Goal: Task Accomplishment & Management: Complete application form

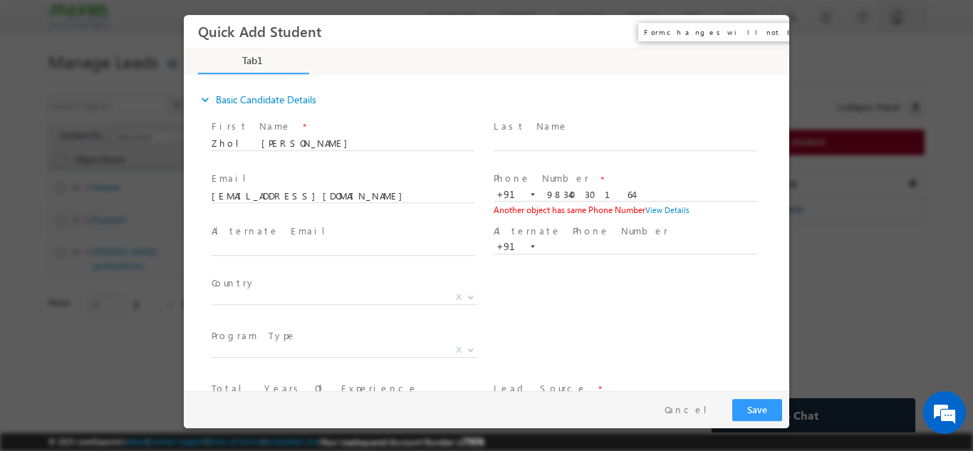
click at [761, 28] on button "×" at bounding box center [768, 31] width 24 height 26
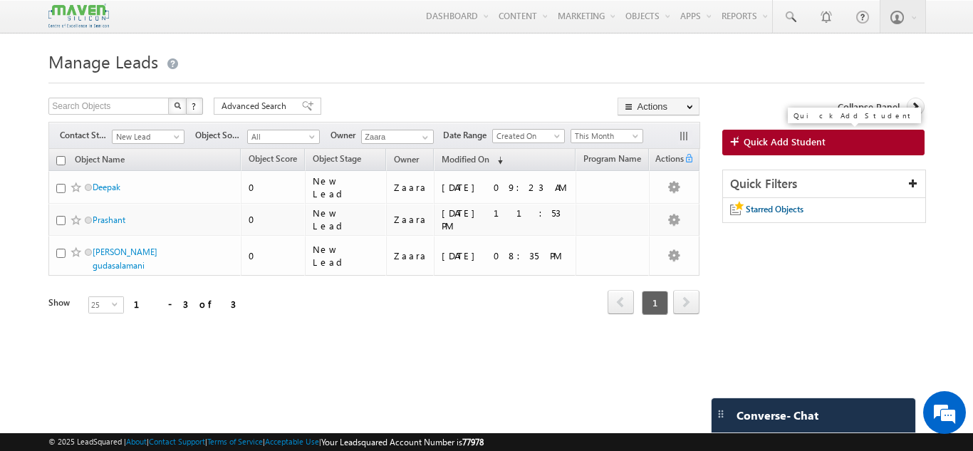
click at [755, 140] on span "Quick Add Student" at bounding box center [785, 141] width 82 height 13
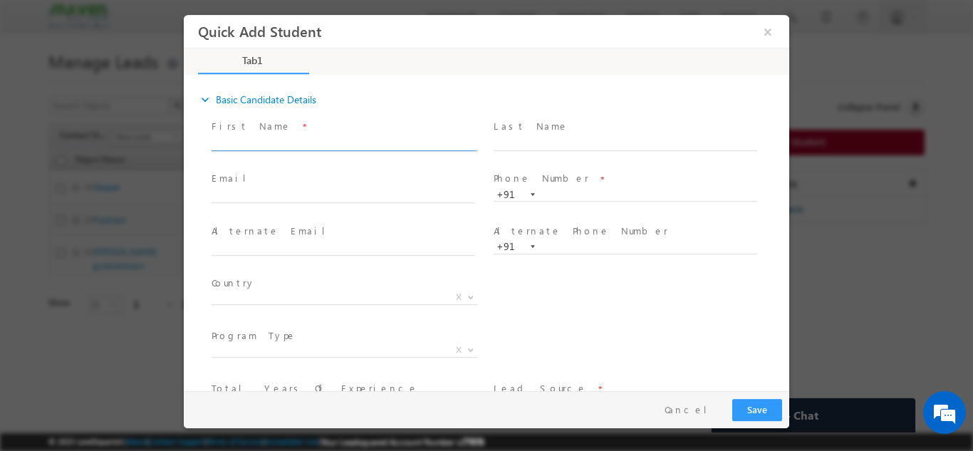
click at [307, 142] on input "text" at bounding box center [344, 143] width 264 height 14
paste input "Amar amaraxr@gmail.com 8970220880"
click at [294, 144] on input "Amar amaraxr@gmail.com 8970220880" at bounding box center [344, 143] width 264 height 14
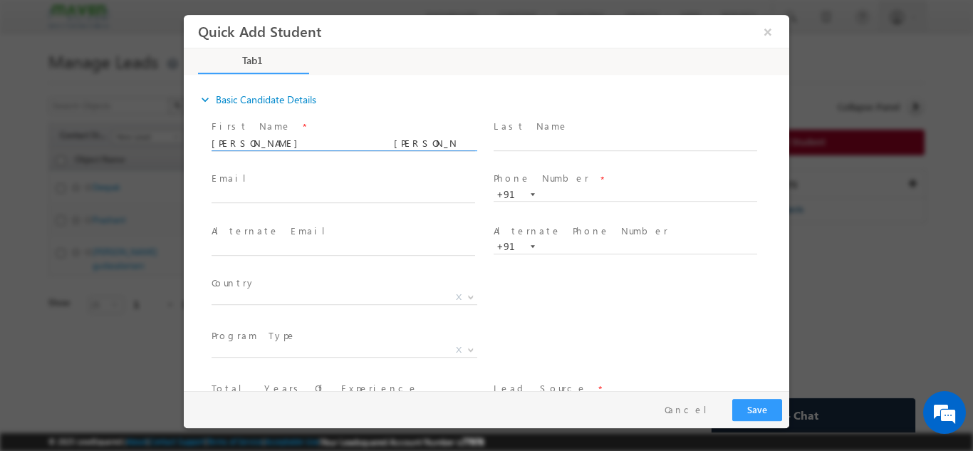
click at [294, 144] on input "Amar amaraxr@gmail.com 8970220880" at bounding box center [344, 143] width 264 height 14
click at [370, 137] on input "Amar amaraxr@gmail.com 8970220880" at bounding box center [344, 143] width 264 height 14
type input "Amar amaraxr@gmail.com"
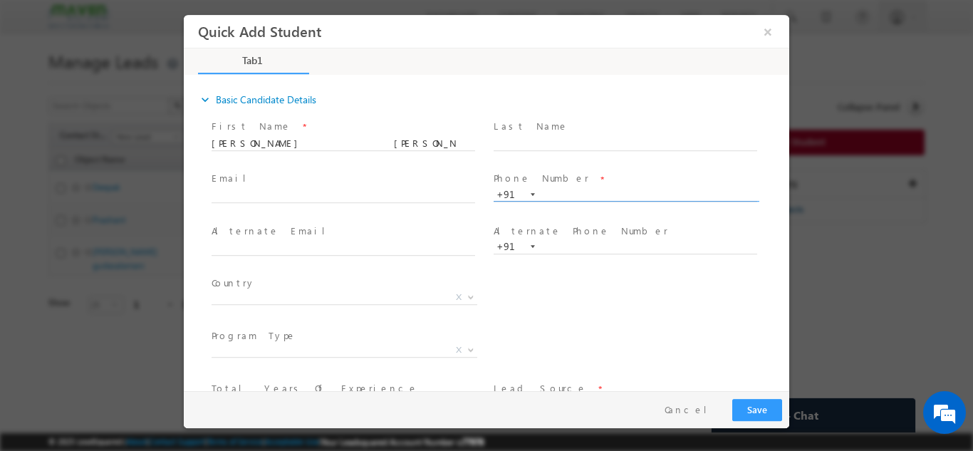
click at [557, 190] on input "text" at bounding box center [626, 194] width 264 height 14
paste input "8970220880"
type input "8970220880"
drag, startPoint x: 260, startPoint y: 144, endPoint x: 353, endPoint y: 147, distance: 92.7
click at [353, 147] on input "Amar amaraxr@gmail.com" at bounding box center [344, 143] width 264 height 14
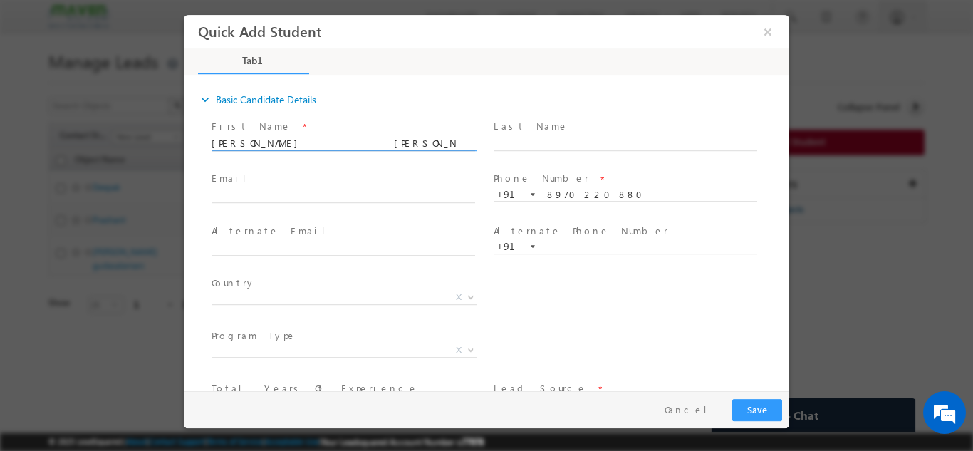
click at [353, 147] on input "Amar amaraxr@gmail.com" at bounding box center [344, 143] width 264 height 14
drag, startPoint x: 253, startPoint y: 142, endPoint x: 344, endPoint y: 140, distance: 91.2
click at [344, 140] on input "Amar amaraxr@gmail.com" at bounding box center [344, 143] width 264 height 14
type input "Amar"
click at [254, 190] on input "text" at bounding box center [344, 196] width 264 height 14
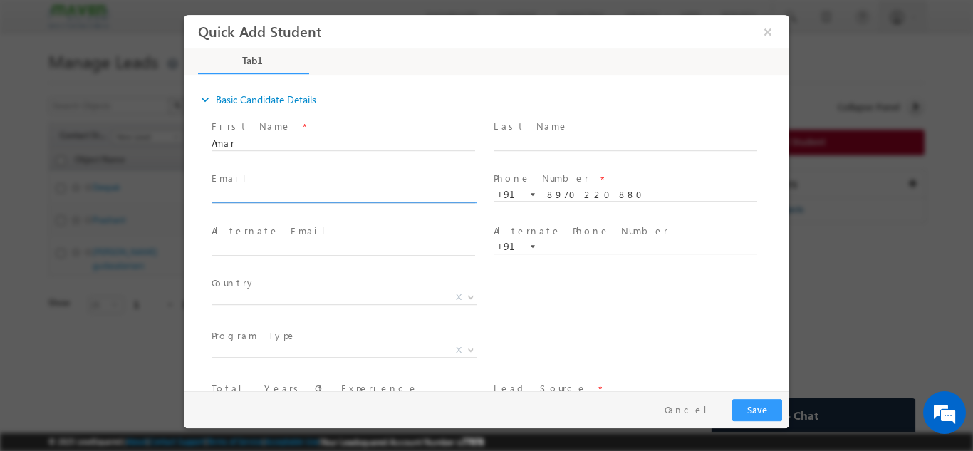
paste input "amaraxr@gmail.com"
type input "amaraxr@gmail.com"
click at [275, 139] on input "Amar" at bounding box center [344, 143] width 264 height 14
type input "Amar"
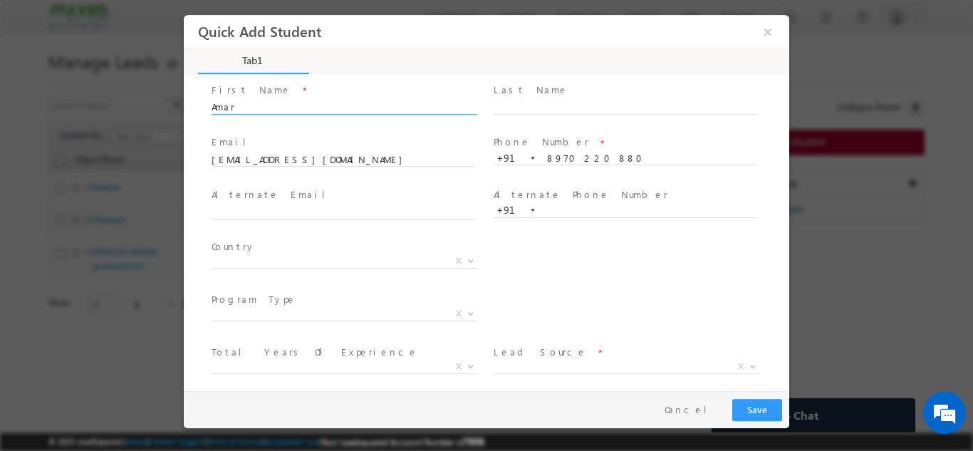
scroll to position [71, 0]
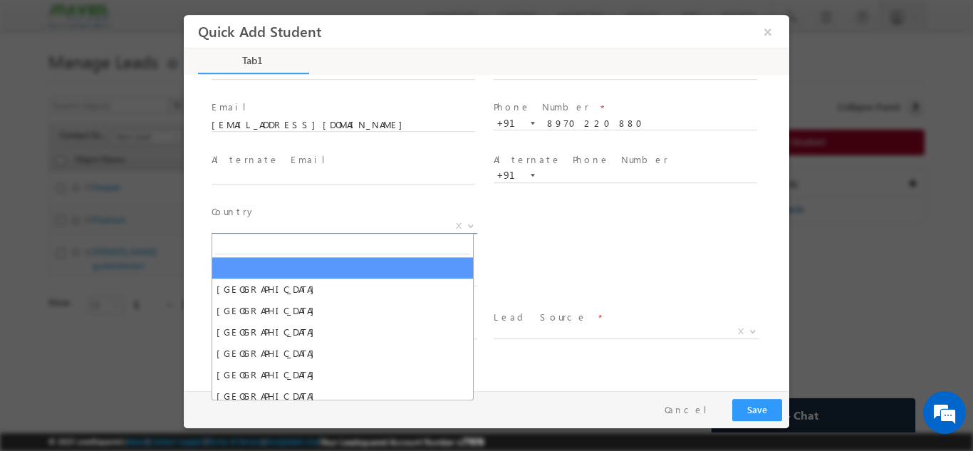
click at [247, 227] on span "X" at bounding box center [345, 226] width 266 height 14
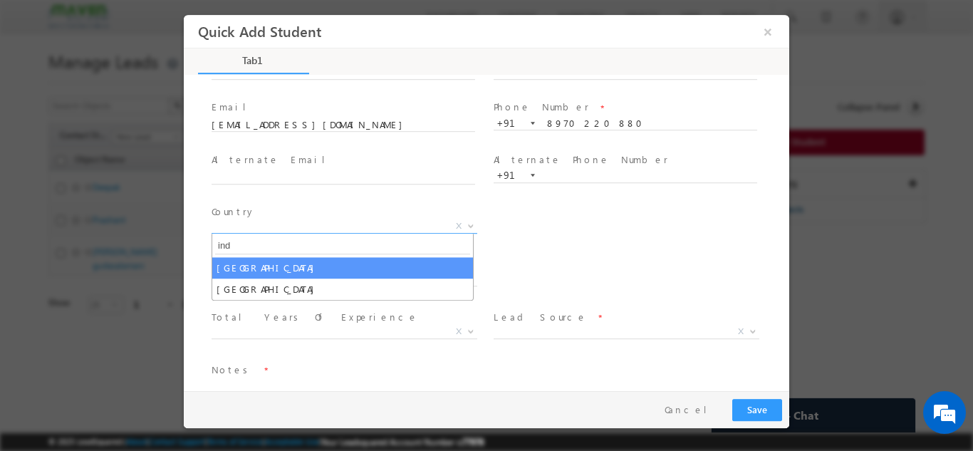
type input "ind"
select select "[GEOGRAPHIC_DATA]"
select select
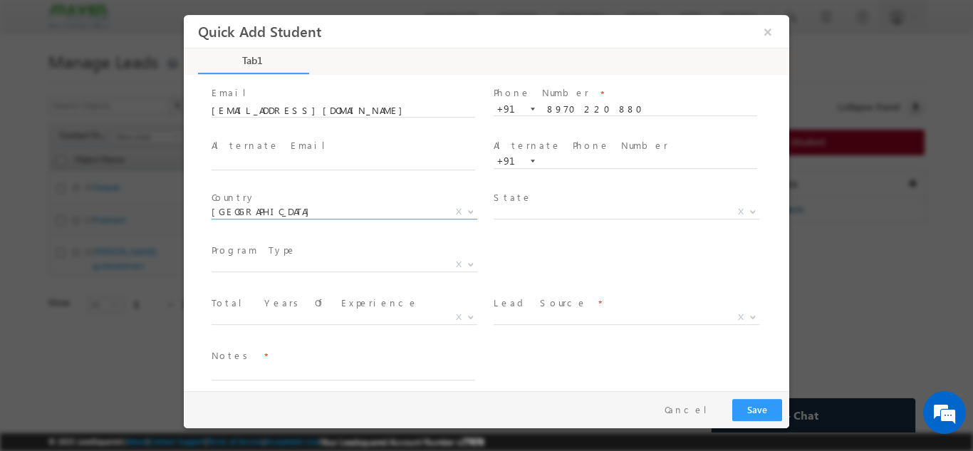
scroll to position [98, 0]
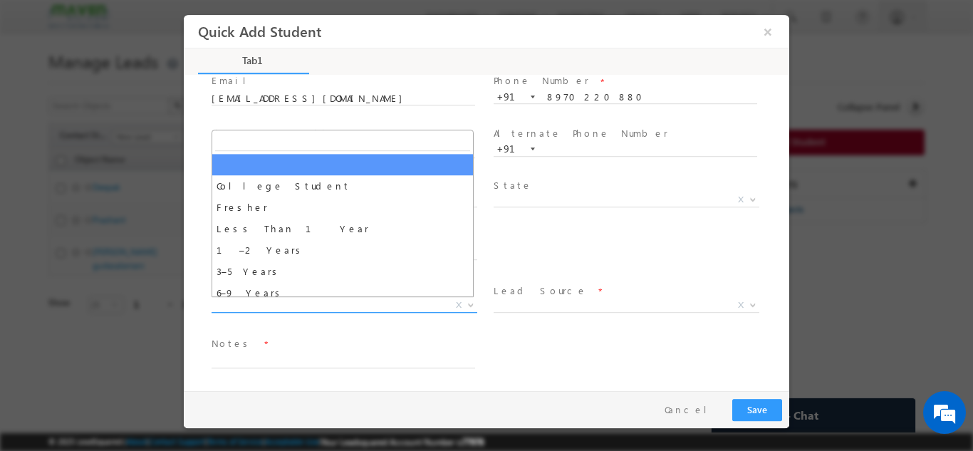
click at [275, 301] on span "X" at bounding box center [345, 305] width 266 height 14
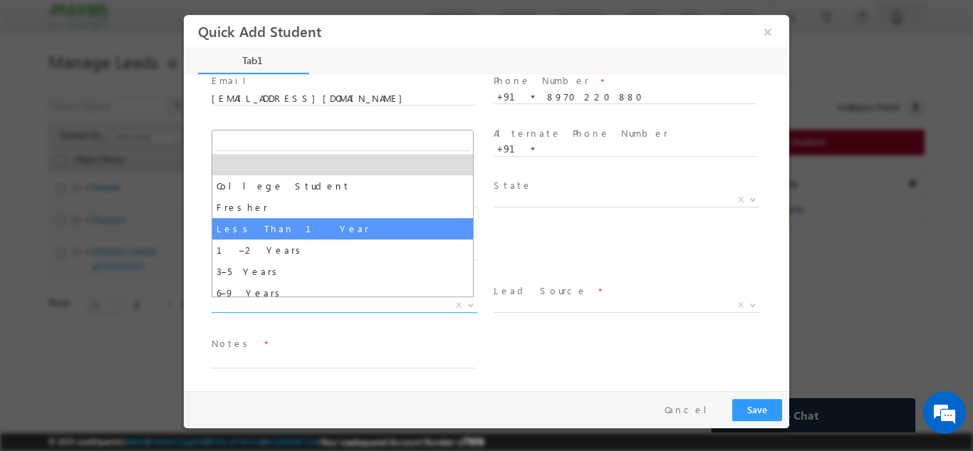
scroll to position [50, 0]
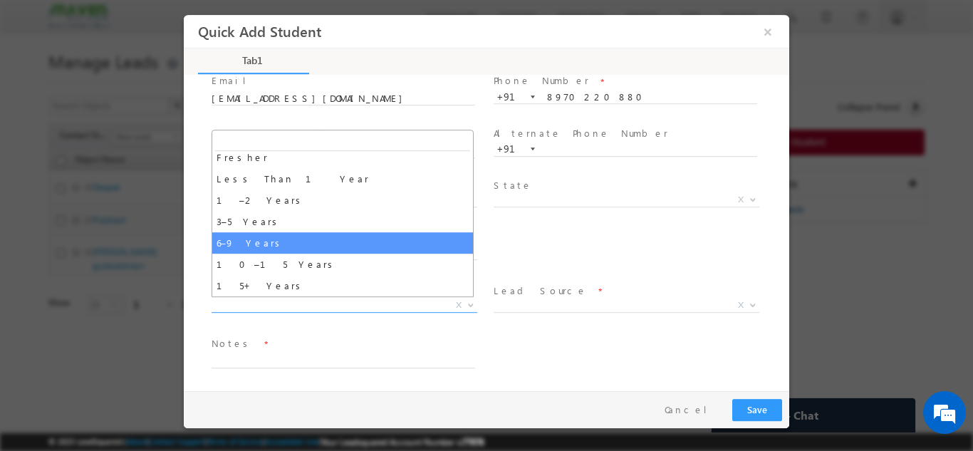
select select "6–9 Years"
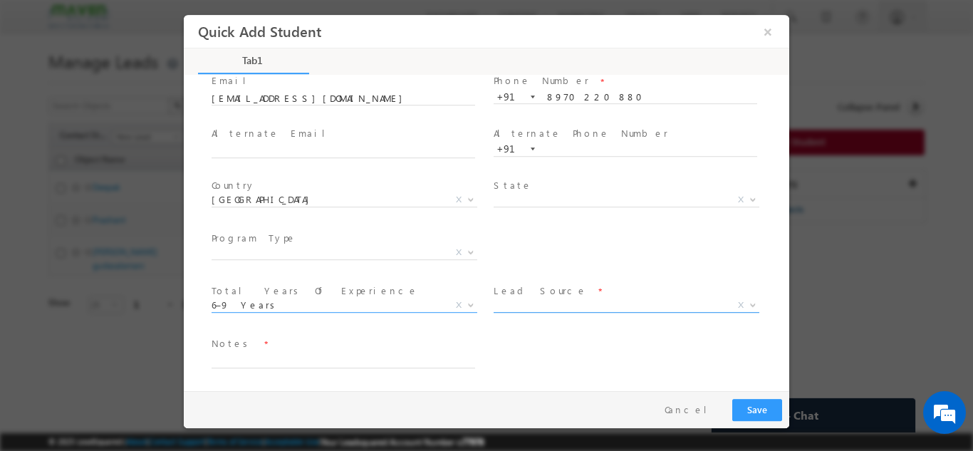
click at [525, 308] on span "X" at bounding box center [627, 305] width 266 height 14
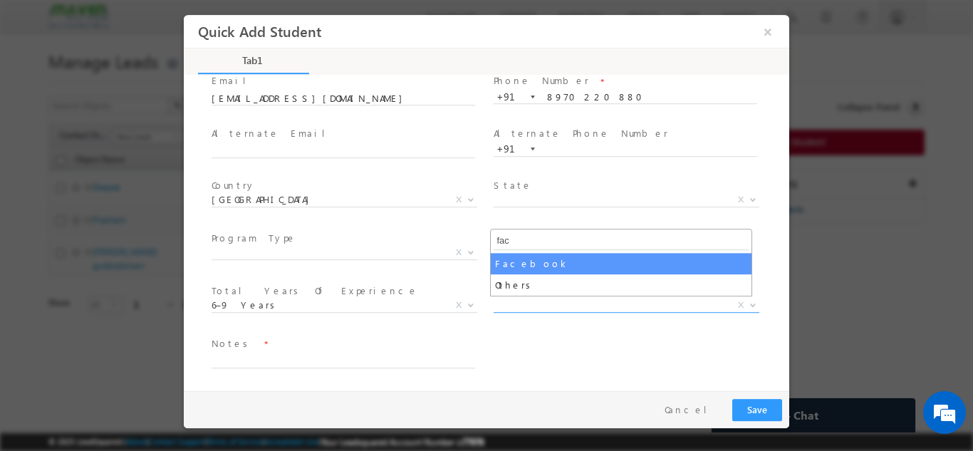
type input "fac"
select select "Facebook"
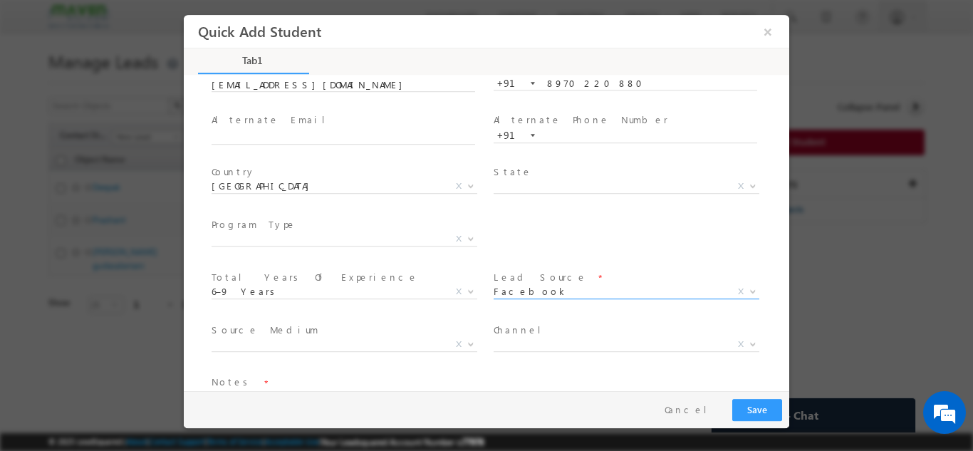
scroll to position [150, 0]
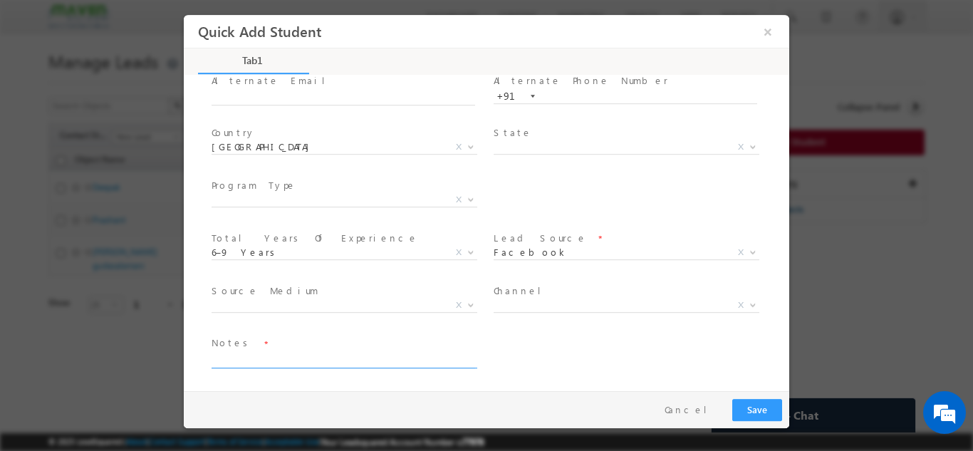
click at [261, 358] on textarea at bounding box center [344, 359] width 264 height 16
type textarea "l"
type textarea "Lead added from Sheet"
click at [242, 202] on span "X" at bounding box center [345, 199] width 266 height 14
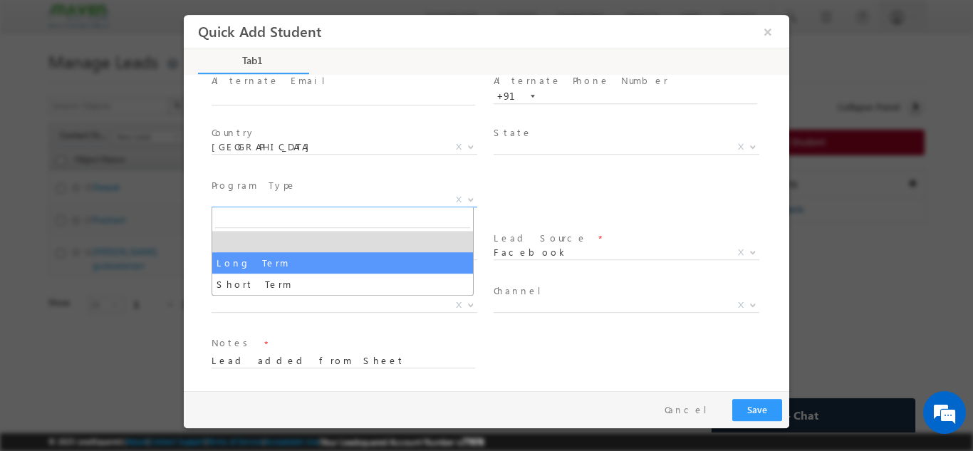
select select "Long Term"
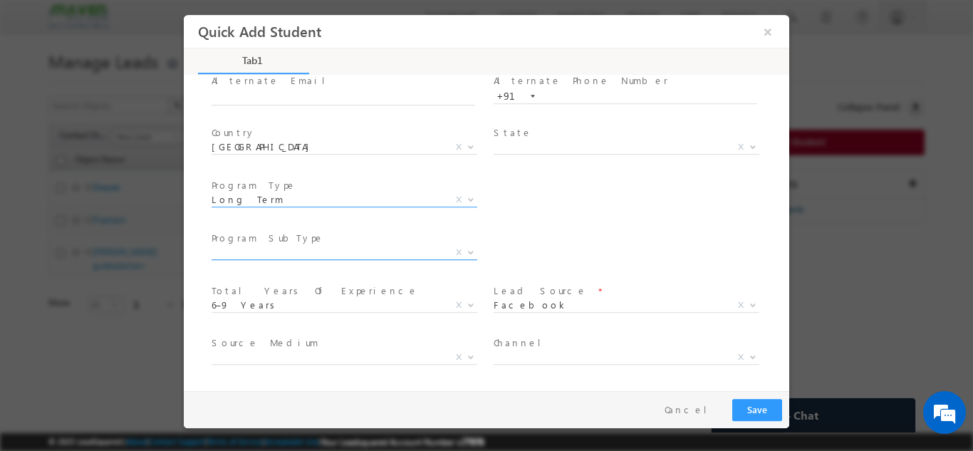
click at [286, 251] on span "X" at bounding box center [345, 252] width 266 height 14
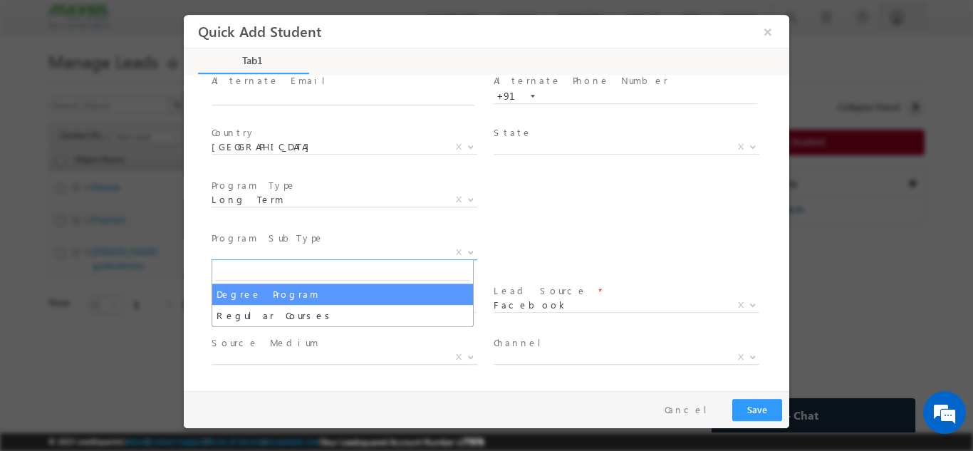
select select "Degree Program"
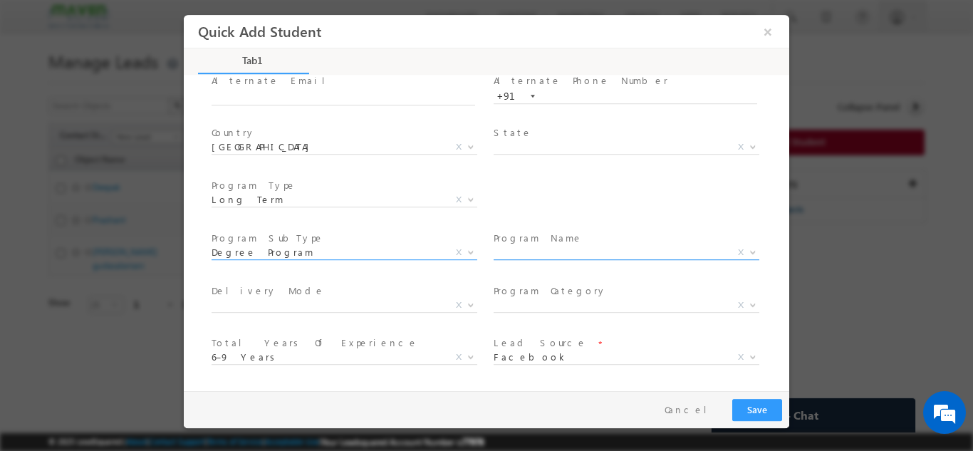
click at [517, 246] on span "X" at bounding box center [627, 252] width 266 height 14
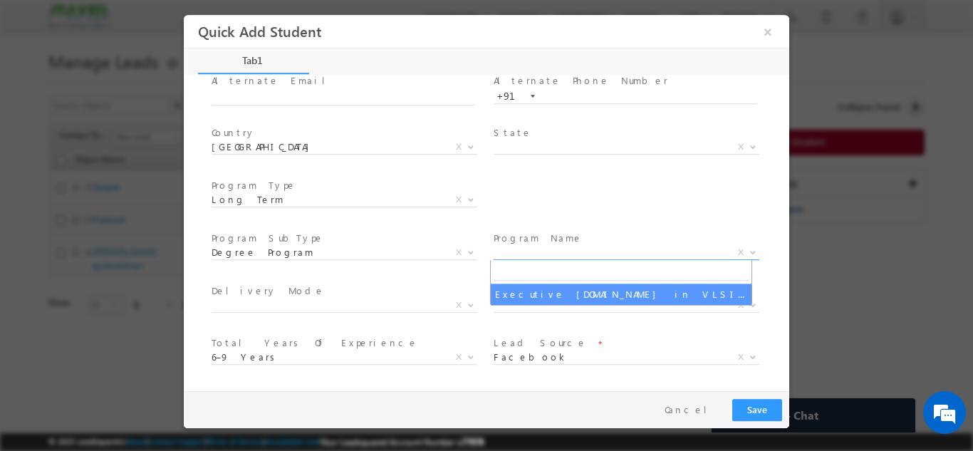
select select "Executive [DOMAIN_NAME] in VLSI Design"
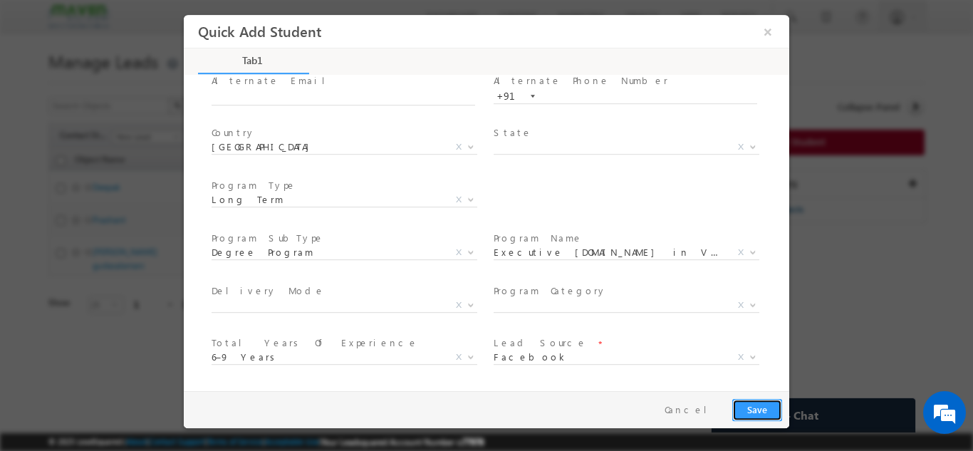
click at [777, 408] on button "Save" at bounding box center [757, 409] width 50 height 22
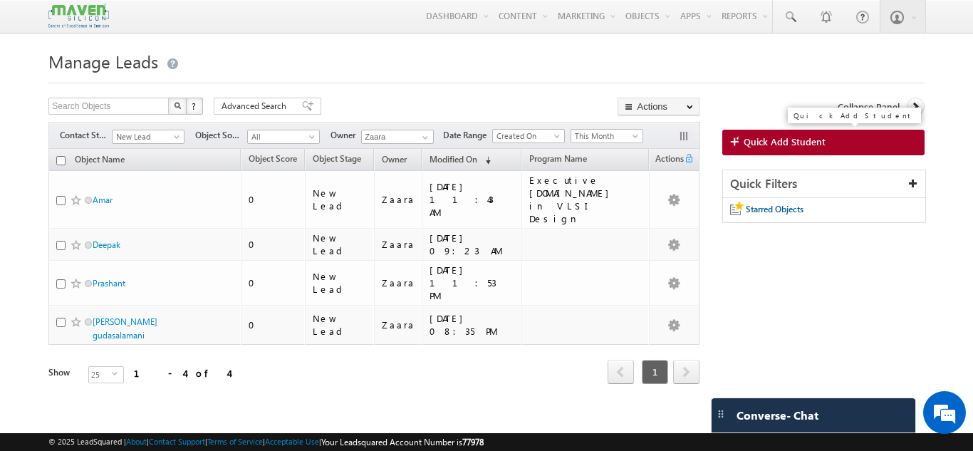
click at [781, 145] on span "Quick Add Student" at bounding box center [785, 141] width 82 height 13
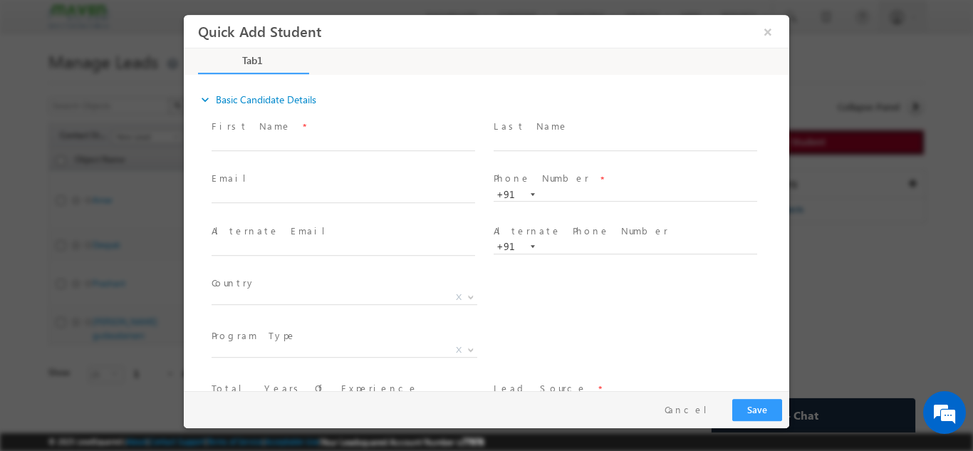
scroll to position [0, 0]
drag, startPoint x: 492, startPoint y: 143, endPoint x: 301, endPoint y: 142, distance: 190.2
click at [301, 142] on div "First Name *" at bounding box center [350, 134] width 276 height 33
click at [301, 142] on input "text" at bounding box center [344, 143] width 264 height 14
paste input "Deepak M deepakmandya@gmail.com 9611400223"
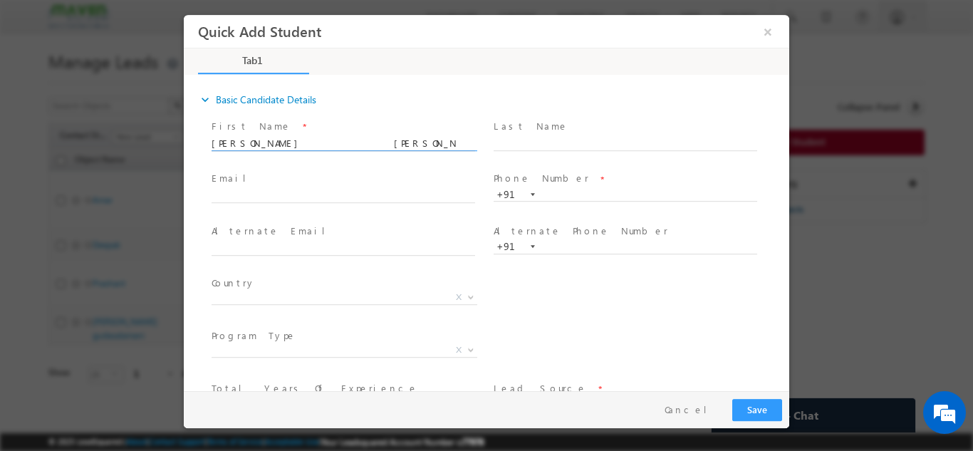
drag, startPoint x: 274, startPoint y: 141, endPoint x: 384, endPoint y: 141, distance: 110.4
click at [384, 141] on input "Deepak M deepakmandya@gmail.com 9611400223" at bounding box center [344, 143] width 264 height 14
type input "Deepak M 9611400223"
click at [324, 189] on input "text" at bounding box center [344, 196] width 264 height 14
paste input "deepakmandya@gmail.com"
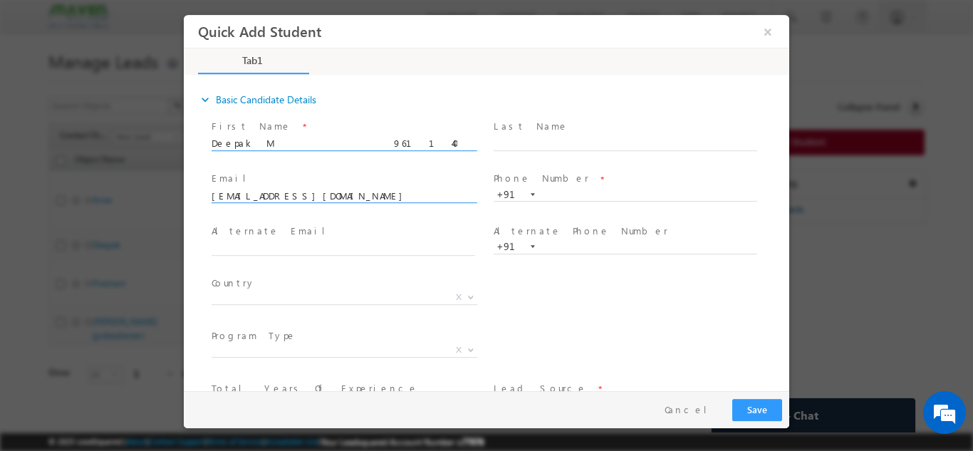
type input "deepakmandya@gmail.com"
click at [321, 140] on input "Deepak M 9611400223" at bounding box center [344, 143] width 264 height 14
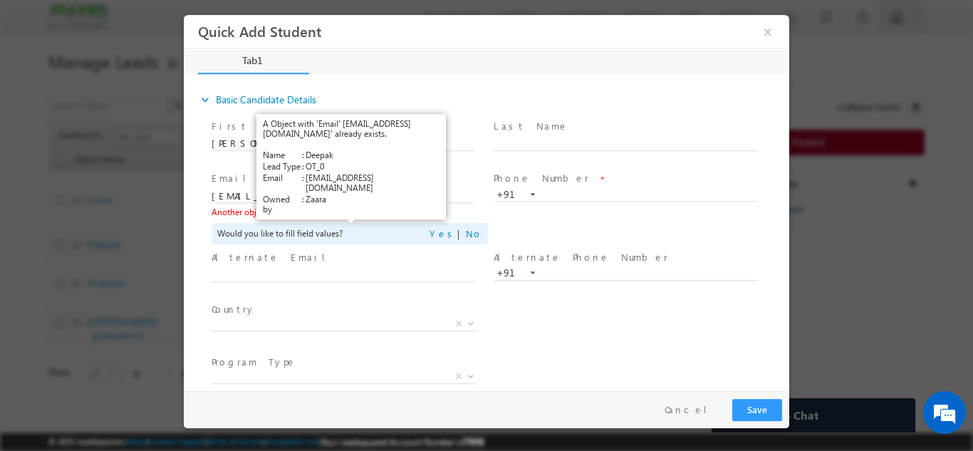
drag, startPoint x: 371, startPoint y: 209, endPoint x: 358, endPoint y: 209, distance: 12.8
click at [358, 209] on link "View Details" at bounding box center [348, 211] width 44 height 9
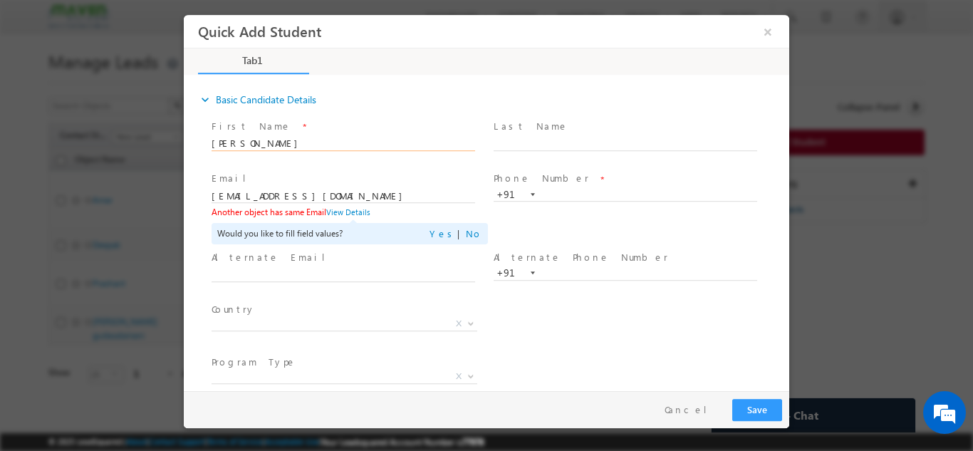
click at [305, 144] on input "Deepak M" at bounding box center [344, 143] width 264 height 14
paste input "જય==ગોગા==મહરાજ==9094 tbhavesh86@gmail.com 9173516929"
drag, startPoint x: 304, startPoint y: 144, endPoint x: 399, endPoint y: 146, distance: 94.8
click at [399, 146] on input "જય==ગોગા==મહરાજ==9094 tbhavesh86@gmail.com 9173516929" at bounding box center [344, 143] width 264 height 14
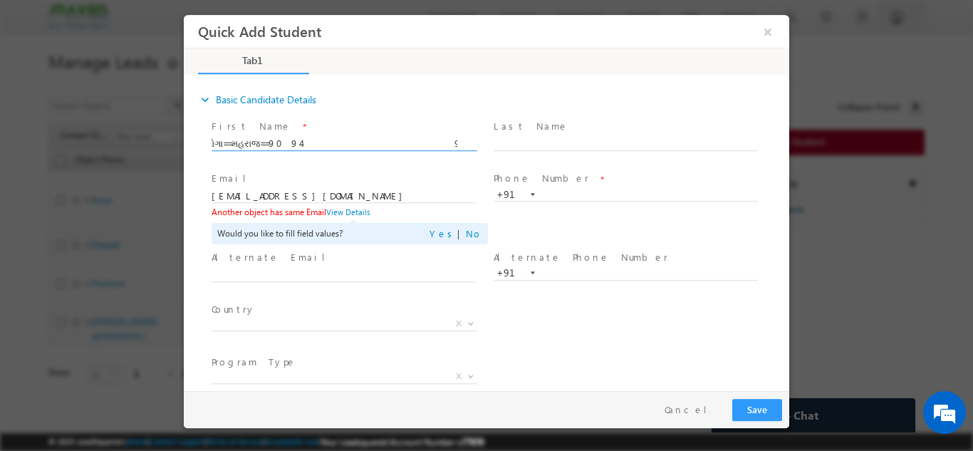
scroll to position [0, 0]
type input "જય==ગોગા==મહરાજ==9094 9173516929"
click at [385, 197] on input "deepakmandya@gmail.com" at bounding box center [344, 196] width 264 height 14
paste input "tbhavesh86"
type input "tbhavesh86@gmail.com"
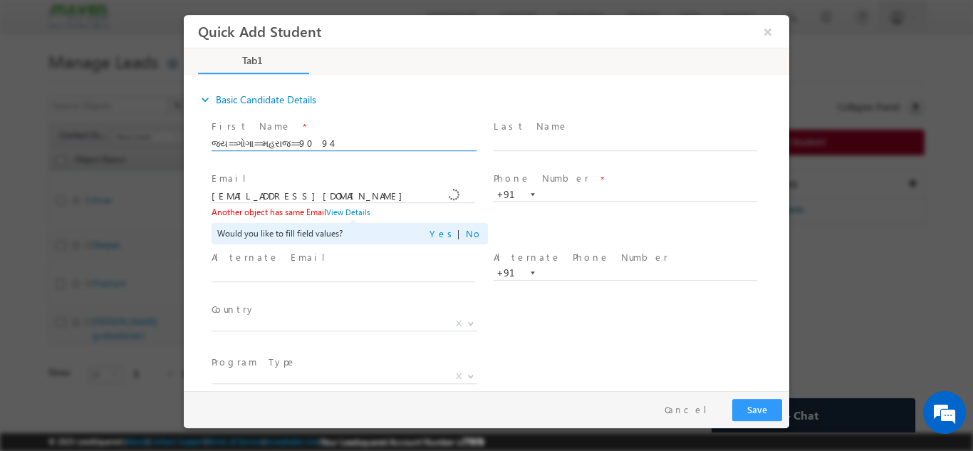
click at [382, 148] on input "જય==ગોગા==મહરાજ==9094 9173516929" at bounding box center [344, 143] width 264 height 14
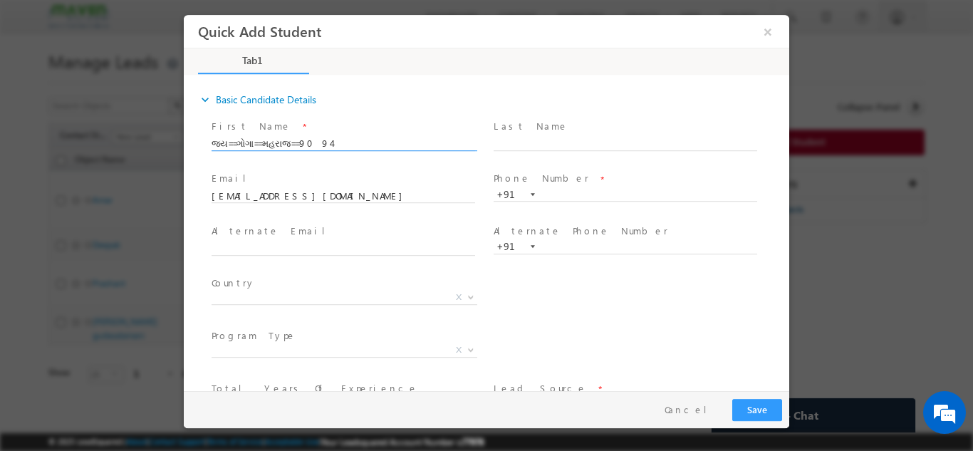
type input "જય==ગોગા==મહરાજ==9094"
click at [571, 193] on input "text" at bounding box center [626, 194] width 264 height 14
paste input "9173516929"
type input "9173516929"
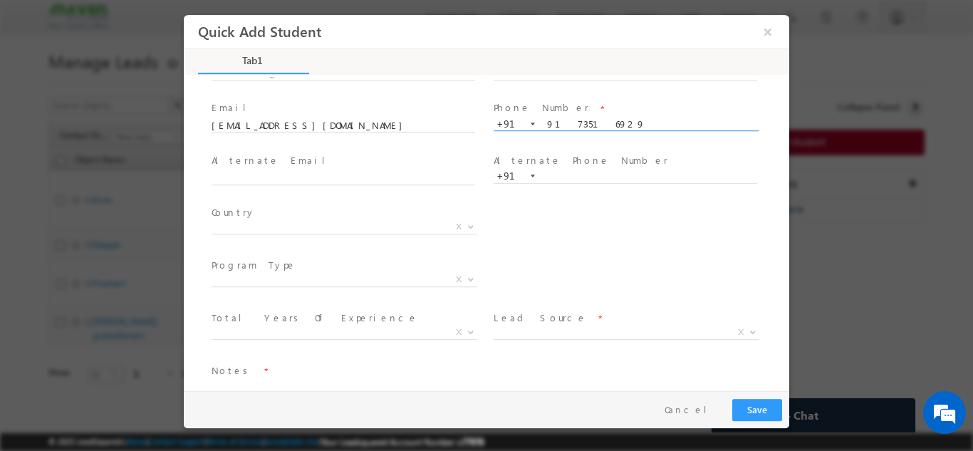
scroll to position [71, 0]
click at [262, 225] on span "X" at bounding box center [345, 226] width 266 height 14
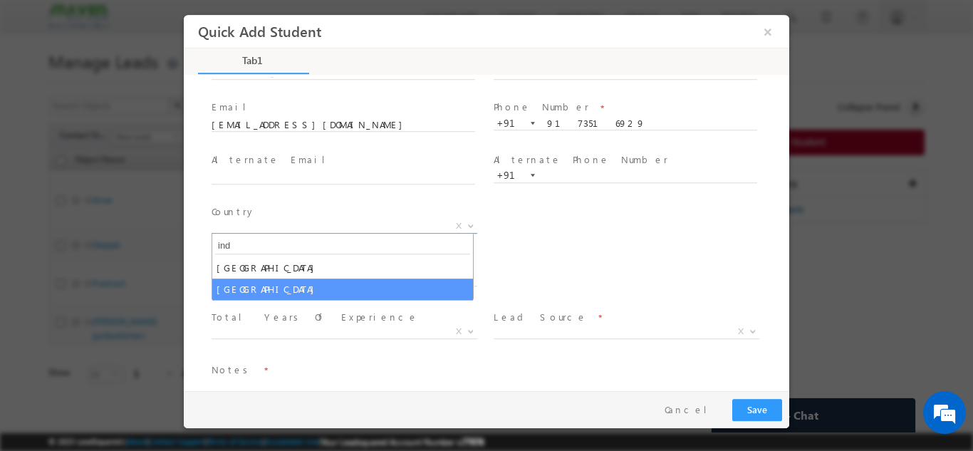
type input "ind"
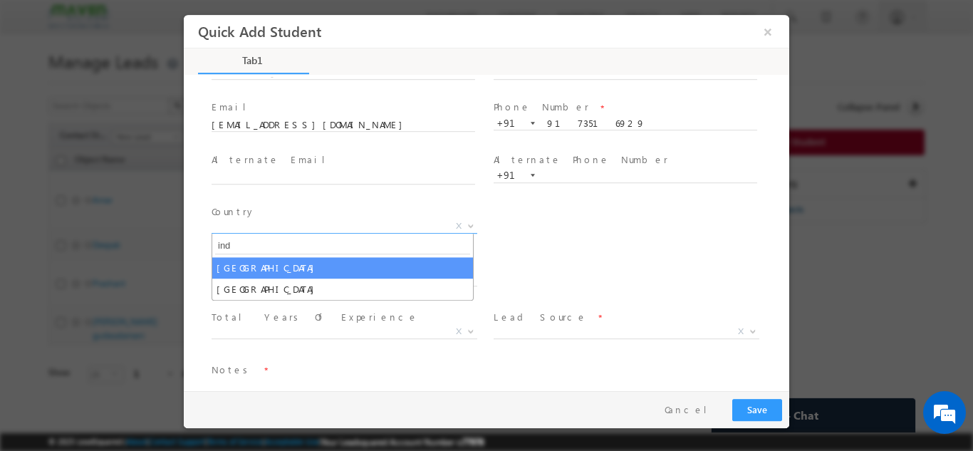
select select "[GEOGRAPHIC_DATA]"
select select
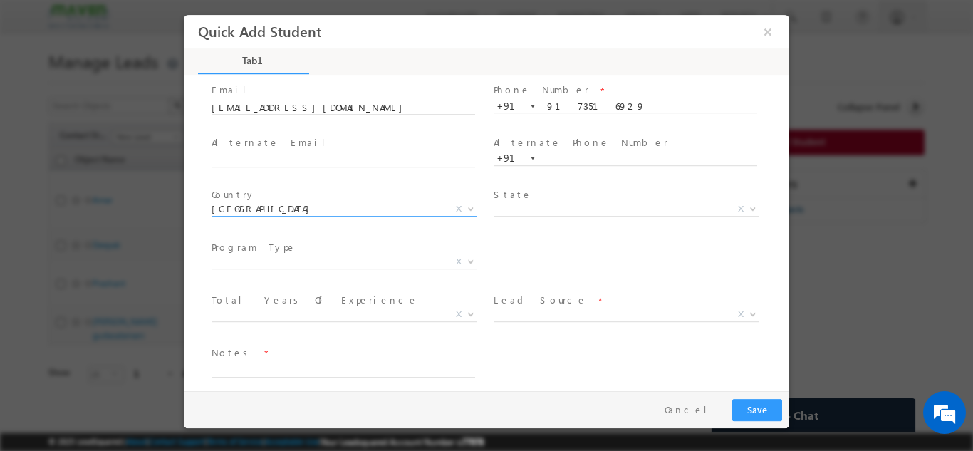
scroll to position [98, 0]
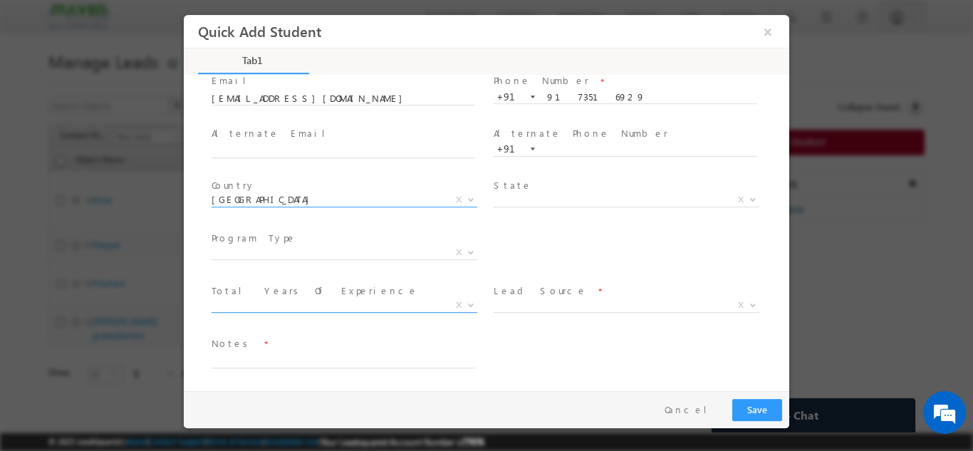
click at [365, 306] on span "X" at bounding box center [345, 305] width 266 height 14
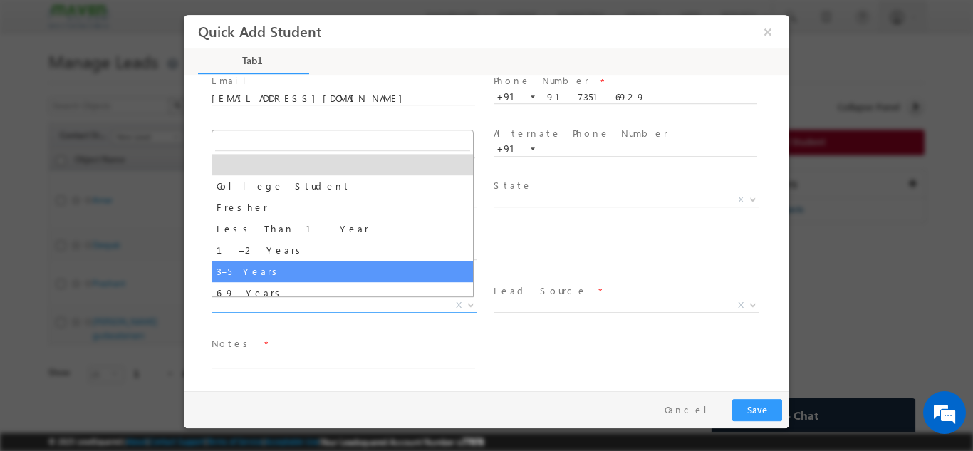
select select "3–5 Years"
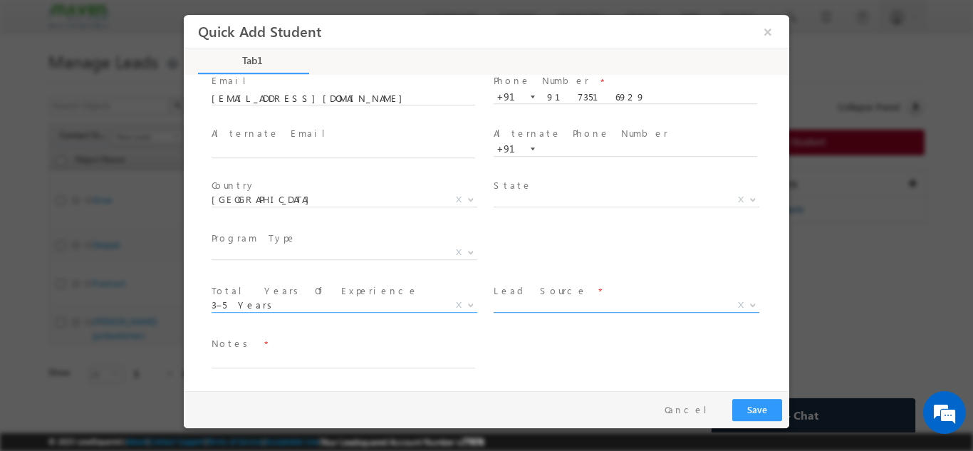
click at [503, 309] on span "X" at bounding box center [627, 305] width 266 height 14
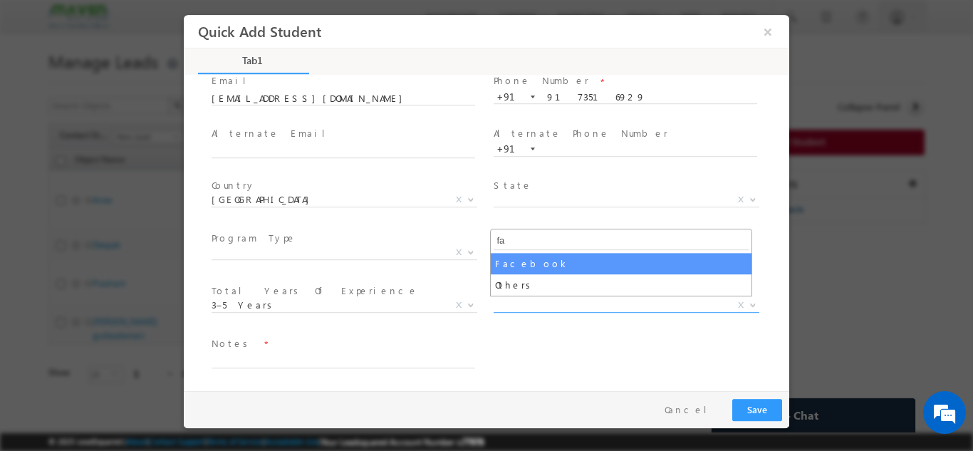
type input "fa"
select select "Facebook"
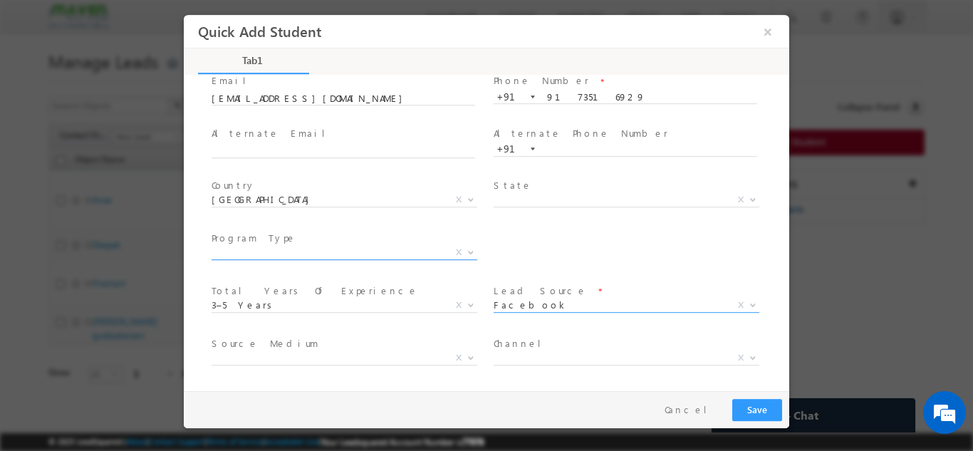
click at [234, 249] on span "X" at bounding box center [345, 252] width 266 height 14
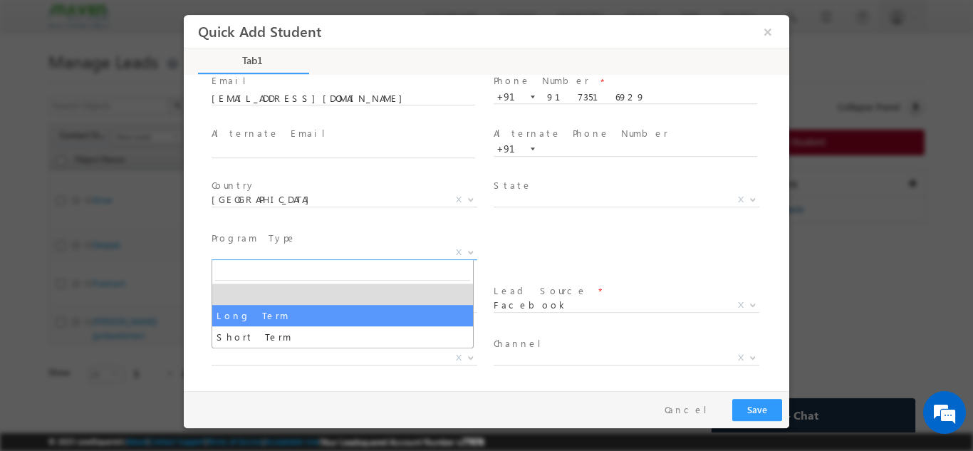
select select "Long Term"
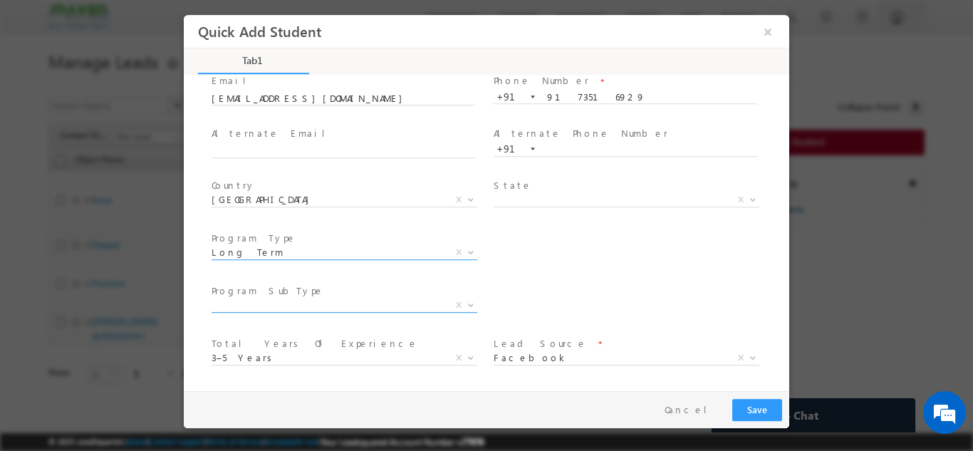
click at [335, 307] on span "X" at bounding box center [345, 305] width 266 height 14
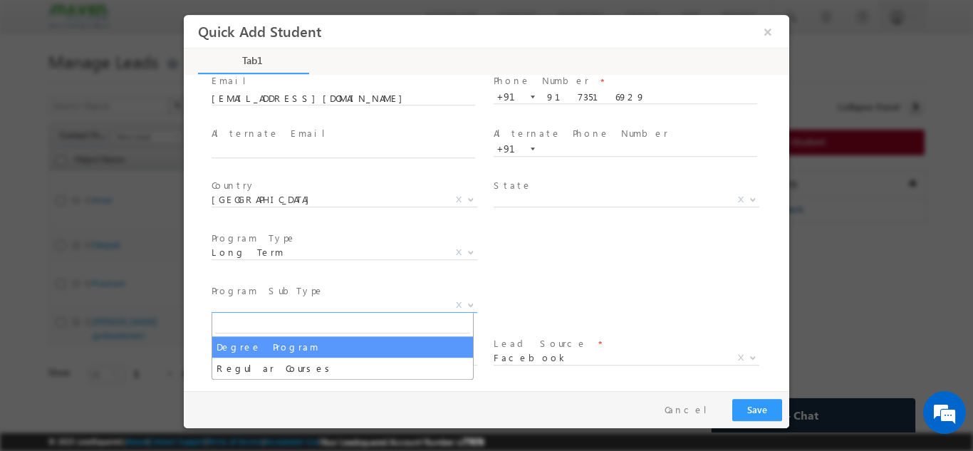
select select "Degree Program"
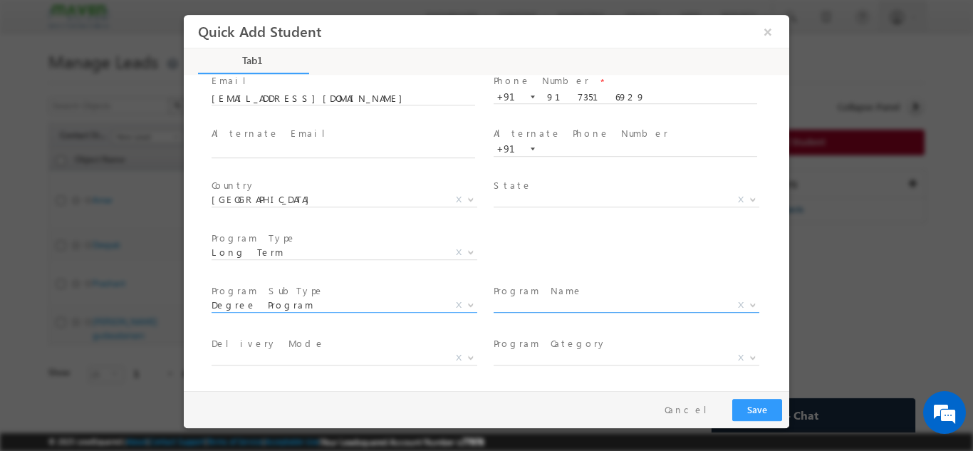
click at [501, 298] on span "X" at bounding box center [627, 305] width 266 height 14
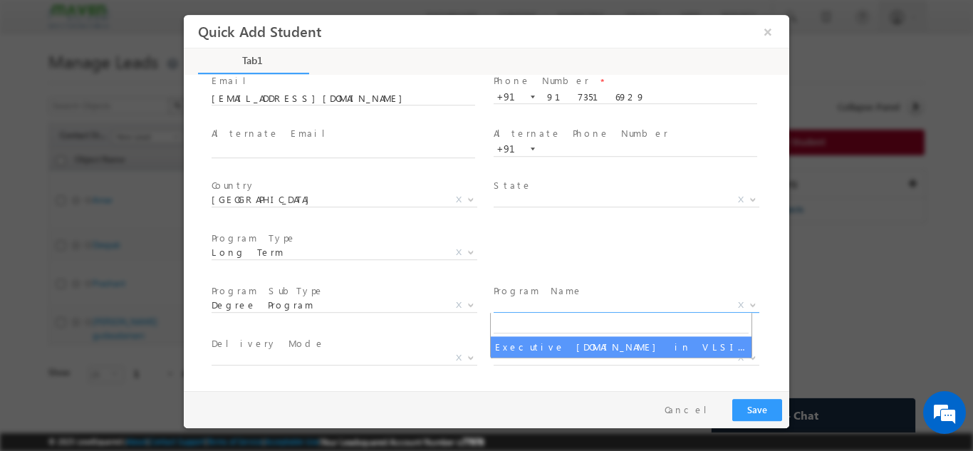
select select "Executive M.Tech in VLSI Design"
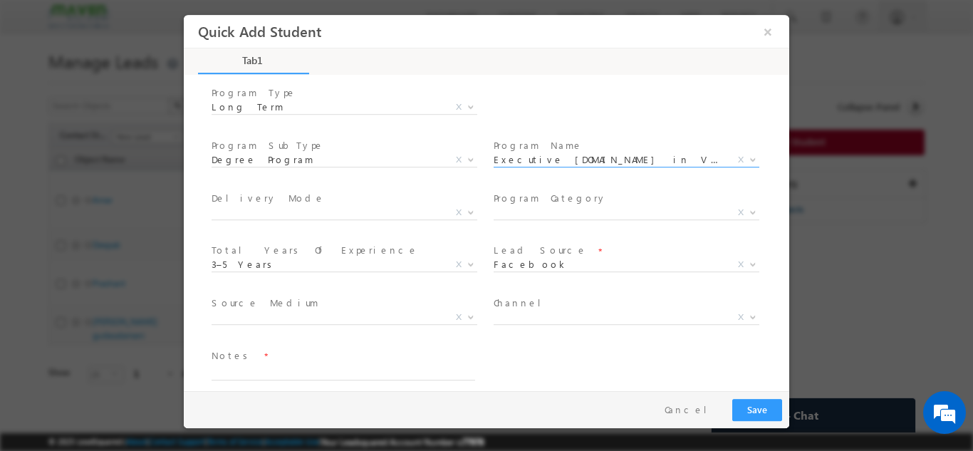
scroll to position [255, 0]
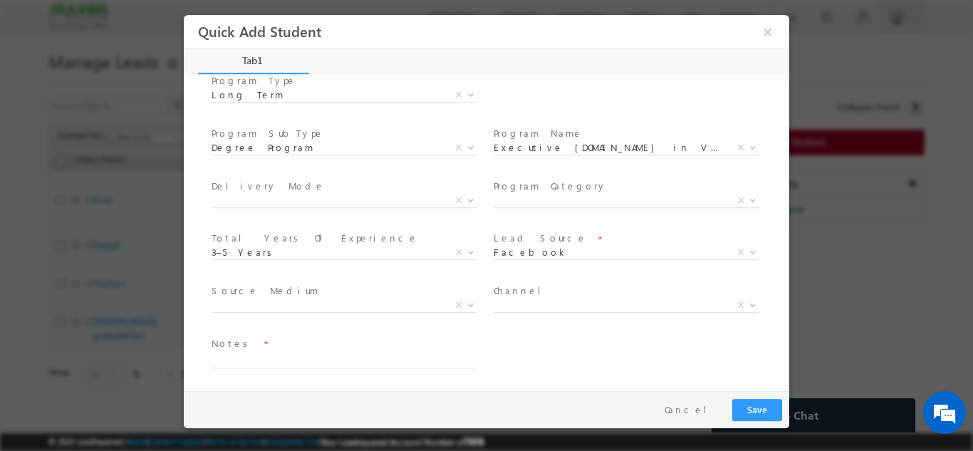
click at [270, 371] on span at bounding box center [343, 375] width 263 height 16
click at [273, 351] on textarea at bounding box center [344, 359] width 264 height 16
type textarea "Lead added from Sheet"
click at [771, 412] on button "Save" at bounding box center [757, 409] width 50 height 22
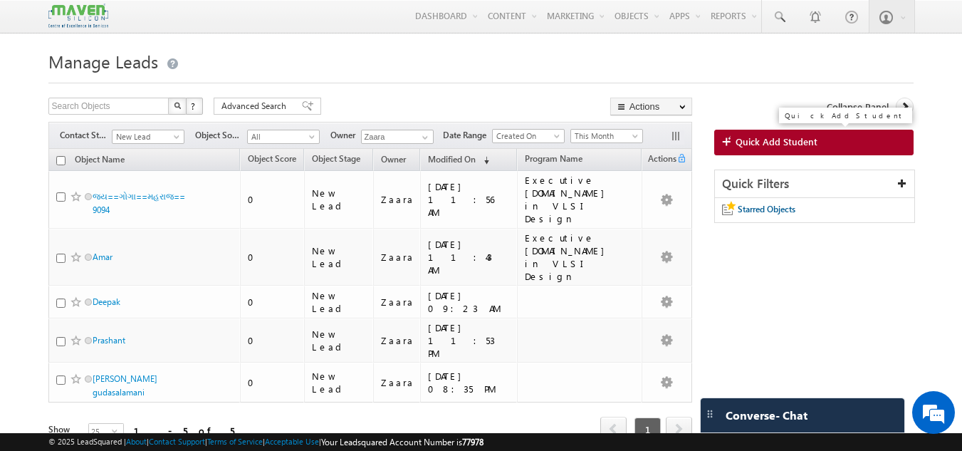
click at [781, 139] on span "Quick Add Student" at bounding box center [777, 141] width 82 height 13
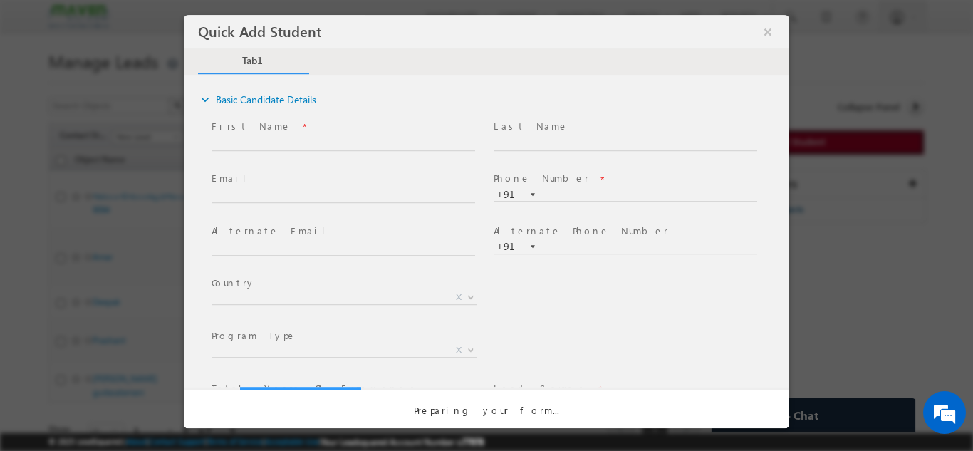
scroll to position [0, 0]
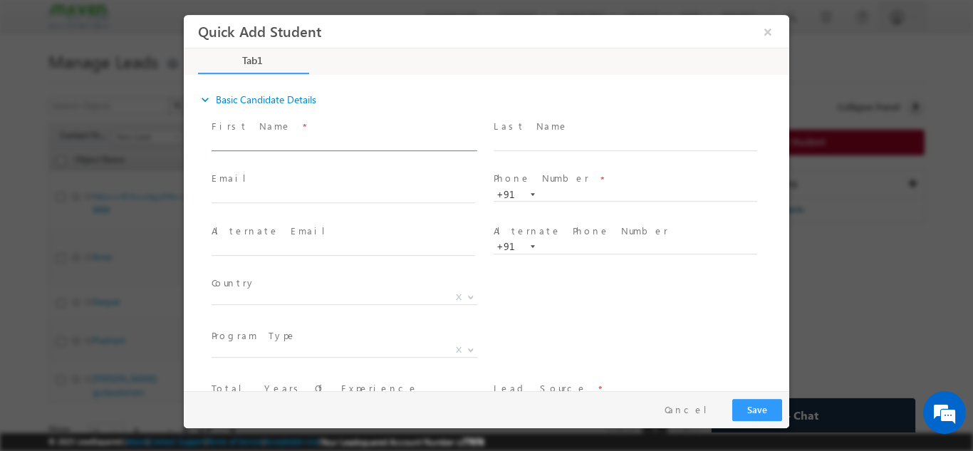
click at [283, 147] on input "text" at bounding box center [344, 143] width 264 height 14
paste input "Akhilraj K akhilrajkalakkara@gmail.com 9495695159"
drag, startPoint x: 249, startPoint y: 145, endPoint x: 369, endPoint y: 145, distance: 119.7
click at [369, 145] on input "Akhilraj K akhilrajkalakkara@gmail.com 9495695159" at bounding box center [344, 143] width 264 height 14
type input "Akhilraj K 9495695159"
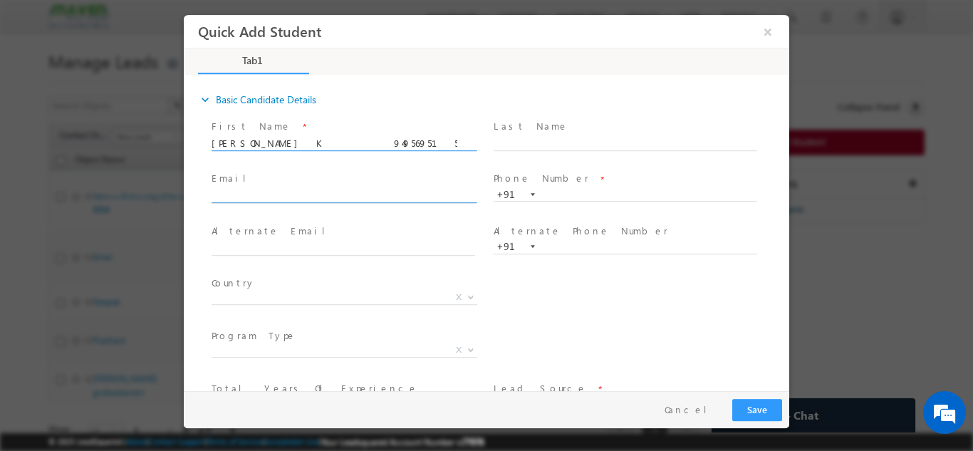
click at [275, 200] on input "text" at bounding box center [344, 196] width 264 height 14
paste input "akhilrajkalakkara@gmail.com"
click at [238, 199] on input "akhilrajkalakkara@gmail.com" at bounding box center [344, 196] width 264 height 14
click at [234, 194] on input "akhilrajkalakkara@gmail.com" at bounding box center [344, 196] width 264 height 14
type input "akhilrajkalakkara@gmail.com"
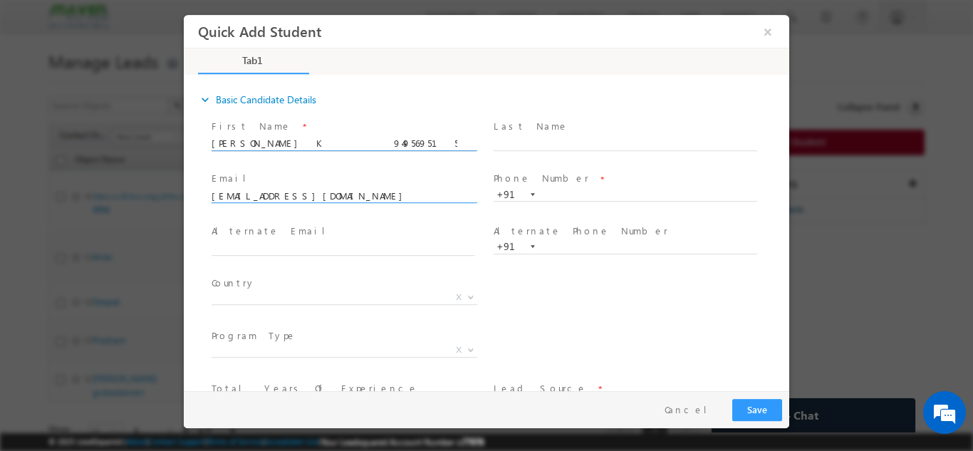
click at [291, 146] on input "Akhilraj K 9495695159" at bounding box center [344, 143] width 264 height 14
type input "Akhilraj K"
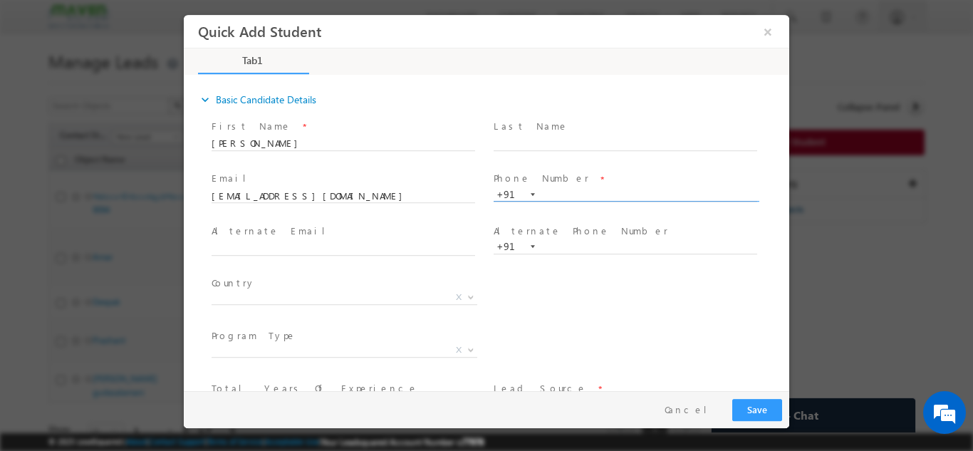
click at [553, 199] on span "+91" at bounding box center [632, 194] width 276 height 15
paste input "9495695159"
type input "9495695159"
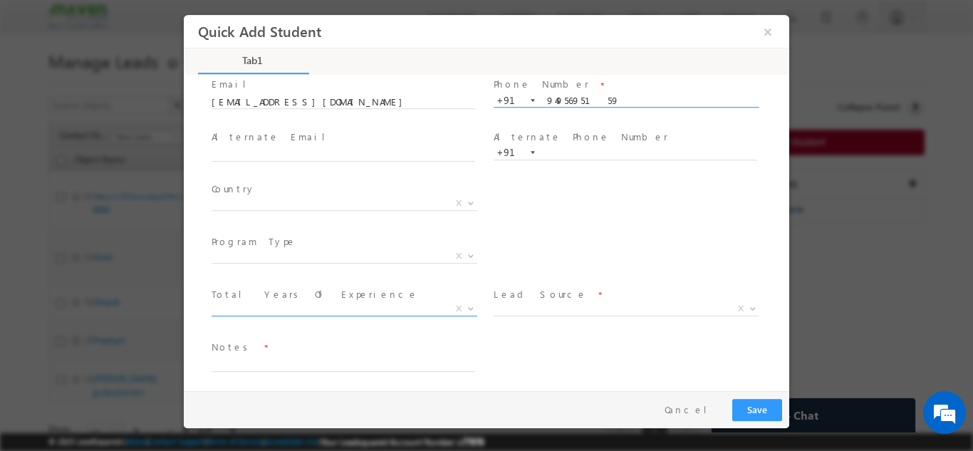
scroll to position [98, 0]
click at [216, 203] on span "X" at bounding box center [345, 199] width 266 height 14
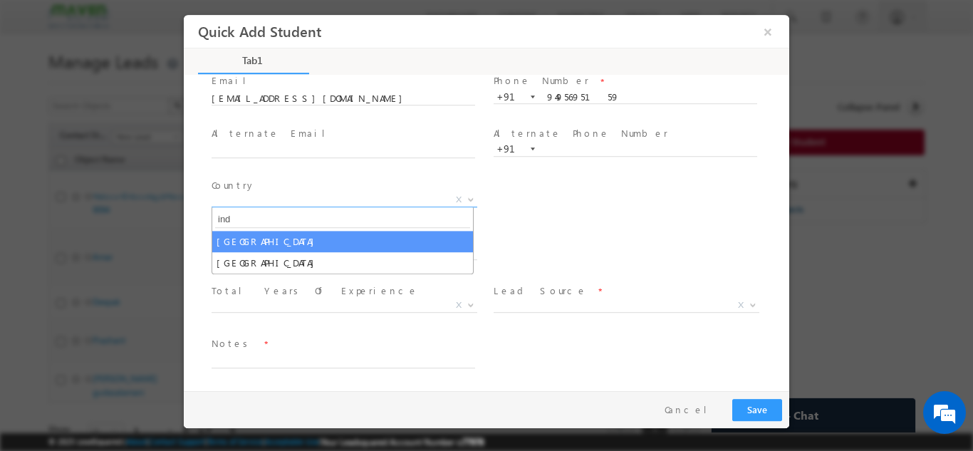
type input "ind"
select select "[GEOGRAPHIC_DATA]"
select select
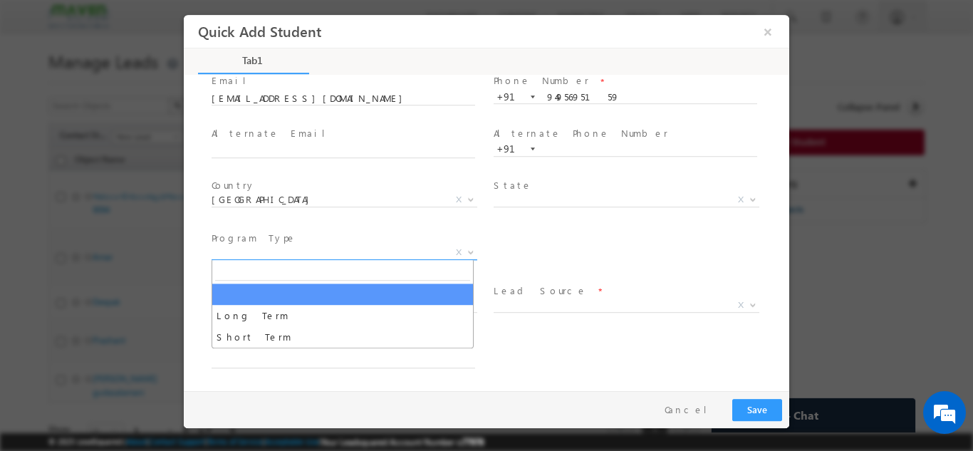
click at [291, 245] on span "X" at bounding box center [345, 252] width 266 height 14
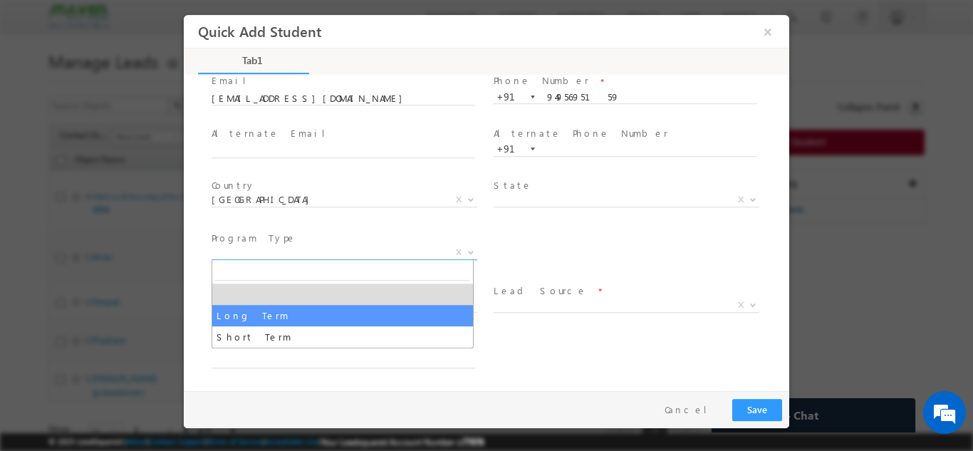
select select "Long Term"
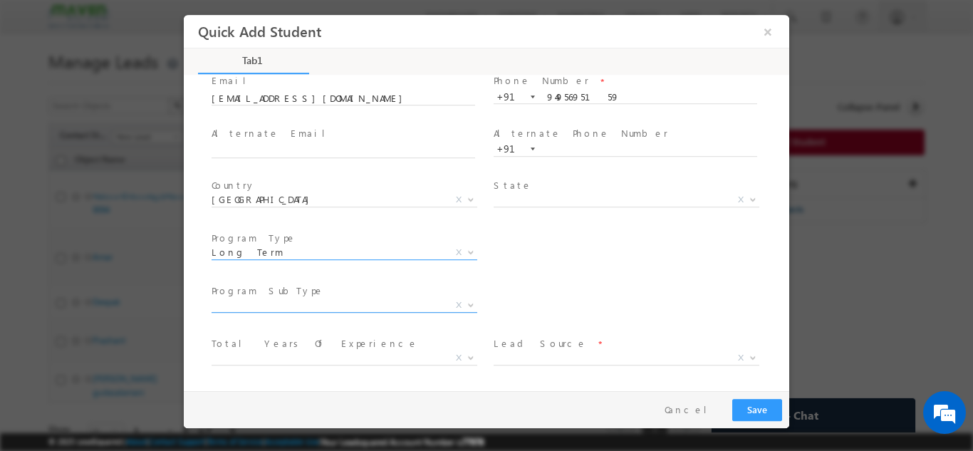
click at [312, 301] on span "X" at bounding box center [345, 305] width 266 height 14
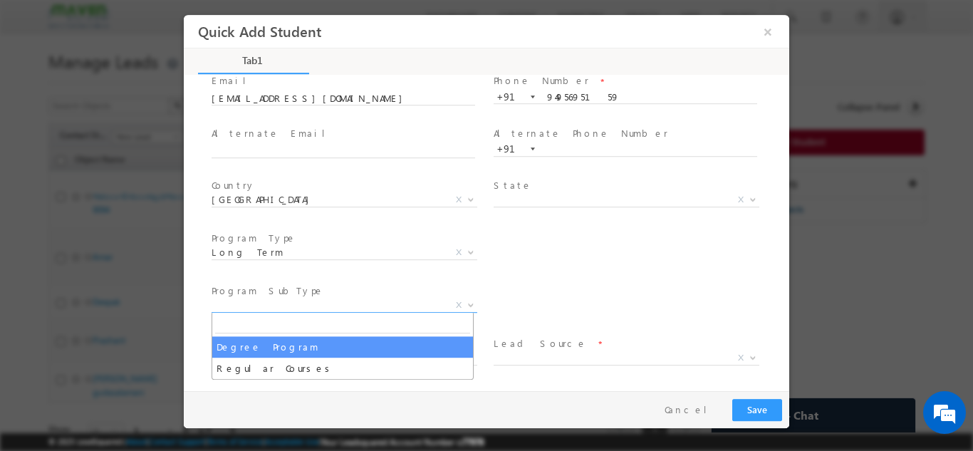
select select "Degree Program"
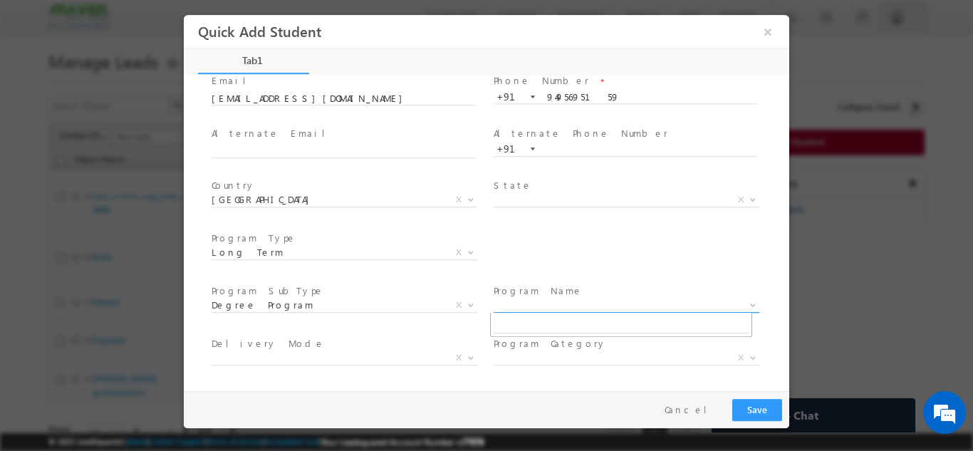
click at [514, 303] on span "X" at bounding box center [627, 305] width 266 height 14
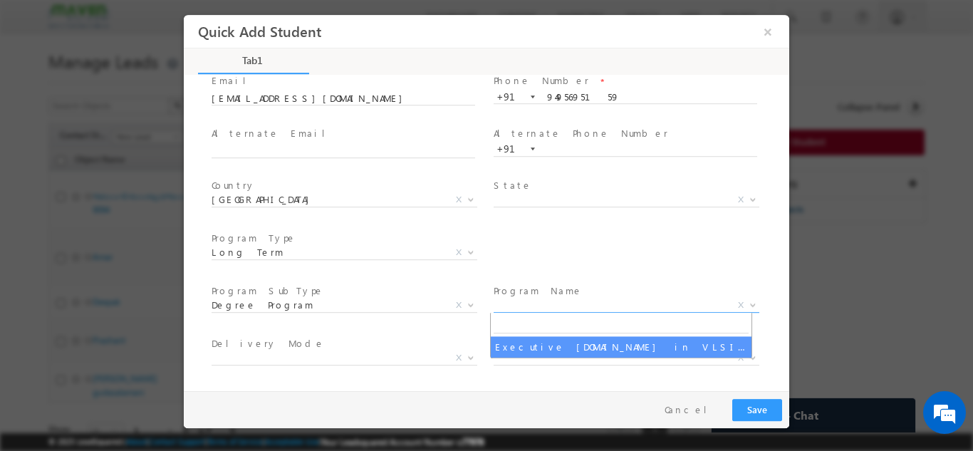
select select "Executive M.Tech in VLSI Design"
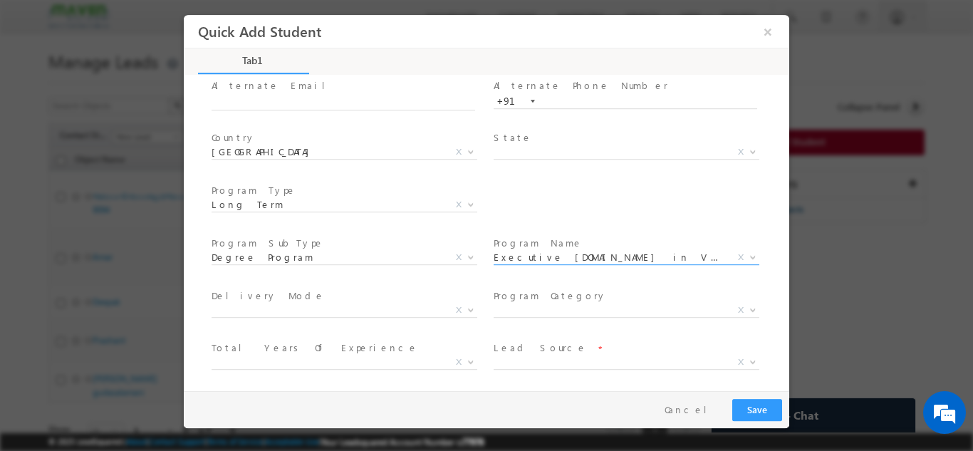
scroll to position [202, 0]
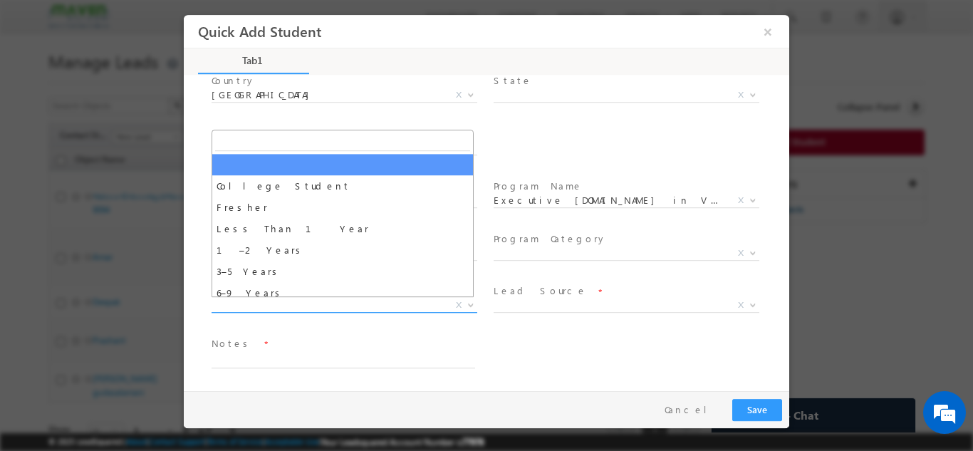
click at [237, 306] on span "X" at bounding box center [345, 305] width 266 height 14
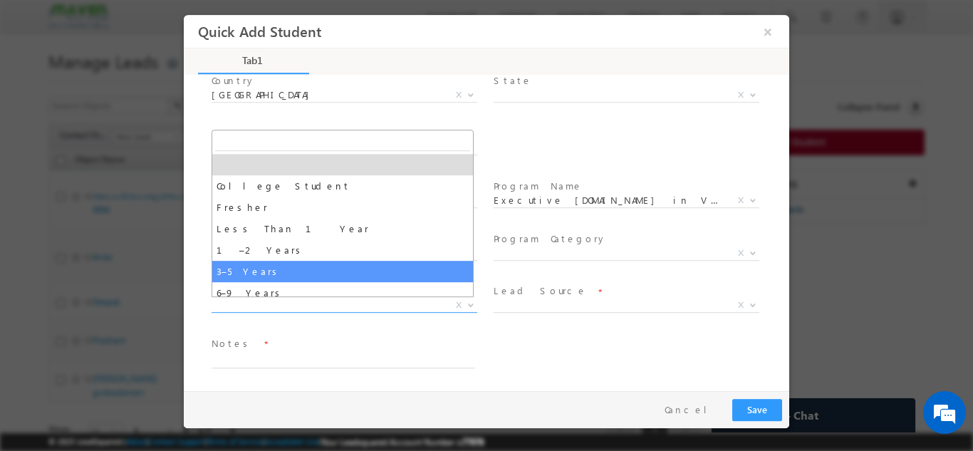
select select "3–5 Years"
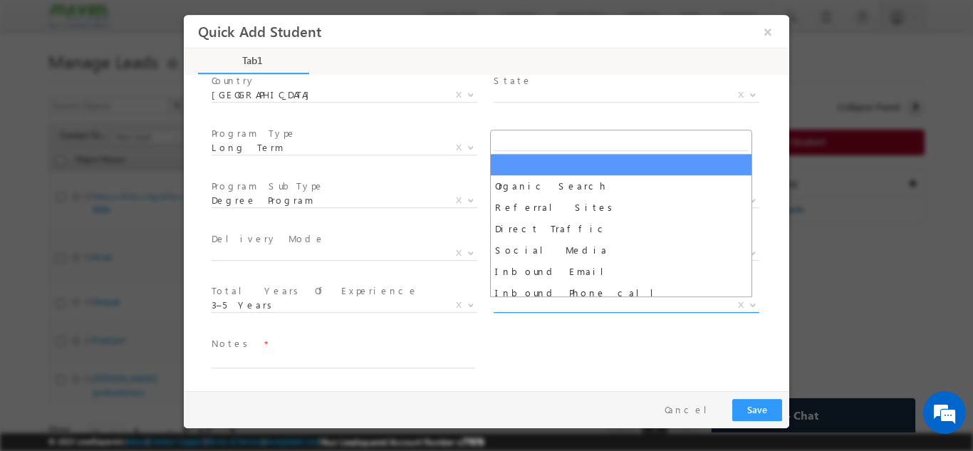
click at [574, 309] on span "X" at bounding box center [627, 305] width 266 height 14
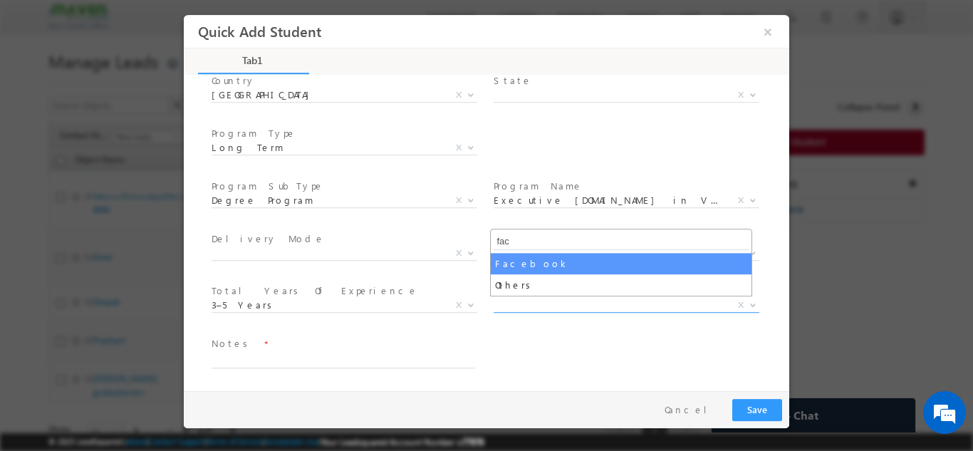
type input "fac"
select select "Facebook"
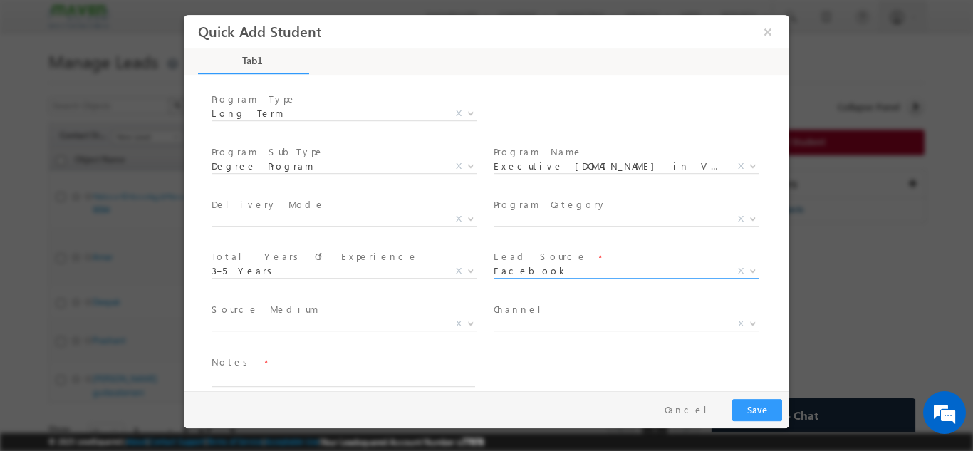
scroll to position [255, 0]
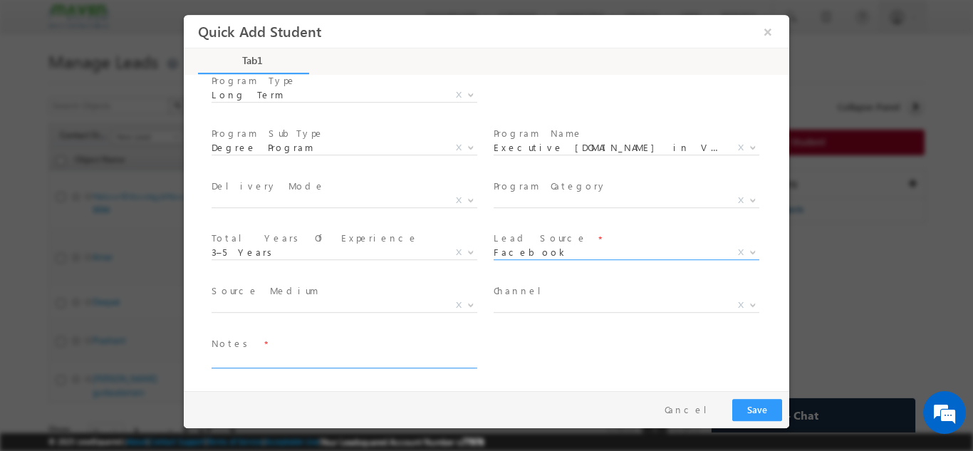
click at [273, 353] on textarea at bounding box center [344, 359] width 264 height 16
click at [266, 361] on textarea "Lead added to sheet" at bounding box center [344, 359] width 264 height 16
type textarea "Lead added from sheet"
click at [752, 405] on button "Save" at bounding box center [757, 409] width 50 height 22
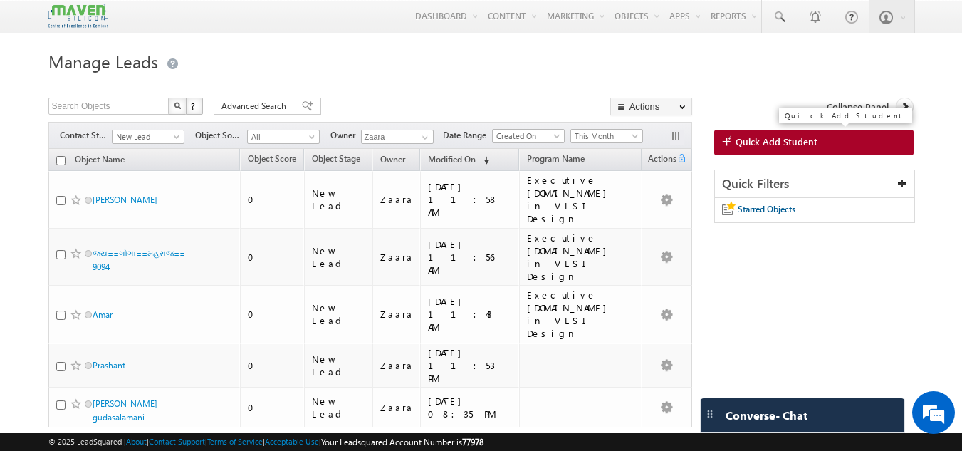
click at [817, 145] on link "Quick Add Student" at bounding box center [815, 143] width 200 height 26
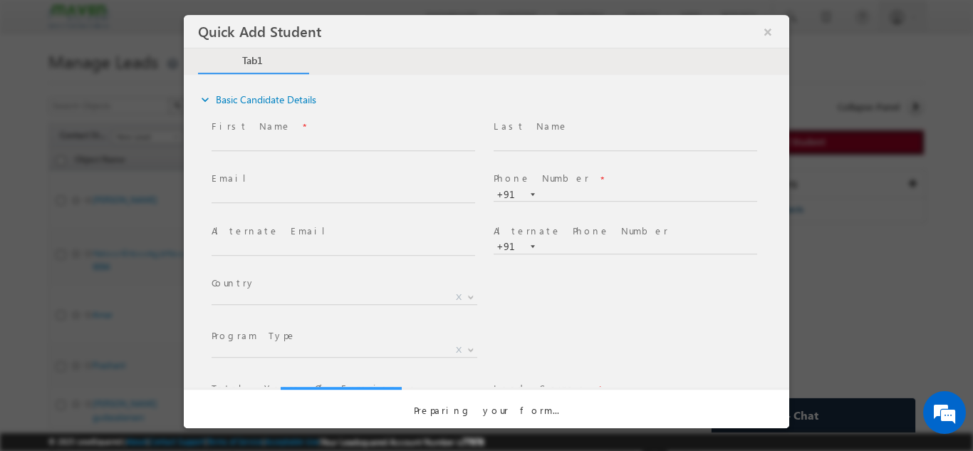
scroll to position [0, 0]
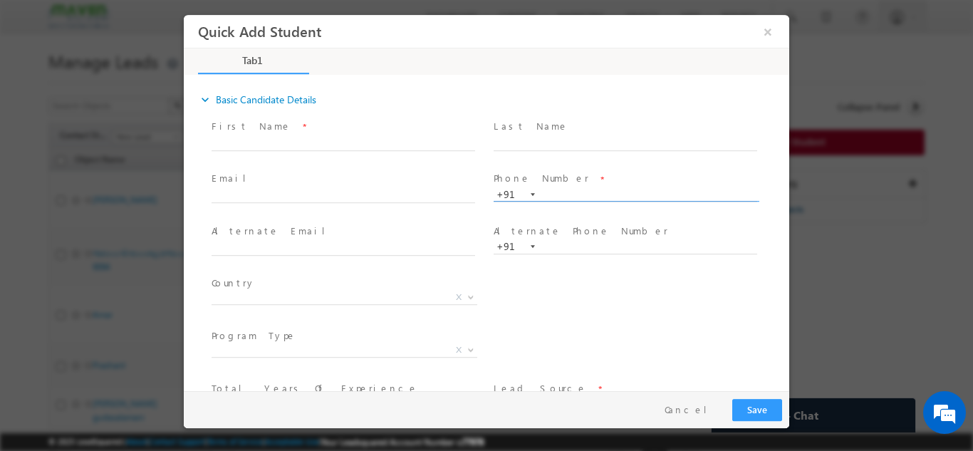
click at [576, 191] on input "text" at bounding box center [626, 194] width 264 height 14
type input "9539141469"
click at [585, 164] on span at bounding box center [625, 158] width 263 height 16
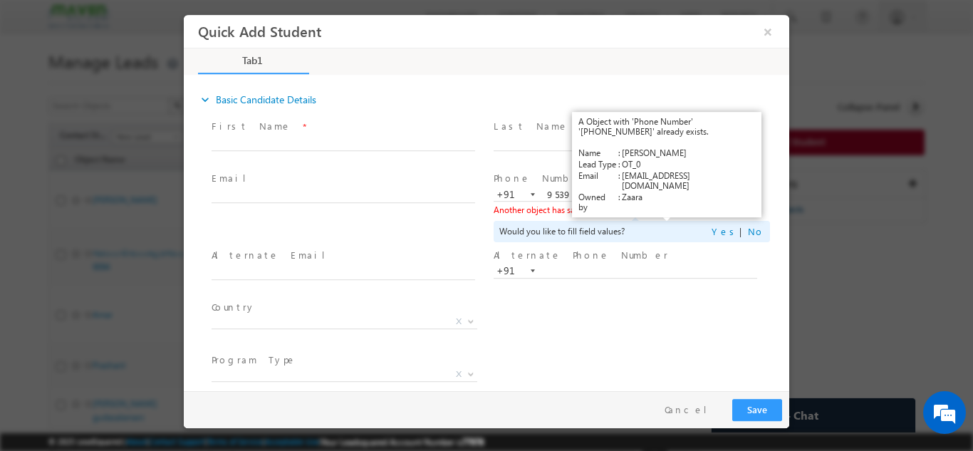
click at [650, 211] on link "View Details" at bounding box center [667, 208] width 44 height 9
click at [663, 208] on link "View Details" at bounding box center [667, 208] width 44 height 9
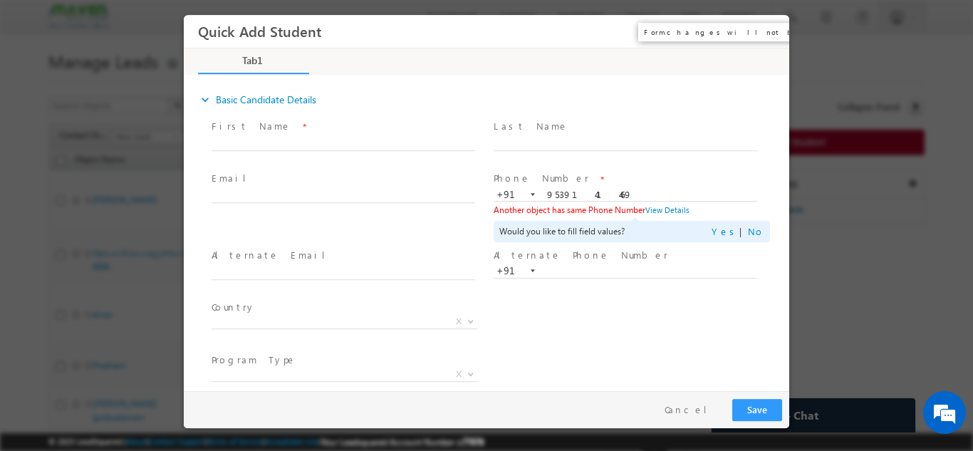
click at [763, 36] on button "×" at bounding box center [768, 31] width 24 height 26
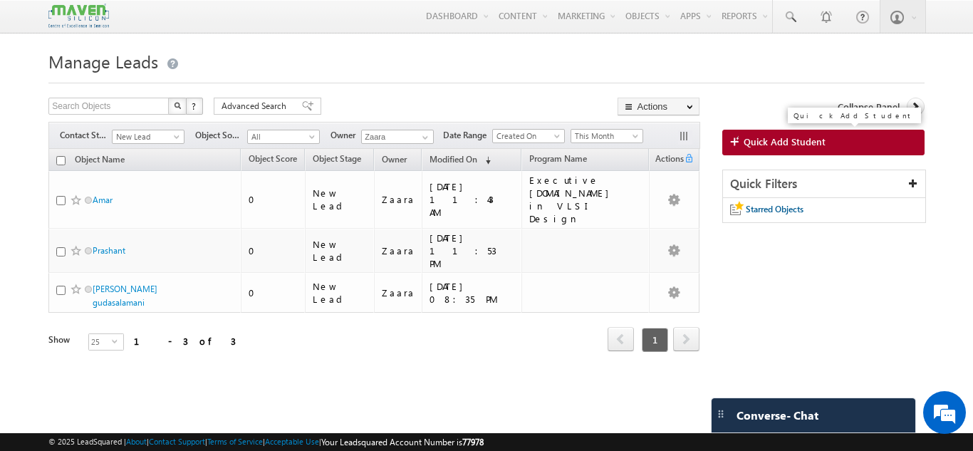
click at [768, 143] on span "Quick Add Student" at bounding box center [785, 141] width 82 height 13
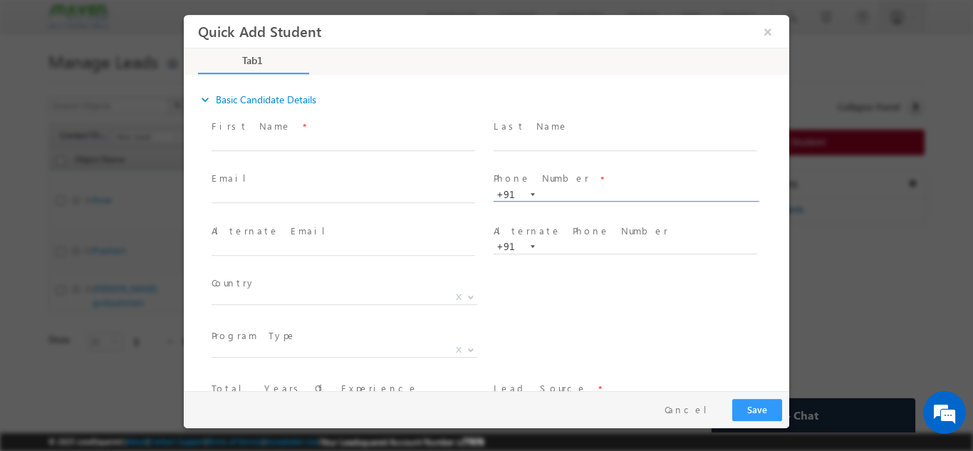
click at [636, 193] on input "text" at bounding box center [626, 194] width 264 height 14
paste input "95391 41469"
type input "9539141469"
click at [642, 166] on div "Last Name *" at bounding box center [632, 141] width 282 height 53
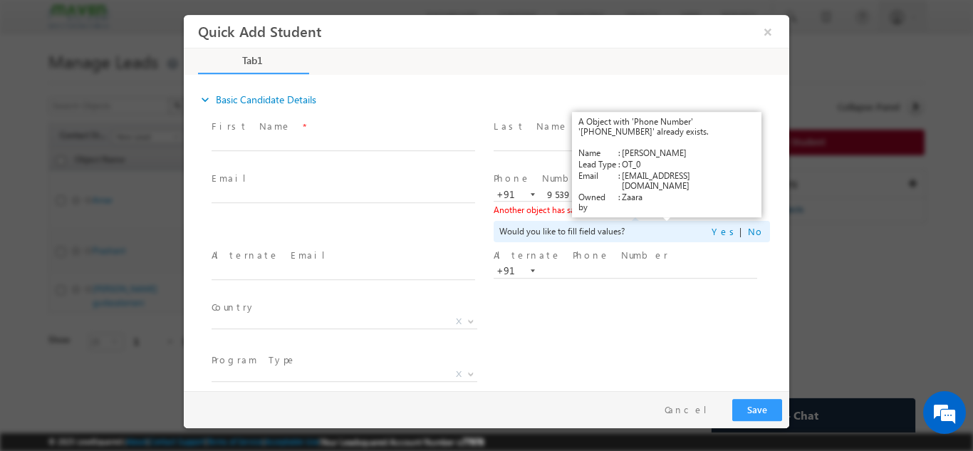
click at [671, 210] on link "View Details" at bounding box center [667, 208] width 44 height 9
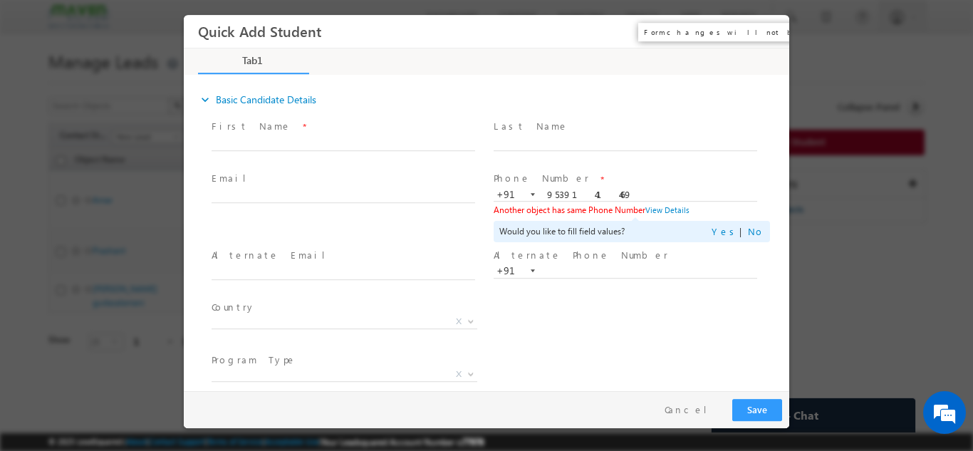
click at [775, 36] on button "×" at bounding box center [768, 31] width 24 height 26
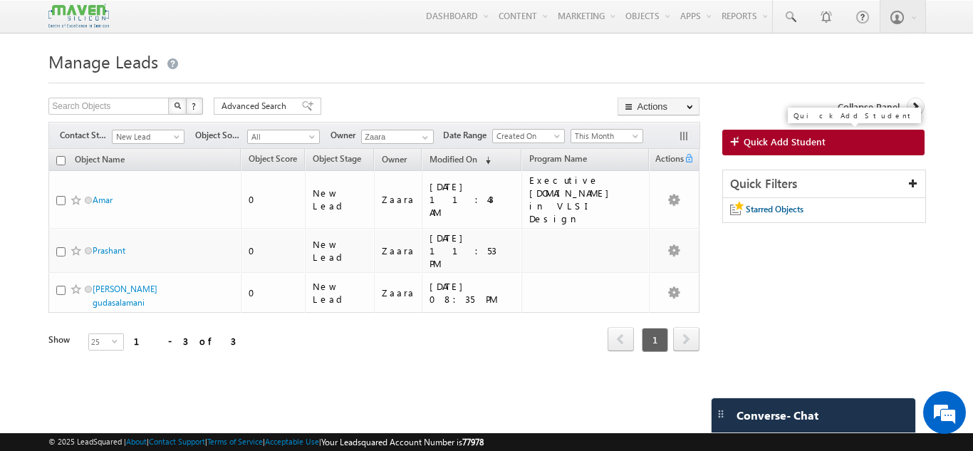
click at [787, 140] on span "Quick Add Student" at bounding box center [785, 141] width 82 height 13
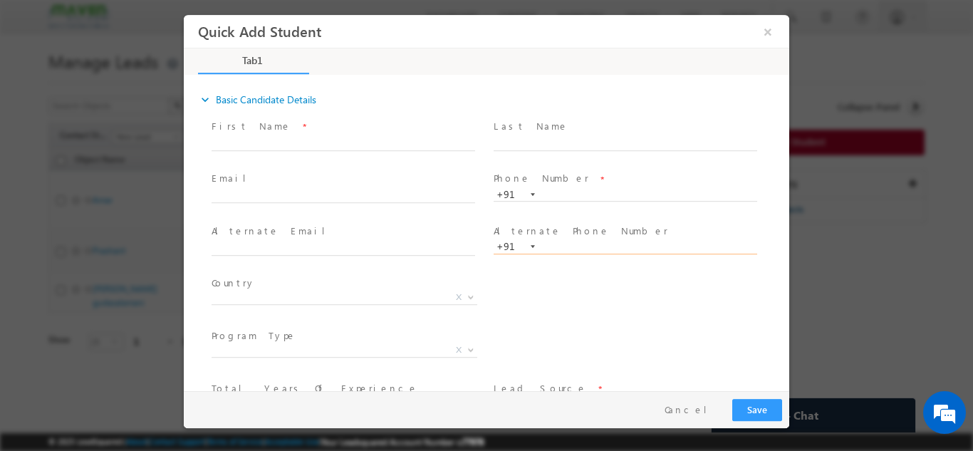
click at [589, 246] on input "text" at bounding box center [626, 246] width 264 height 14
click at [596, 187] on input "text" at bounding box center [626, 194] width 264 height 14
paste input "9611400223"
click at [608, 168] on div "Phone Number * +91-9611400223 9611400223 +91" at bounding box center [632, 193] width 282 height 51
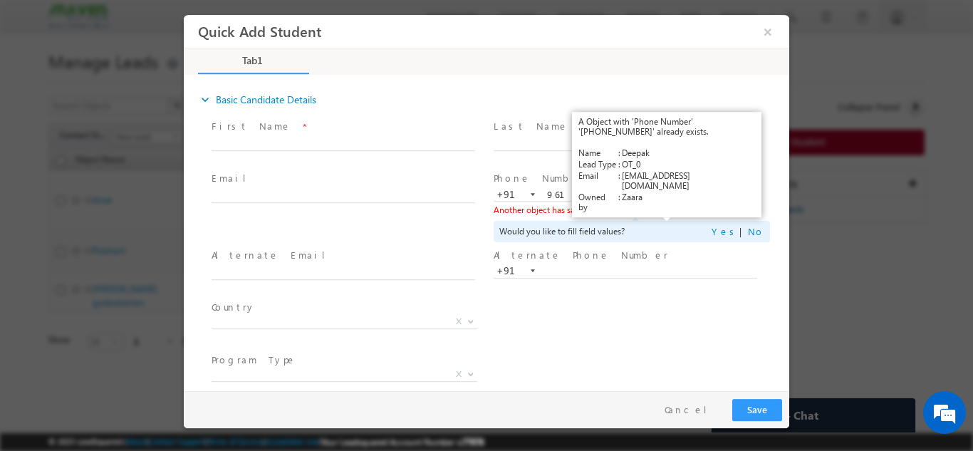
click at [660, 209] on link "View Details" at bounding box center [667, 208] width 44 height 9
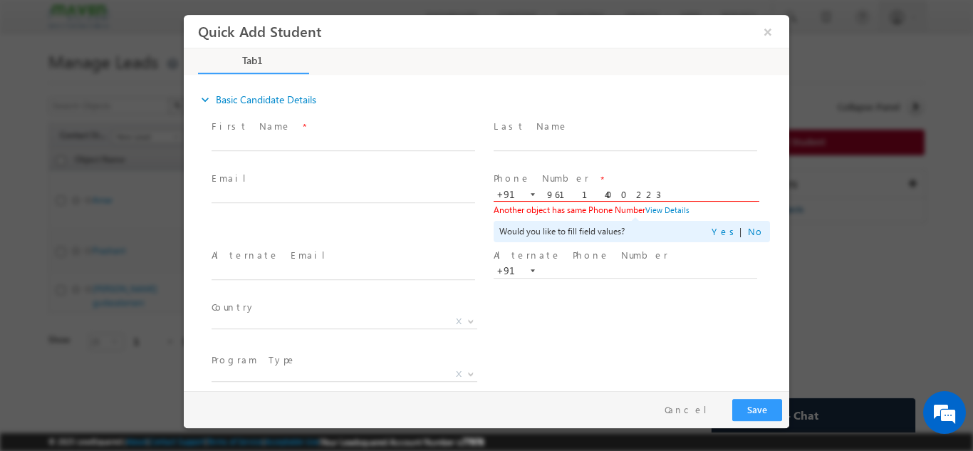
click at [556, 190] on input "9611400223" at bounding box center [626, 194] width 264 height 14
drag, startPoint x: 559, startPoint y: 199, endPoint x: 774, endPoint y: 307, distance: 239.9
click at [774, 307] on div "Country * Afghanistan Albania Algeria Andorra Angola Antigua and Barbuda Argent…" at bounding box center [499, 323] width 581 height 53
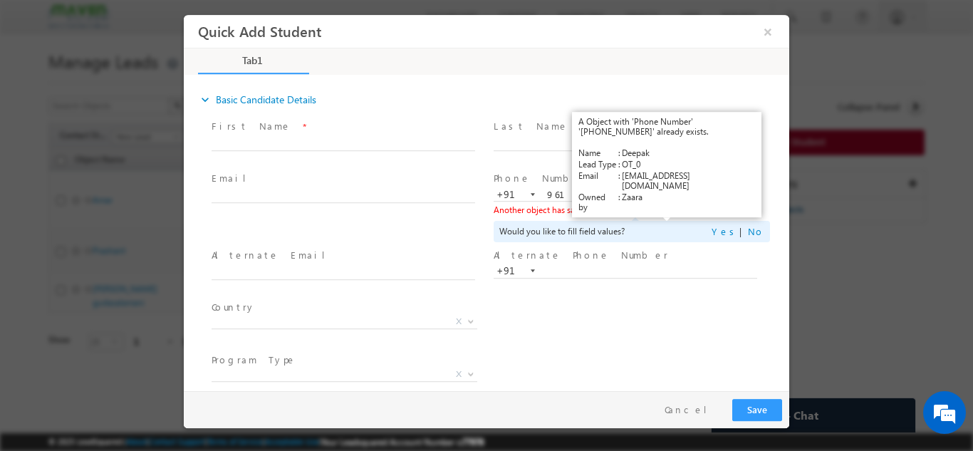
click at [664, 212] on link "View Details" at bounding box center [667, 208] width 44 height 9
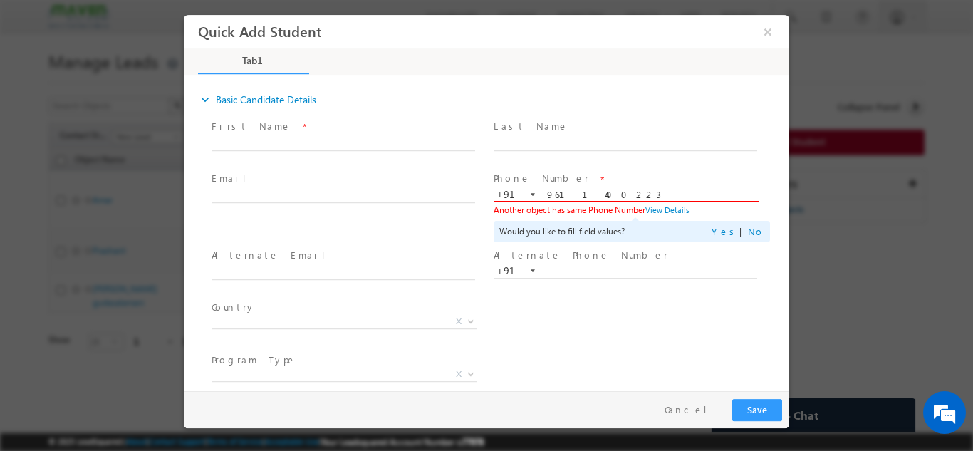
click at [579, 197] on input "9611400223" at bounding box center [626, 194] width 264 height 14
paste input "173516929"
type input "9173516929"
click at [640, 161] on span at bounding box center [625, 158] width 263 height 16
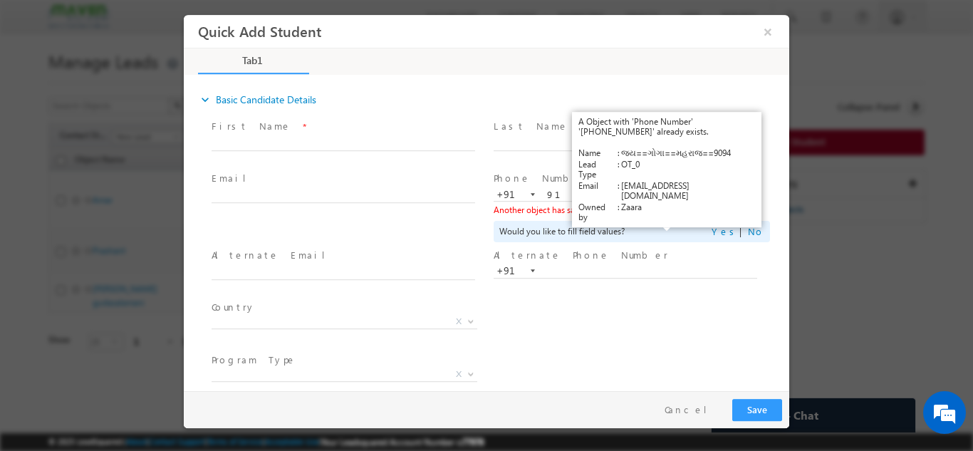
click at [653, 207] on link "View Details" at bounding box center [667, 208] width 44 height 9
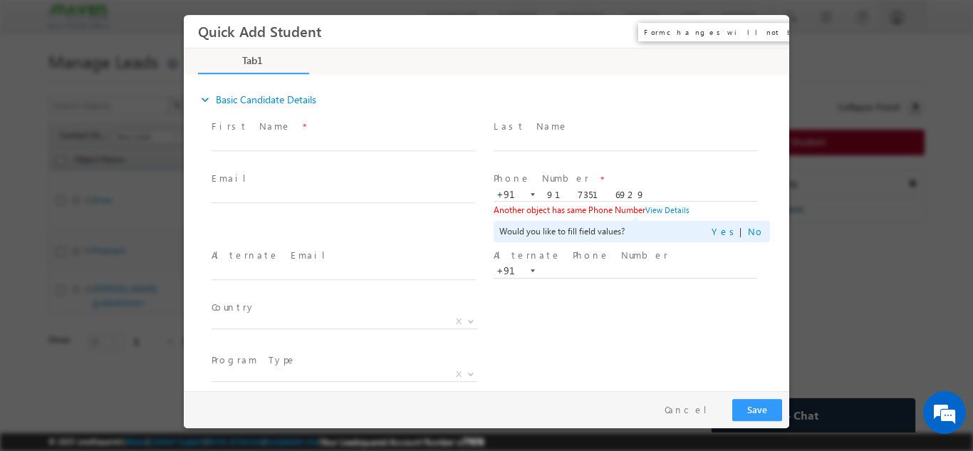
click at [761, 29] on button "×" at bounding box center [768, 31] width 24 height 26
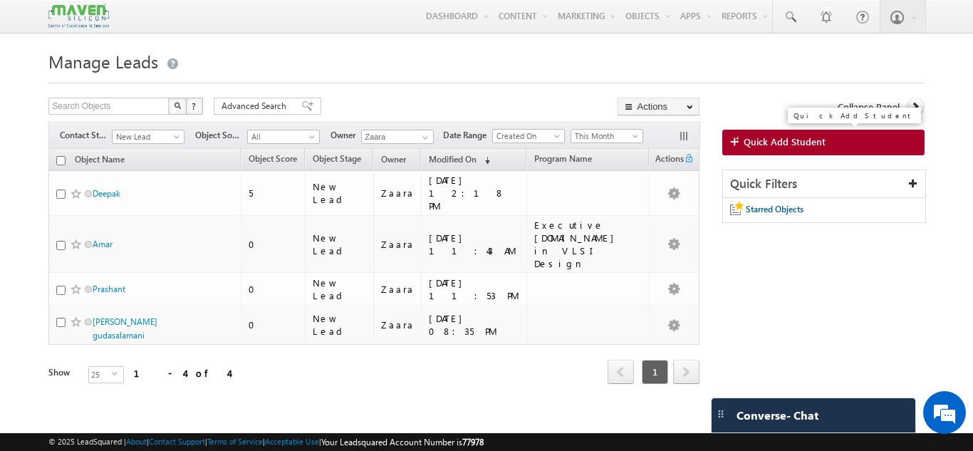
click at [776, 142] on span "Quick Add Student" at bounding box center [785, 141] width 82 height 13
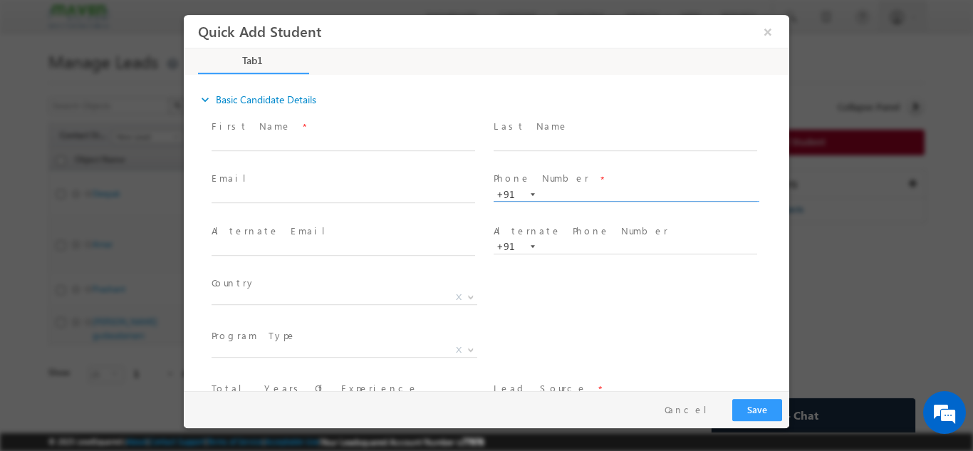
click at [551, 197] on input "text" at bounding box center [626, 194] width 264 height 14
type input "pritish"
click at [561, 199] on input "pritish" at bounding box center [626, 194] width 264 height 14
click at [578, 192] on input "text" at bounding box center [626, 194] width 264 height 14
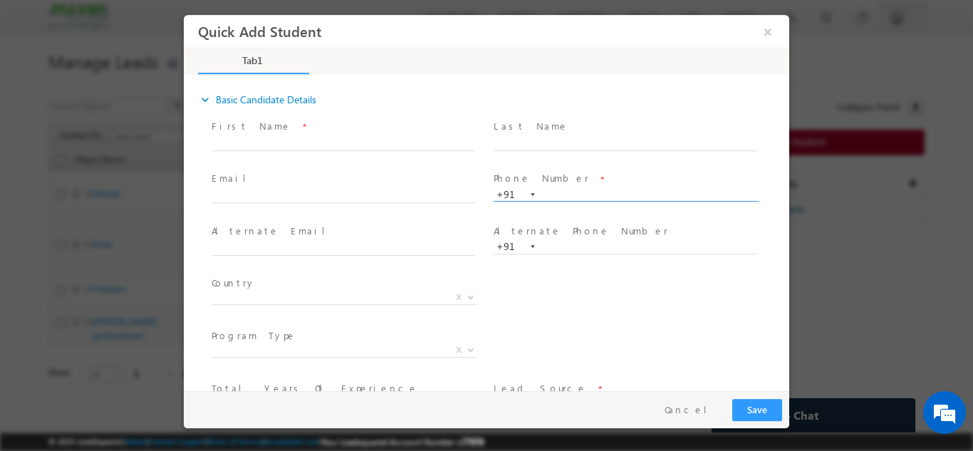
paste input "95391 41469"
type input "9539141469"
click at [602, 157] on span at bounding box center [625, 158] width 263 height 16
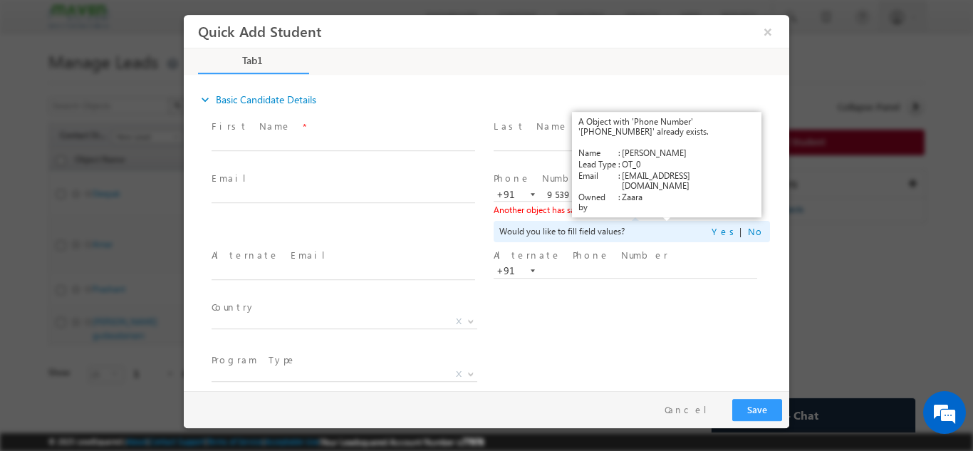
click at [660, 209] on link "View Details" at bounding box center [667, 208] width 44 height 9
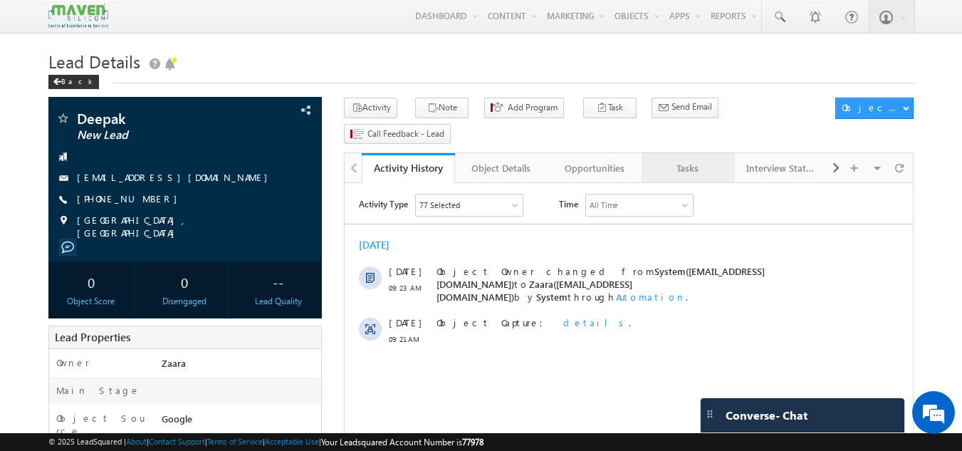
click at [695, 160] on div "Tasks" at bounding box center [687, 168] width 69 height 17
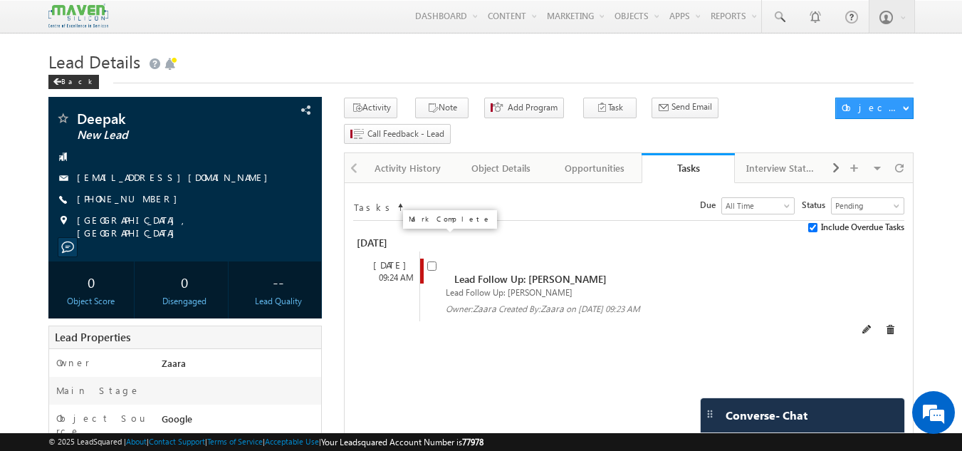
click at [430, 261] on input "checkbox" at bounding box center [431, 265] width 9 height 9
checkbox input "false"
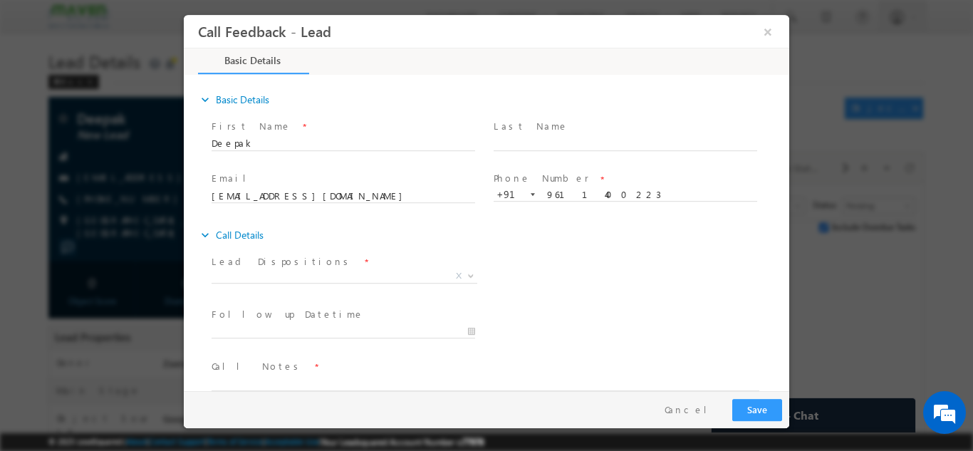
scroll to position [23, 0]
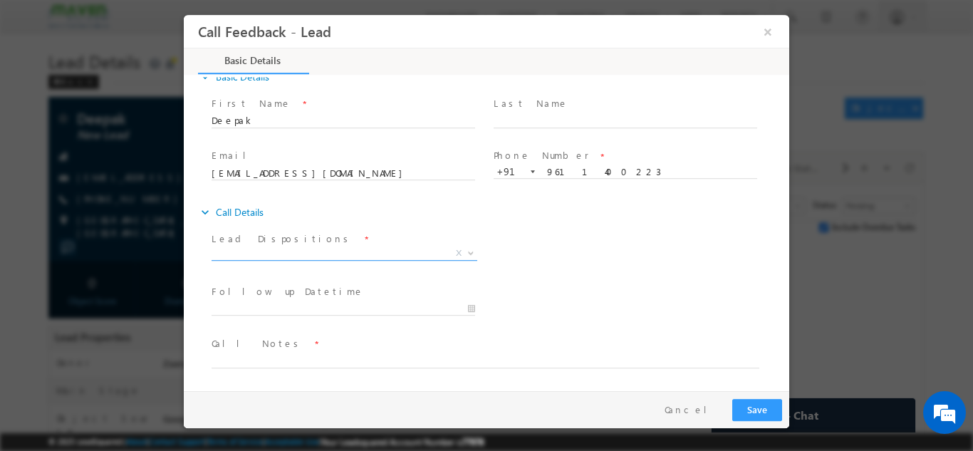
click at [229, 254] on span "X" at bounding box center [345, 253] width 266 height 14
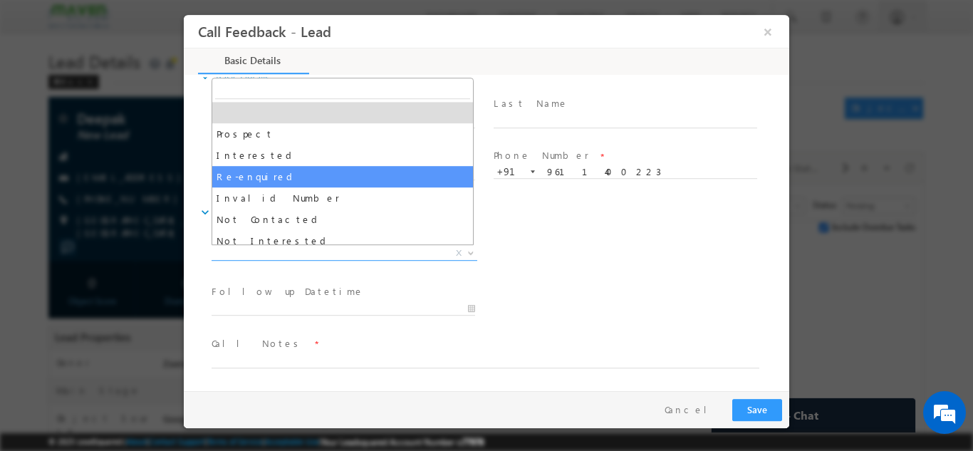
scroll to position [71, 0]
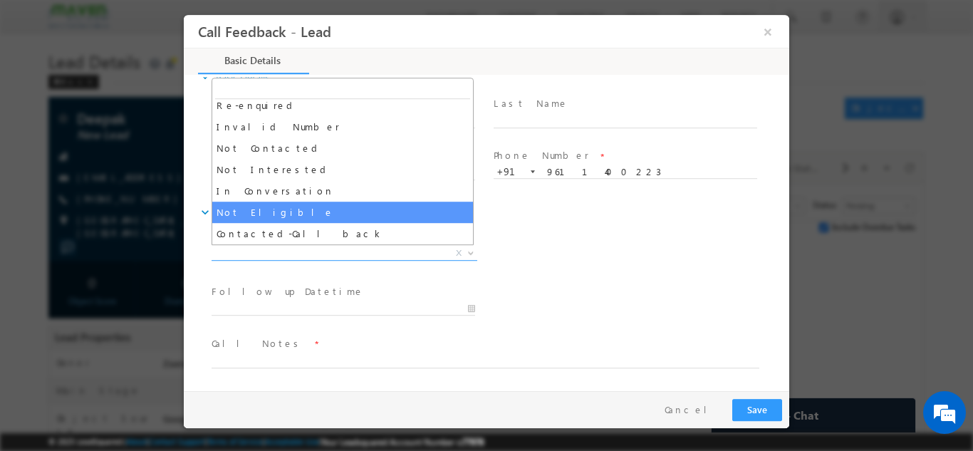
select select "Not Eligible"
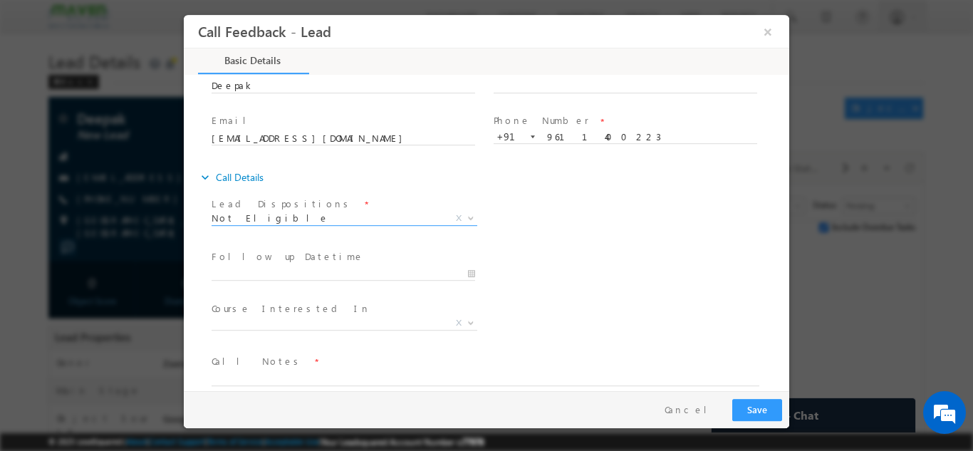
scroll to position [76, 0]
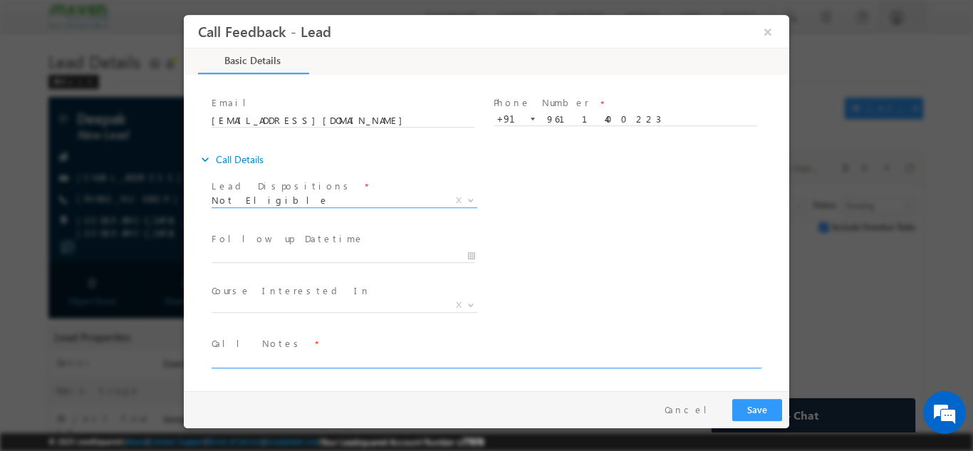
click at [280, 355] on textarea at bounding box center [486, 359] width 548 height 16
paste textarea "Junk Lead not educated"
type textarea "Junk Lead not educated"
click at [752, 414] on button "Save" at bounding box center [757, 409] width 50 height 22
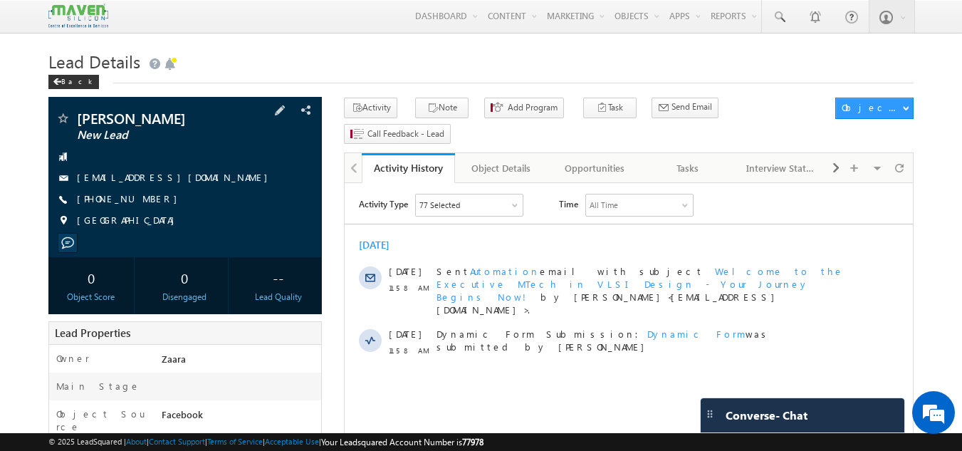
click at [180, 175] on link "[EMAIL_ADDRESS][DOMAIN_NAME]" at bounding box center [176, 177] width 198 height 12
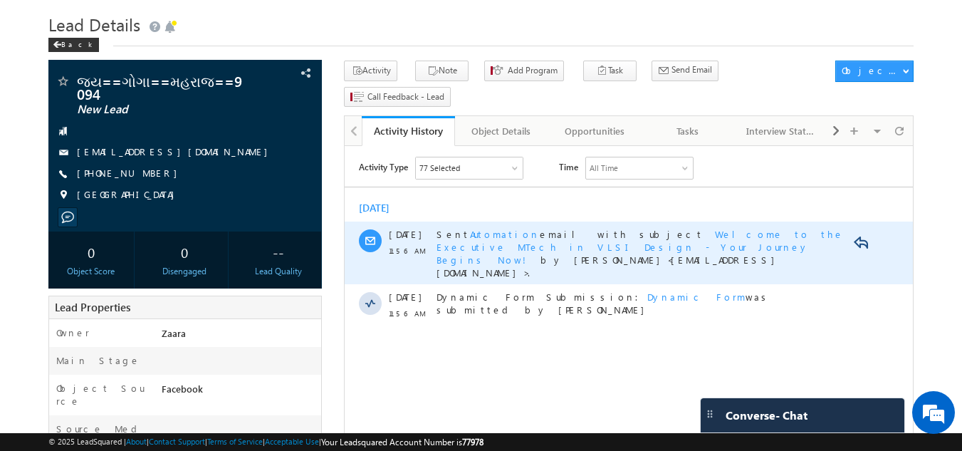
scroll to position [36, 0]
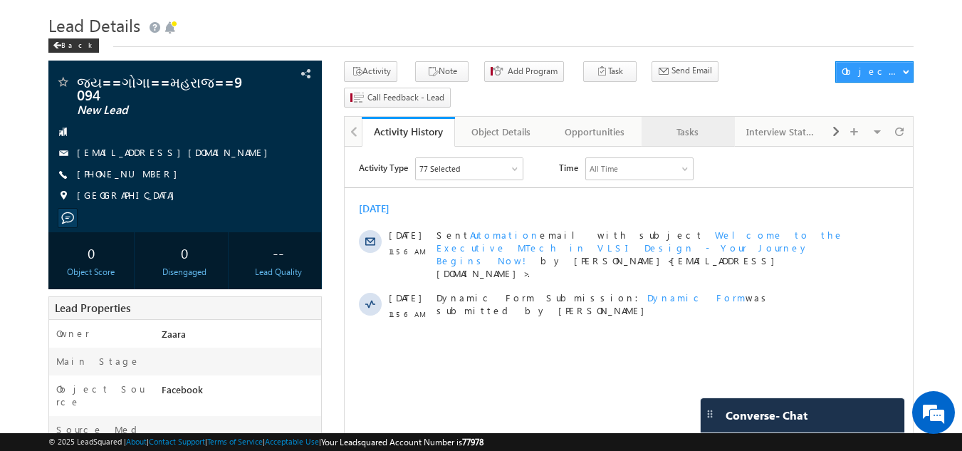
click at [685, 123] on div "Tasks" at bounding box center [687, 131] width 69 height 17
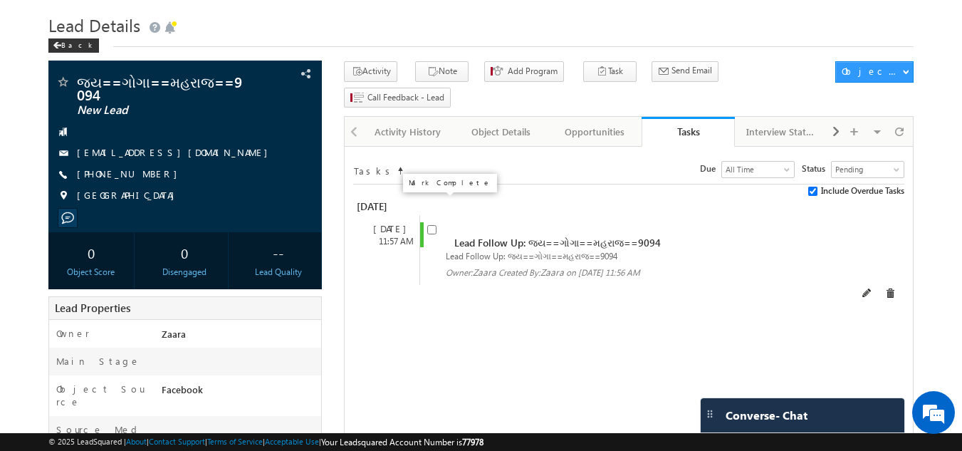
click at [433, 225] on input "checkbox" at bounding box center [431, 229] width 9 height 9
checkbox input "false"
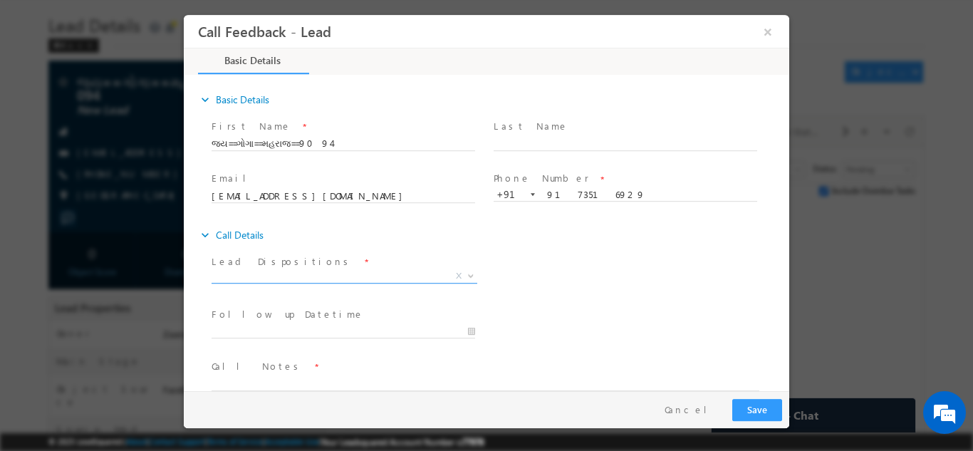
click at [388, 275] on span "X" at bounding box center [345, 276] width 266 height 14
click at [336, 283] on span "X" at bounding box center [345, 278] width 266 height 14
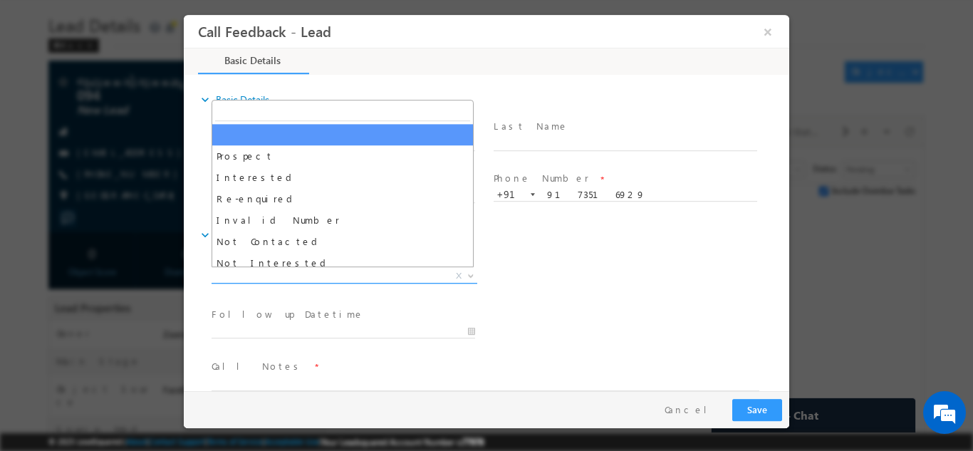
click at [336, 279] on span "X" at bounding box center [345, 276] width 266 height 14
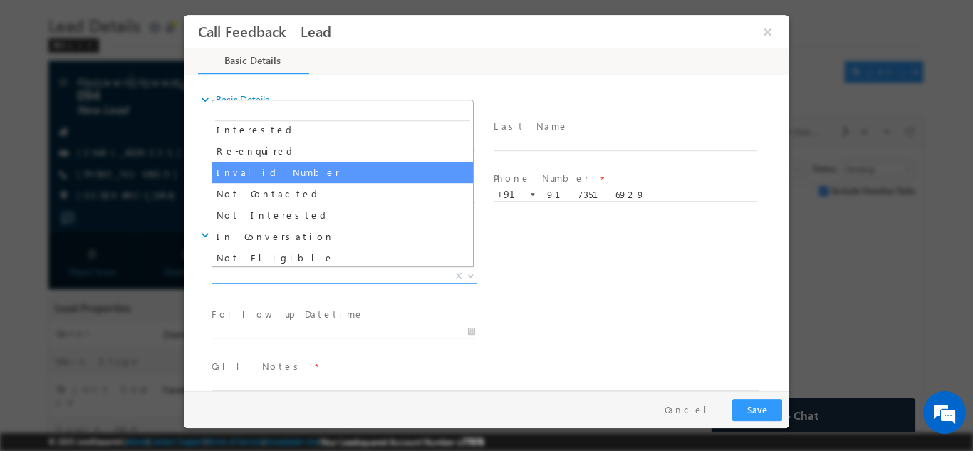
scroll to position [71, 0]
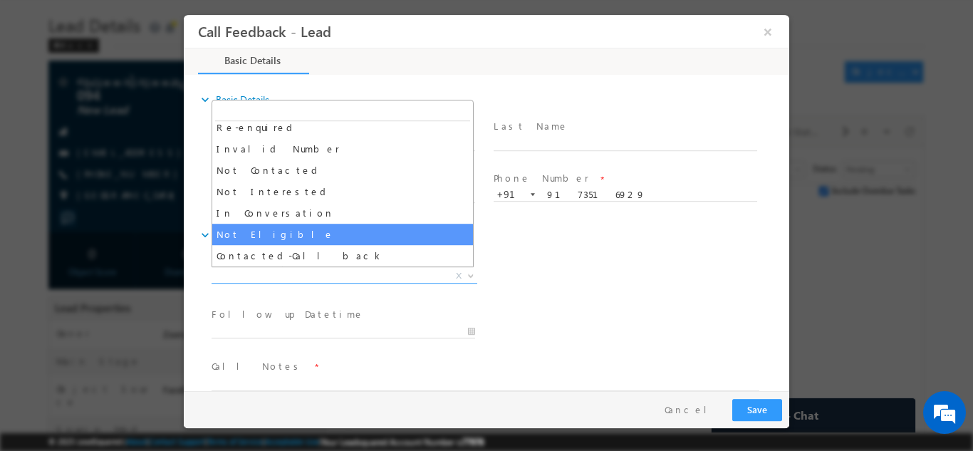
select select "Not Eligible"
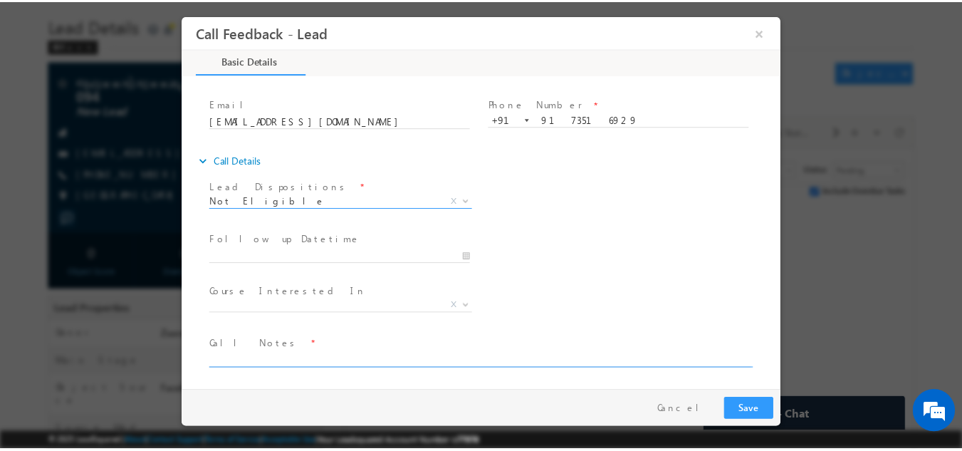
scroll to position [76, 0]
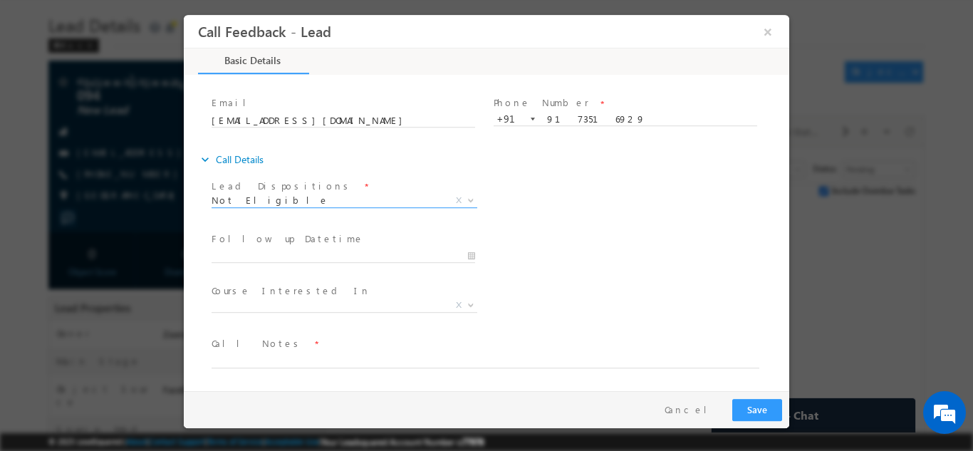
click at [263, 365] on textarea at bounding box center [486, 359] width 548 height 16
paste textarea "Junk Lead not educated"
type textarea "Junk Lead not educated"
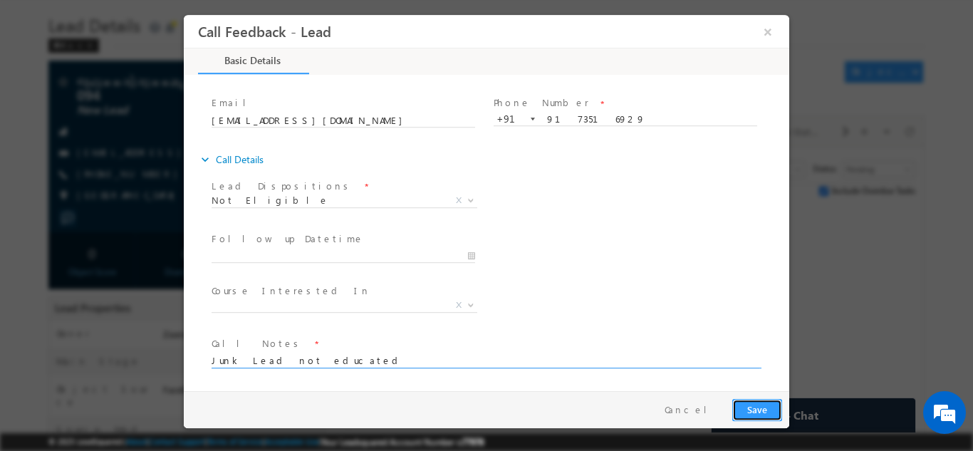
click at [765, 415] on button "Save" at bounding box center [757, 409] width 50 height 22
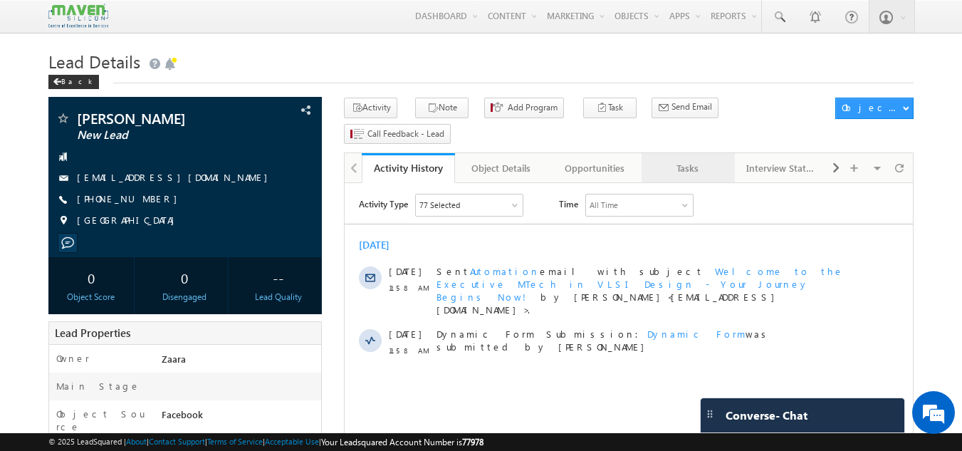
click at [672, 160] on div "Tasks" at bounding box center [687, 168] width 69 height 17
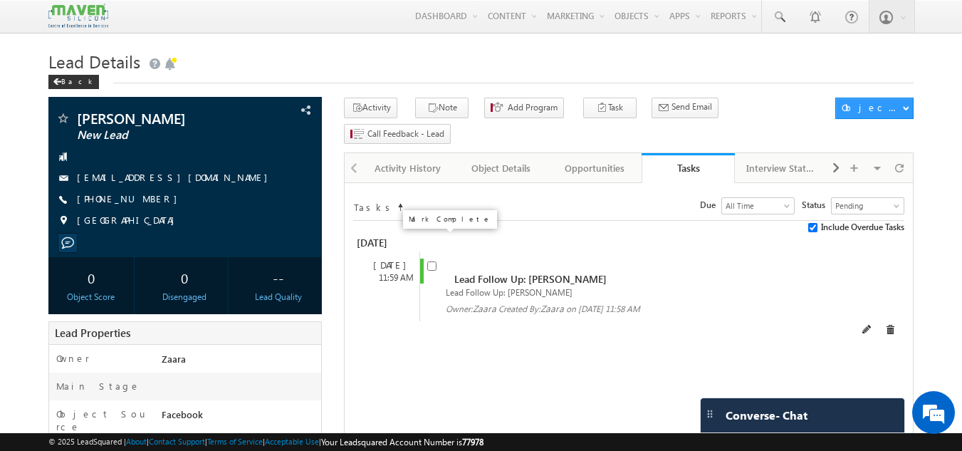
click at [432, 261] on input "checkbox" at bounding box center [431, 265] width 9 height 9
checkbox input "false"
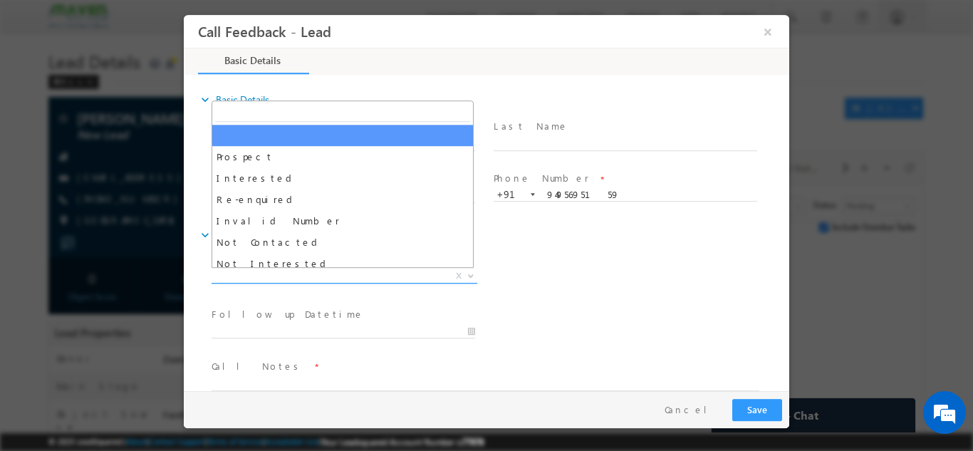
click at [375, 276] on span "X" at bounding box center [345, 276] width 266 height 14
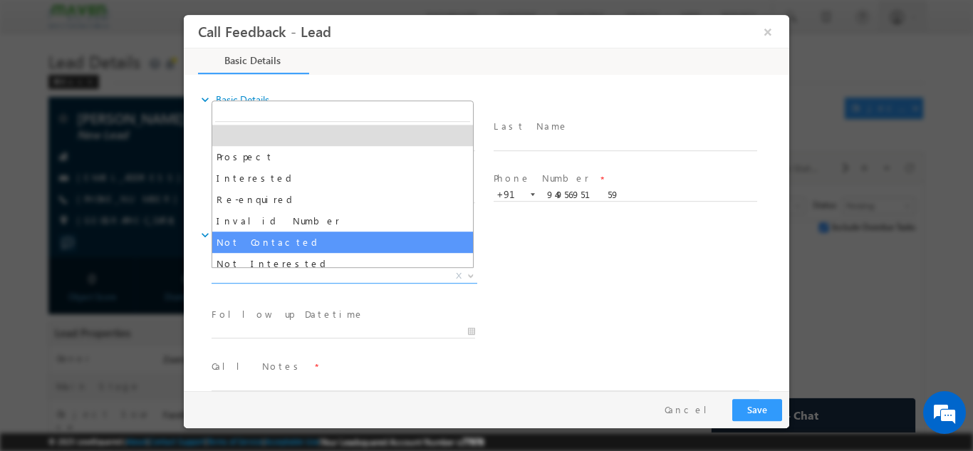
select select "Not Contacted"
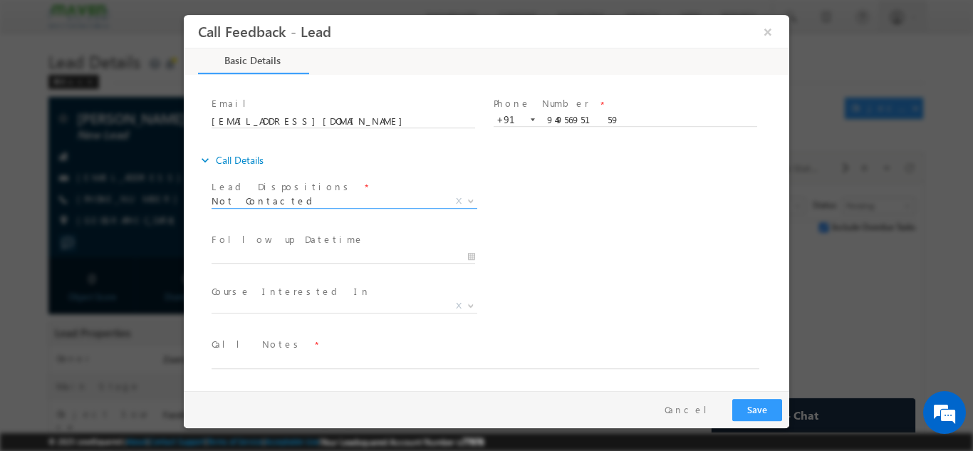
scroll to position [76, 0]
click at [288, 254] on input "29/09/2025 12:01 PM" at bounding box center [344, 256] width 264 height 14
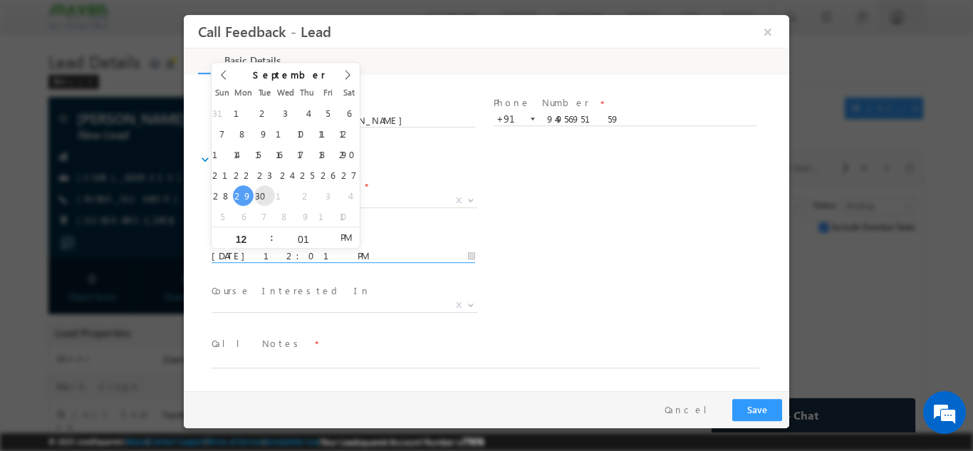
type input "30/09/2025 12:01 PM"
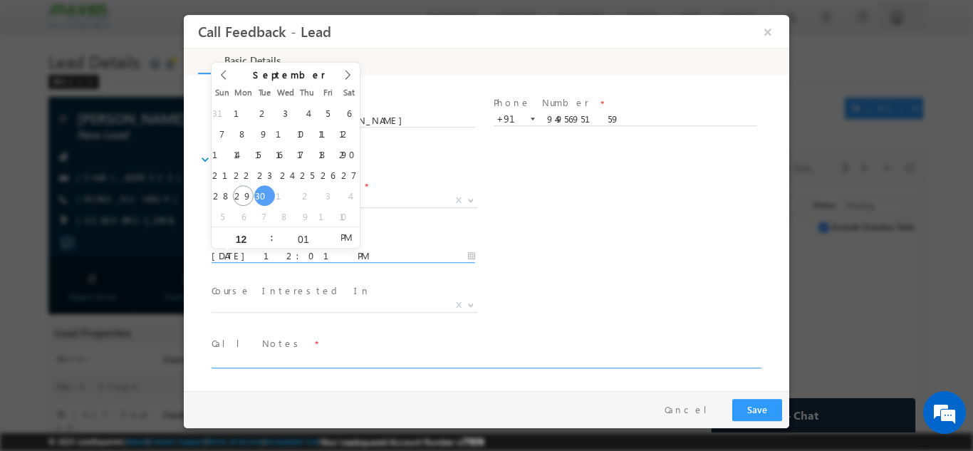
drag, startPoint x: 318, startPoint y: 356, endPoint x: 328, endPoint y: 352, distance: 10.2
click at [318, 357] on textarea at bounding box center [486, 359] width 548 height 16
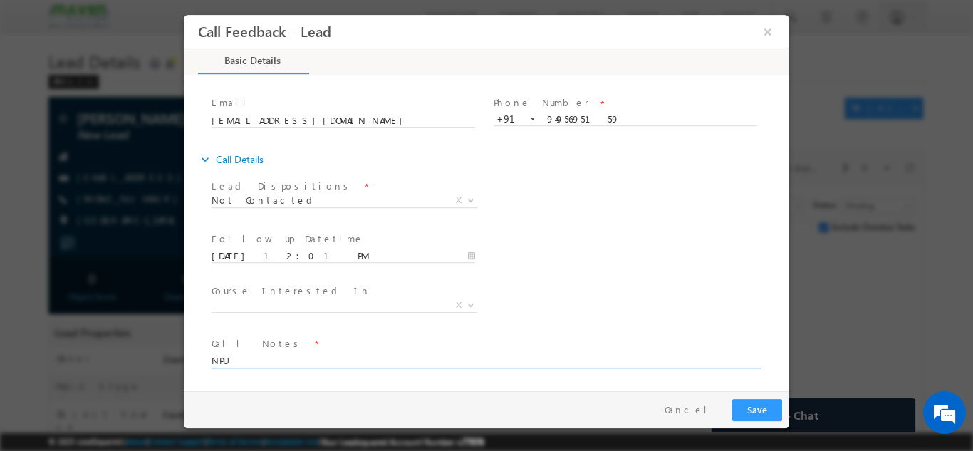
type textarea "NPU"
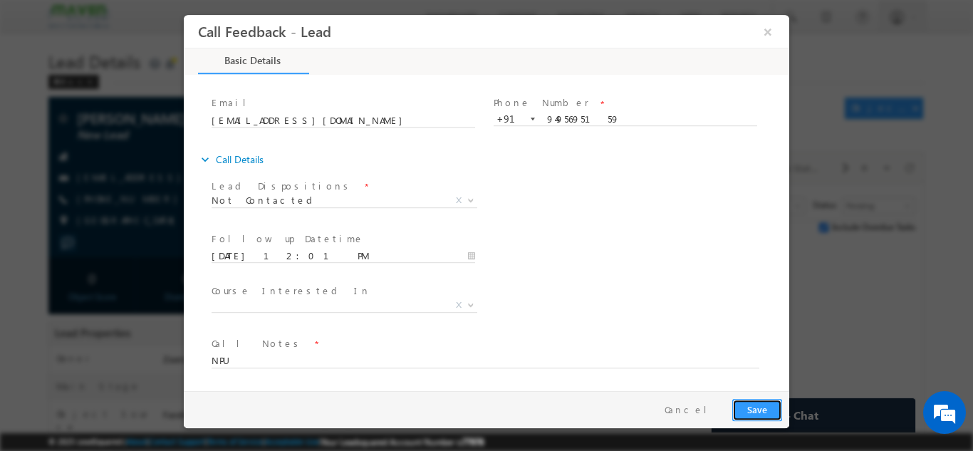
click at [747, 408] on button "Save" at bounding box center [757, 409] width 50 height 22
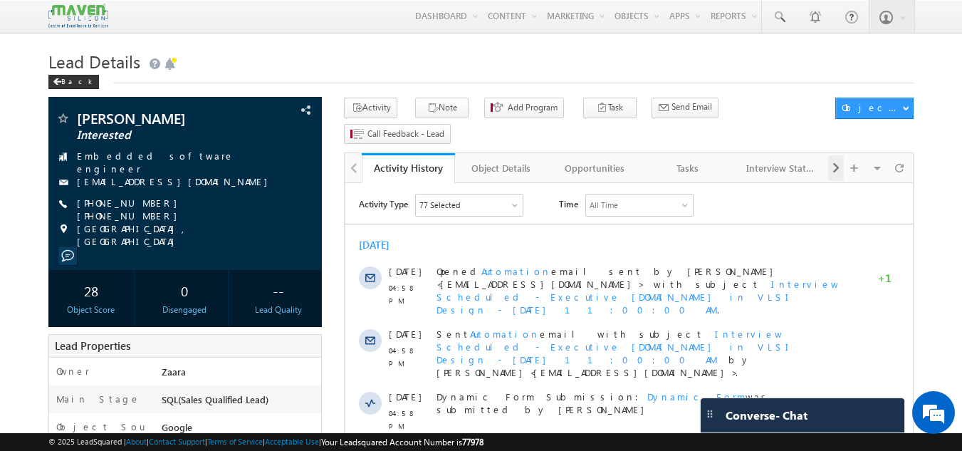
click at [832, 155] on span at bounding box center [836, 168] width 9 height 26
click at [679, 160] on div "Interview Status" at bounding box center [687, 168] width 69 height 17
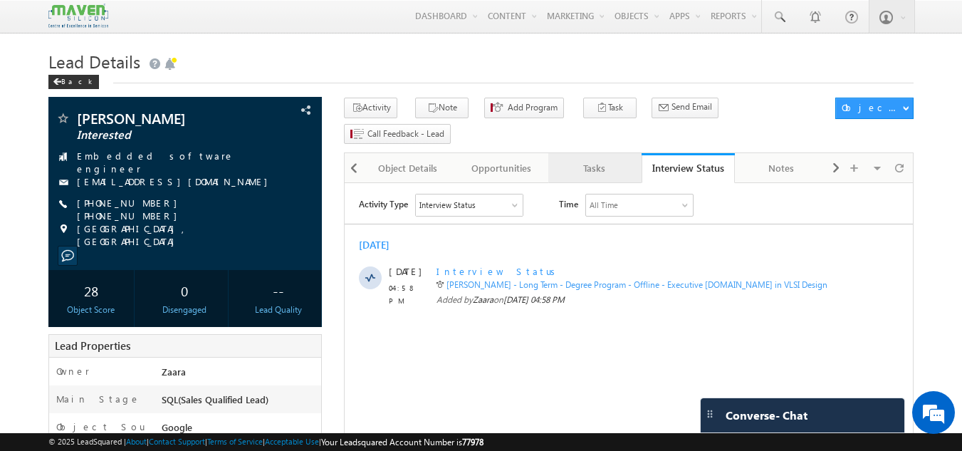
click at [606, 160] on div "Tasks" at bounding box center [594, 168] width 69 height 17
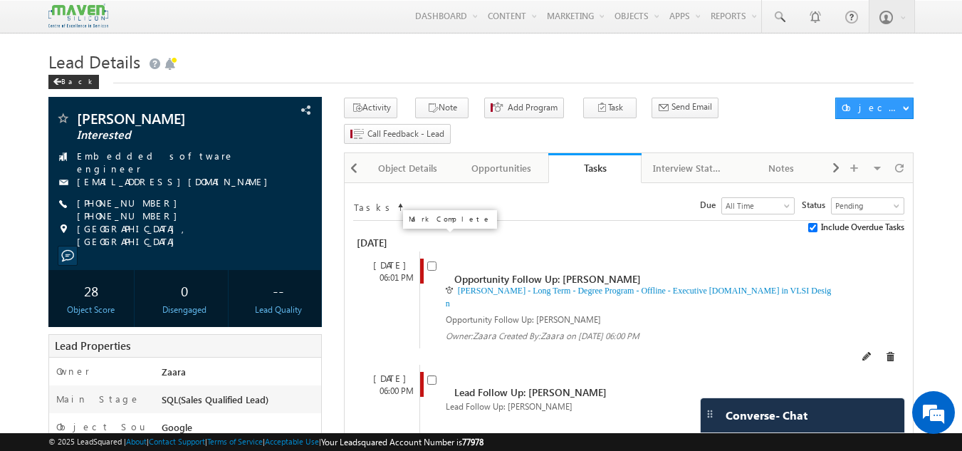
click at [428, 261] on input "checkbox" at bounding box center [431, 265] width 9 height 9
checkbox input "false"
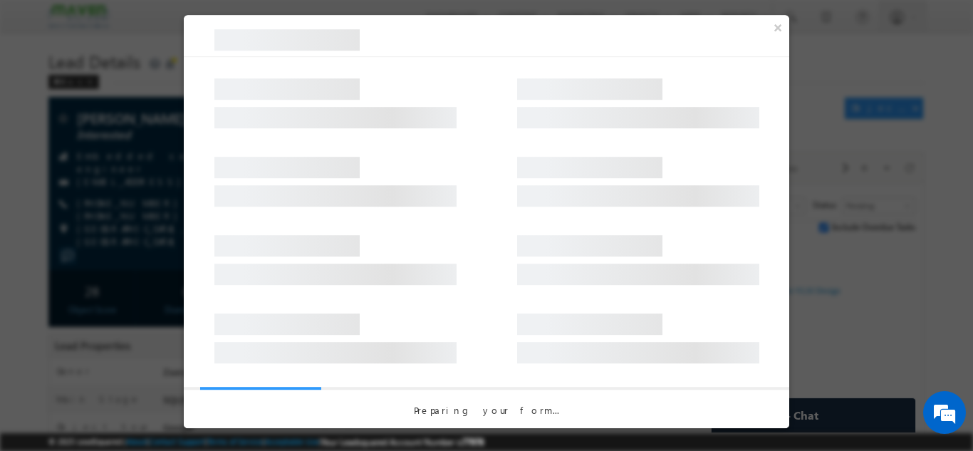
select select "Prospecting"
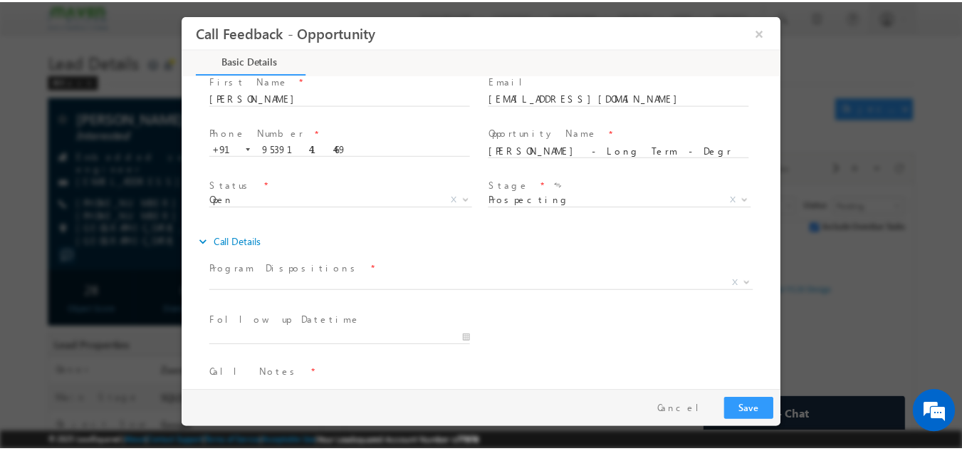
scroll to position [76, 0]
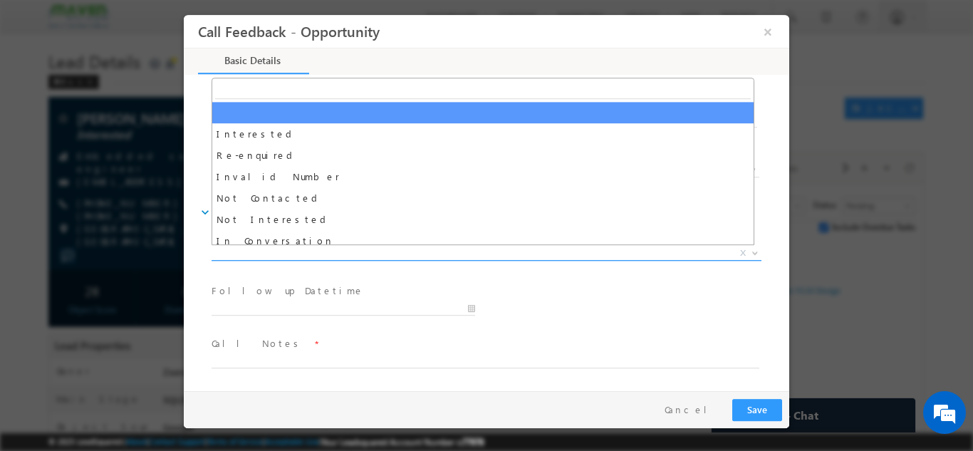
click at [227, 254] on span "X" at bounding box center [487, 253] width 550 height 14
click at [771, 31] on button "×" at bounding box center [768, 31] width 24 height 26
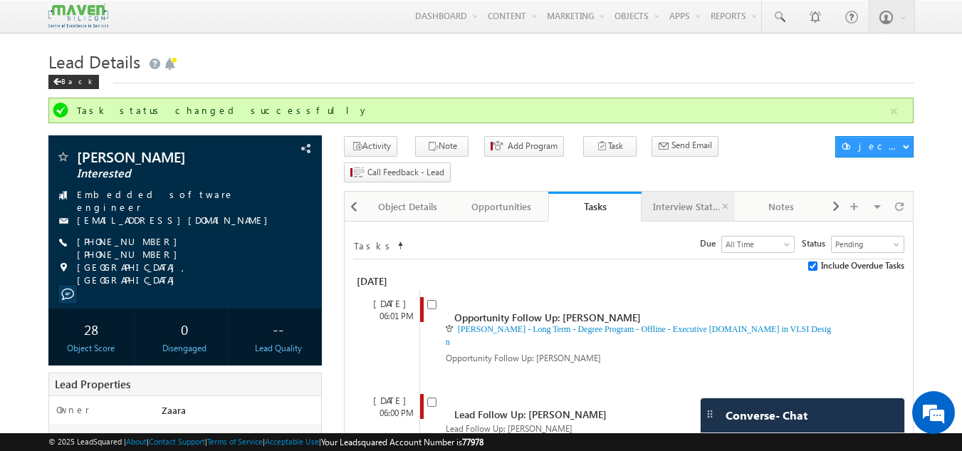
click at [700, 198] on div "Interview Status" at bounding box center [687, 206] width 69 height 17
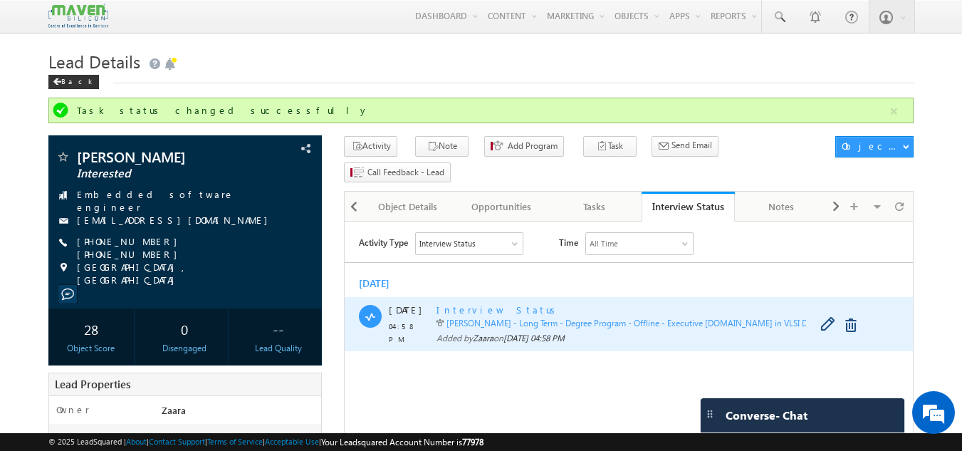
click at [481, 310] on span "Interview Status" at bounding box center [499, 309] width 124 height 12
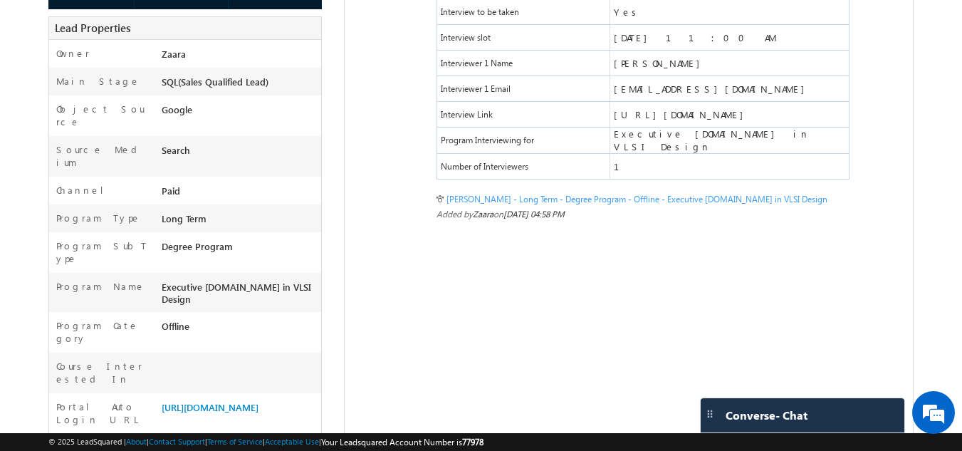
scroll to position [427, 0]
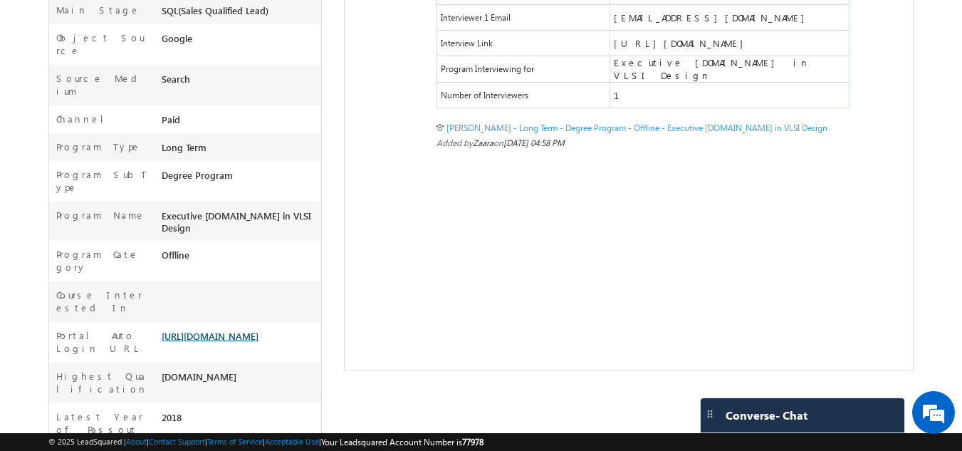
click at [232, 330] on link "[URL][DOMAIN_NAME]" at bounding box center [210, 336] width 97 height 12
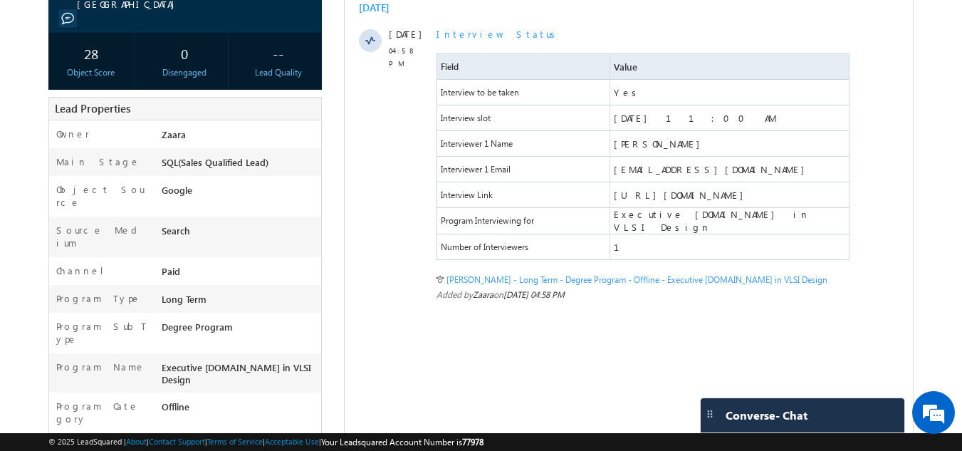
scroll to position [0, 0]
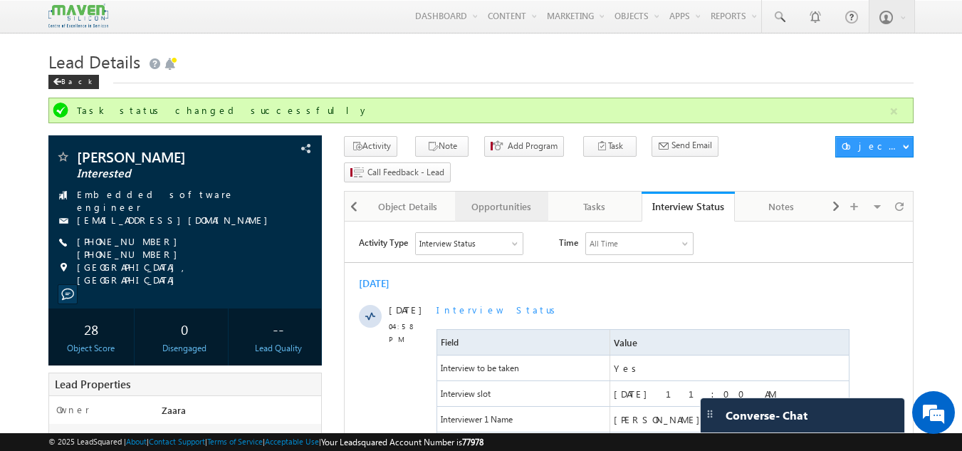
click at [518, 198] on div "Opportunities" at bounding box center [501, 206] width 69 height 17
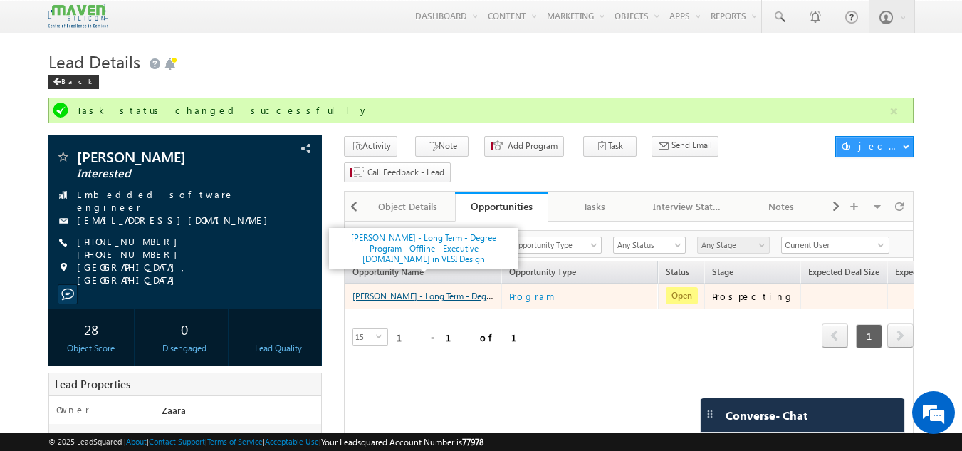
click at [450, 289] on link "[PERSON_NAME] - Long Term - Degree Program - Offline - Executive [DOMAIN_NAME] …" at bounding box center [543, 295] width 381 height 12
click at [454, 289] on link "[PERSON_NAME] - Long Term - Degree Program - Offline - Executive [DOMAIN_NAME] …" at bounding box center [543, 295] width 381 height 12
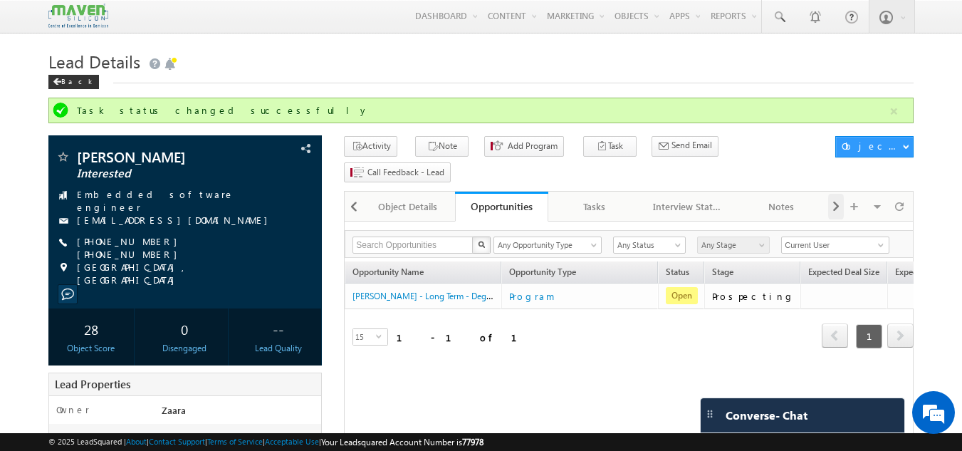
click at [829, 194] on div at bounding box center [837, 207] width 16 height 26
click at [781, 198] on div "Member Of Lists" at bounding box center [781, 206] width 69 height 17
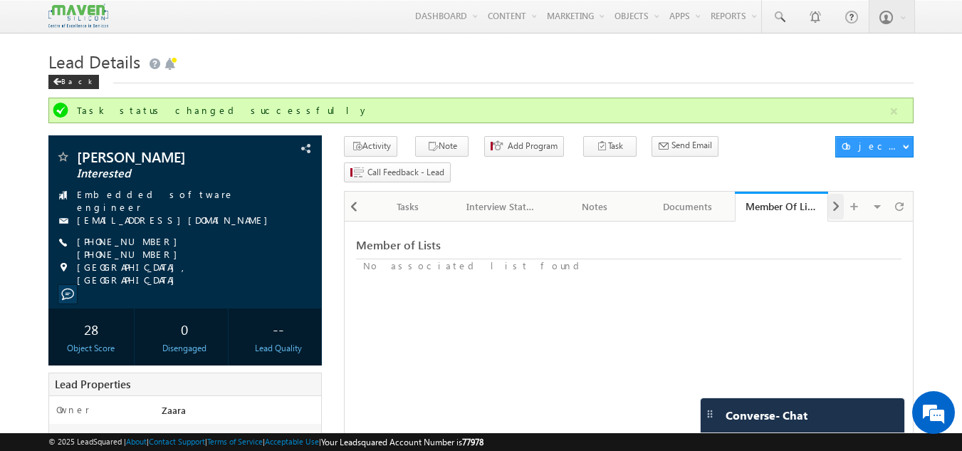
click at [836, 194] on span at bounding box center [836, 207] width 9 height 26
click at [772, 198] on div "Summary" at bounding box center [781, 206] width 69 height 17
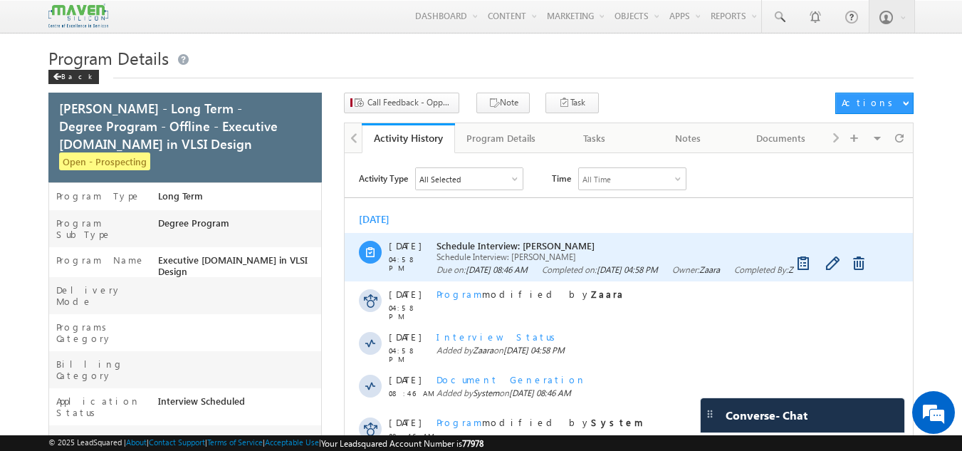
scroll to position [71, 0]
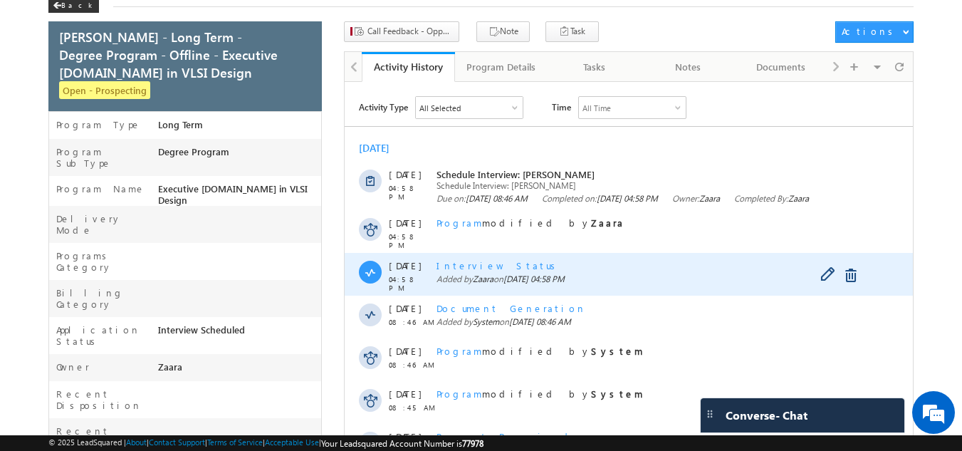
click at [491, 266] on span "Interview Status" at bounding box center [499, 265] width 124 height 12
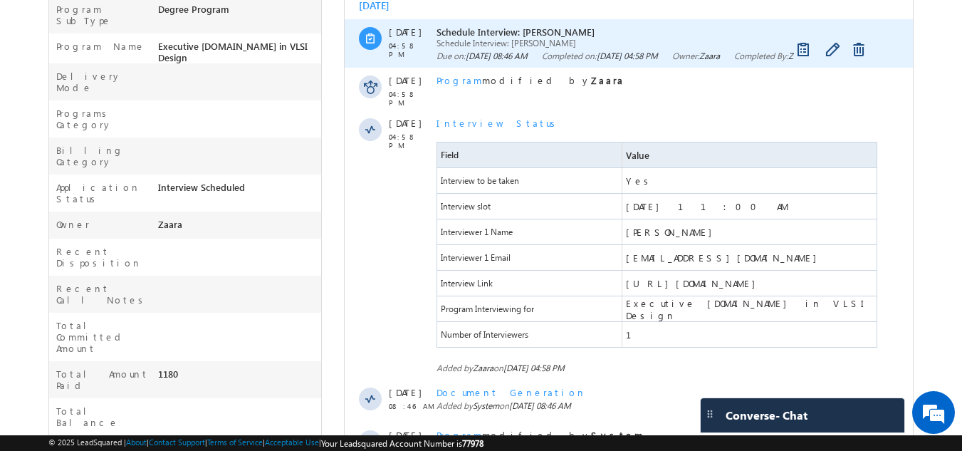
scroll to position [0, 0]
click at [514, 33] on span "Schedule Interview: [PERSON_NAME]" at bounding box center [659, 32] width 444 height 12
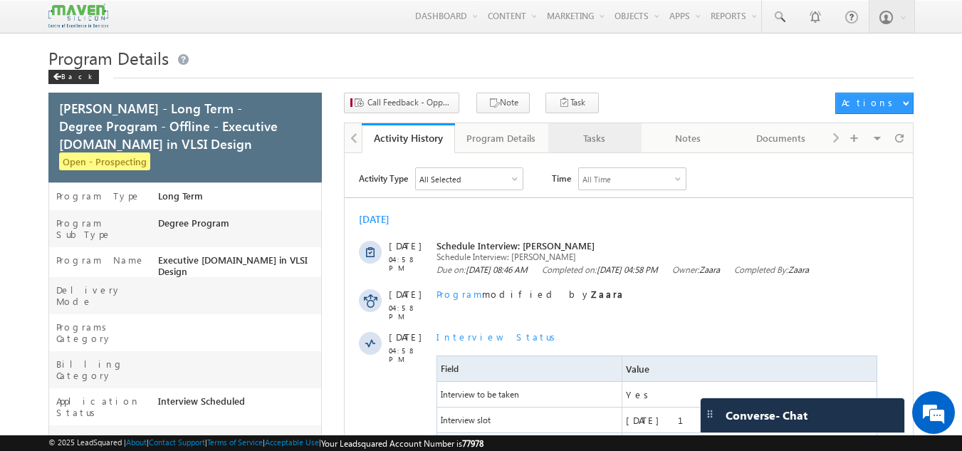
click at [606, 141] on div "Tasks" at bounding box center [594, 138] width 69 height 17
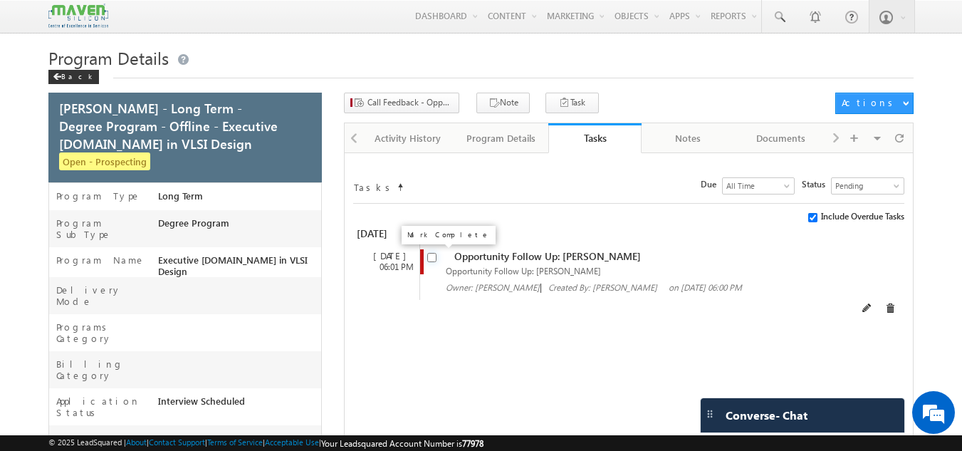
click at [431, 257] on input "checkbox" at bounding box center [431, 257] width 9 height 9
checkbox input "false"
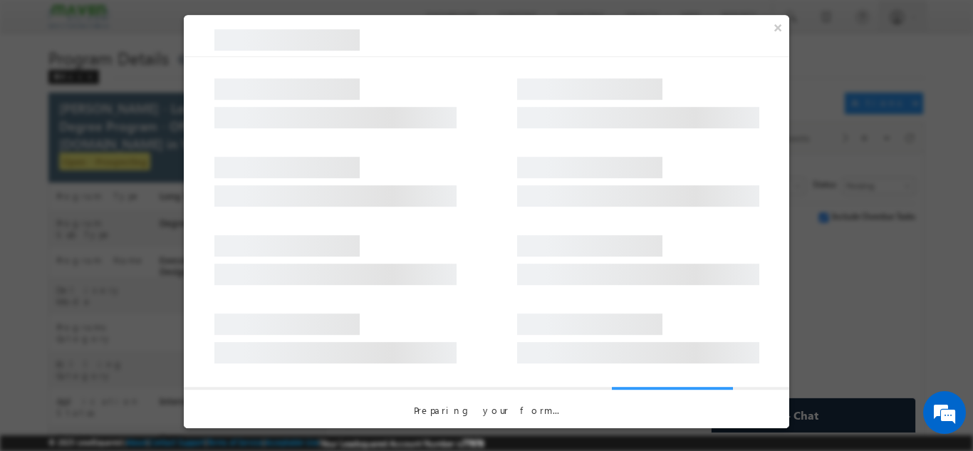
select select "Prospecting"
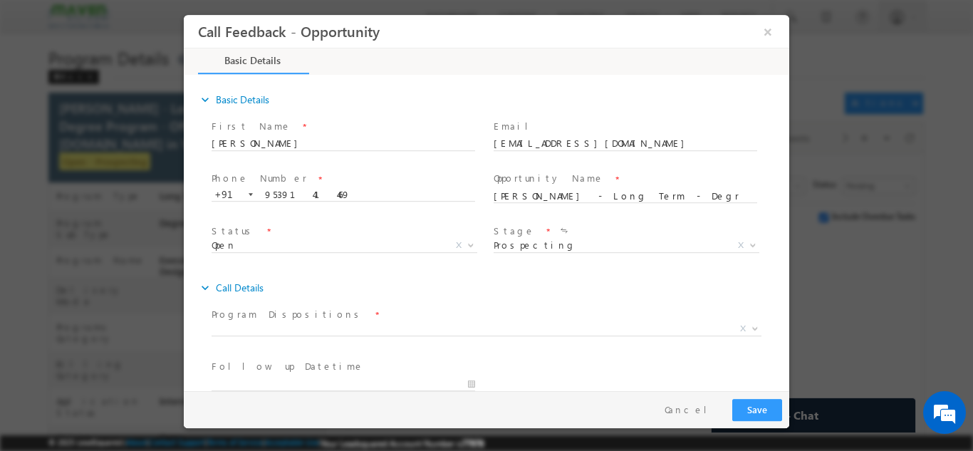
click at [589, 246] on span "Prospecting Follow Up Interested Re-enquired In Conversation No Response Contac…" at bounding box center [632, 247] width 276 height 17
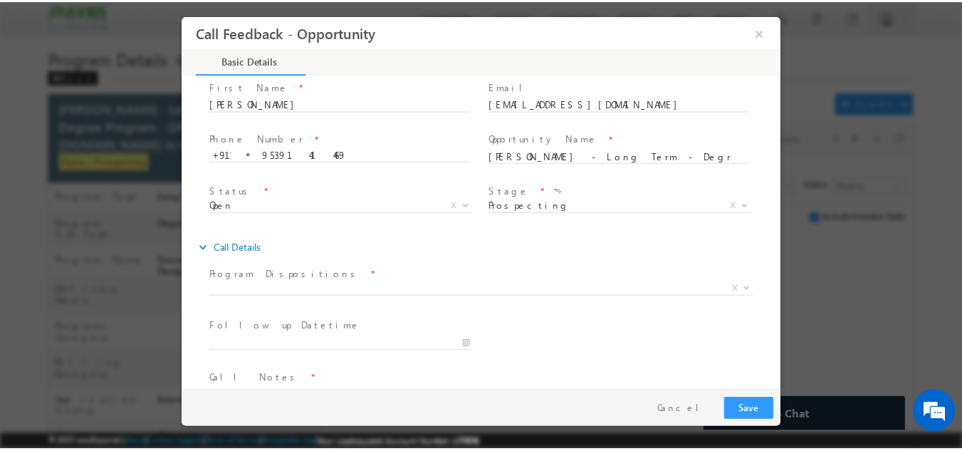
scroll to position [76, 0]
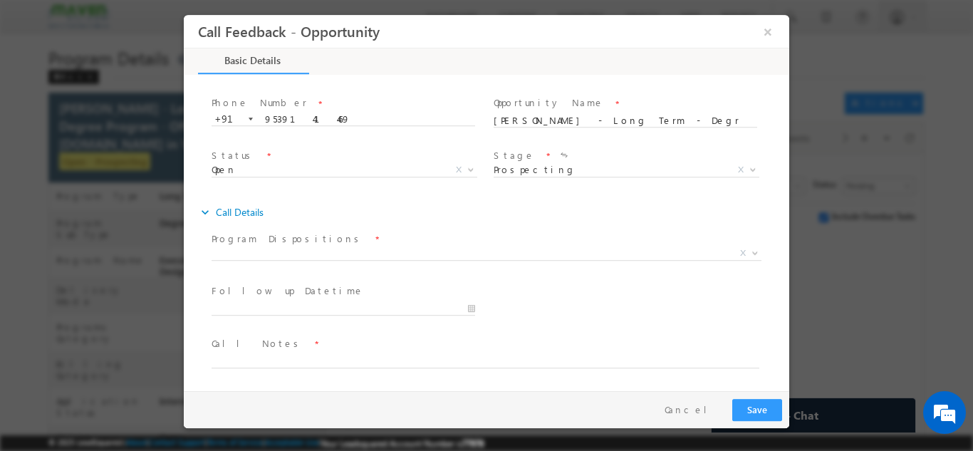
click at [370, 168] on span "Open Won Lost Open X" at bounding box center [350, 171] width 276 height 17
click at [768, 27] on button "×" at bounding box center [768, 31] width 24 height 26
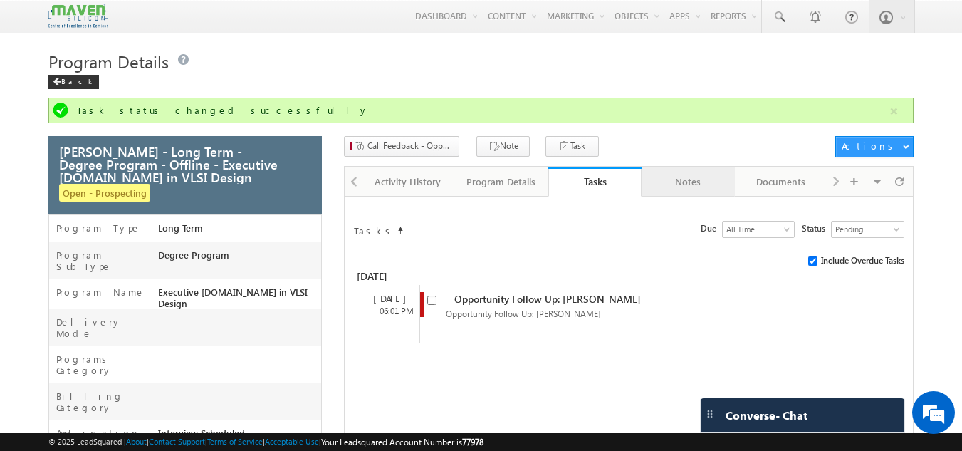
click at [688, 182] on div "Notes" at bounding box center [687, 181] width 69 height 17
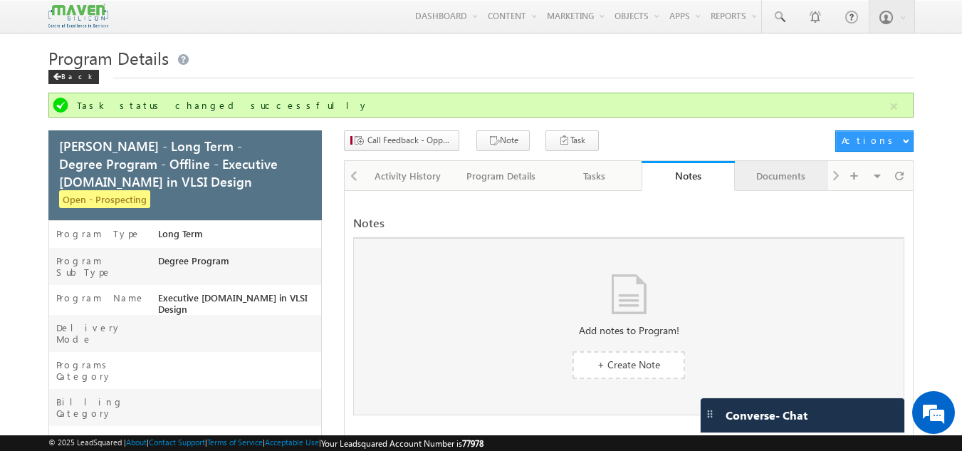
click at [762, 175] on div "Documents" at bounding box center [781, 175] width 69 height 17
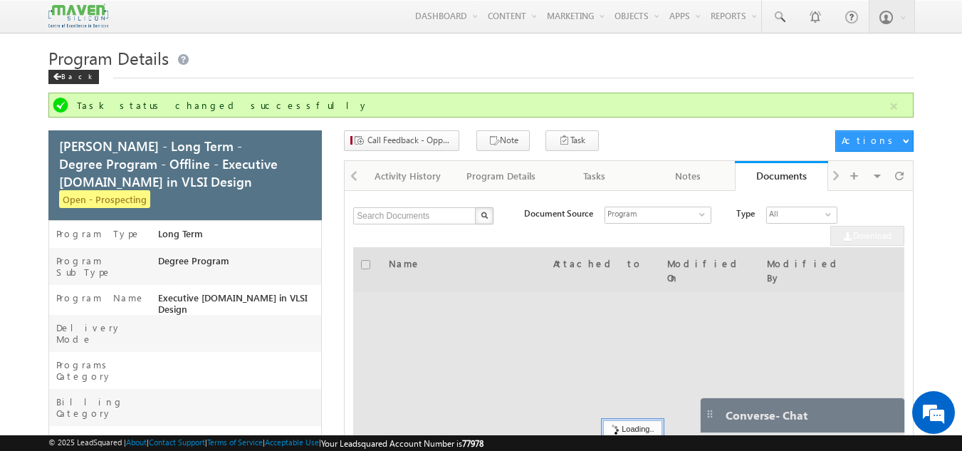
click at [834, 176] on div "Visible Tabs Activity History Default Program Details Default Tasks Default Not…" at bounding box center [870, 175] width 83 height 28
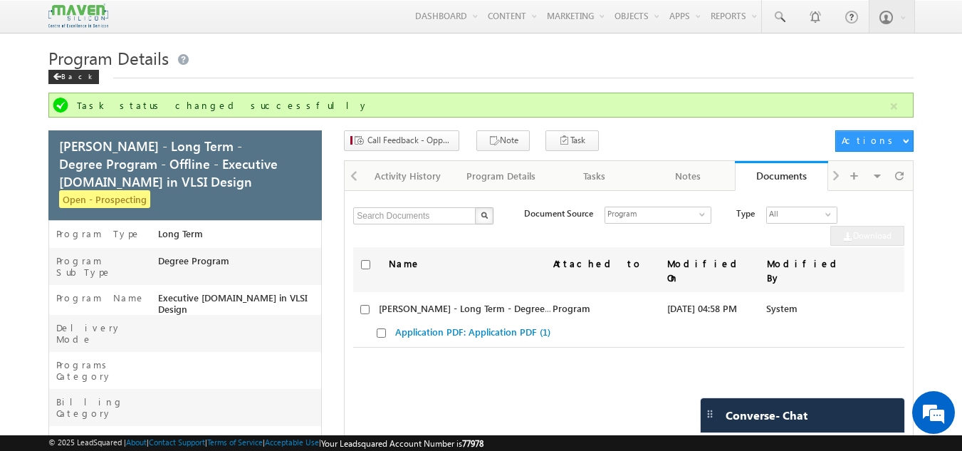
click at [348, 175] on div at bounding box center [353, 175] width 17 height 28
click at [390, 178] on div "Activity History" at bounding box center [407, 175] width 69 height 17
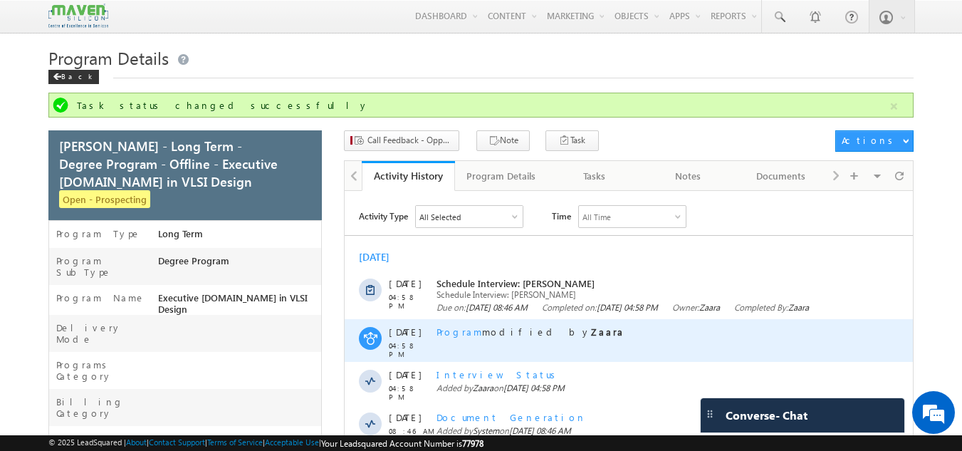
click at [447, 333] on span "Program" at bounding box center [460, 332] width 46 height 12
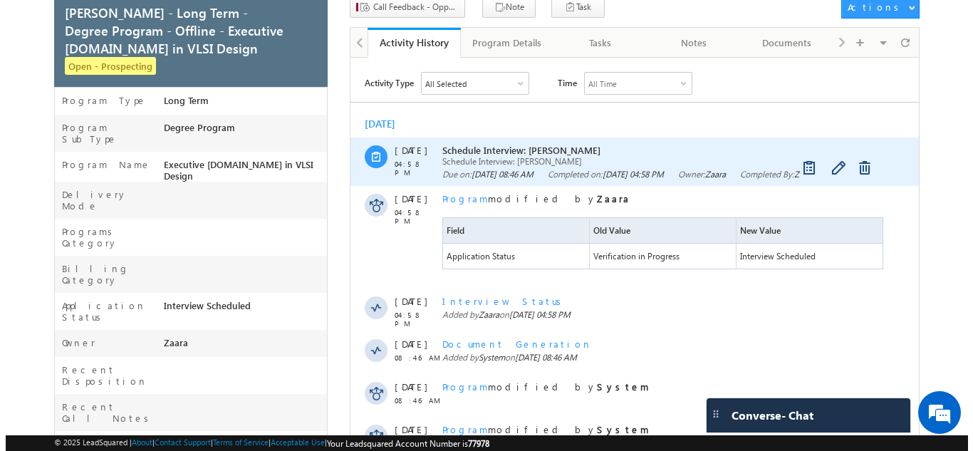
scroll to position [71, 0]
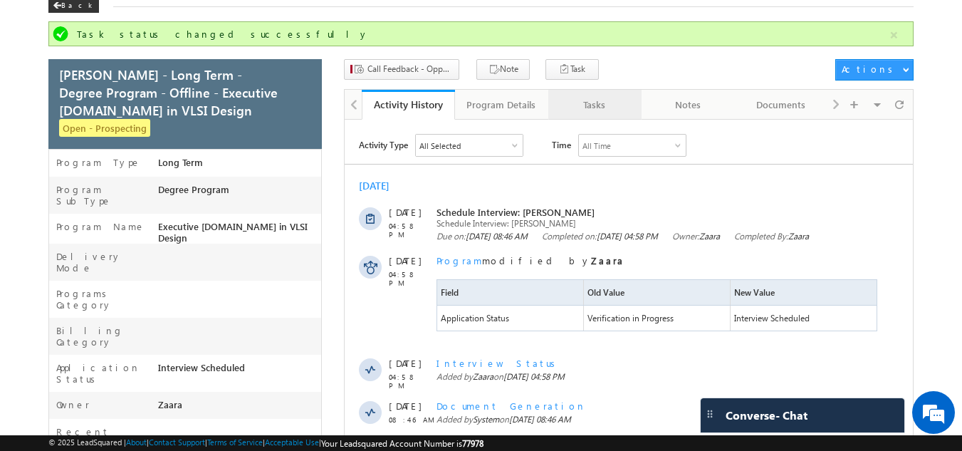
click at [615, 110] on div "Tasks" at bounding box center [594, 104] width 69 height 17
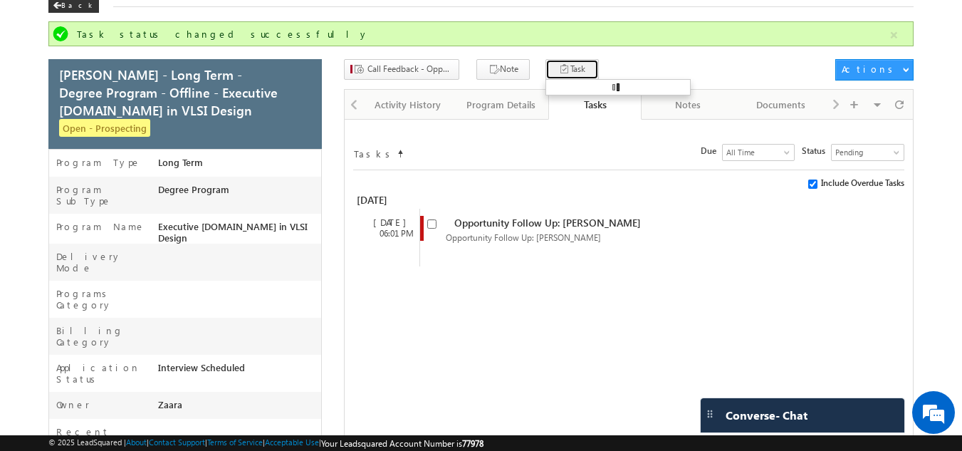
click at [561, 68] on button "Task" at bounding box center [572, 69] width 53 height 21
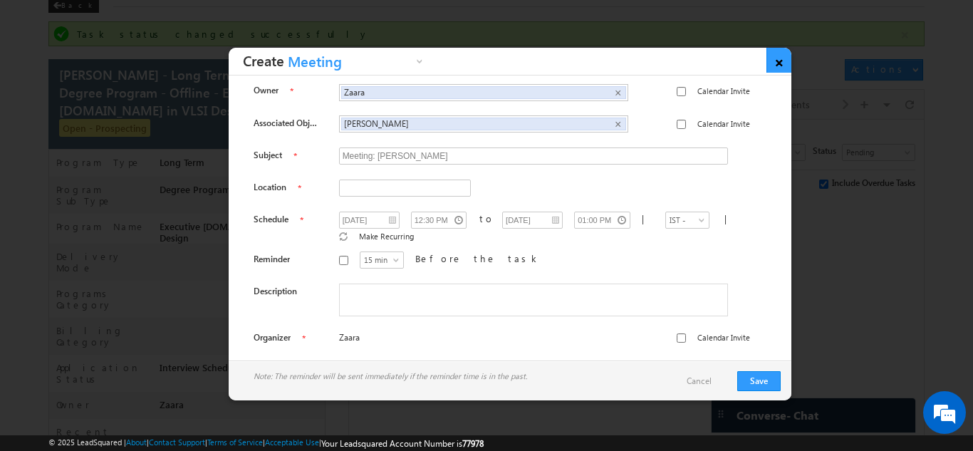
click at [779, 68] on link "×" at bounding box center [779, 60] width 25 height 25
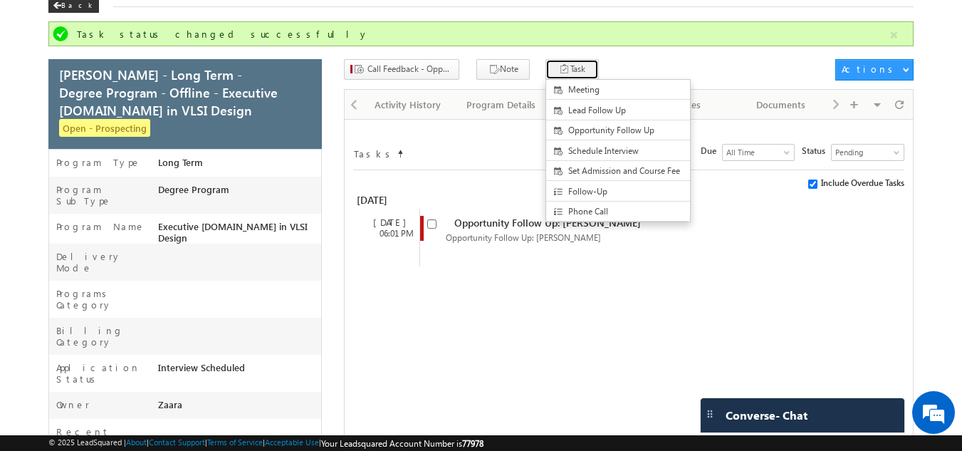
click at [567, 70] on button "Task" at bounding box center [572, 69] width 53 height 21
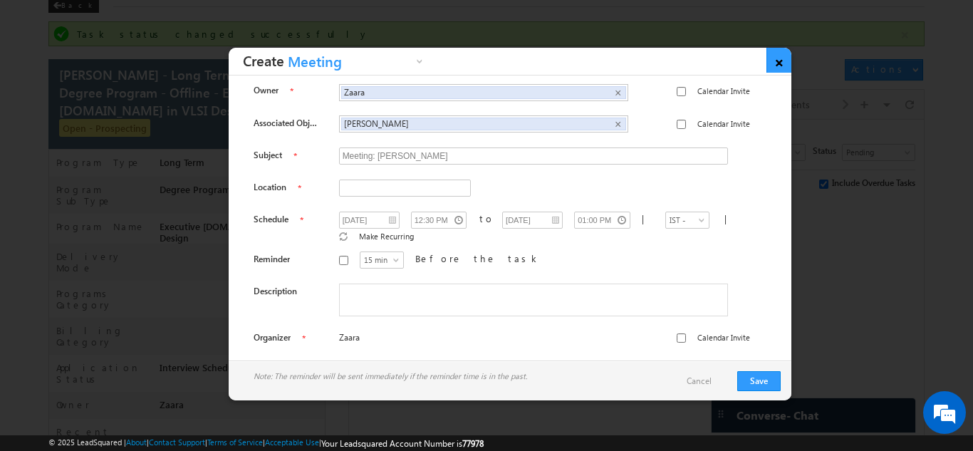
click at [786, 64] on link "×" at bounding box center [779, 60] width 25 height 25
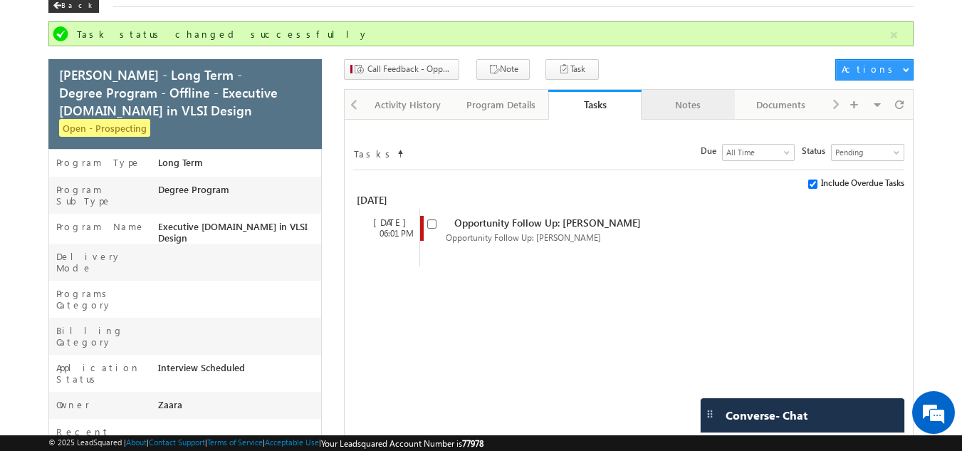
click at [700, 100] on div "Notes" at bounding box center [687, 104] width 69 height 17
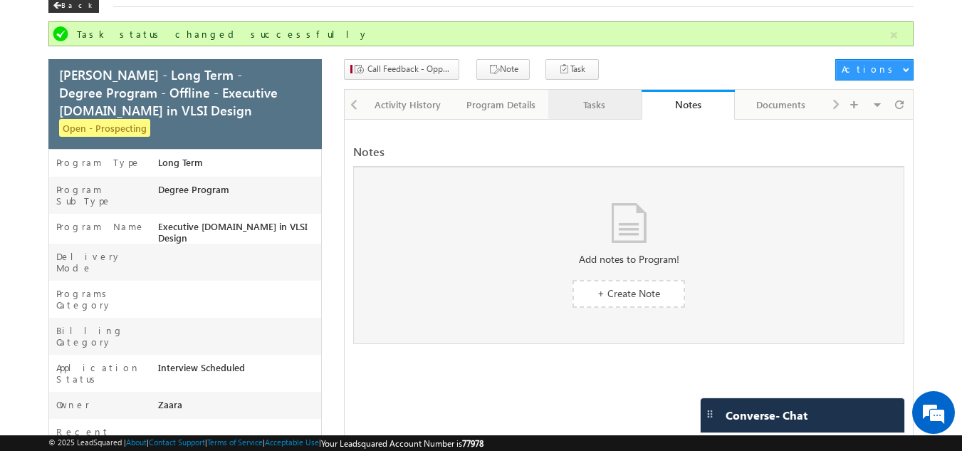
click at [609, 102] on div "Tasks" at bounding box center [594, 104] width 69 height 17
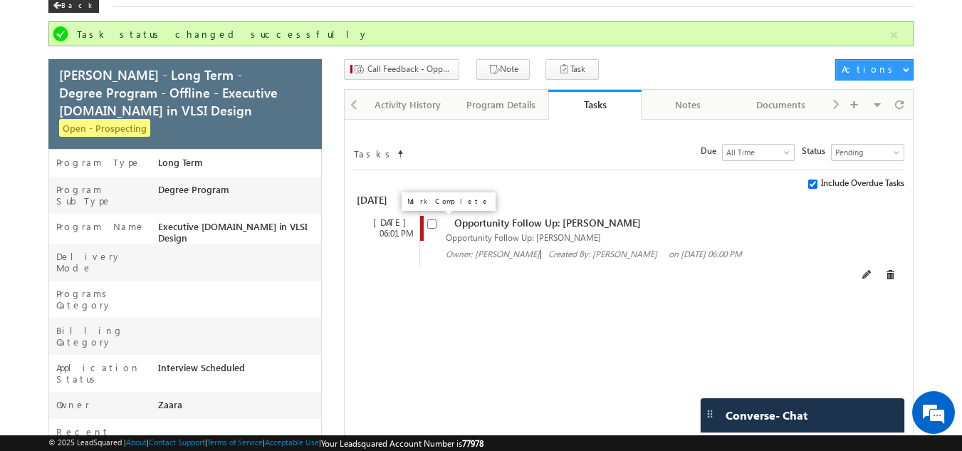
click at [430, 220] on input "checkbox" at bounding box center [431, 223] width 9 height 9
checkbox input "false"
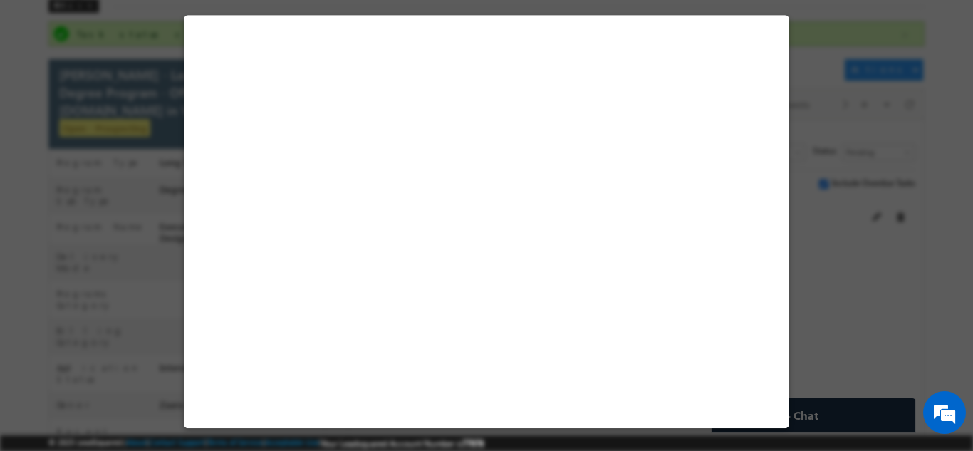
select select "Prospecting"
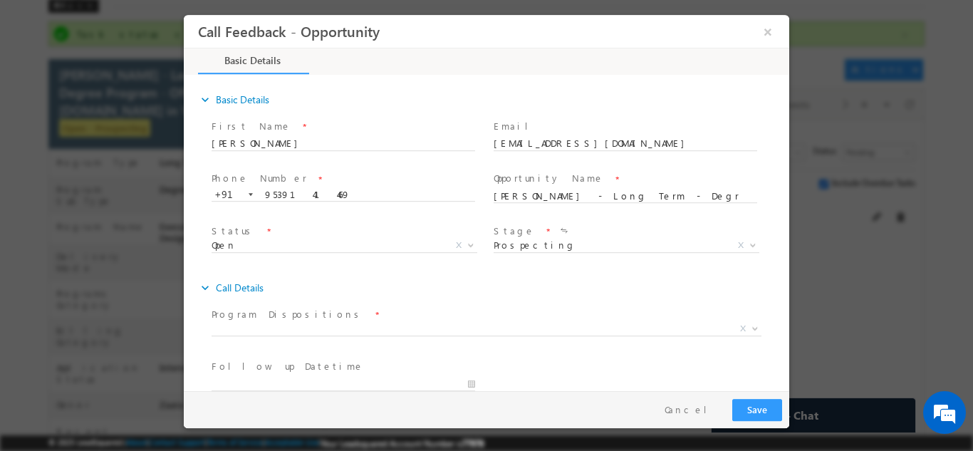
scroll to position [0, 0]
click at [507, 246] on span "Prospecting Follow Up Interested Re-enquired In Conversation No Response Contac…" at bounding box center [632, 247] width 276 height 17
click at [771, 26] on button "×" at bounding box center [768, 31] width 24 height 26
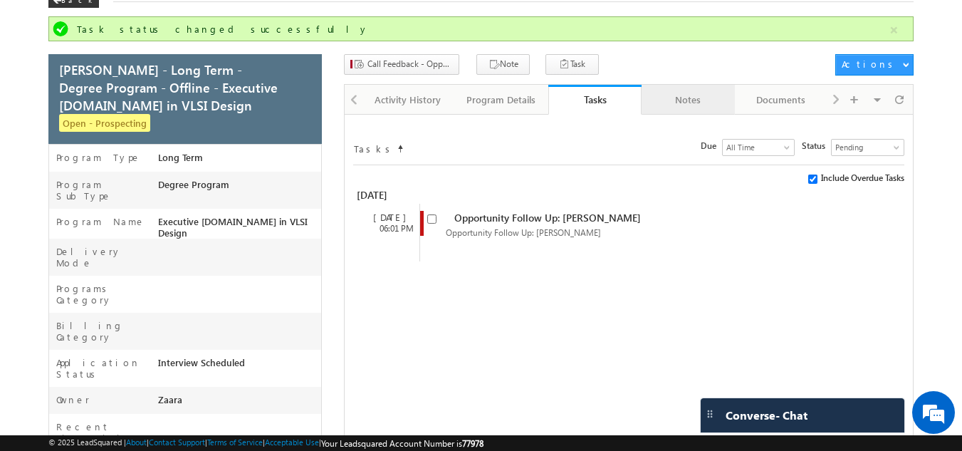
scroll to position [71, 0]
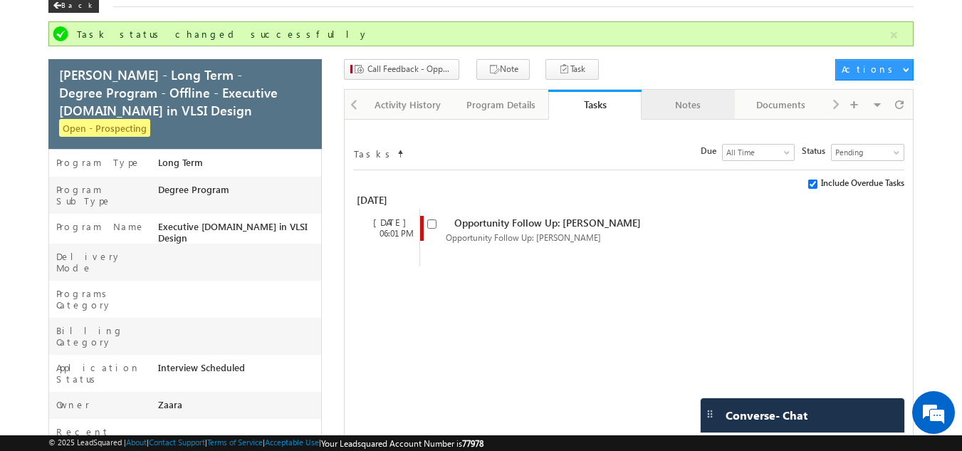
click at [692, 98] on div "Notes" at bounding box center [687, 104] width 69 height 17
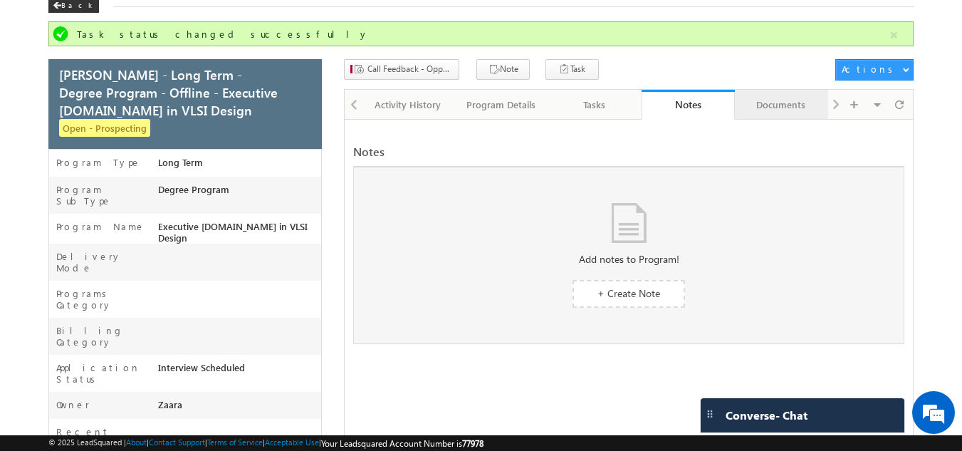
click at [796, 108] on div "Documents" at bounding box center [781, 104] width 69 height 17
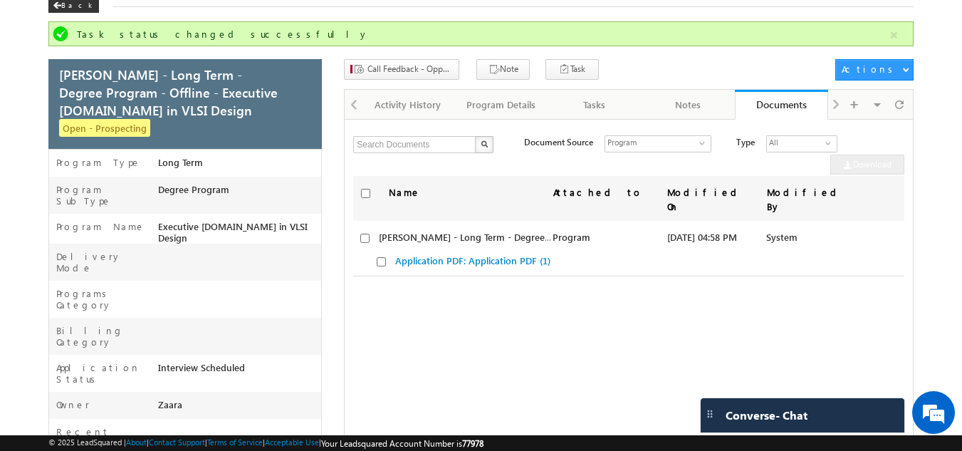
click at [836, 108] on div "Visible Tabs Activity History Default Program Details Default Tasks Default Not…" at bounding box center [870, 104] width 83 height 28
click at [831, 105] on div "Visible Tabs Activity History Default Program Details Default Tasks Default Not…" at bounding box center [870, 104] width 83 height 28
click at [839, 105] on div "Visible Tabs Activity History Default Program Details Default Tasks Default Not…" at bounding box center [870, 104] width 83 height 28
click at [721, 66] on div "Call Feedback - Opportunity Note Task Meeting Lead Follow Up Opportunity Follow…" at bounding box center [586, 69] width 484 height 21
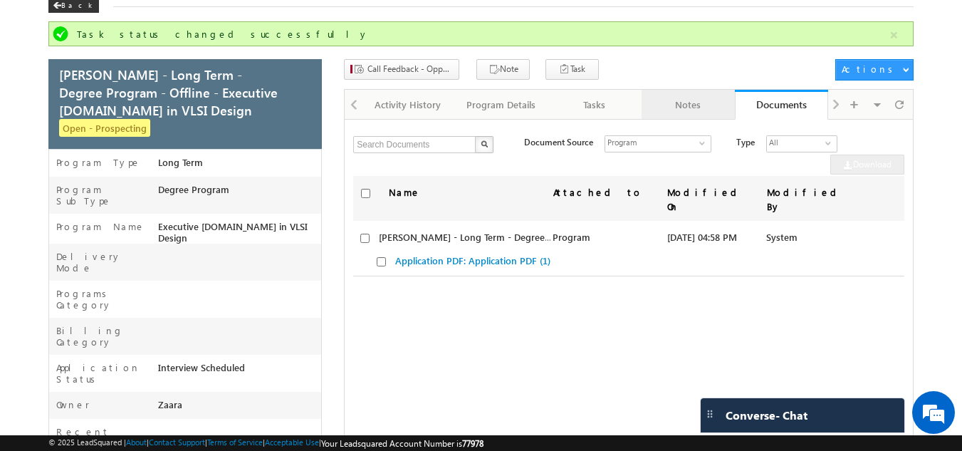
click at [690, 105] on div "Notes" at bounding box center [687, 104] width 69 height 17
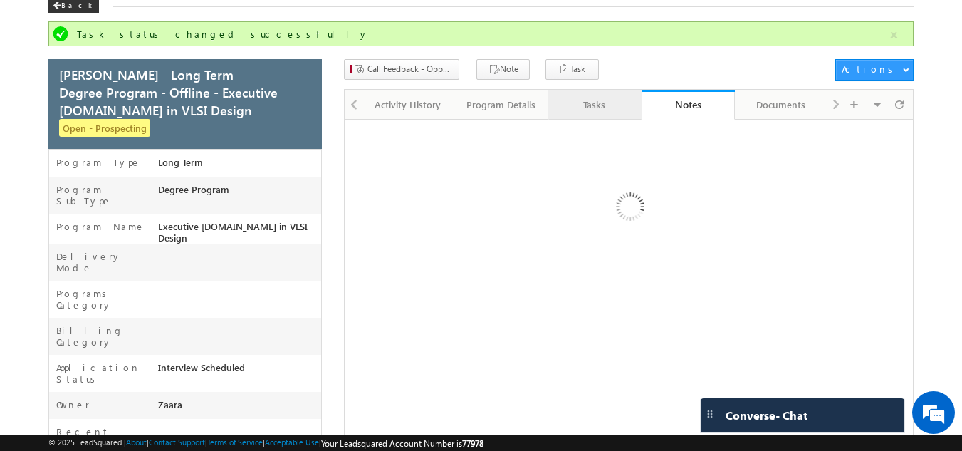
click at [601, 103] on div "Tasks" at bounding box center [594, 104] width 69 height 17
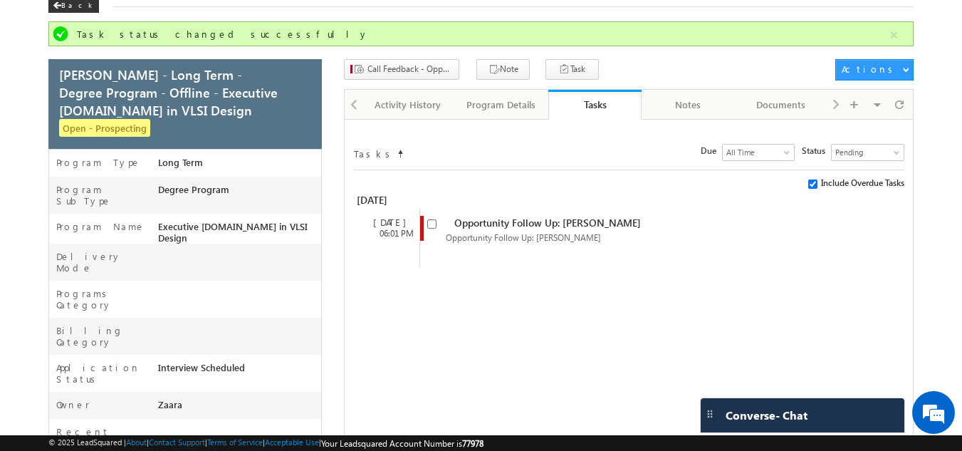
click at [601, 103] on div "Tasks" at bounding box center [595, 105] width 72 height 14
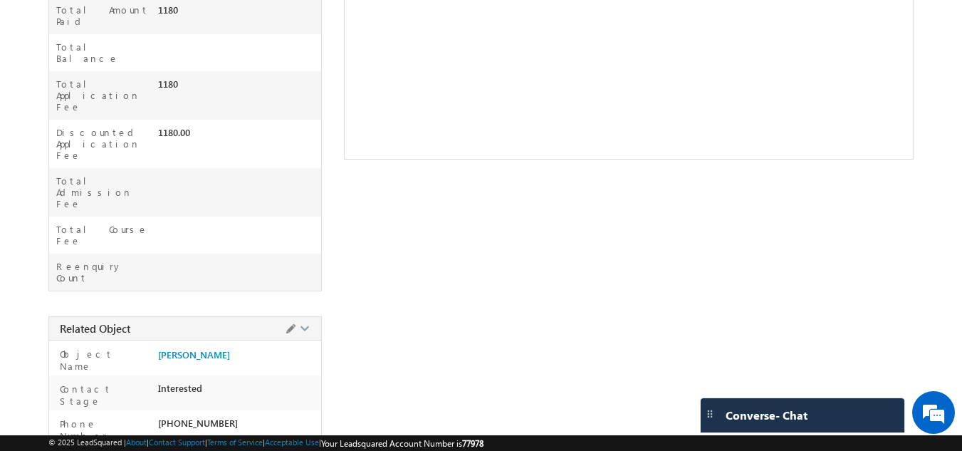
scroll to position [631, 0]
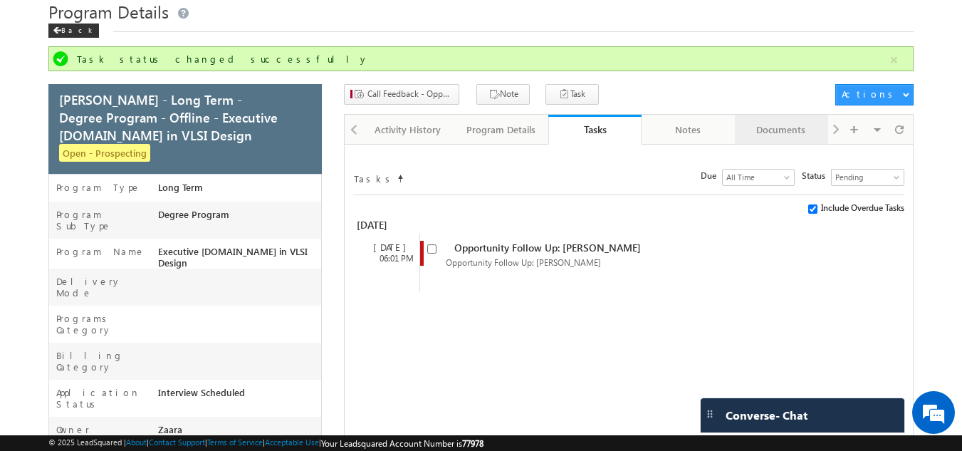
scroll to position [0, 0]
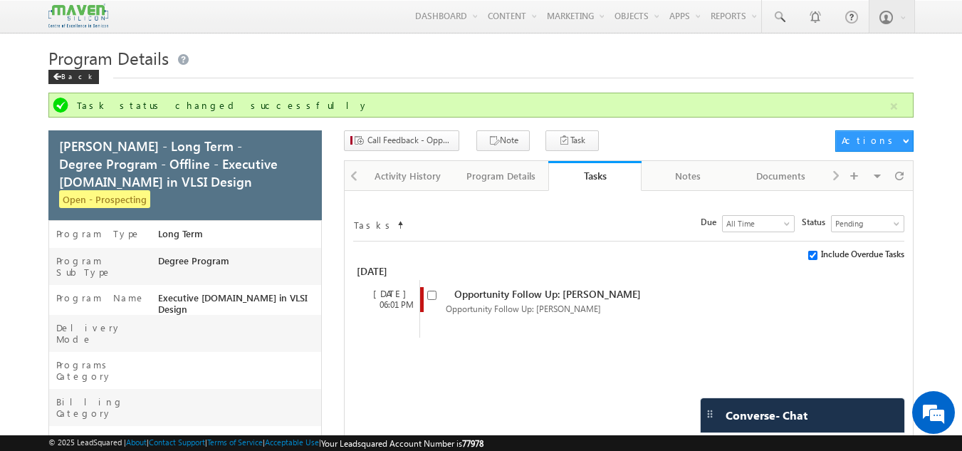
click at [353, 178] on div at bounding box center [353, 175] width 17 height 28
click at [513, 187] on link "Program Details" at bounding box center [501, 176] width 93 height 30
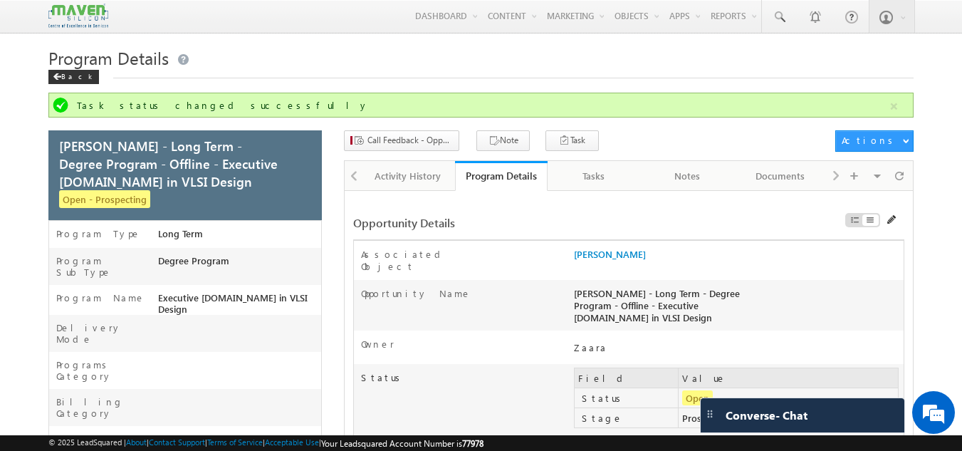
click at [841, 172] on div "Visible Tabs Activity History Default Program Details Default Tasks Default Not…" at bounding box center [870, 175] width 83 height 28
click at [836, 173] on div "Visible Tabs Activity History Default Program Details Default Tasks Default Not…" at bounding box center [870, 175] width 83 height 28
click at [356, 180] on div at bounding box center [353, 175] width 17 height 28
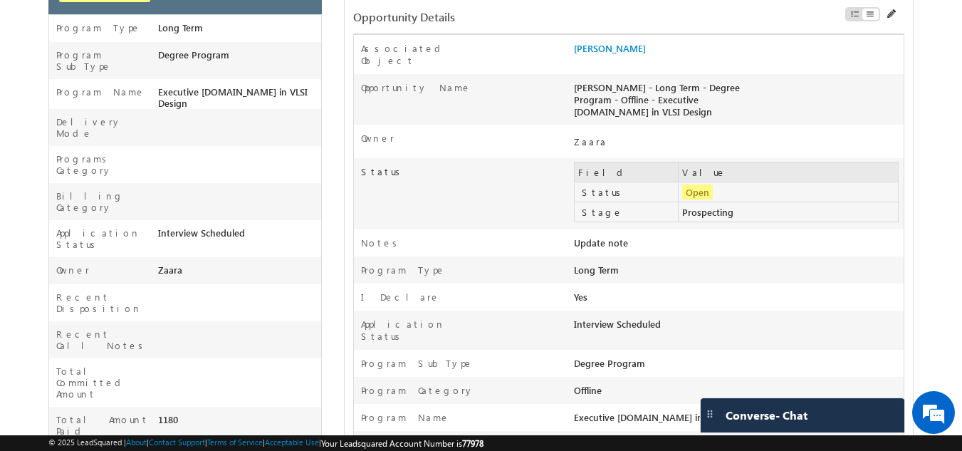
scroll to position [356, 0]
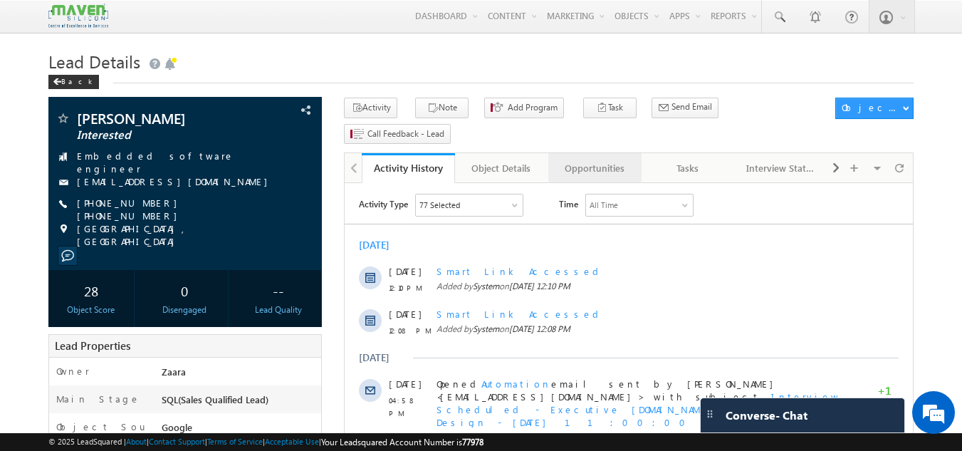
click at [611, 160] on div "Opportunities" at bounding box center [594, 168] width 69 height 17
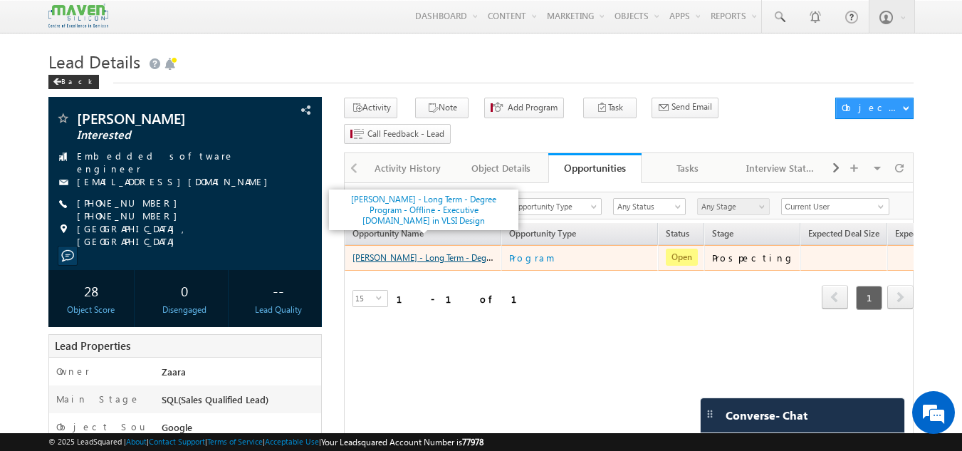
click at [438, 251] on link "[PERSON_NAME] - Long Term - Degree Program - Offline - Executive [DOMAIN_NAME] …" at bounding box center [543, 257] width 381 height 12
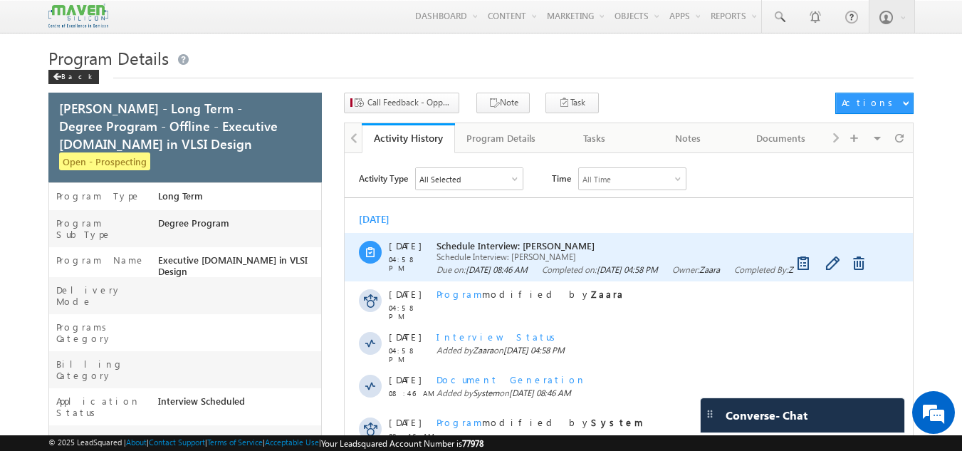
click at [527, 246] on span "Schedule Interview: [PERSON_NAME]" at bounding box center [659, 245] width 444 height 12
click at [483, 244] on span "Schedule Interview: [PERSON_NAME]" at bounding box center [659, 245] width 444 height 12
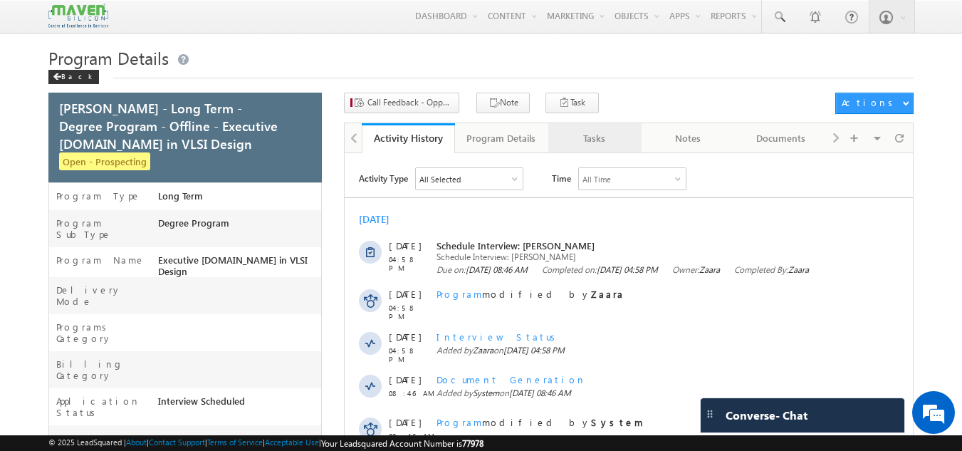
click at [613, 132] on div "Tasks" at bounding box center [594, 138] width 69 height 17
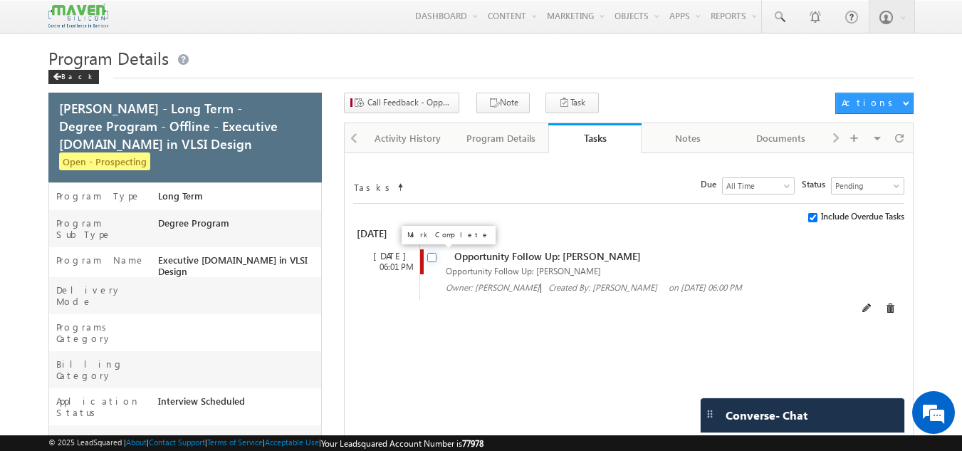
click at [430, 257] on input "checkbox" at bounding box center [431, 257] width 9 height 9
checkbox input "false"
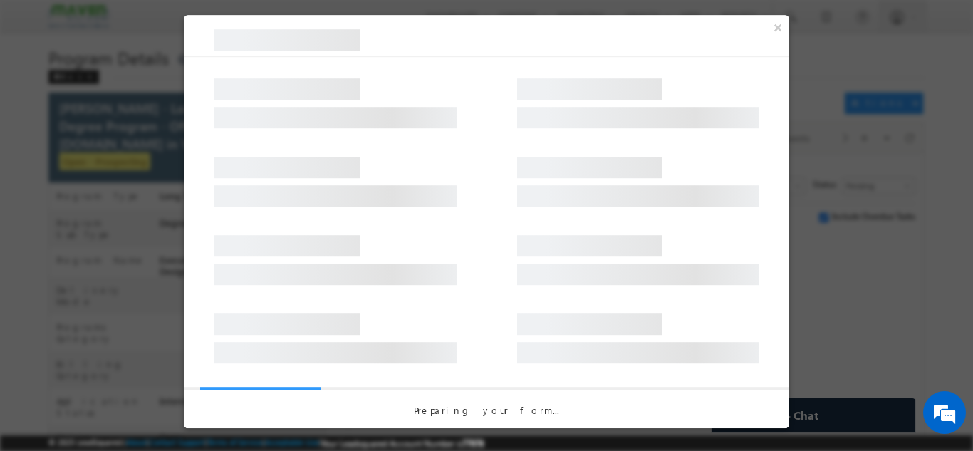
select select "Prospecting"
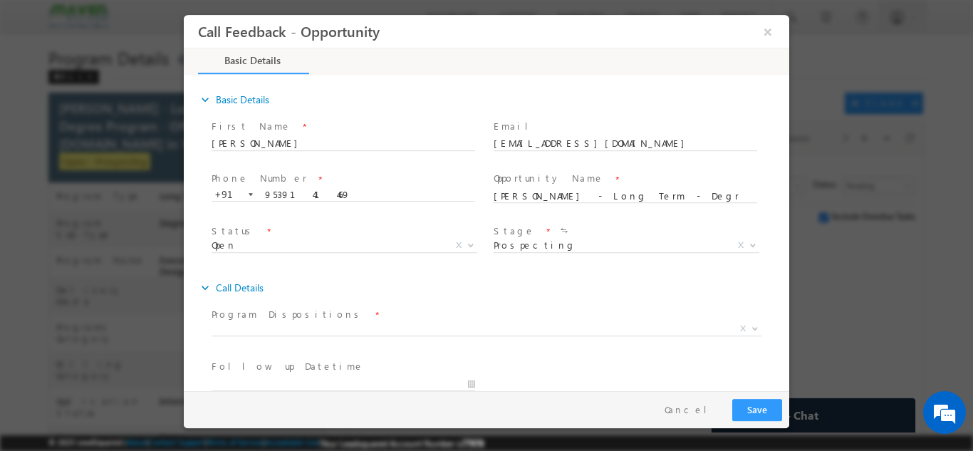
click at [564, 256] on span at bounding box center [625, 262] width 263 height 16
click at [568, 246] on span "Prospecting Follow Up Interested Re-enquired In Conversation No Response Contac…" at bounding box center [632, 247] width 276 height 17
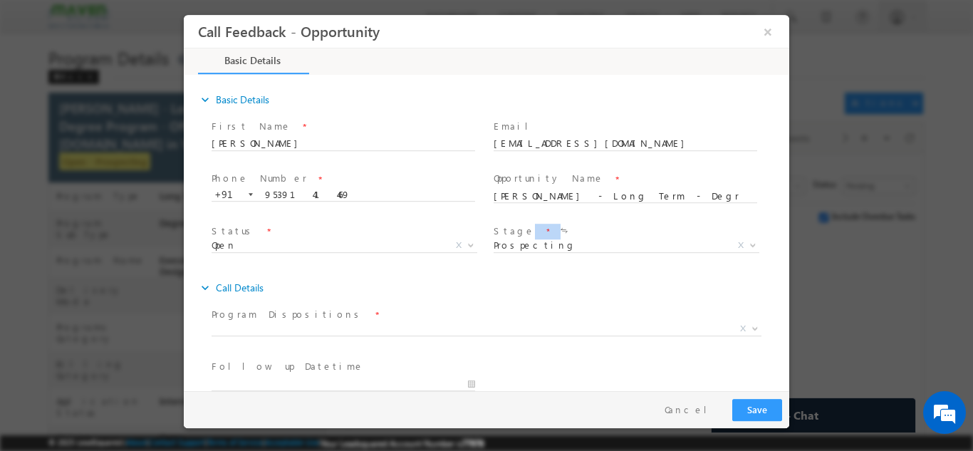
click at [568, 246] on span "Prospecting Follow Up Interested Re-enquired In Conversation No Response Contac…" at bounding box center [632, 247] width 276 height 17
click at [771, 30] on button "×" at bounding box center [768, 31] width 24 height 26
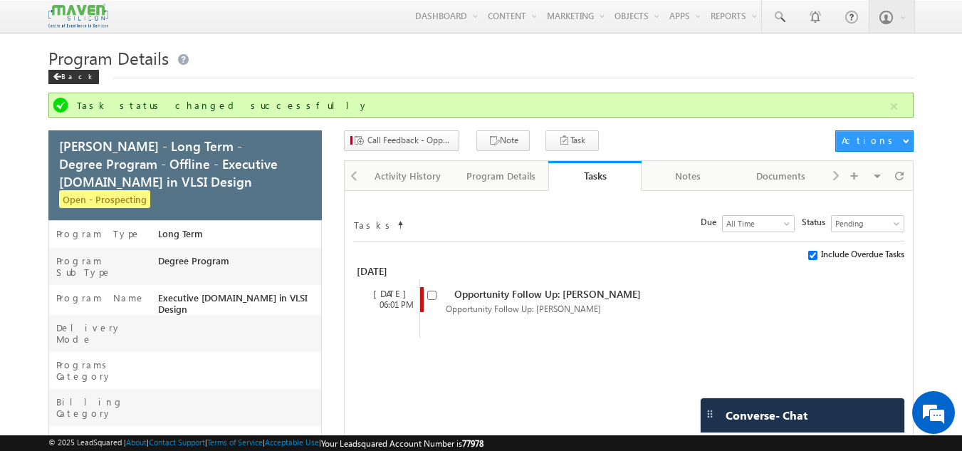
click at [834, 180] on div "Visible Tabs Activity History Default Program Details Default Tasks Default Not…" at bounding box center [870, 175] width 83 height 28
click at [390, 175] on div "Activity History" at bounding box center [407, 175] width 69 height 17
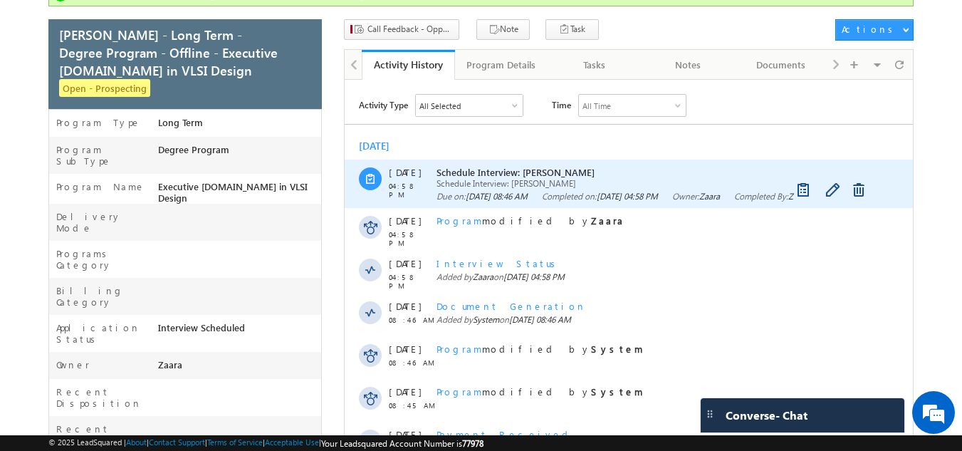
scroll to position [142, 0]
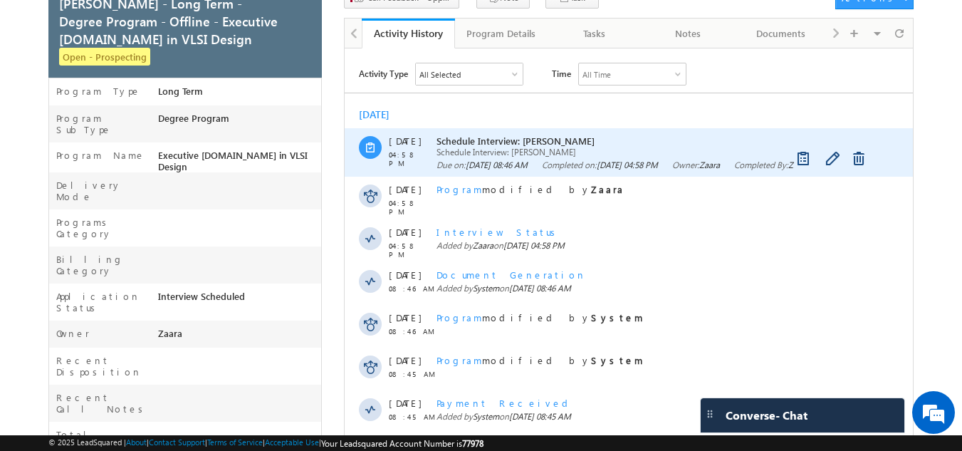
click at [460, 142] on span "Schedule Interview: [PERSON_NAME]" at bounding box center [659, 141] width 444 height 12
click at [831, 166] on link at bounding box center [834, 159] width 17 height 14
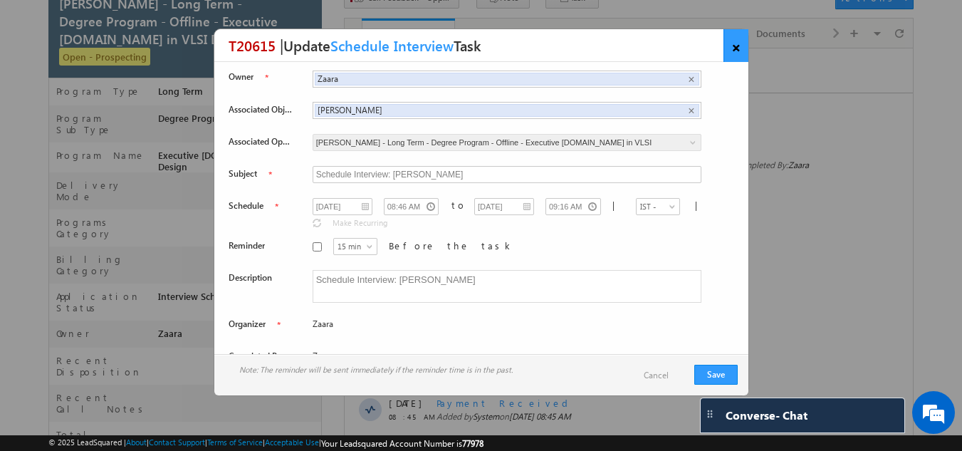
click at [736, 45] on link "×" at bounding box center [736, 45] width 25 height 33
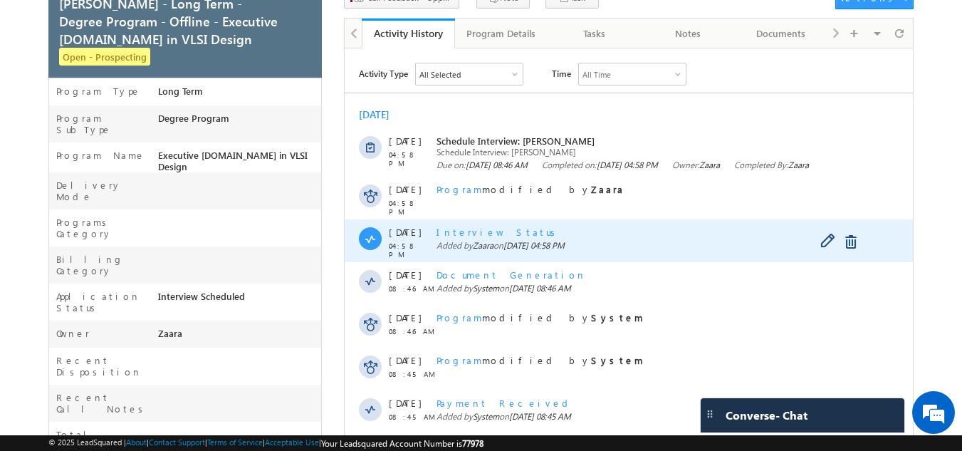
click at [456, 234] on span "Interview Status" at bounding box center [499, 232] width 124 height 12
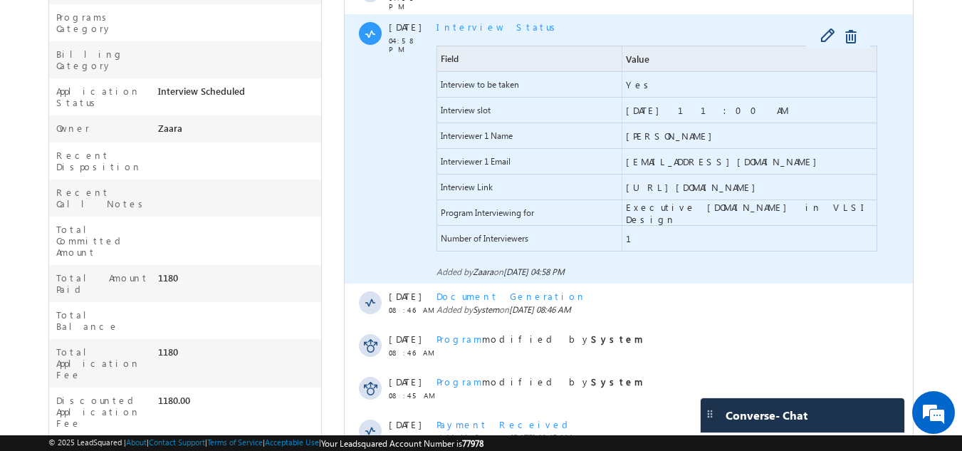
scroll to position [356, 0]
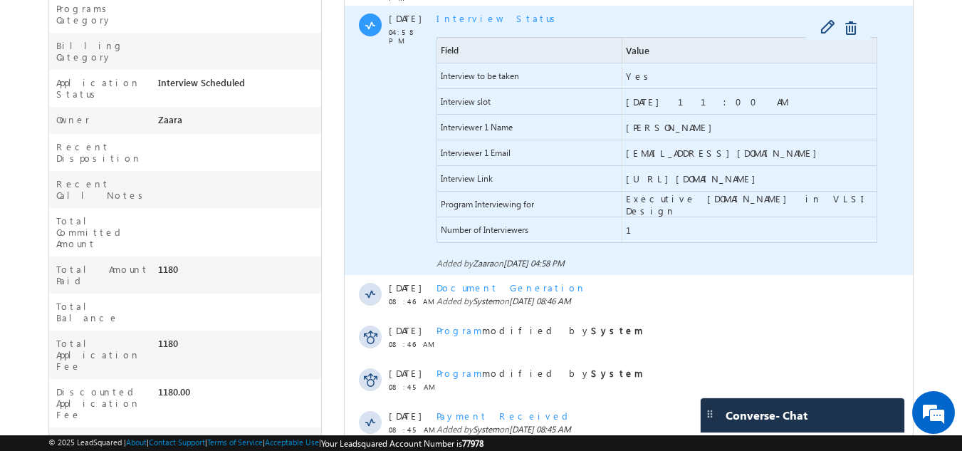
click at [718, 180] on span "[URL][DOMAIN_NAME]" at bounding box center [694, 178] width 137 height 12
click at [724, 159] on span "[EMAIL_ADDRESS][DOMAIN_NAME]" at bounding box center [725, 153] width 198 height 12
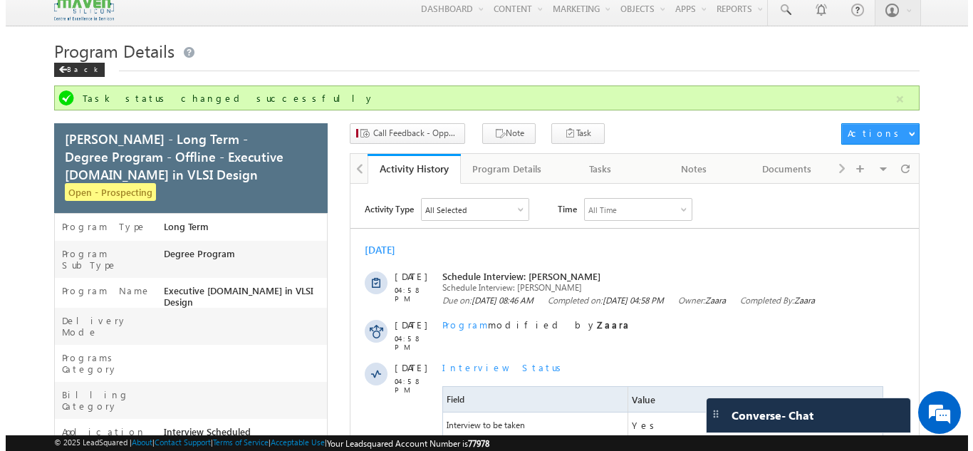
scroll to position [0, 0]
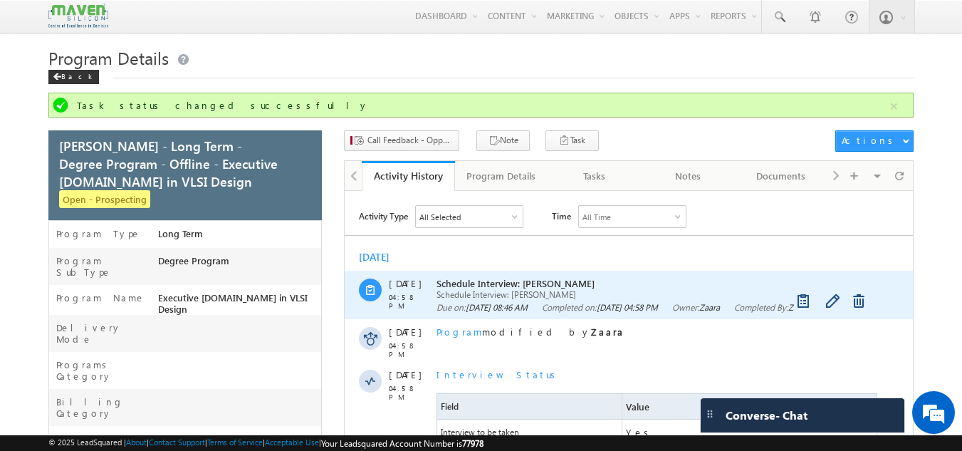
click at [524, 280] on span "Schedule Interview: [PERSON_NAME]" at bounding box center [659, 283] width 444 height 12
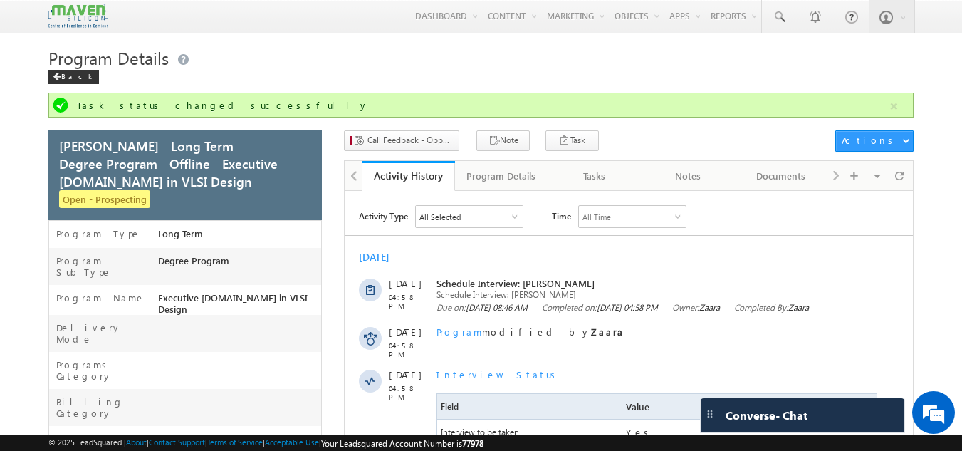
click at [515, 216] on div at bounding box center [515, 217] width 7 height 7
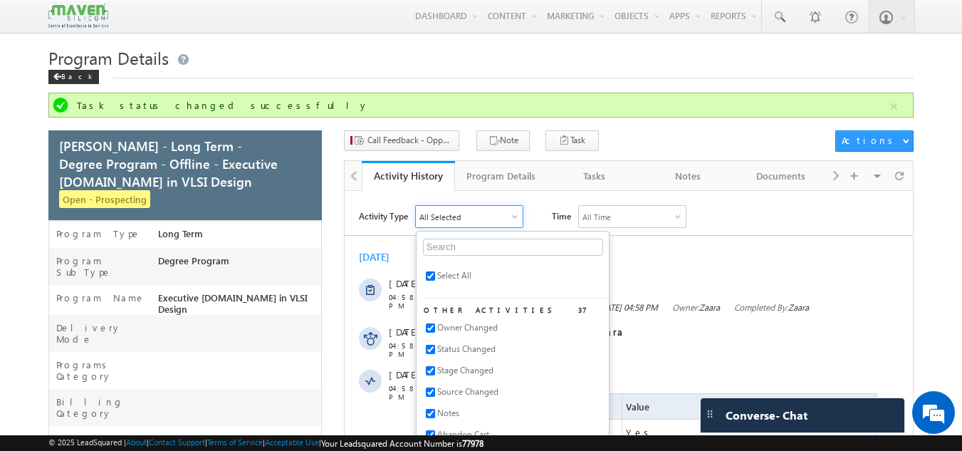
click at [720, 260] on div "[DATE]" at bounding box center [629, 257] width 569 height 14
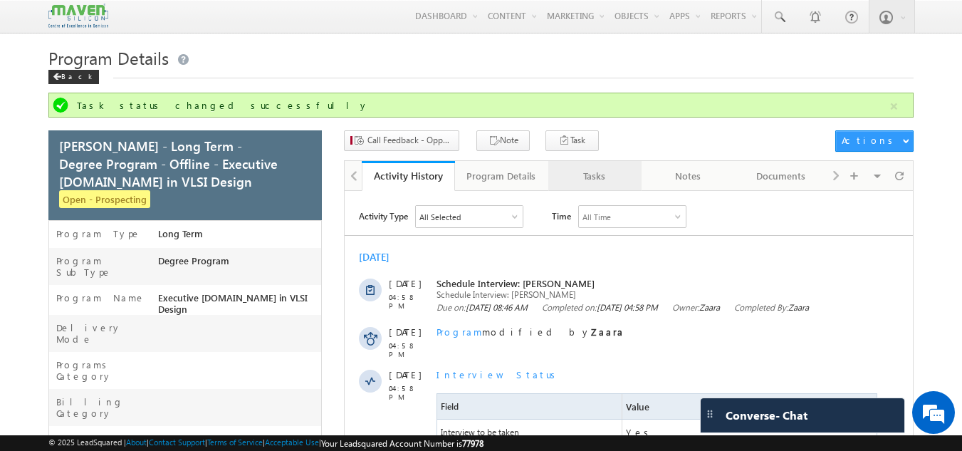
click at [585, 172] on div "Tasks" at bounding box center [594, 175] width 69 height 17
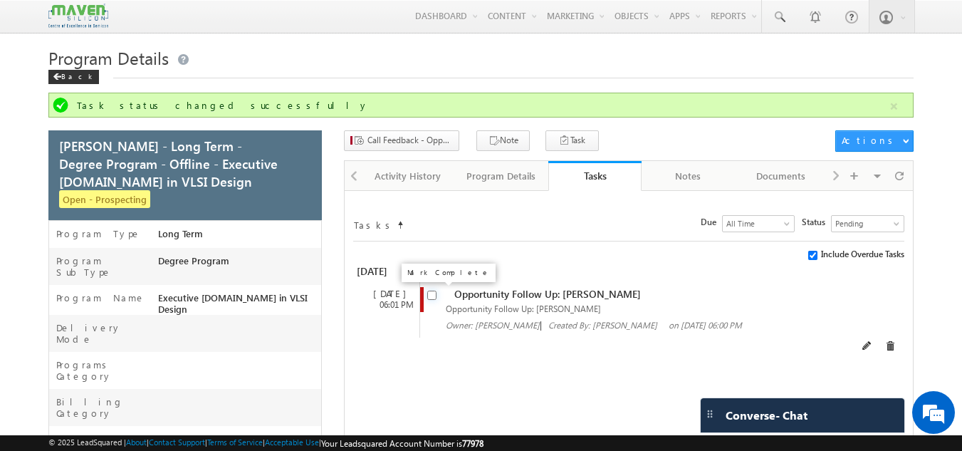
click at [430, 295] on input "checkbox" at bounding box center [431, 295] width 9 height 9
checkbox input "false"
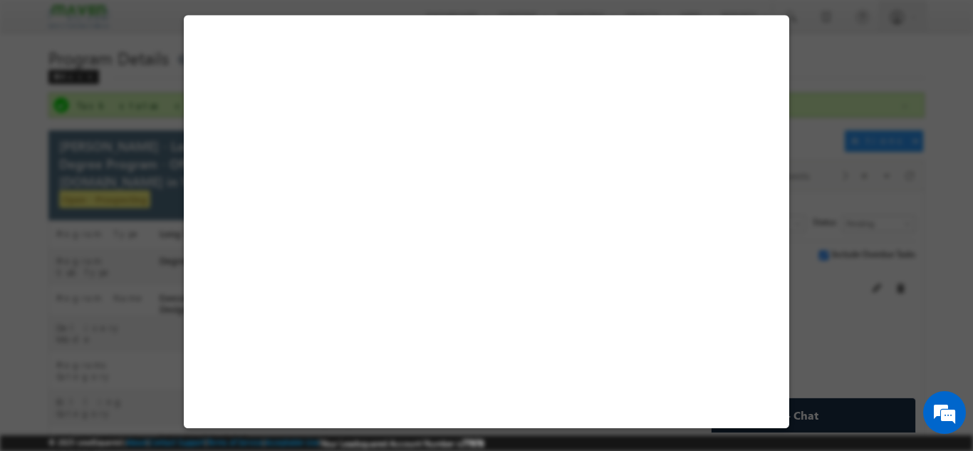
select select "Prospecting"
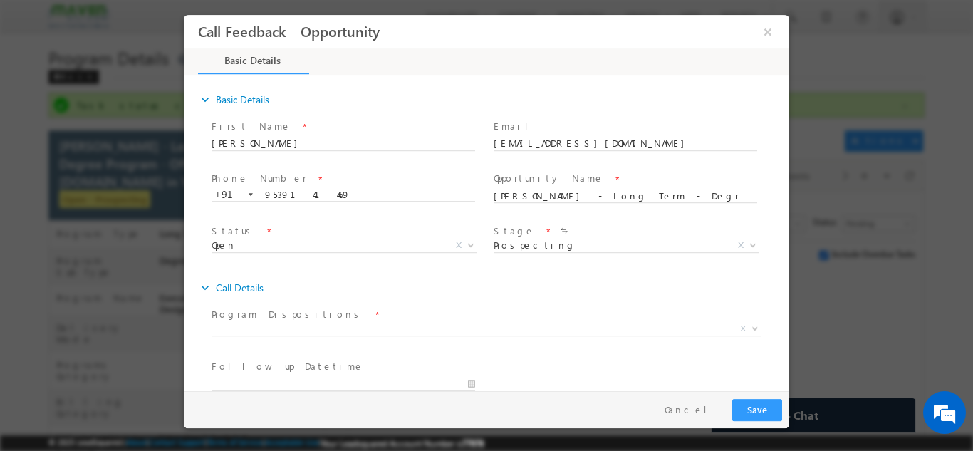
click at [527, 247] on span "Prospecting Follow Up Interested Re-enquired In Conversation No Response Contac…" at bounding box center [632, 247] width 276 height 17
click at [767, 28] on button "×" at bounding box center [768, 31] width 24 height 26
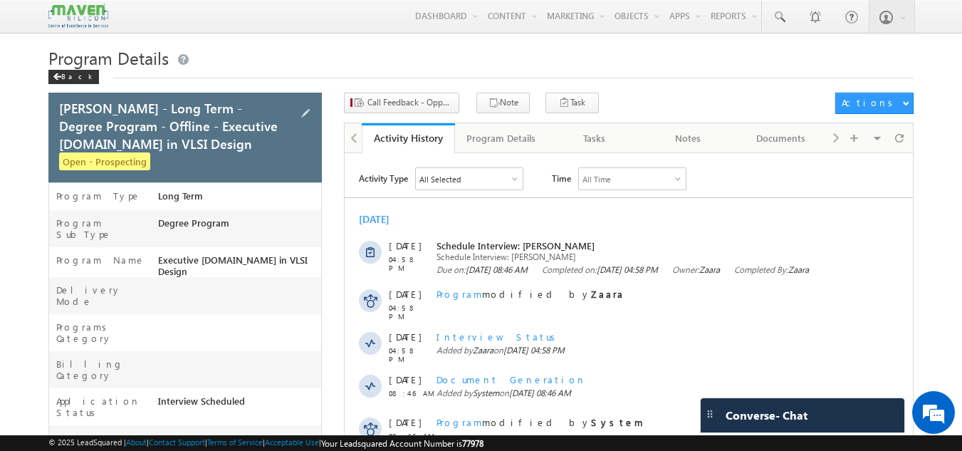
click at [94, 166] on p "[PERSON_NAME] - Long Term - Degree Program - Offline - Executive [DOMAIN_NAME] …" at bounding box center [170, 188] width 178 height 50
click at [97, 164] on span "Open - Prospecting" at bounding box center [104, 161] width 91 height 18
click at [308, 108] on span at bounding box center [306, 113] width 16 height 16
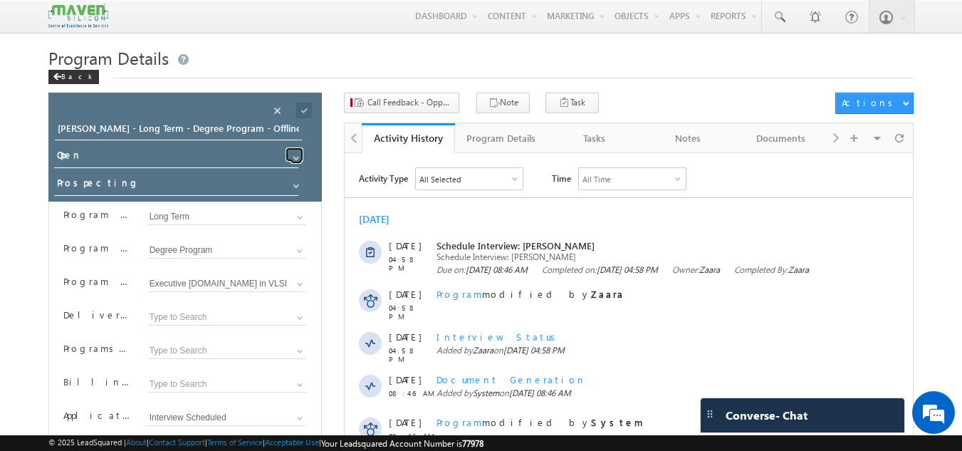
click at [296, 157] on span at bounding box center [296, 157] width 11 height 11
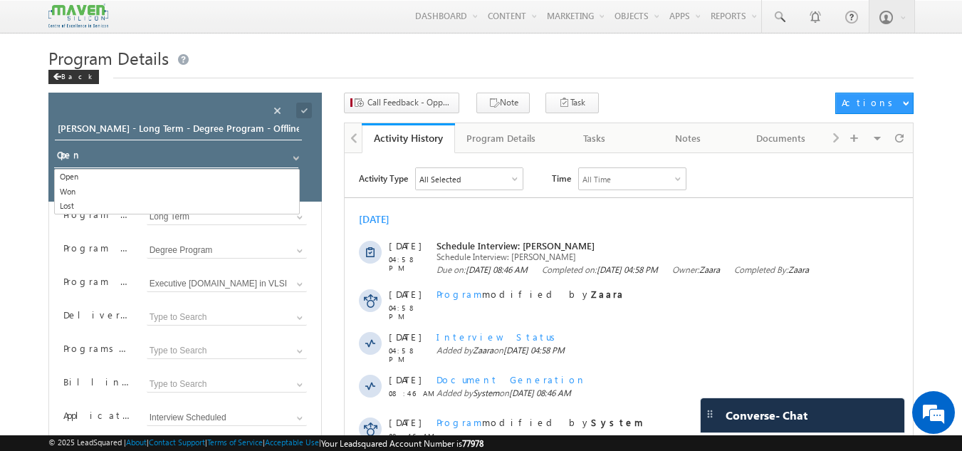
click at [295, 51] on h1 "Program Details" at bounding box center [481, 57] width 866 height 23
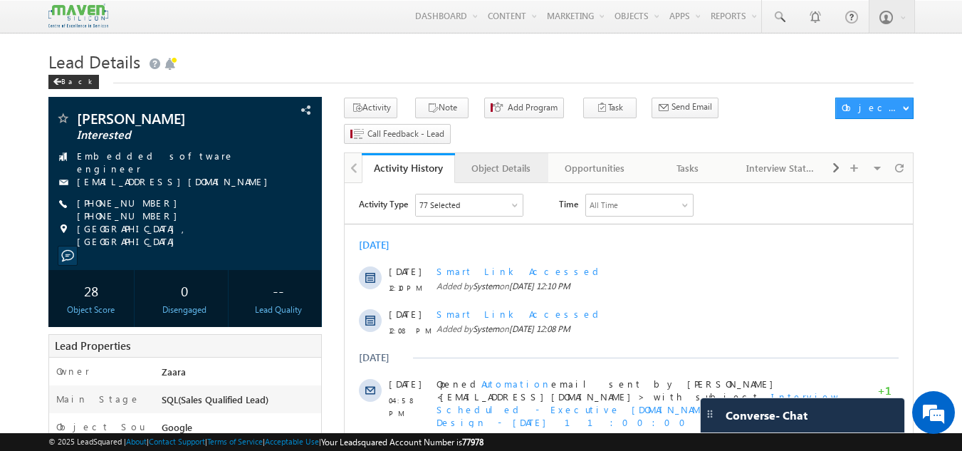
click at [503, 160] on div "Object Details" at bounding box center [501, 168] width 69 height 17
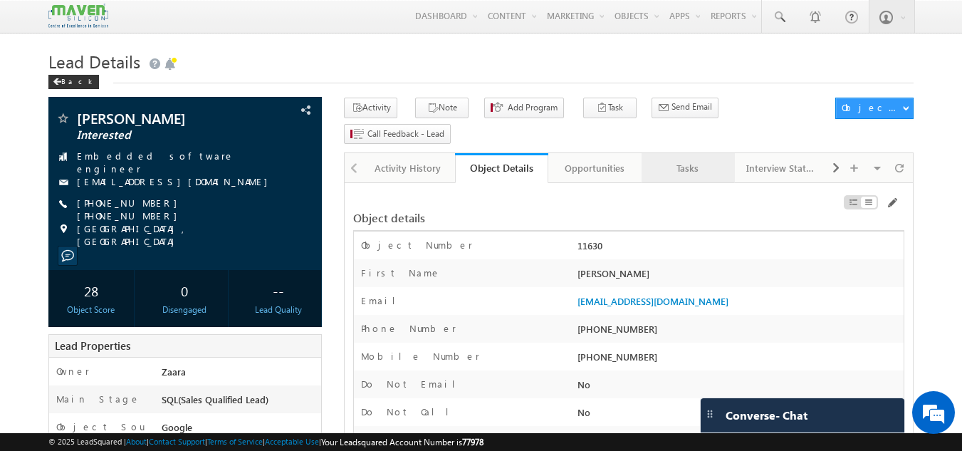
click at [678, 160] on div "Tasks" at bounding box center [687, 168] width 69 height 17
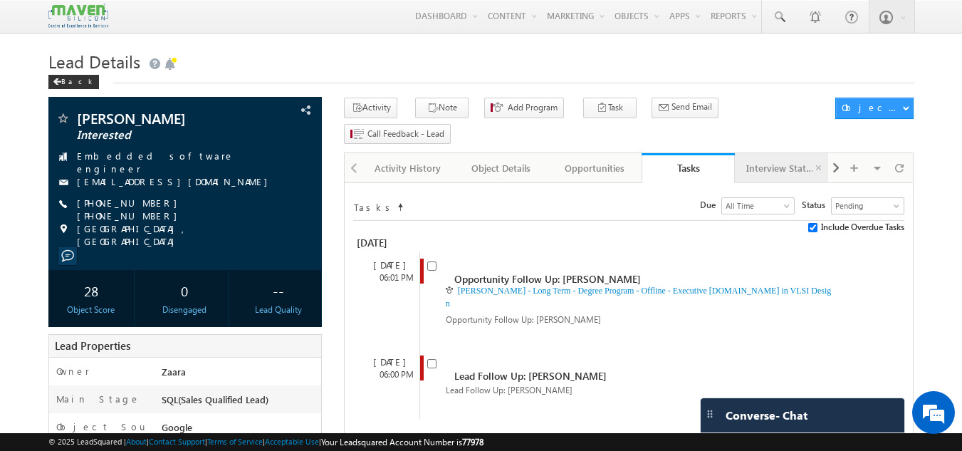
click at [768, 160] on div "Interview Status" at bounding box center [781, 168] width 69 height 17
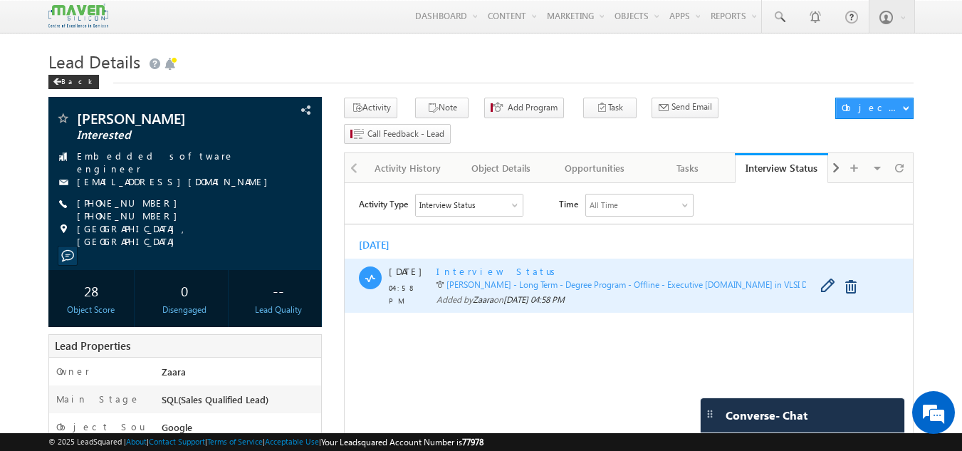
click at [470, 272] on span "Interview Status" at bounding box center [499, 271] width 124 height 12
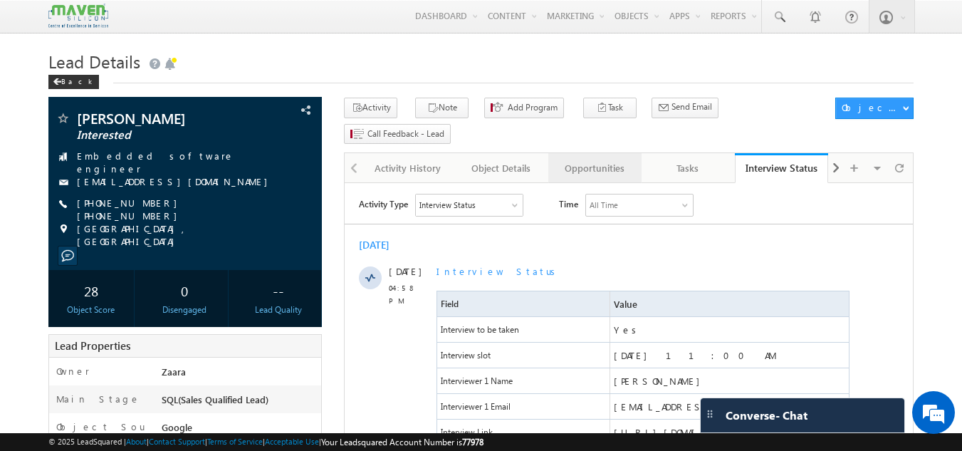
click at [581, 160] on div "Opportunities" at bounding box center [594, 168] width 69 height 17
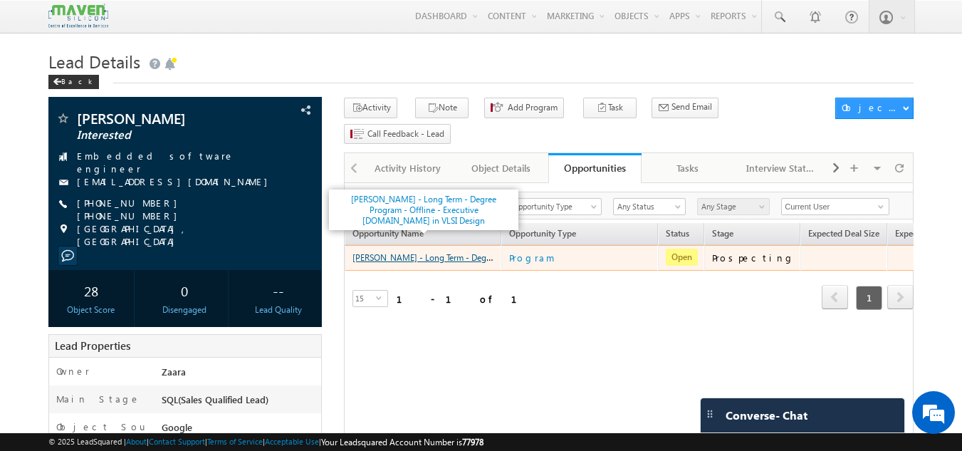
click at [395, 251] on link "[PERSON_NAME] - Long Term - Degree Program - Offline - Executive [DOMAIN_NAME] …" at bounding box center [543, 257] width 381 height 12
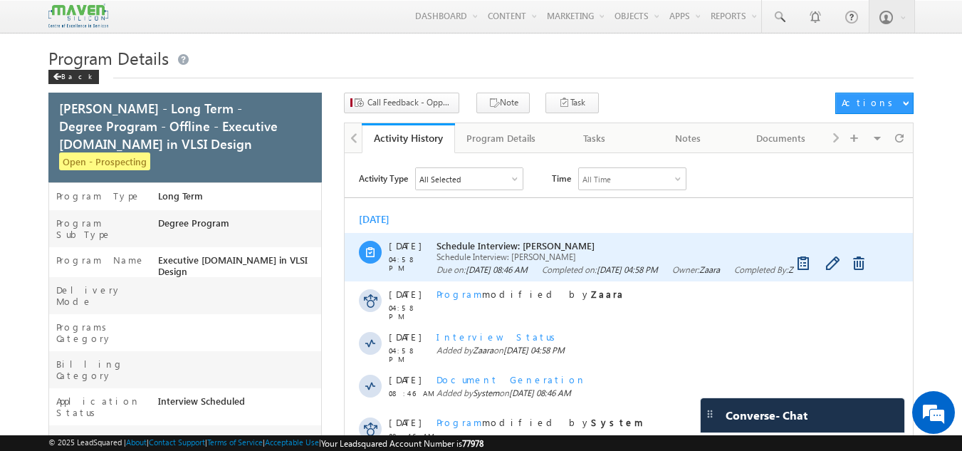
click at [508, 246] on span "Schedule Interview: [PERSON_NAME]" at bounding box center [659, 245] width 444 height 12
click at [514, 244] on span "Schedule Interview: [PERSON_NAME]" at bounding box center [659, 245] width 444 height 12
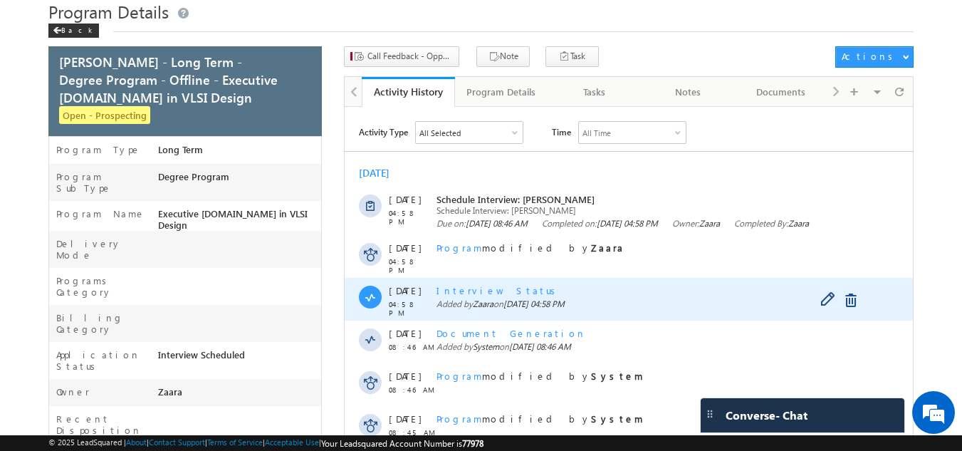
scroll to position [71, 0]
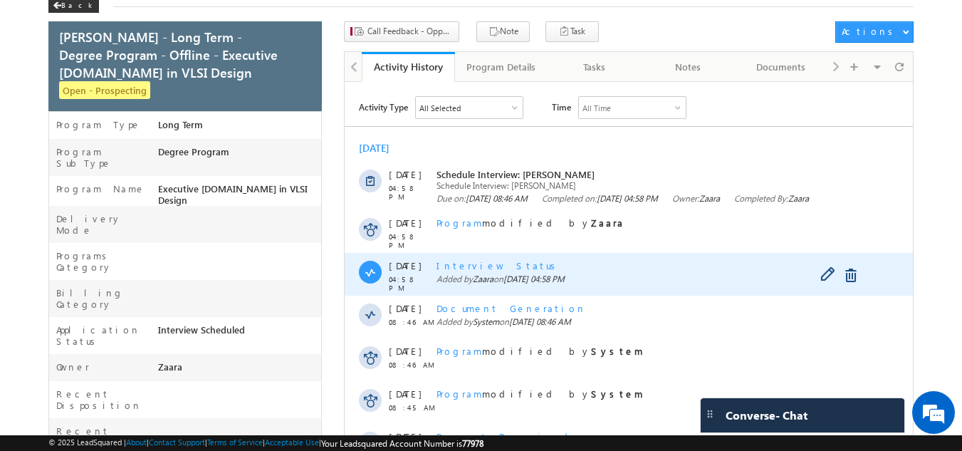
click at [462, 269] on span "Interview Status" at bounding box center [499, 265] width 124 height 12
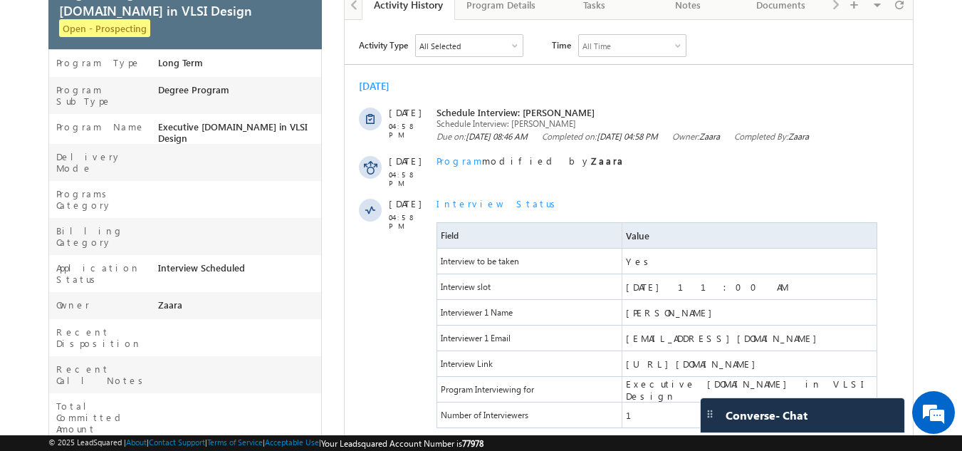
scroll to position [0, 0]
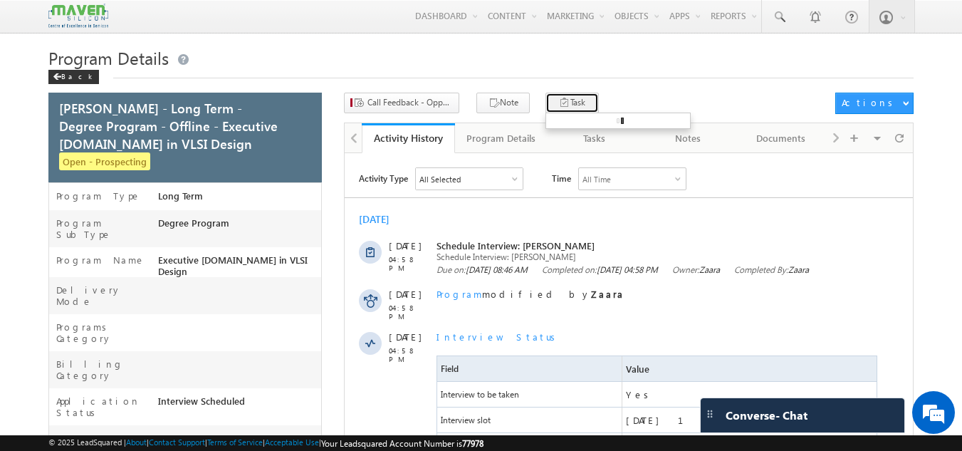
click at [566, 101] on button "Task" at bounding box center [572, 103] width 53 height 21
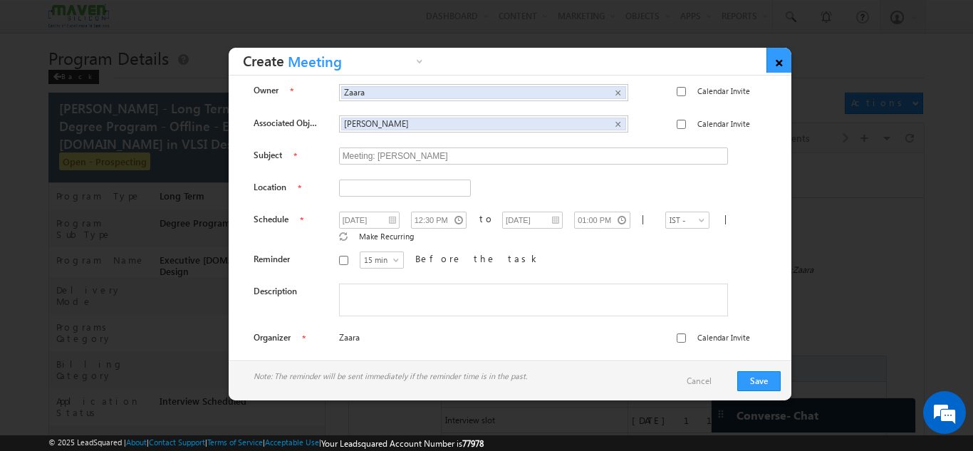
click at [782, 64] on link "×" at bounding box center [779, 60] width 25 height 25
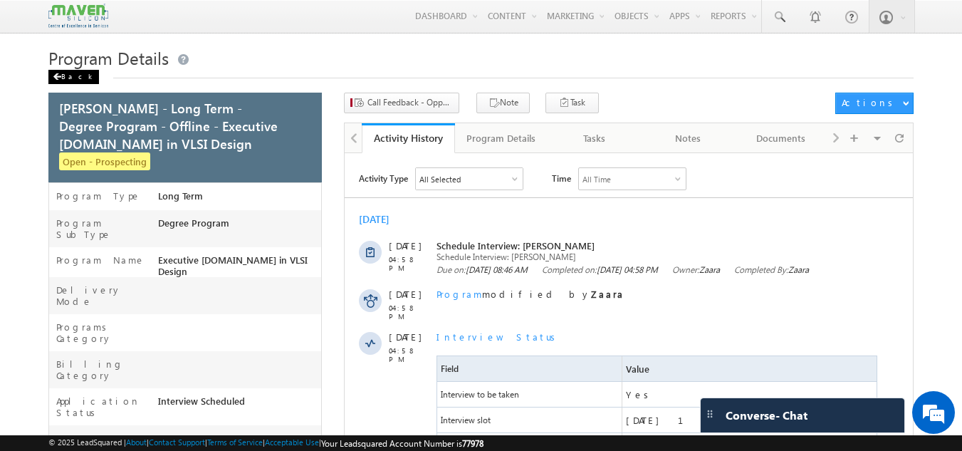
click at [59, 77] on span at bounding box center [57, 76] width 9 height 7
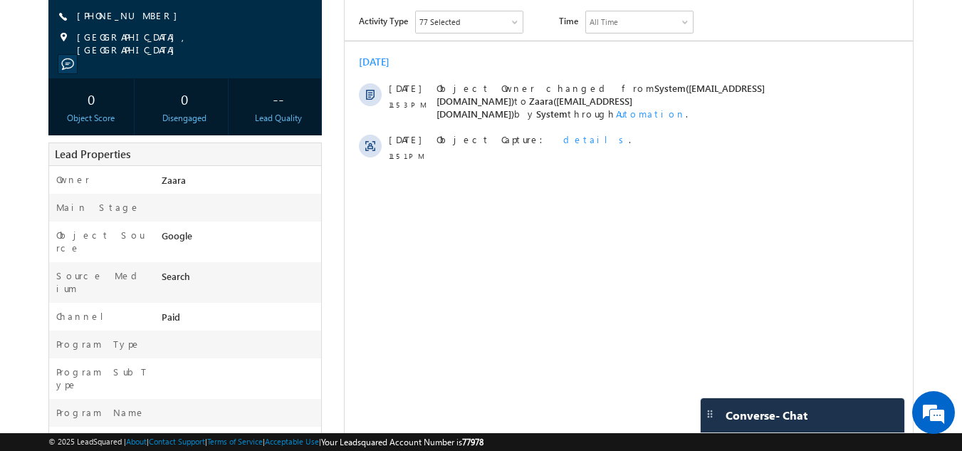
scroll to position [43, 0]
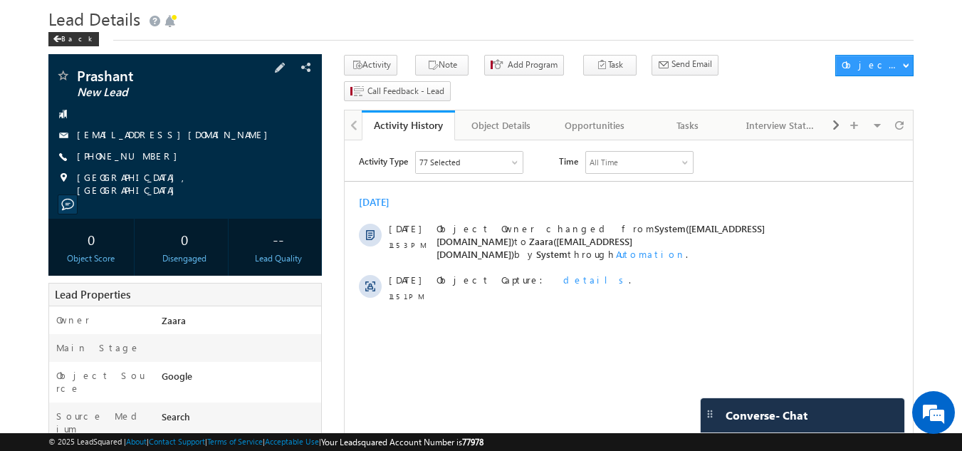
click at [165, 135] on link "[EMAIL_ADDRESS][DOMAIN_NAME]" at bounding box center [176, 134] width 198 height 12
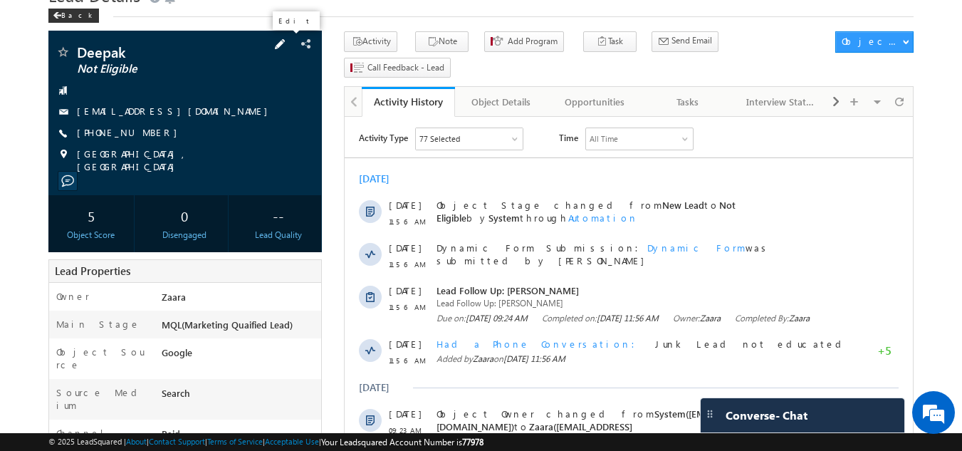
click at [286, 46] on span at bounding box center [280, 44] width 16 height 16
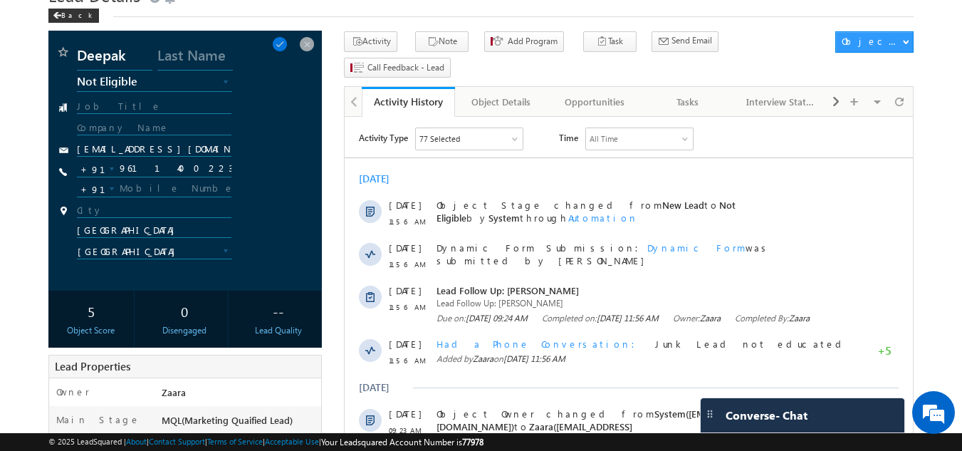
click at [110, 90] on link "Not Eligible" at bounding box center [155, 85] width 156 height 14
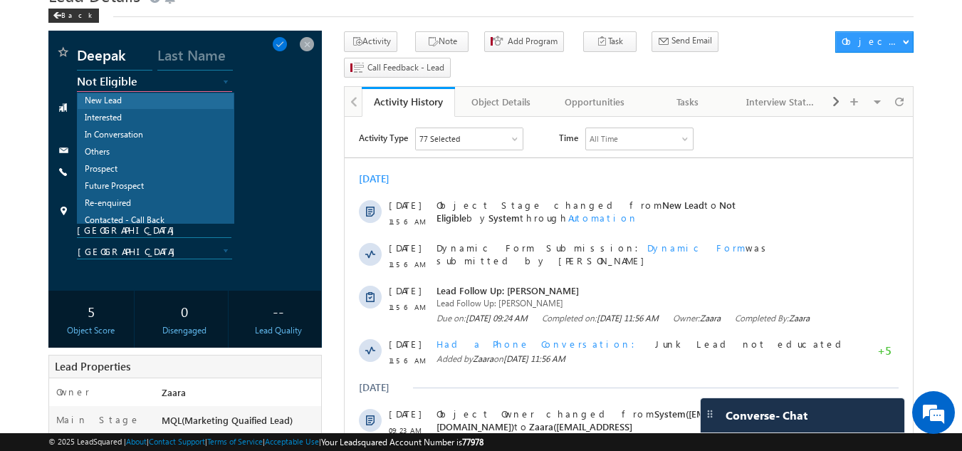
click at [130, 107] on link "New Lead" at bounding box center [156, 101] width 156 height 16
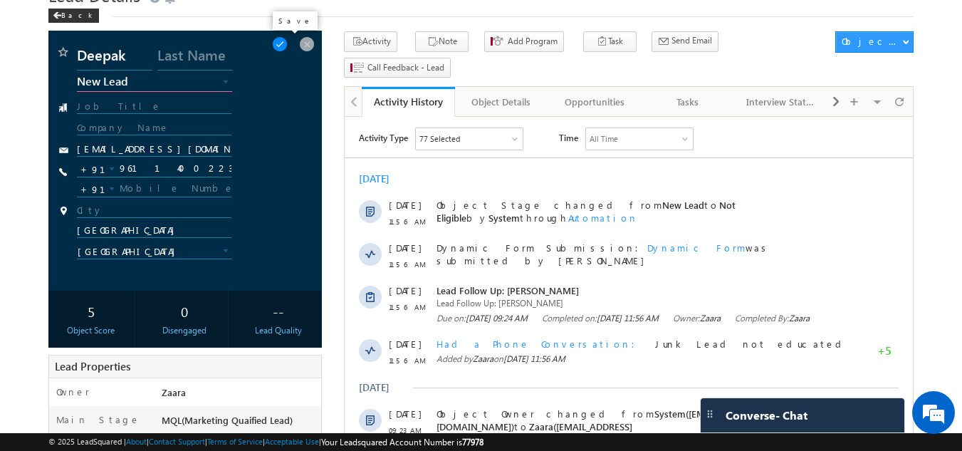
click at [288, 48] on span at bounding box center [280, 44] width 16 height 16
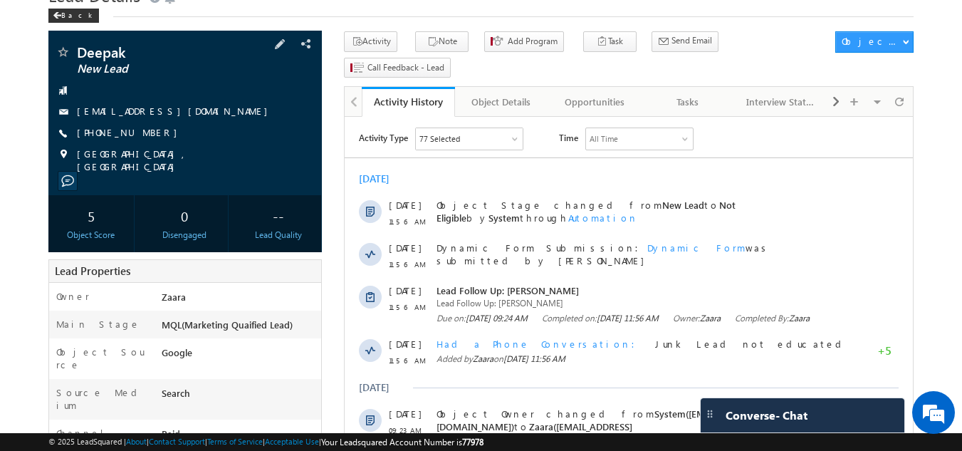
click at [182, 113] on link "[EMAIL_ADDRESS][DOMAIN_NAME]" at bounding box center [176, 111] width 198 height 12
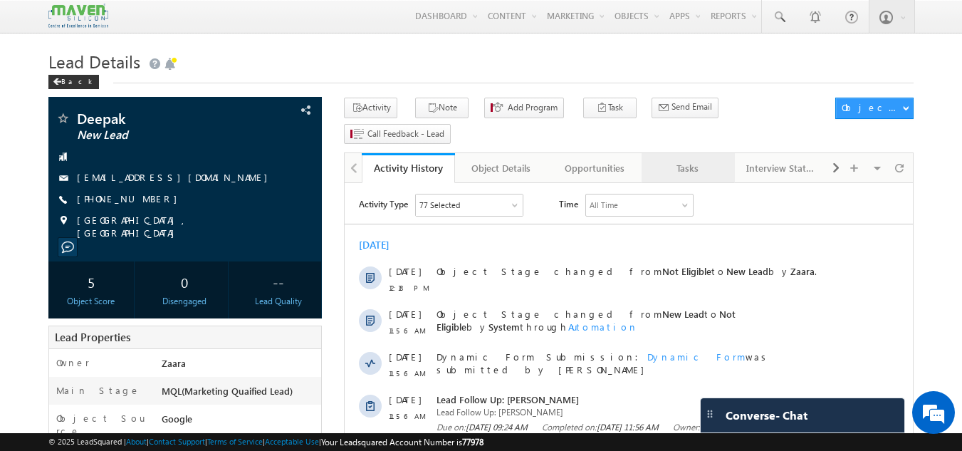
click at [702, 160] on div "Tasks" at bounding box center [687, 168] width 69 height 17
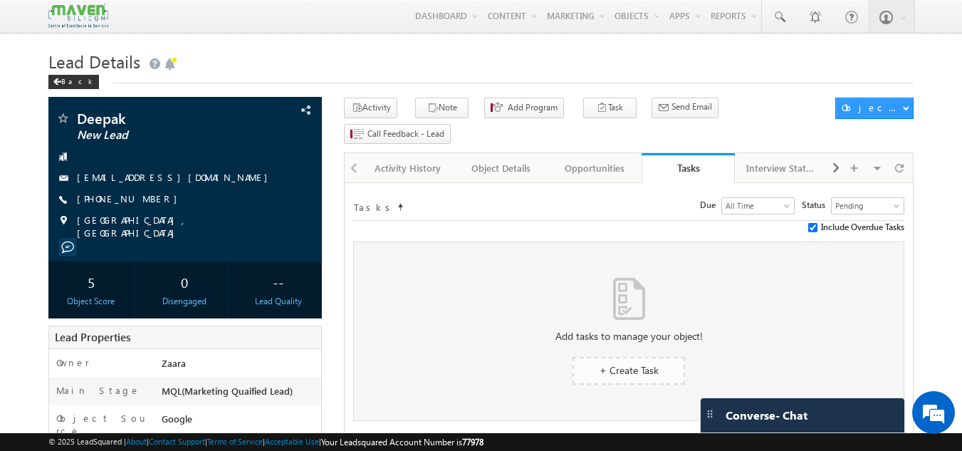
click at [608, 363] on span "+ Create Task" at bounding box center [629, 370] width 59 height 14
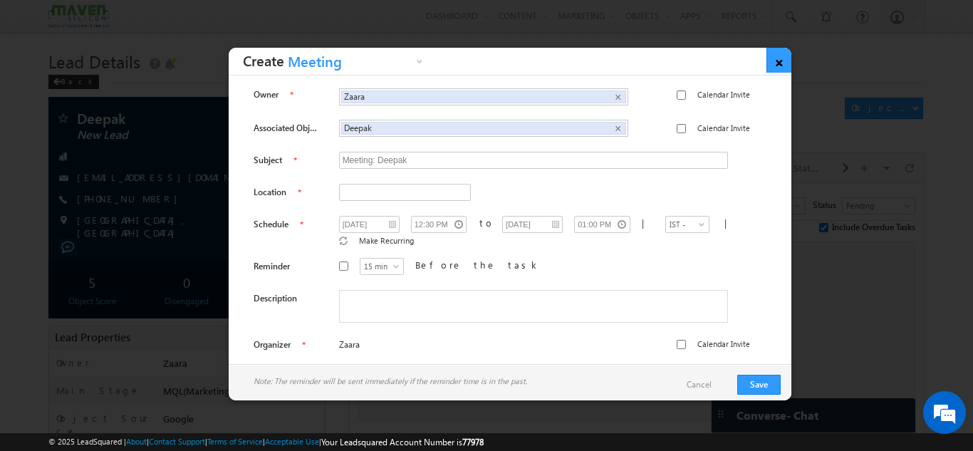
click at [771, 59] on link "×" at bounding box center [779, 60] width 25 height 25
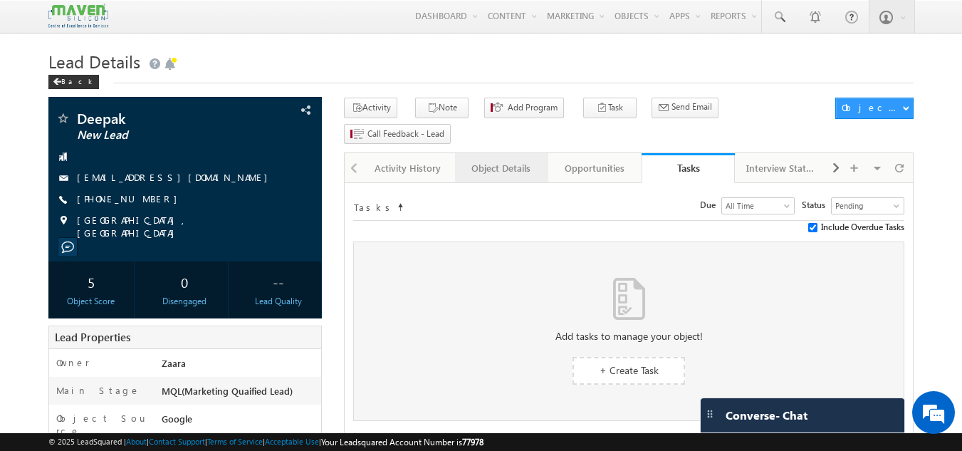
click at [526, 160] on div "Object Details" at bounding box center [501, 168] width 69 height 17
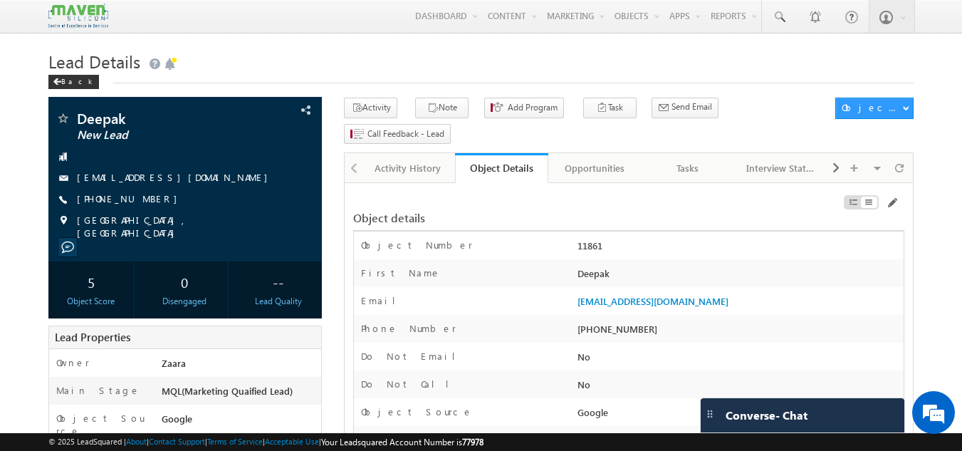
click at [353, 153] on div at bounding box center [353, 167] width 17 height 28
click at [361, 153] on div at bounding box center [353, 167] width 17 height 28
click at [712, 160] on div "Tasks" at bounding box center [687, 168] width 69 height 17
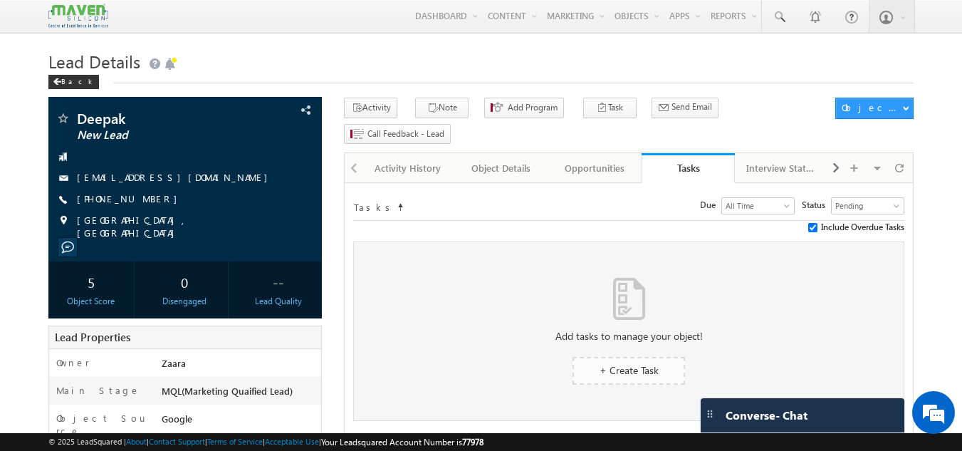
click at [626, 363] on span "+ Create Task" at bounding box center [629, 370] width 59 height 14
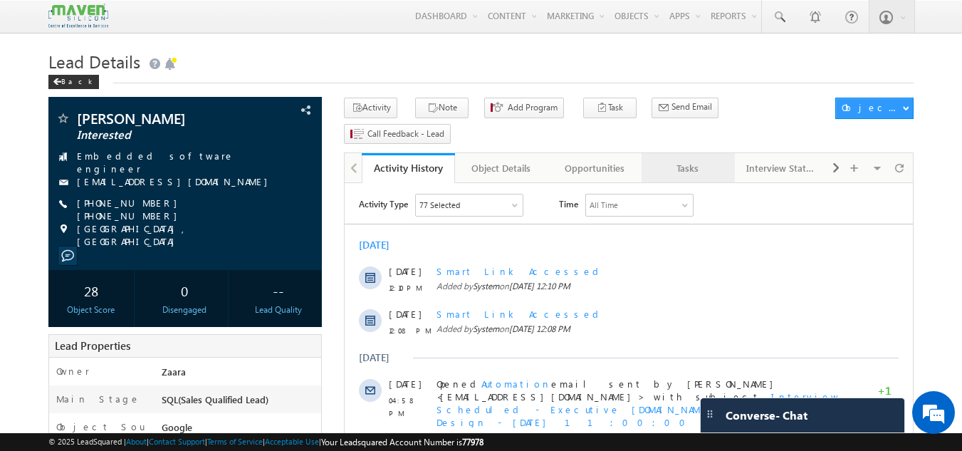
click at [685, 160] on div "Tasks" at bounding box center [687, 168] width 69 height 17
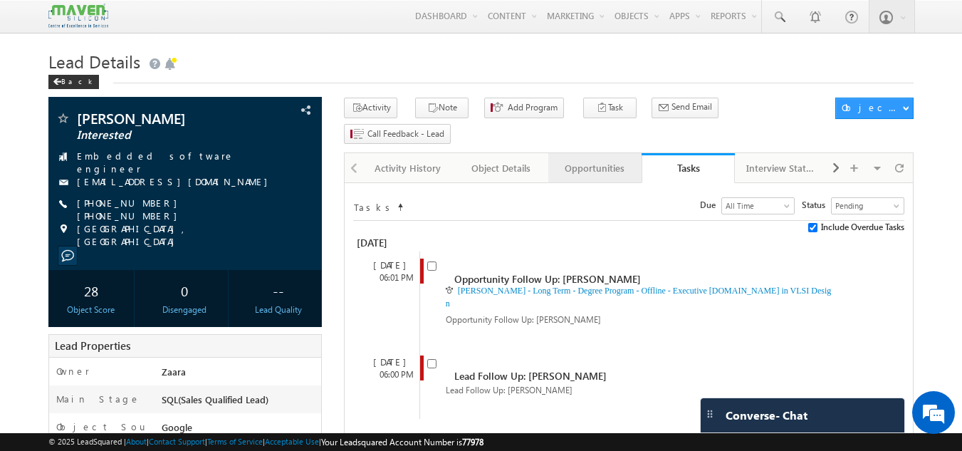
click at [590, 160] on div "Opportunities" at bounding box center [594, 168] width 69 height 17
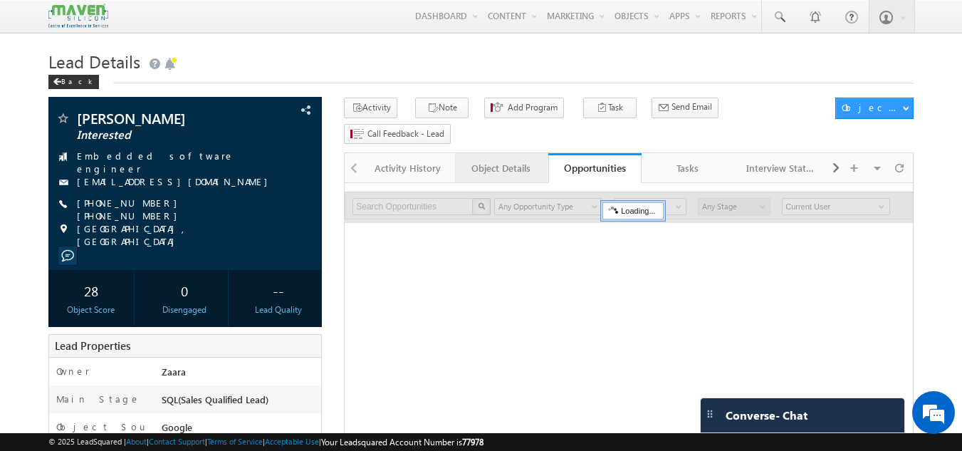
click at [493, 160] on div "Object Details" at bounding box center [501, 168] width 69 height 17
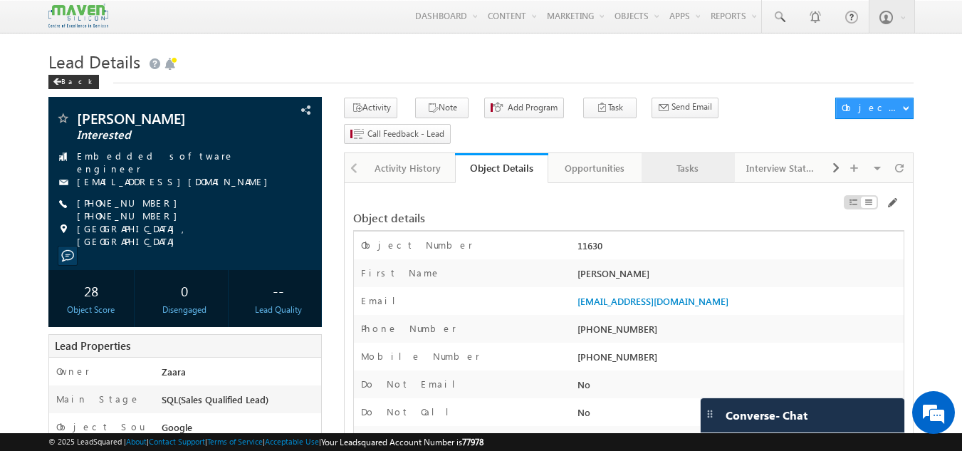
click at [688, 160] on div "Tasks" at bounding box center [687, 168] width 69 height 17
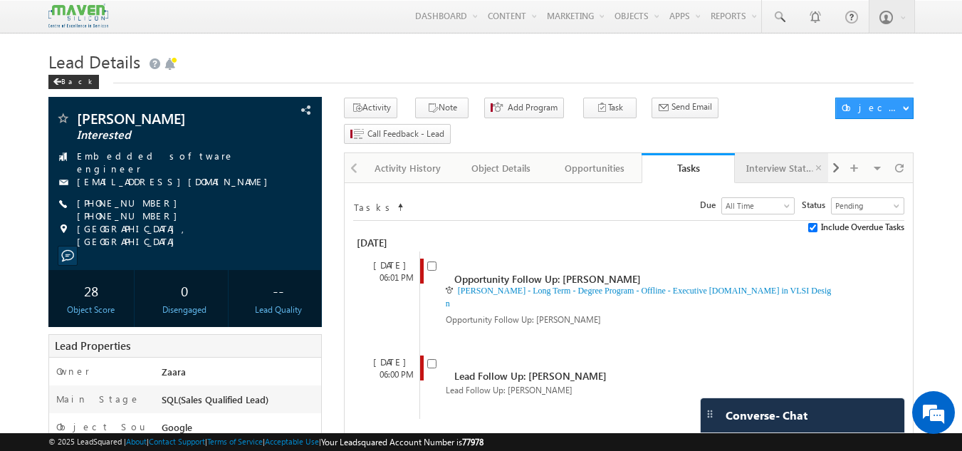
click at [764, 160] on div "Interview Status" at bounding box center [781, 168] width 69 height 17
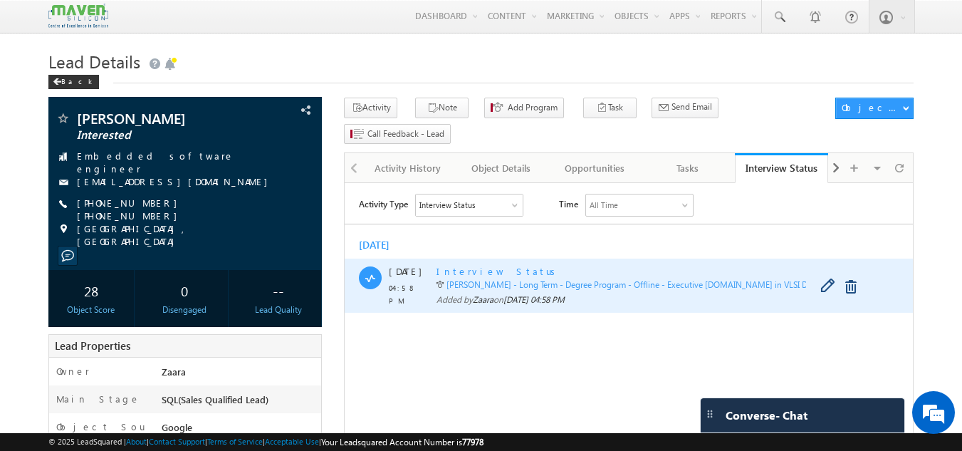
click at [479, 274] on span "Interview Status" at bounding box center [499, 271] width 124 height 12
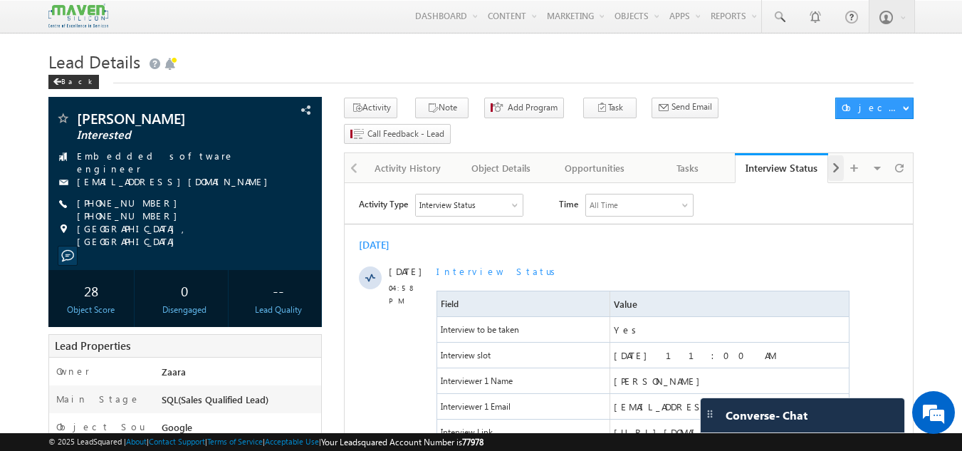
click at [841, 155] on div at bounding box center [837, 168] width 16 height 26
click at [781, 160] on div "Notes" at bounding box center [781, 168] width 69 height 17
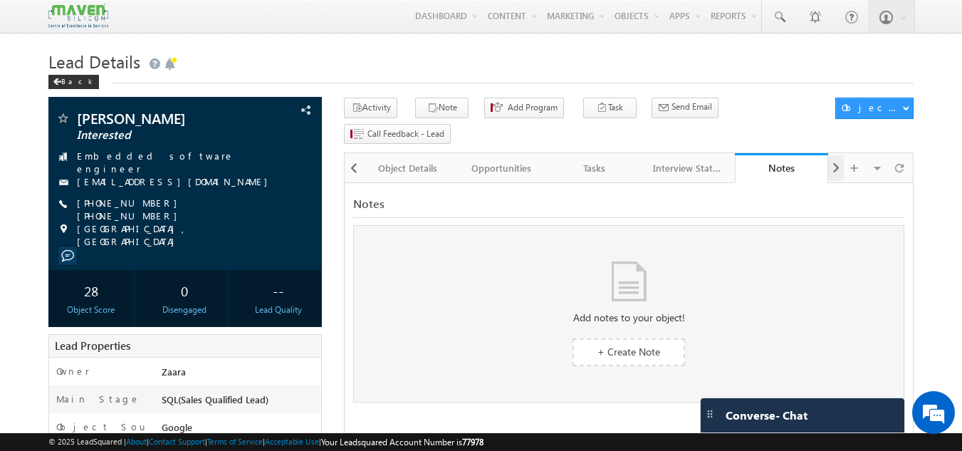
click at [834, 155] on span at bounding box center [836, 168] width 9 height 26
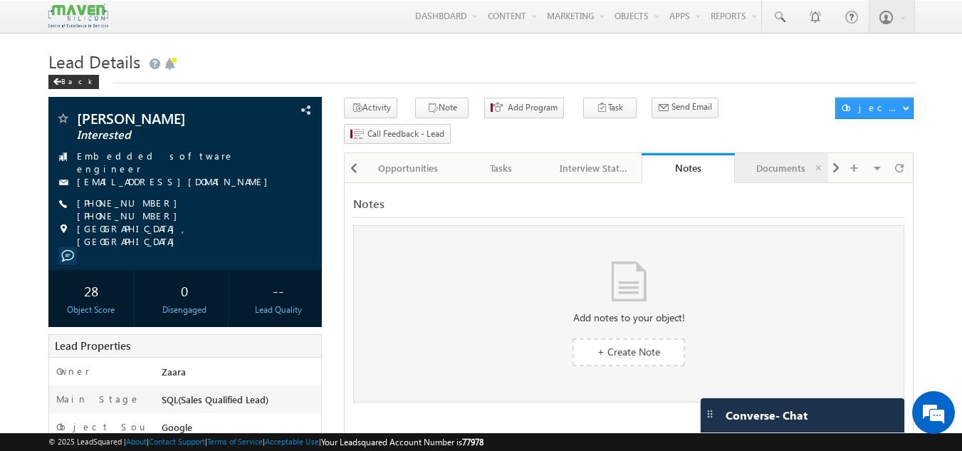
click at [807, 160] on div "Documents" at bounding box center [781, 168] width 69 height 17
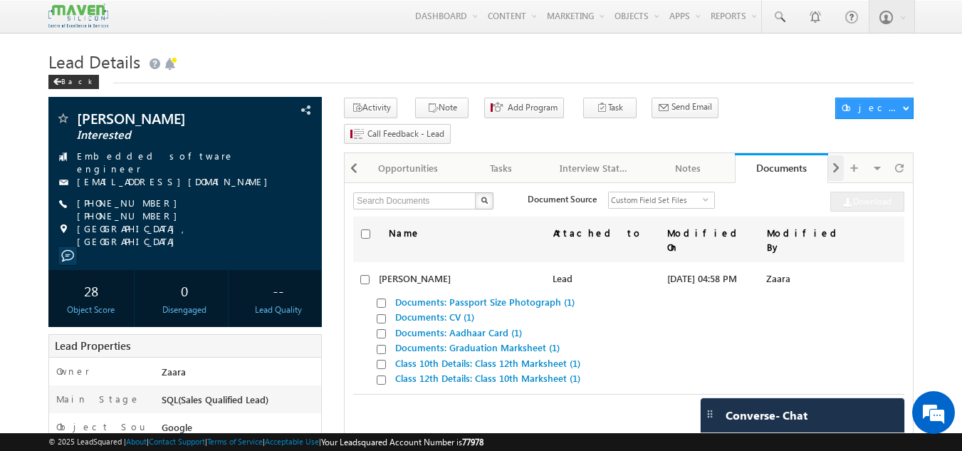
click at [836, 155] on span at bounding box center [836, 168] width 9 height 26
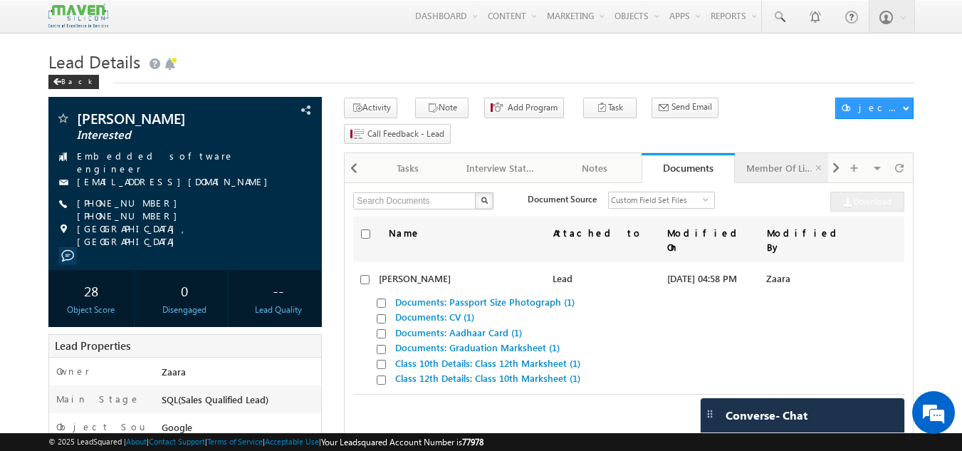
click at [784, 160] on div "Member Of Lists" at bounding box center [781, 168] width 69 height 17
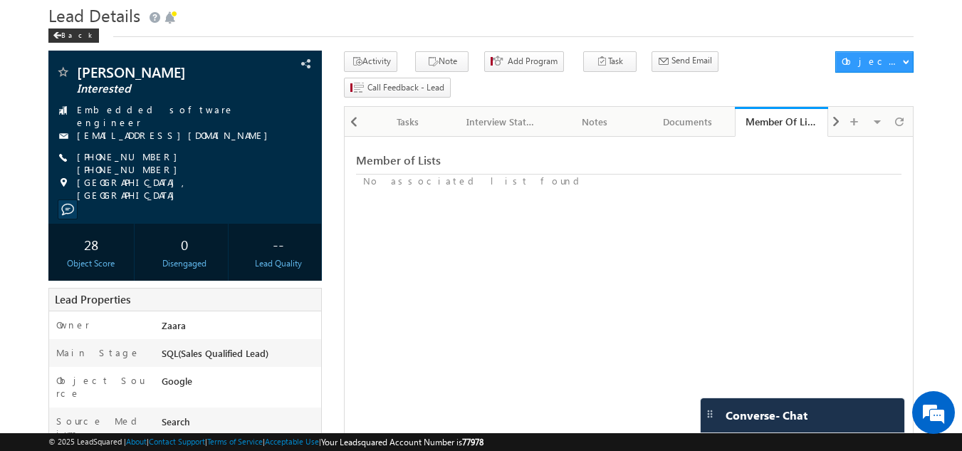
scroll to position [71, 0]
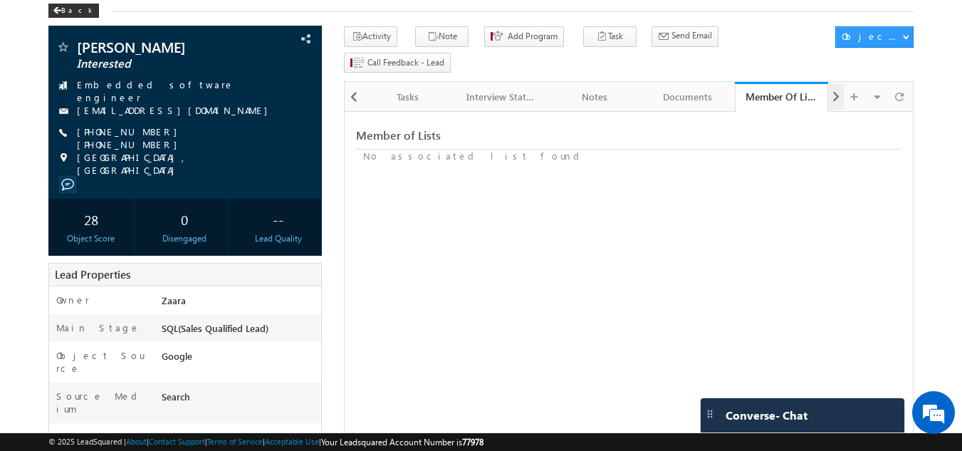
click at [833, 84] on span at bounding box center [836, 97] width 9 height 26
click at [807, 88] on div "Summary" at bounding box center [781, 96] width 69 height 17
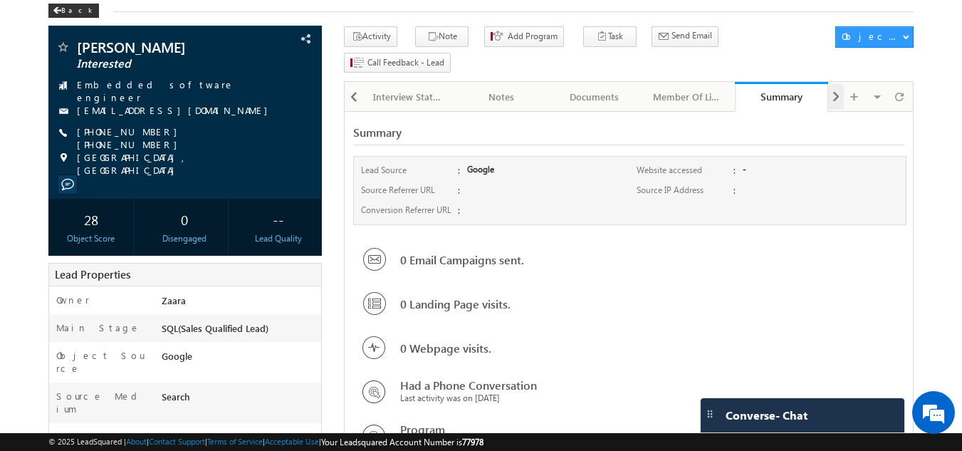
click at [832, 84] on span at bounding box center [836, 97] width 9 height 26
click at [832, 82] on div "Visible Tabs Activity History Default Object Details Default Opportunities Defa…" at bounding box center [870, 96] width 83 height 28
click at [351, 84] on span at bounding box center [354, 97] width 9 height 26
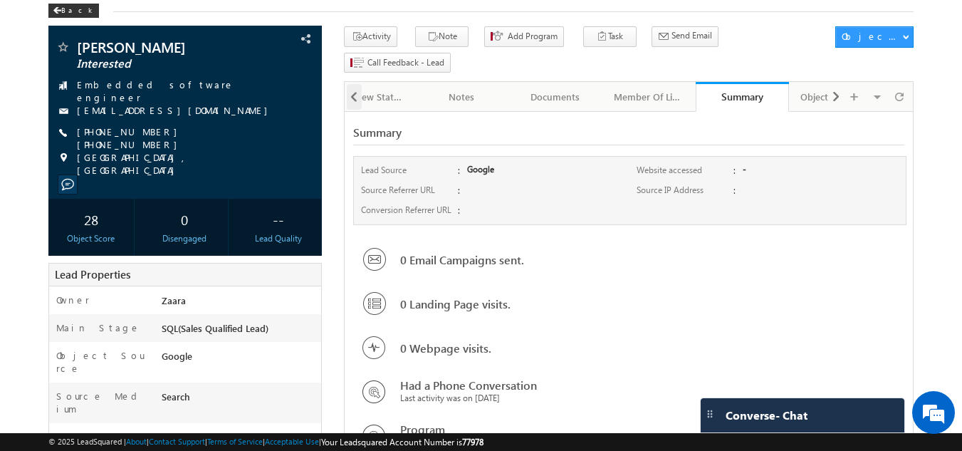
click at [351, 84] on span at bounding box center [354, 97] width 9 height 26
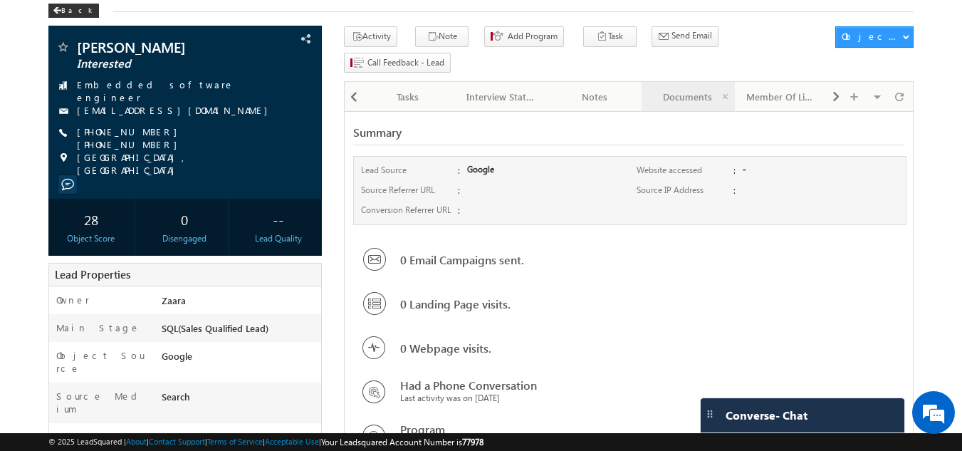
click at [715, 88] on div "Documents" at bounding box center [687, 96] width 69 height 17
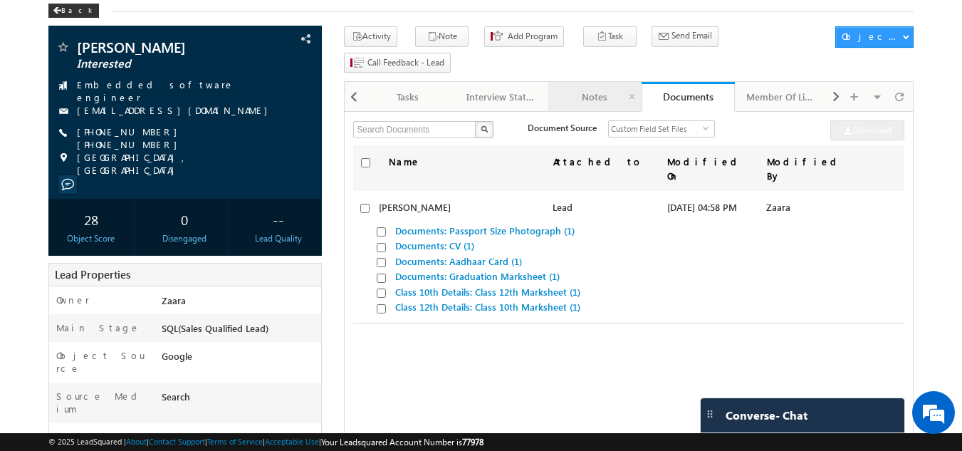
click at [598, 88] on div "Notes" at bounding box center [594, 96] width 69 height 17
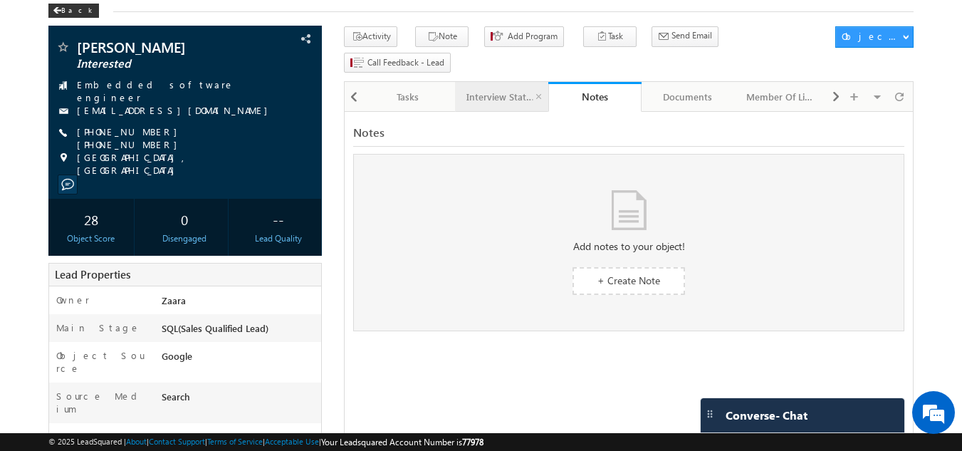
click at [498, 88] on div "Interview Status" at bounding box center [501, 96] width 69 height 17
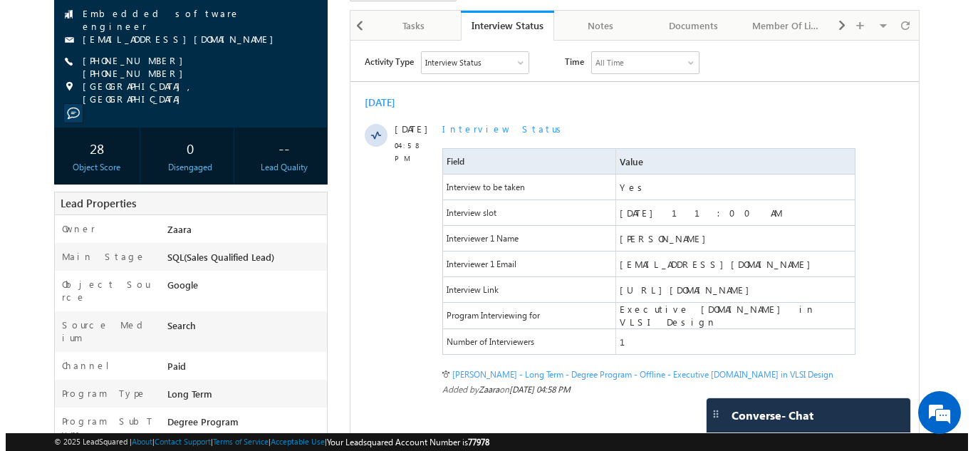
scroll to position [0, 0]
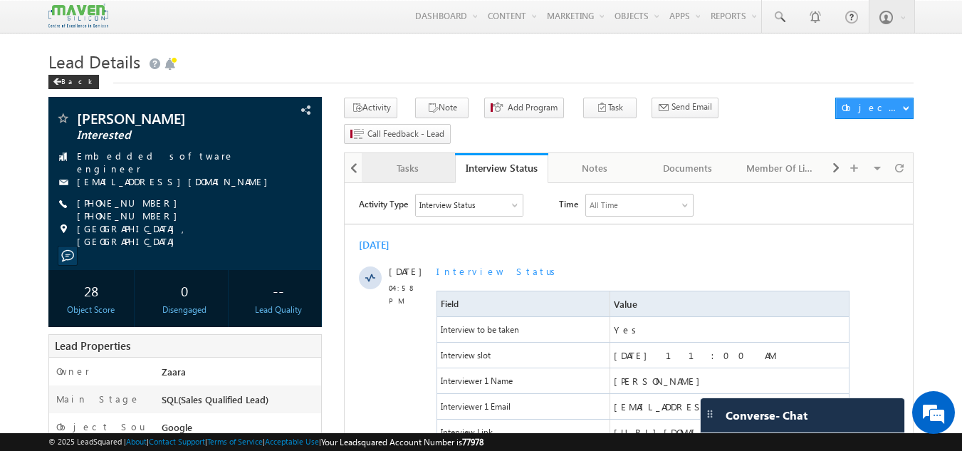
click at [416, 160] on div "Tasks" at bounding box center [407, 168] width 69 height 17
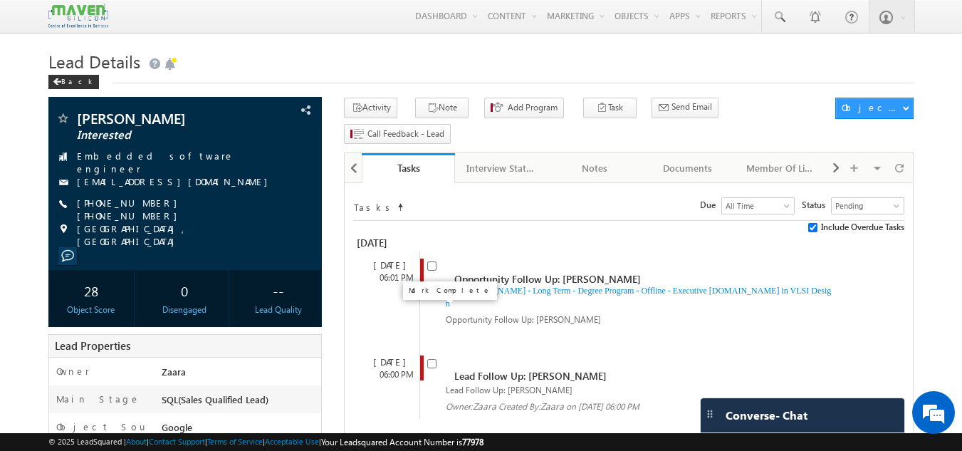
click at [428, 359] on input "checkbox" at bounding box center [431, 363] width 9 height 9
checkbox input "false"
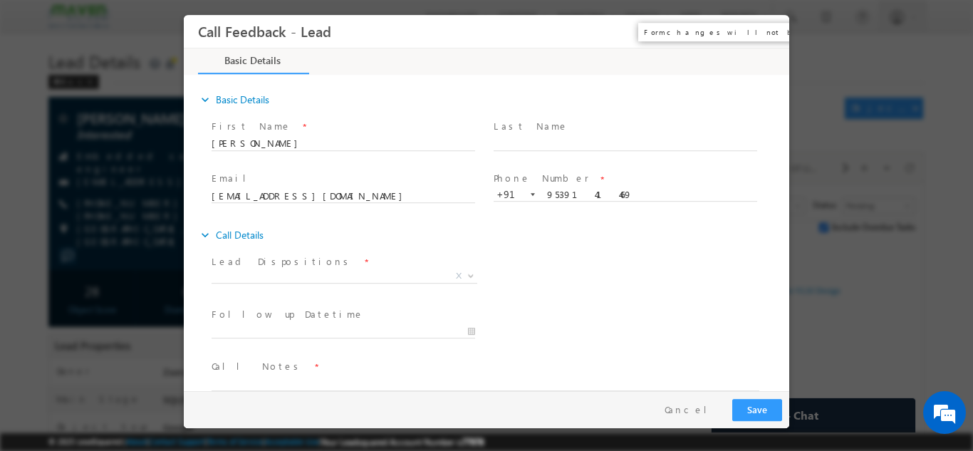
click at [762, 31] on button "×" at bounding box center [768, 31] width 24 height 26
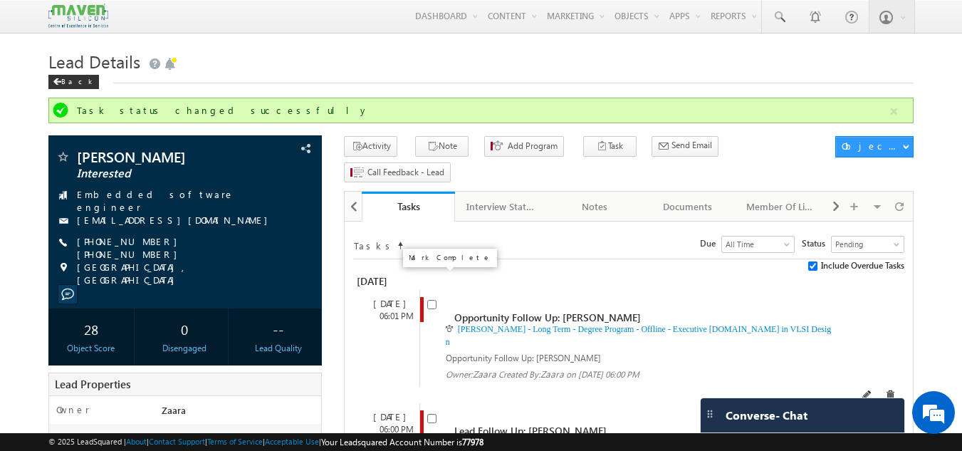
click at [428, 300] on input "checkbox" at bounding box center [431, 304] width 9 height 9
checkbox input "false"
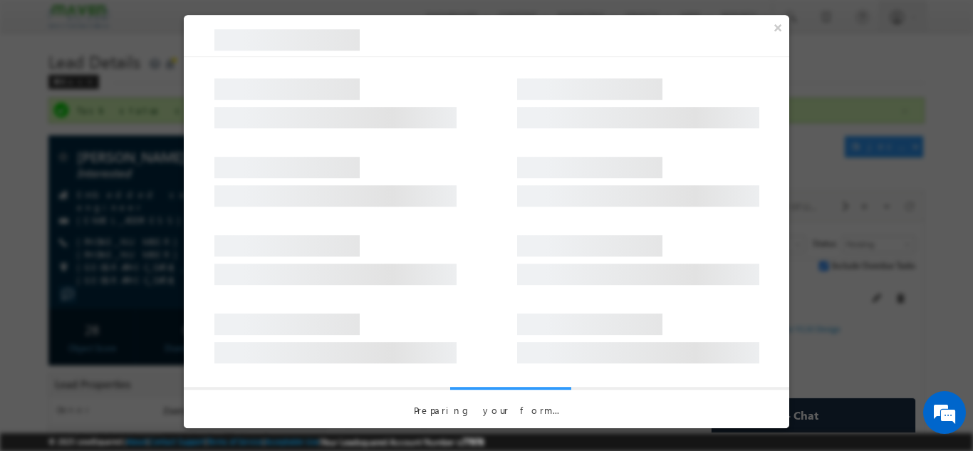
select select "Prospecting"
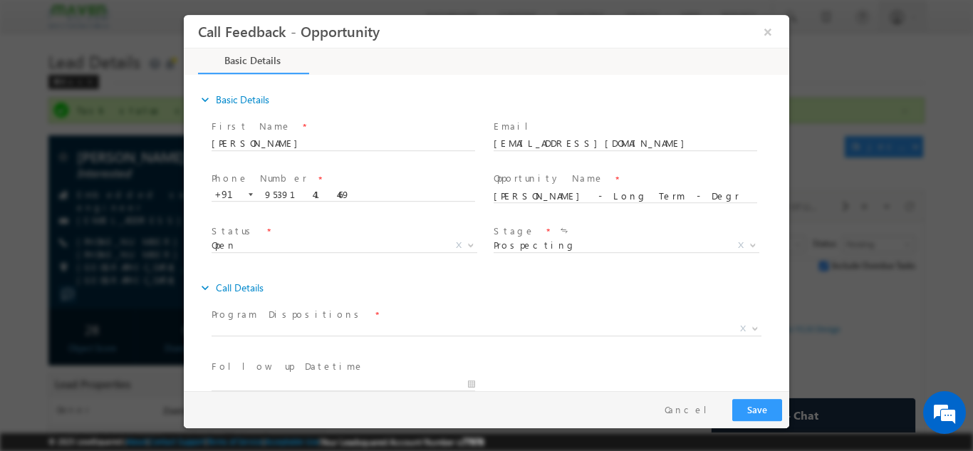
click at [515, 251] on span "Prospecting Follow Up Interested Re-enquired In Conversation No Response Contac…" at bounding box center [632, 247] width 276 height 17
click at [519, 244] on span "Prospecting Follow Up Interested Re-enquired In Conversation No Response Contac…" at bounding box center [632, 247] width 276 height 17
click at [767, 25] on button "×" at bounding box center [768, 31] width 24 height 26
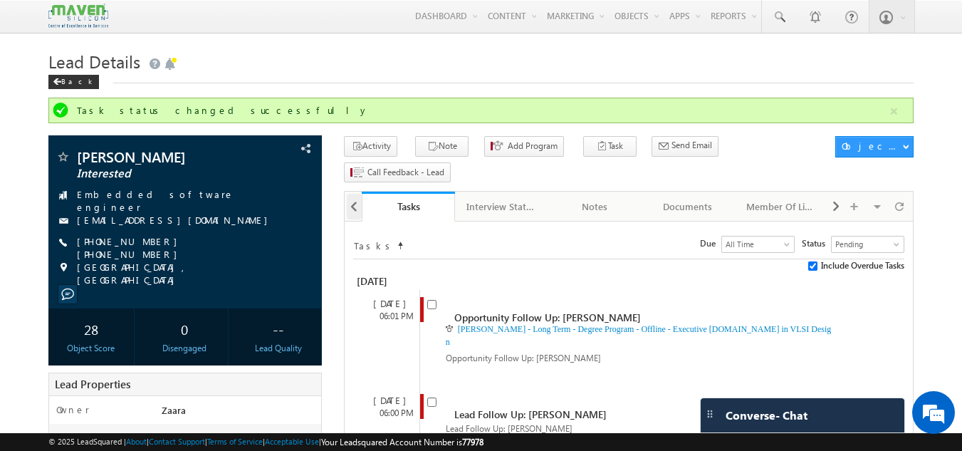
click at [353, 194] on span at bounding box center [354, 207] width 9 height 26
click at [353, 192] on div at bounding box center [353, 206] width 17 height 28
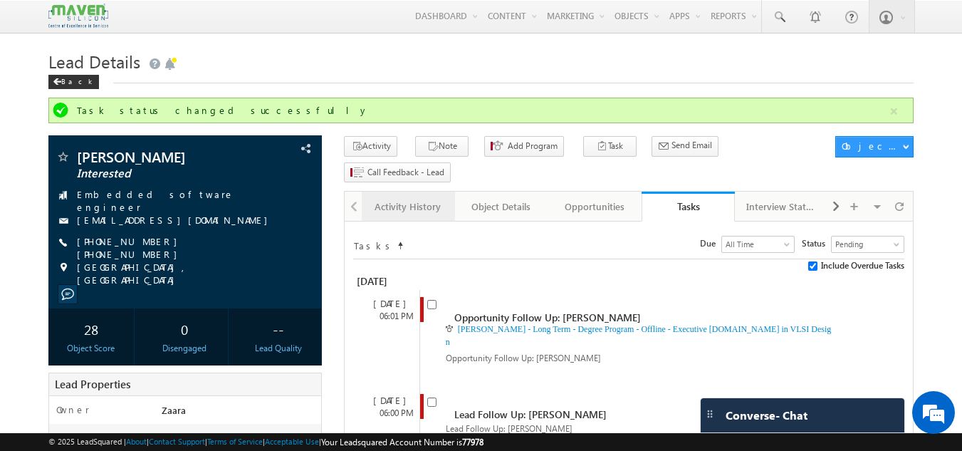
click at [398, 198] on div "Activity History" at bounding box center [407, 206] width 69 height 17
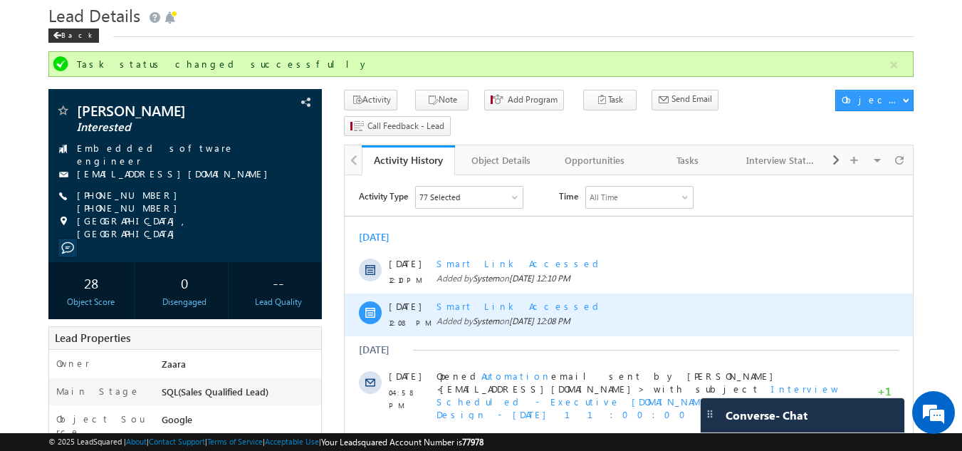
scroll to position [71, 0]
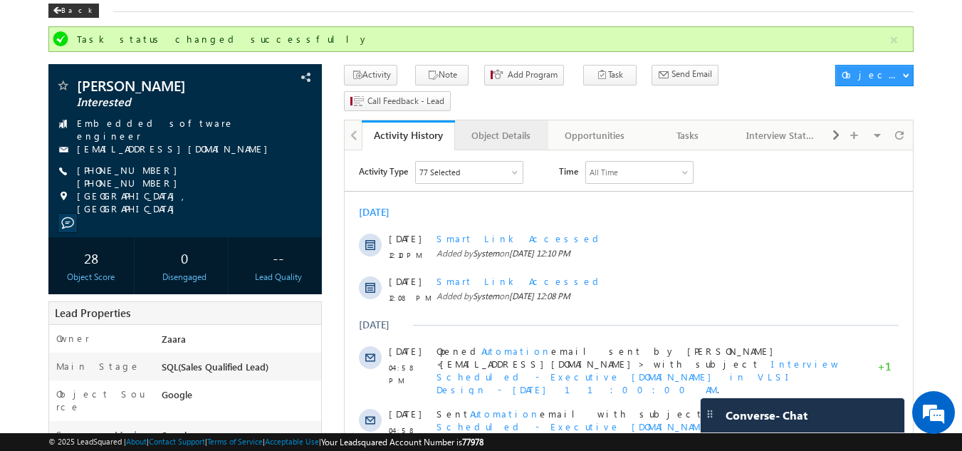
click at [489, 127] on div "Object Details" at bounding box center [501, 135] width 69 height 17
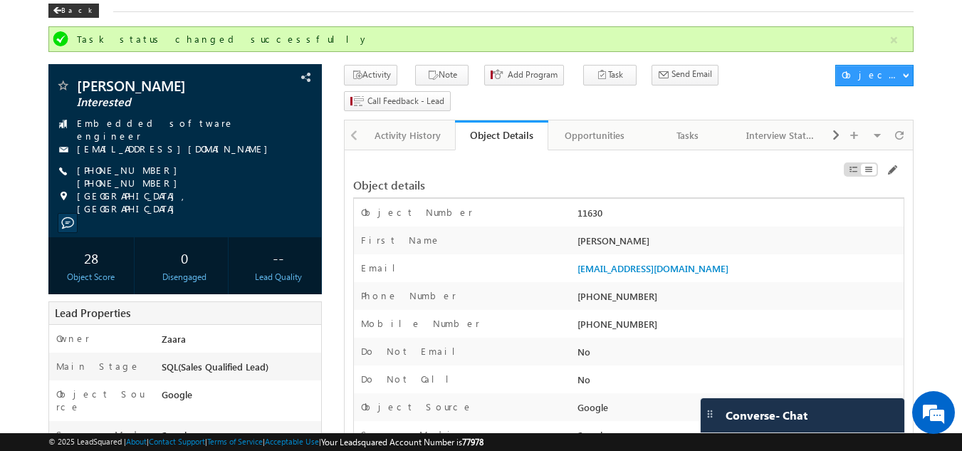
click at [359, 120] on div at bounding box center [353, 134] width 17 height 28
click at [399, 127] on div "Activity History" at bounding box center [407, 135] width 69 height 17
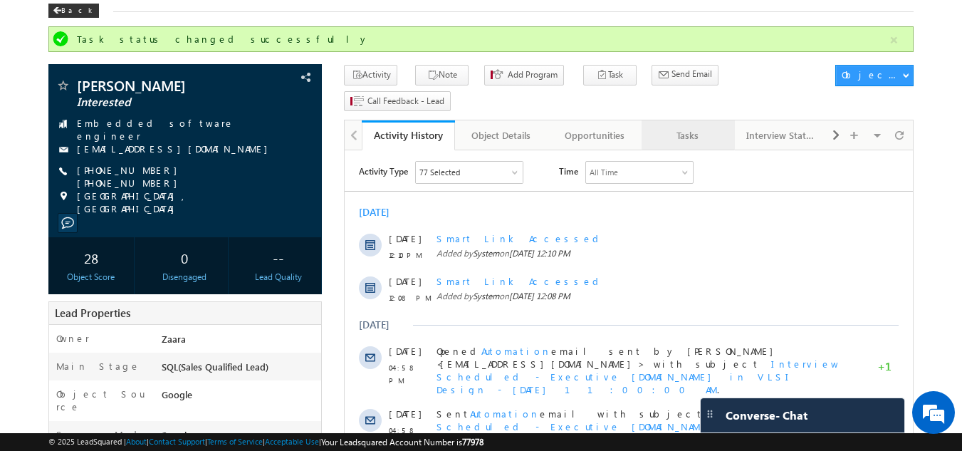
click at [685, 127] on div "Tasks" at bounding box center [687, 135] width 69 height 17
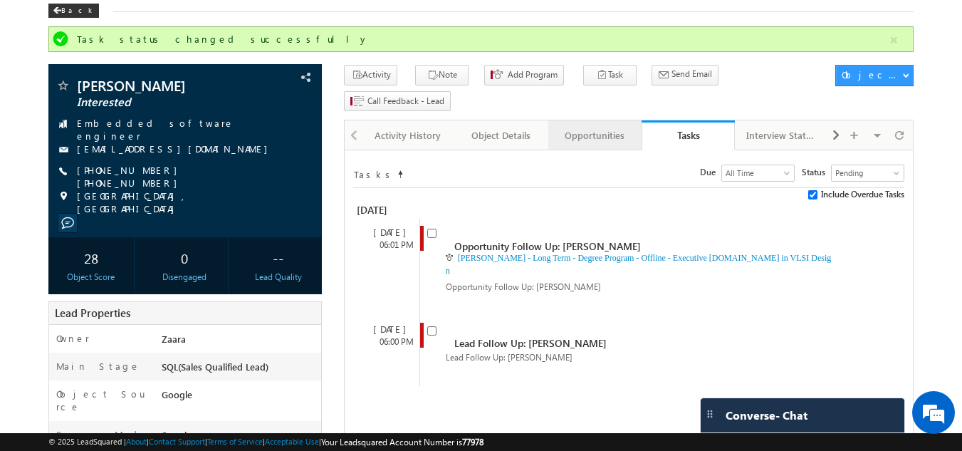
click at [596, 127] on div "Opportunities" at bounding box center [594, 135] width 69 height 17
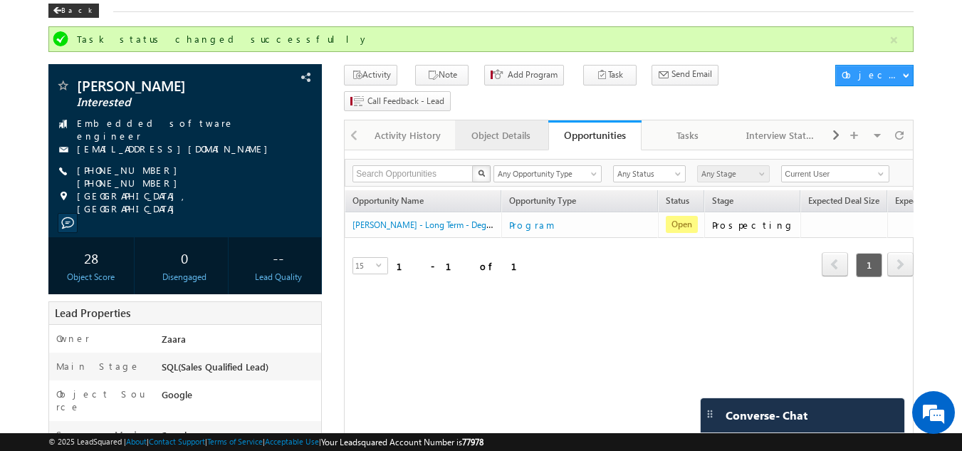
click at [492, 127] on div "Object Details" at bounding box center [501, 135] width 69 height 17
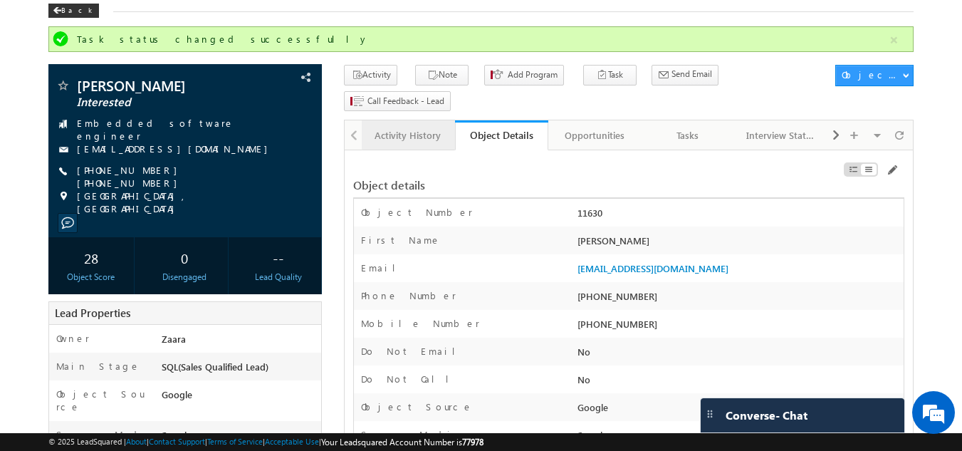
click at [429, 127] on div "Activity History" at bounding box center [407, 135] width 69 height 17
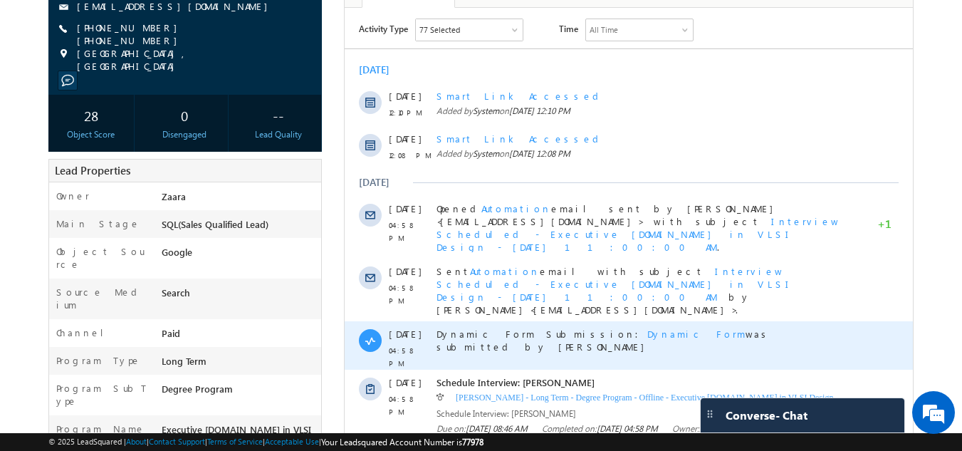
scroll to position [285, 0]
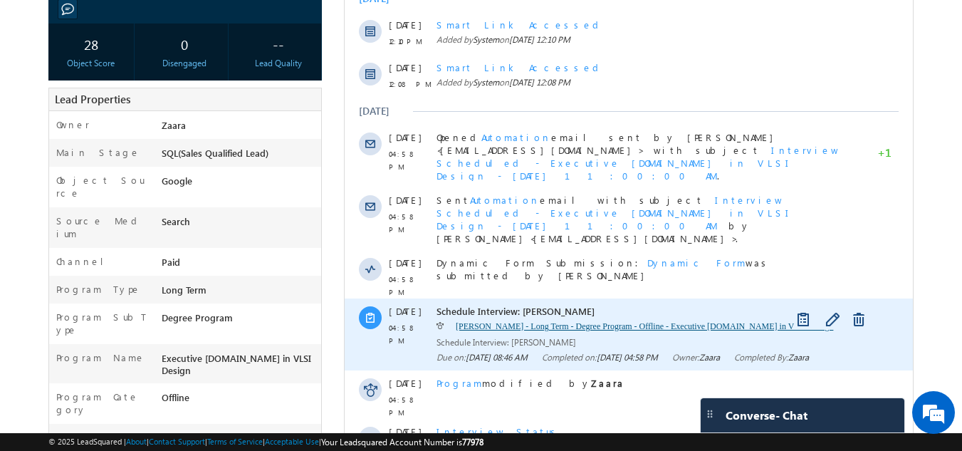
click at [476, 321] on link "Amith - Long Term - Degree Program - Offline - Executive M.Tech in VLSI Design" at bounding box center [645, 326] width 378 height 10
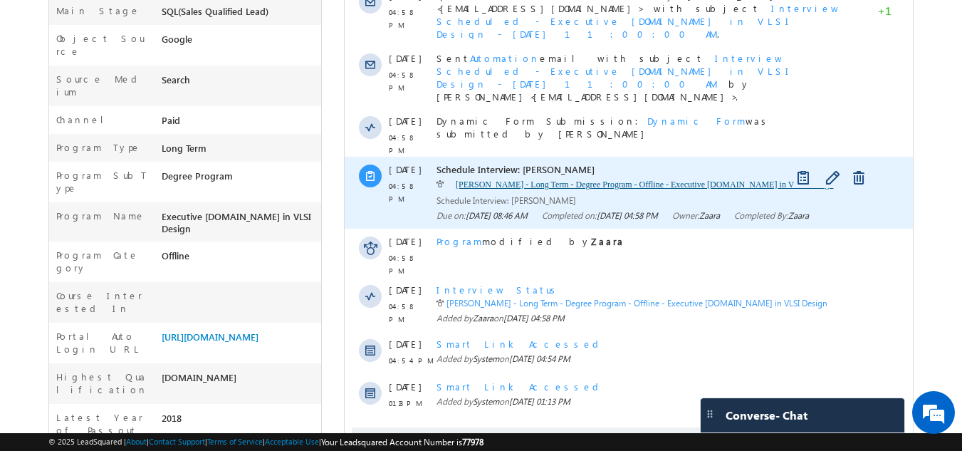
scroll to position [532, 0]
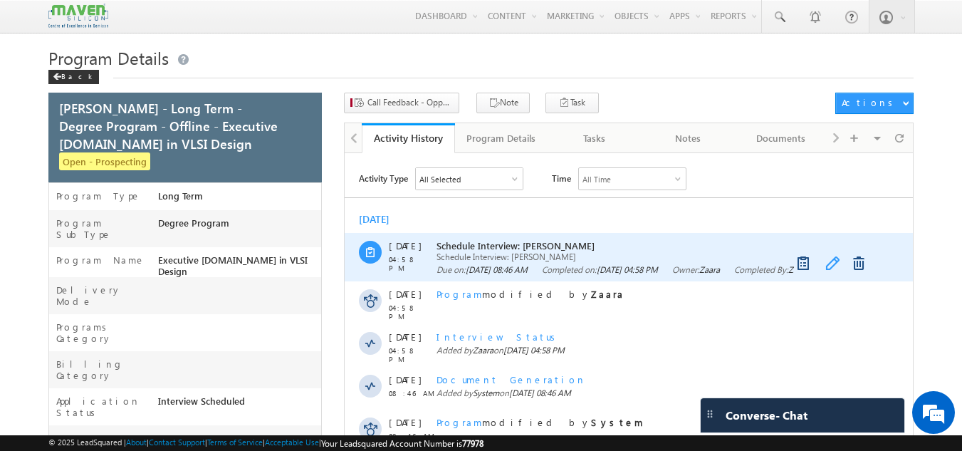
click at [839, 261] on link at bounding box center [834, 263] width 17 height 14
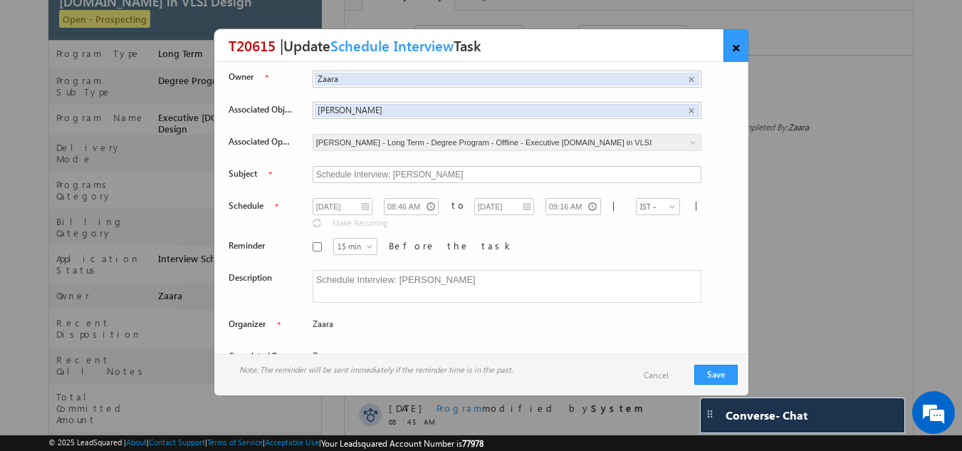
click at [735, 49] on link "×" at bounding box center [736, 45] width 25 height 33
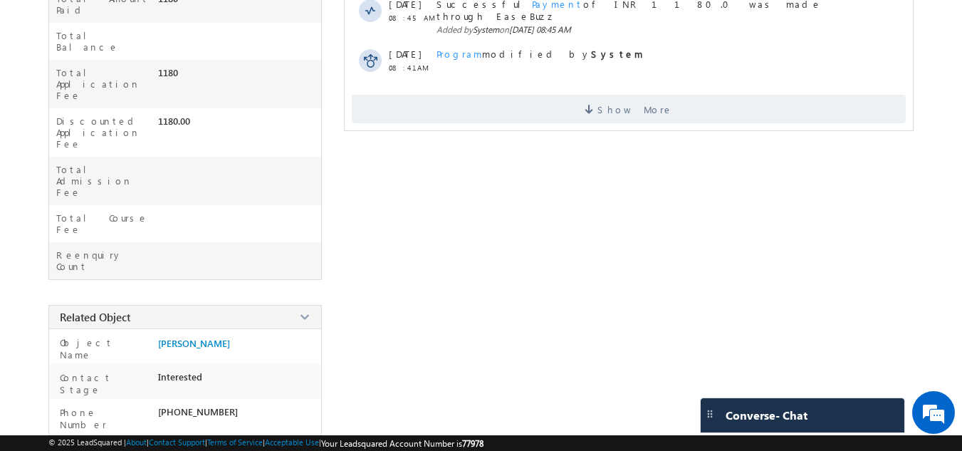
scroll to position [593, 0]
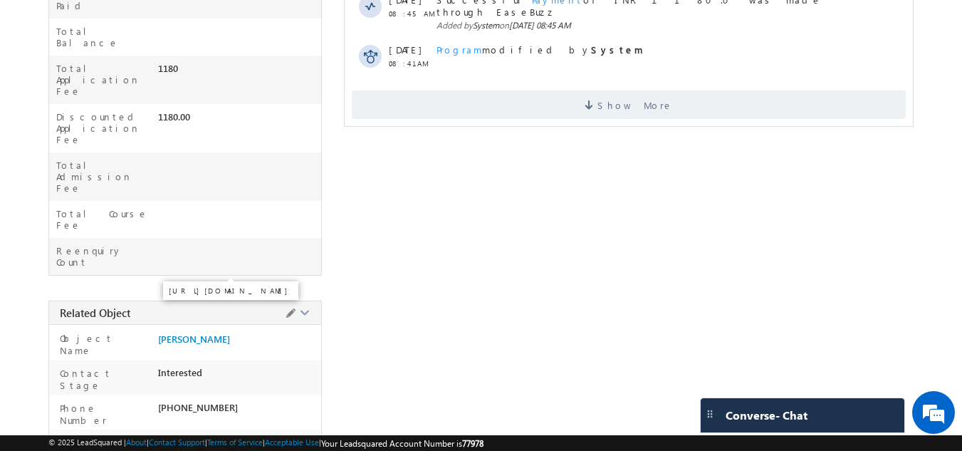
click at [695, 127] on div "[PERSON_NAME] - Long Term - Degree Program - Offline - Executive [DOMAIN_NAME] …" at bounding box center [481, 62] width 866 height 1126
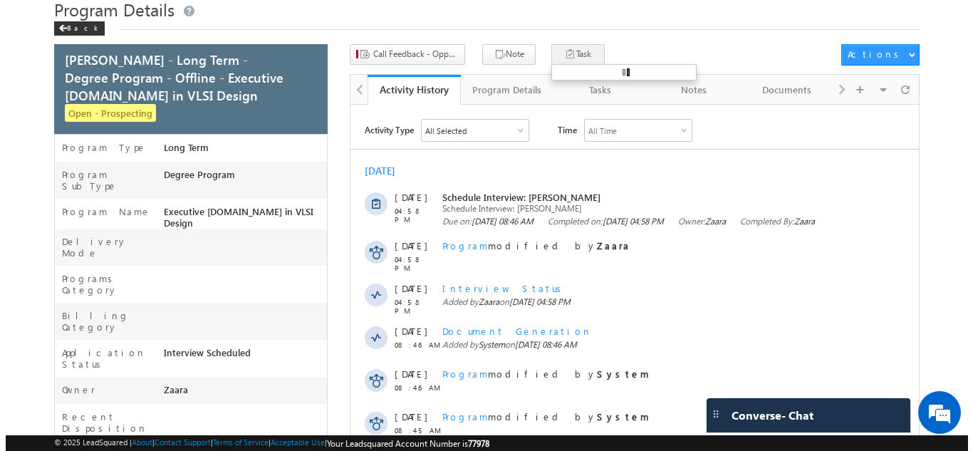
scroll to position [0, 0]
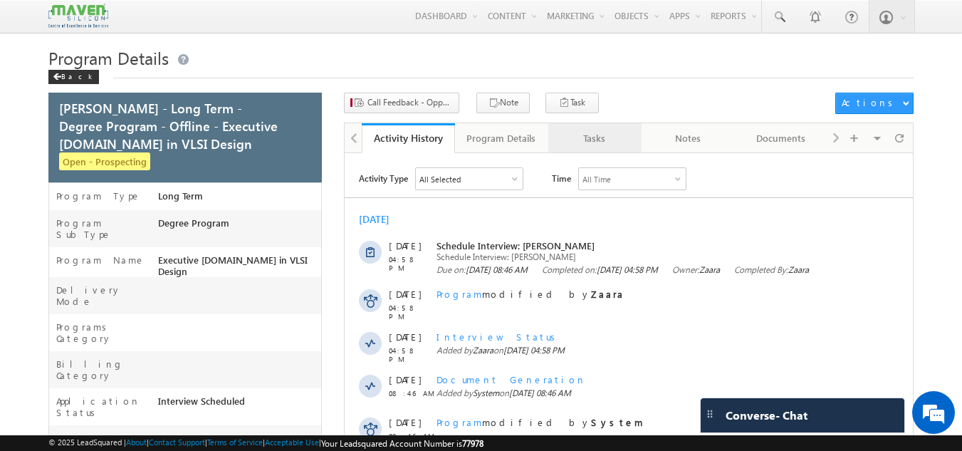
click at [603, 143] on div "Tasks" at bounding box center [594, 138] width 69 height 17
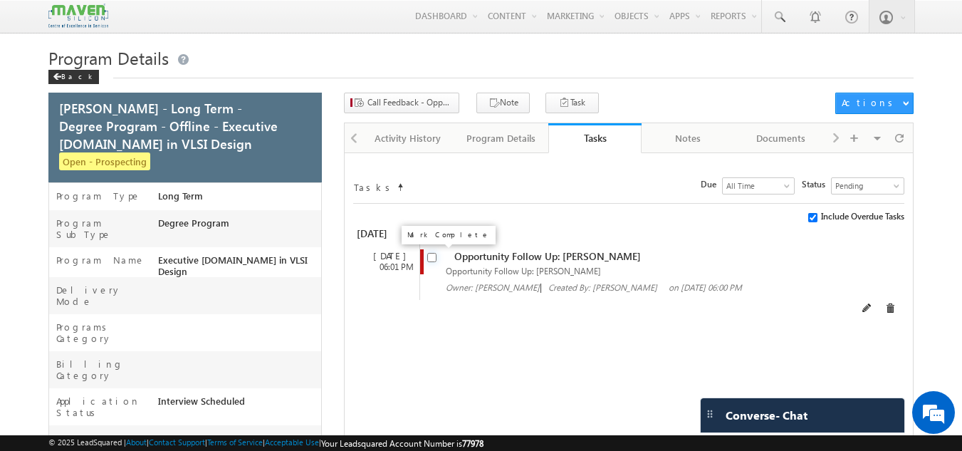
click at [433, 256] on input "checkbox" at bounding box center [431, 257] width 9 height 9
checkbox input "false"
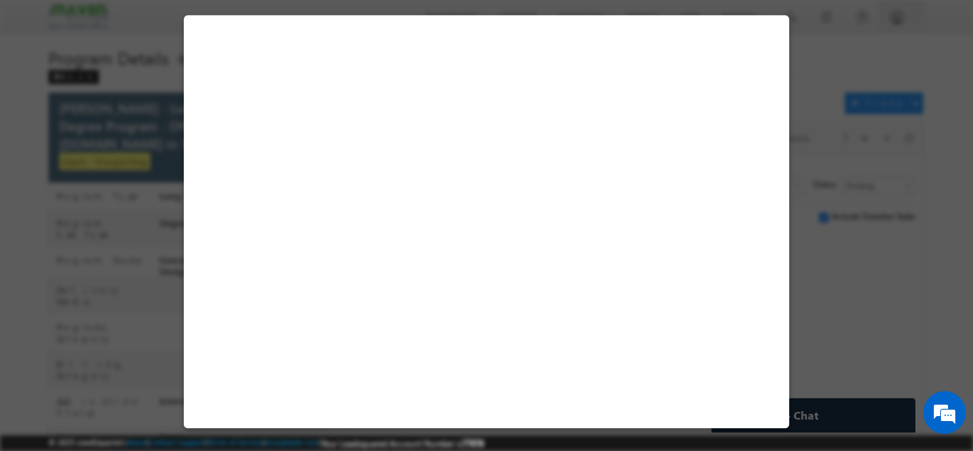
select select "Prospecting"
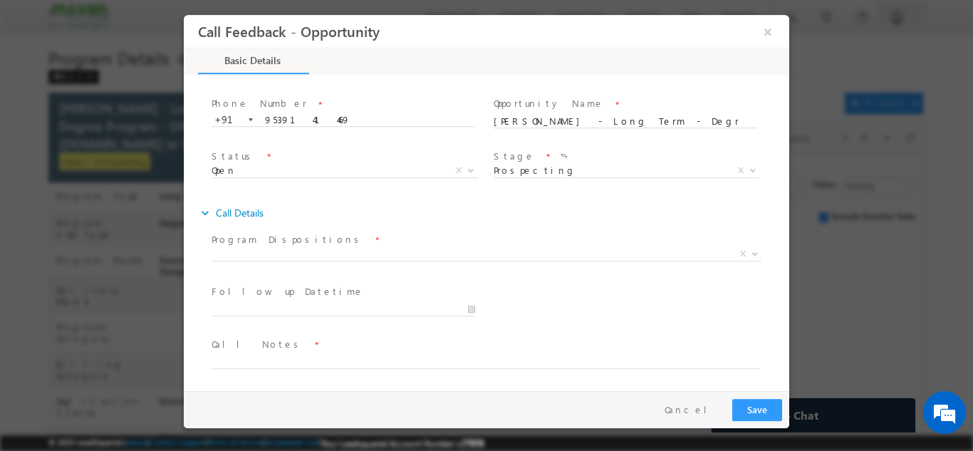
scroll to position [76, 0]
click at [546, 160] on span "Stage *" at bounding box center [625, 155] width 263 height 16
click at [737, 172] on span "Prospecting Follow Up Interested Re-enquired In Conversation No Response Contac…" at bounding box center [632, 171] width 276 height 17
click at [575, 167] on span "Prospecting Follow Up Interested Re-enquired In Conversation No Response Contac…" at bounding box center [632, 171] width 276 height 17
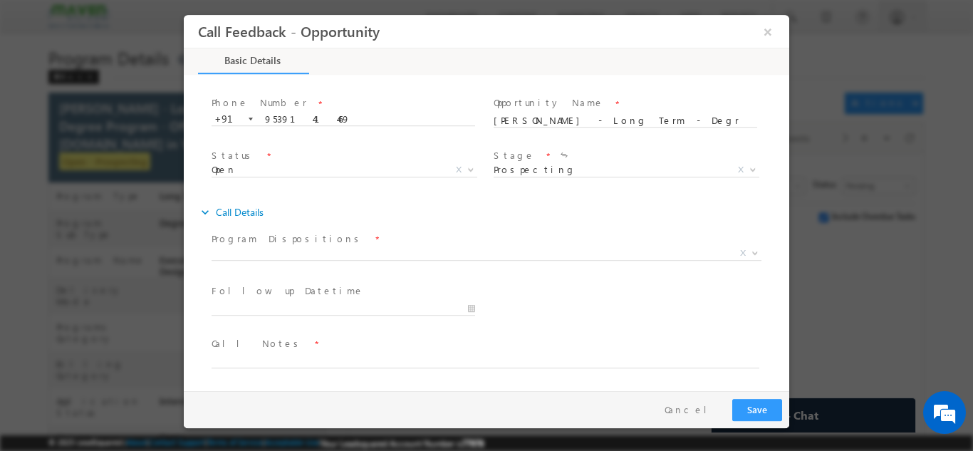
click at [574, 170] on span "Prospecting Follow Up Interested Re-enquired In Conversation No Response Contac…" at bounding box center [632, 171] width 276 height 17
click at [351, 250] on span "X" at bounding box center [487, 253] width 550 height 14
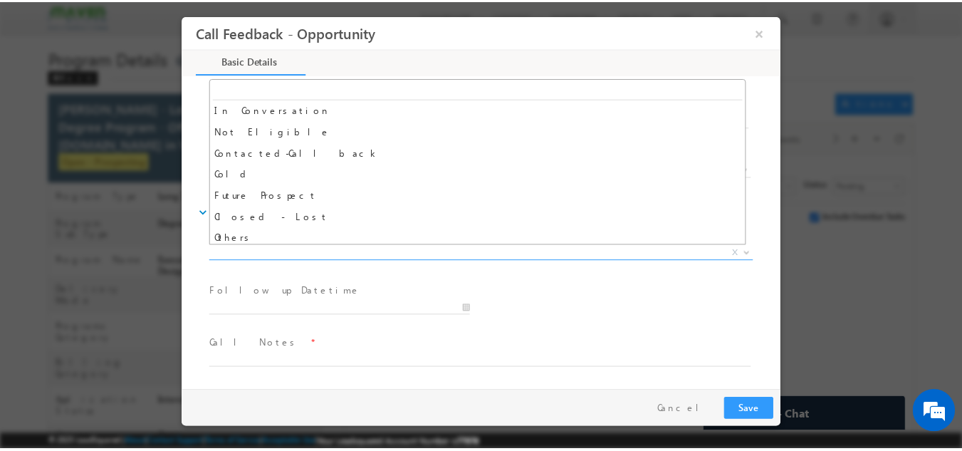
scroll to position [135, 0]
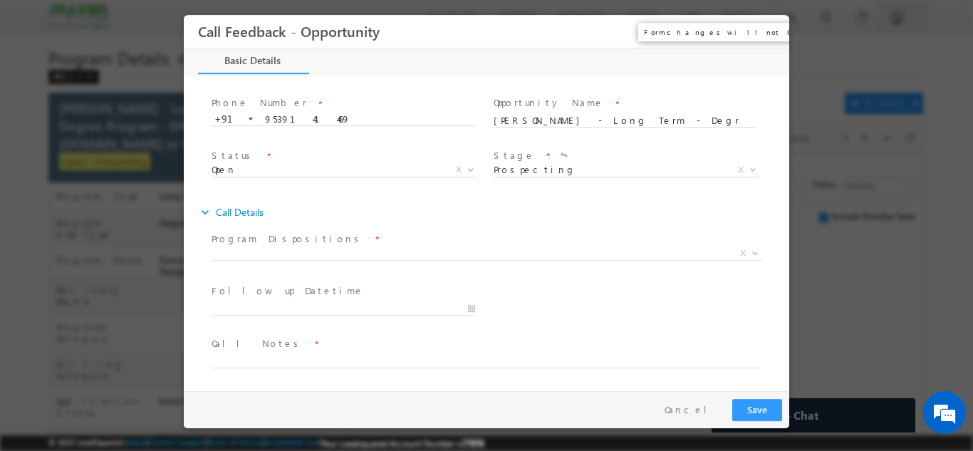
click at [769, 31] on button "×" at bounding box center [768, 31] width 24 height 26
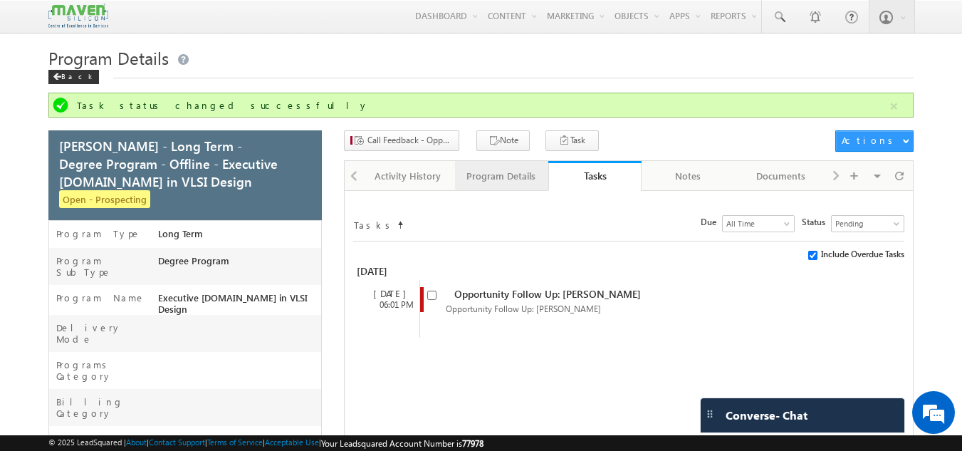
click at [517, 185] on div "Program Details" at bounding box center [501, 175] width 69 height 17
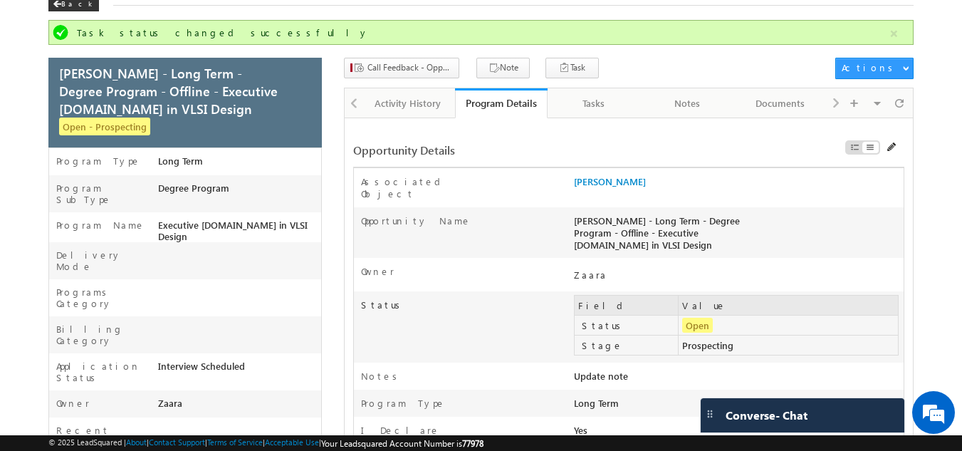
scroll to position [71, 0]
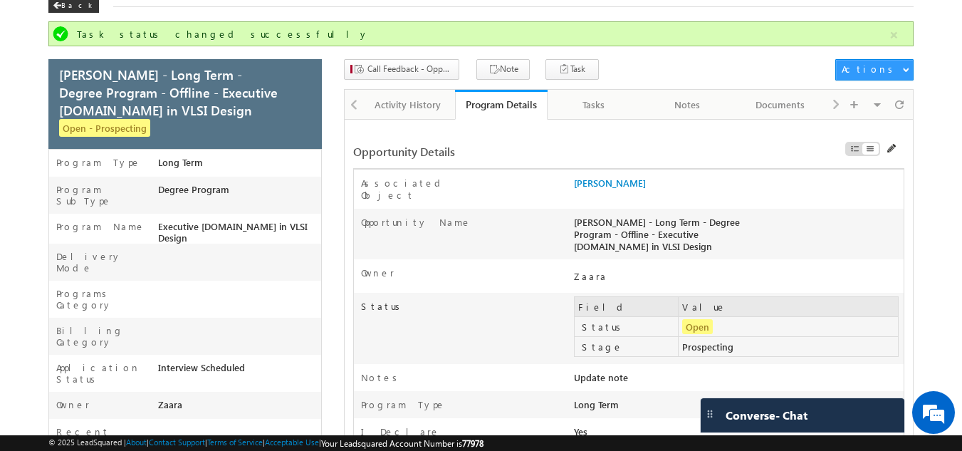
click at [358, 103] on div at bounding box center [353, 104] width 17 height 28
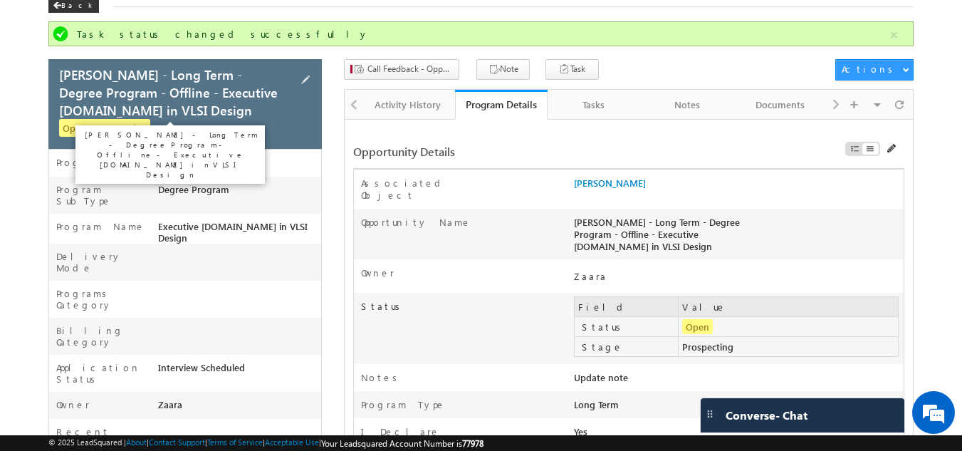
scroll to position [0, 0]
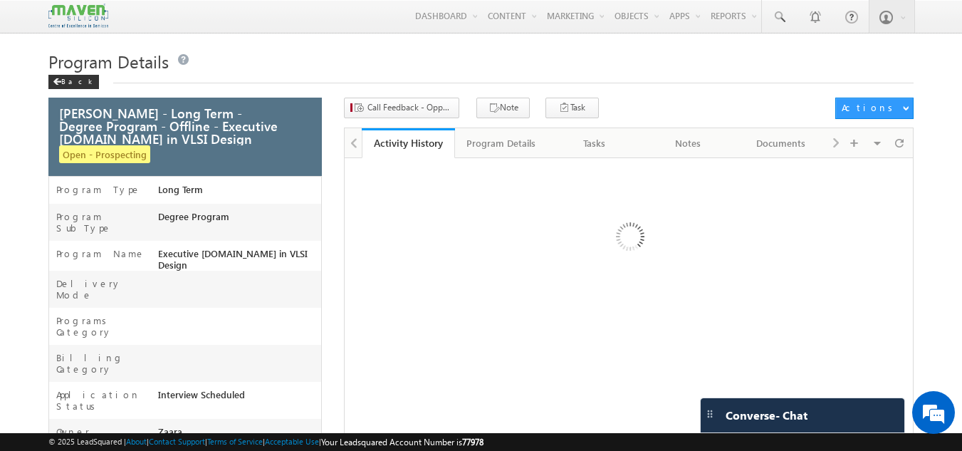
click at [60, 78] on div "Back" at bounding box center [73, 82] width 51 height 14
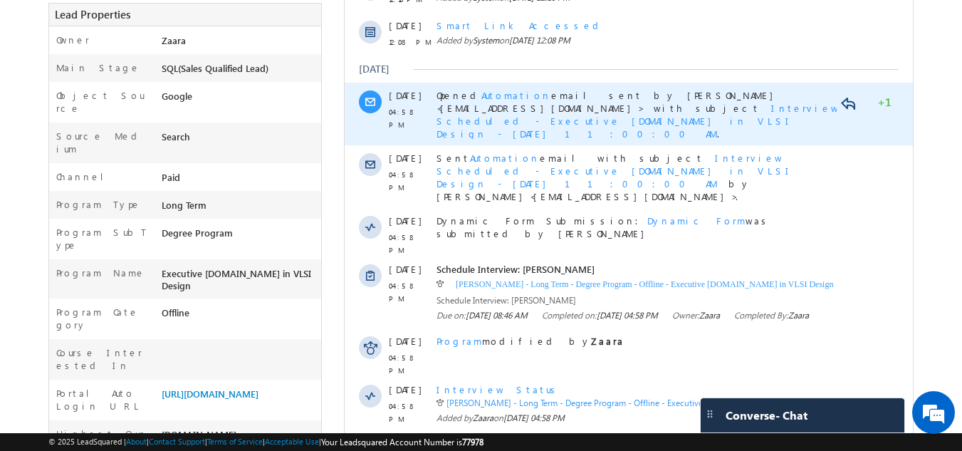
scroll to position [356, 0]
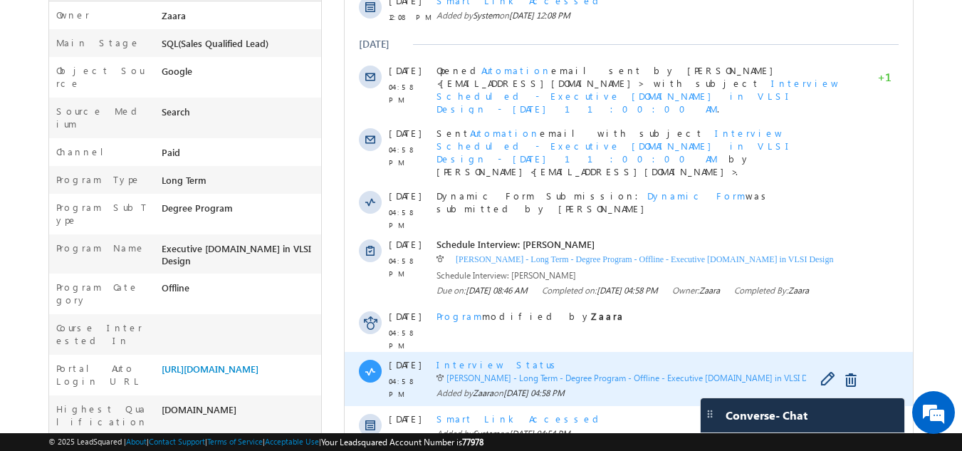
click at [485, 358] on span "Interview Status" at bounding box center [499, 364] width 124 height 12
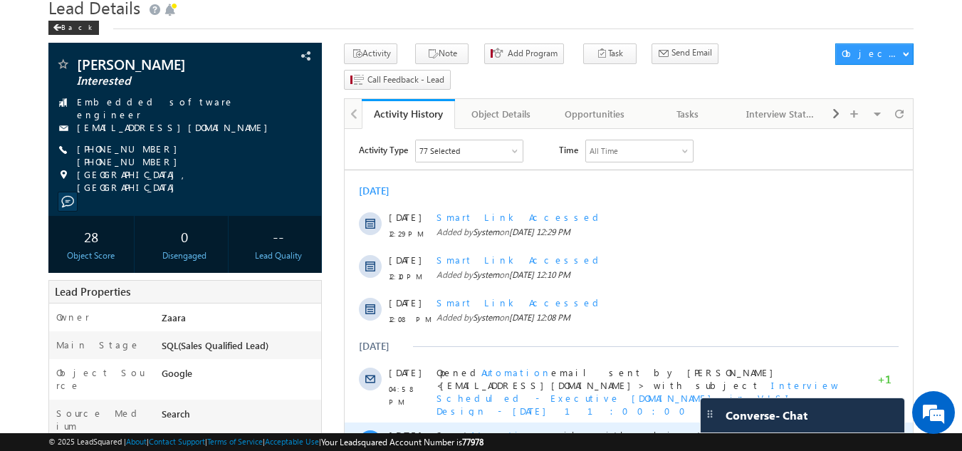
scroll to position [0, 0]
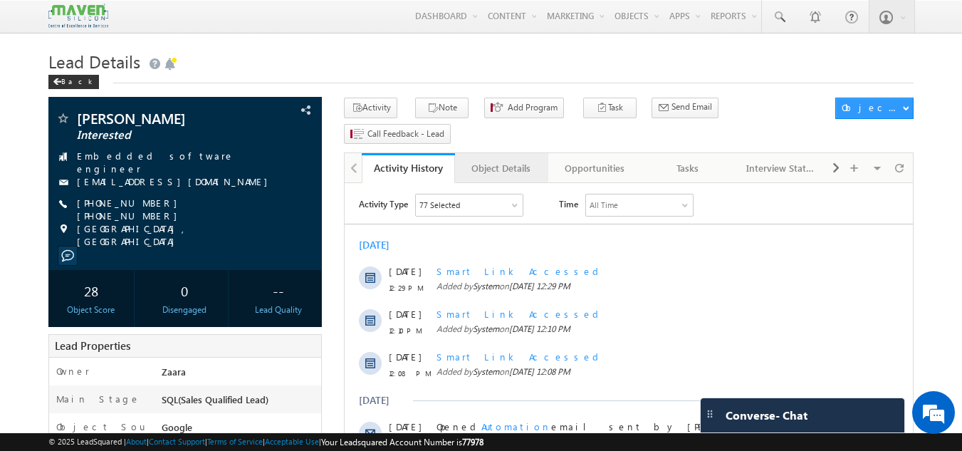
click at [520, 160] on div "Object Details" at bounding box center [501, 168] width 69 height 17
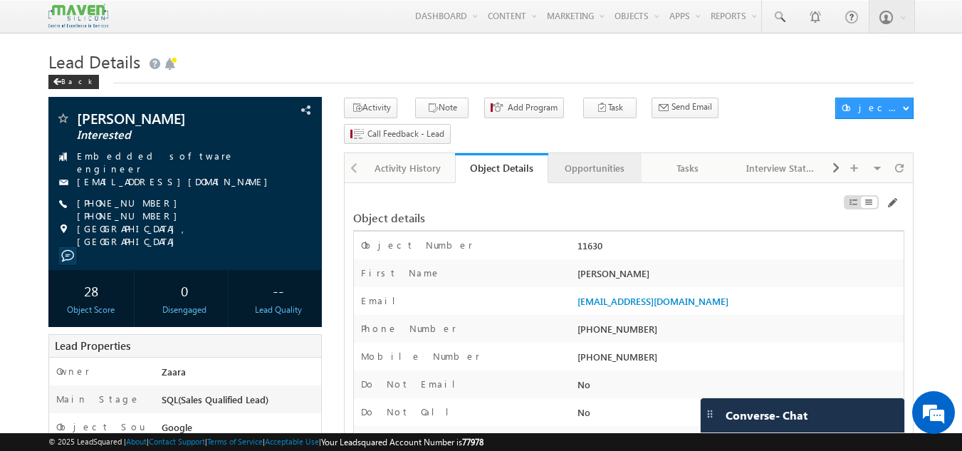
click at [559, 153] on link "Opportunities" at bounding box center [595, 168] width 93 height 30
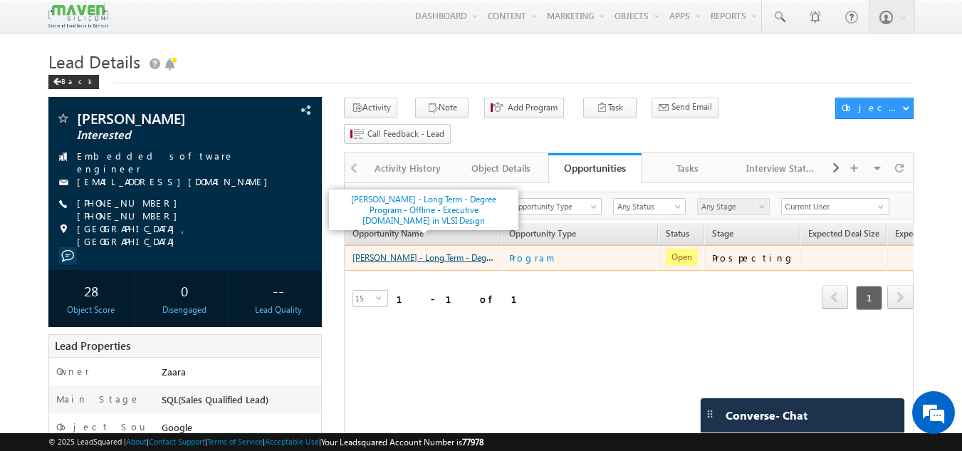
click at [451, 251] on link "[PERSON_NAME] - Long Term - Degree Program - Offline - Executive [DOMAIN_NAME] …" at bounding box center [543, 257] width 381 height 12
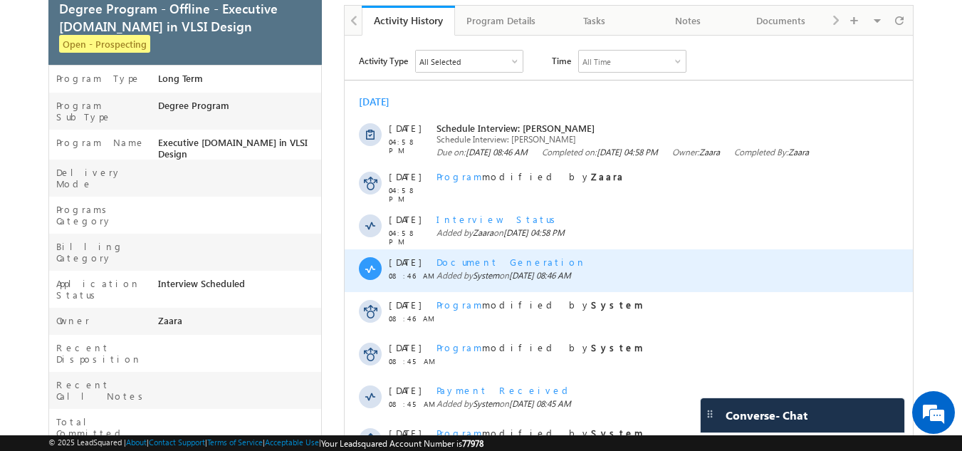
scroll to position [142, 0]
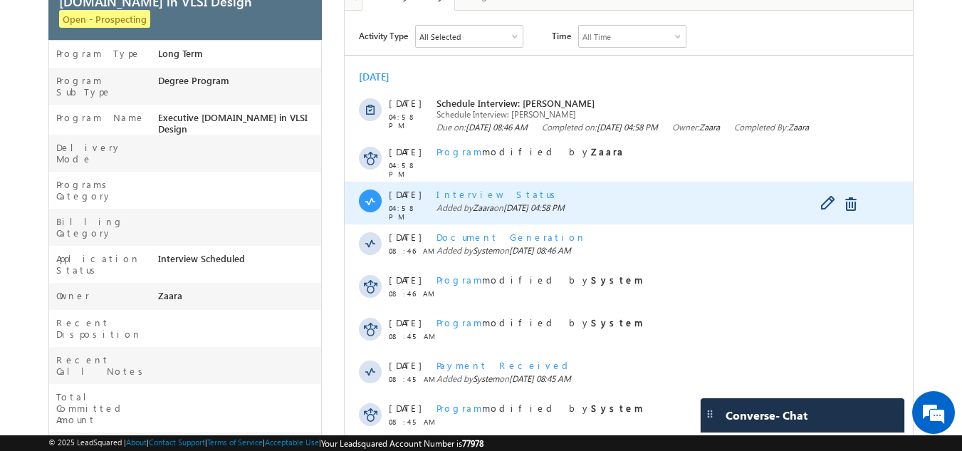
click at [459, 200] on span "Interview Status" at bounding box center [499, 194] width 124 height 12
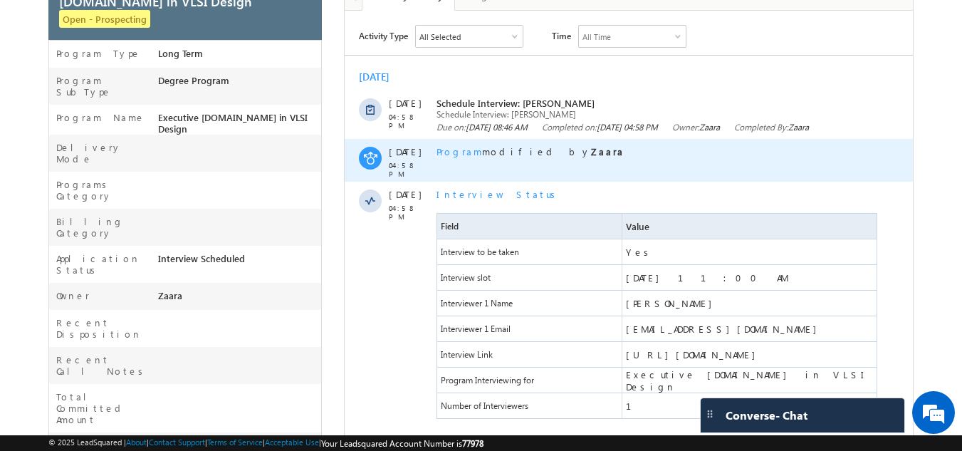
click at [499, 162] on div "Program modified by [PERSON_NAME]" at bounding box center [659, 160] width 444 height 43
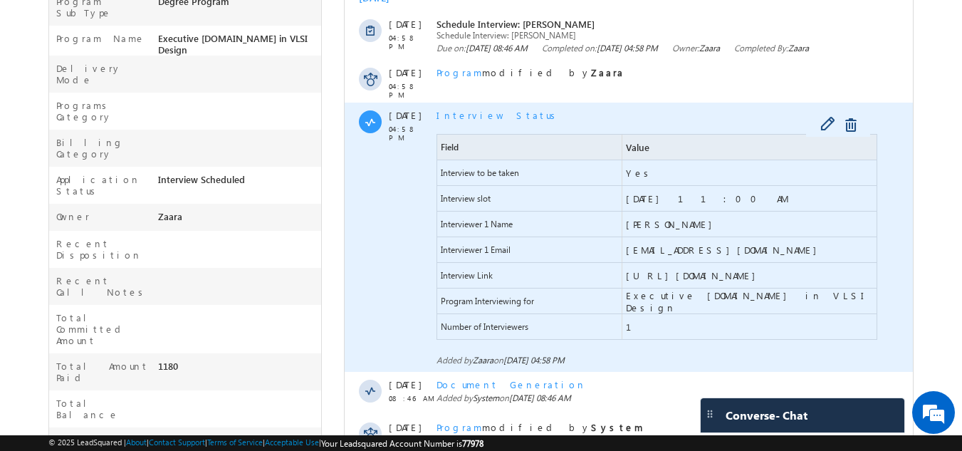
scroll to position [285, 0]
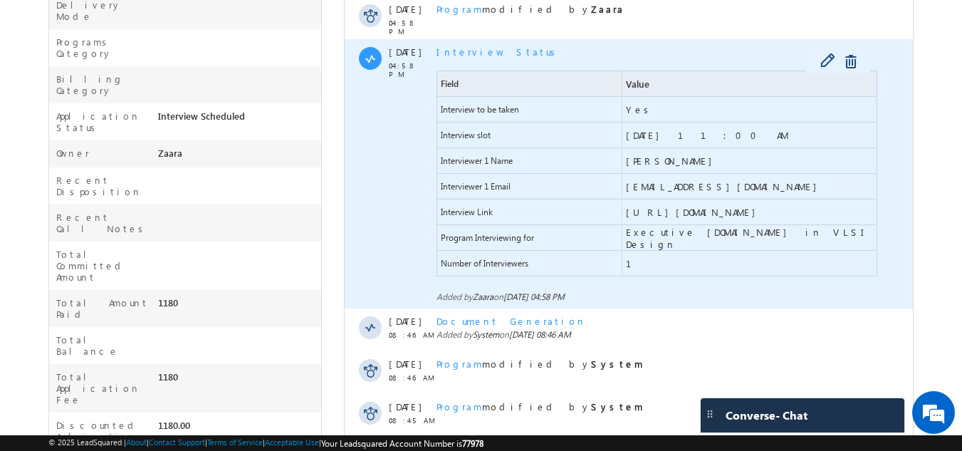
click at [727, 212] on span "[URL][DOMAIN_NAME]" at bounding box center [694, 212] width 137 height 12
click at [723, 187] on span "[EMAIL_ADDRESS][DOMAIN_NAME]" at bounding box center [725, 186] width 198 height 12
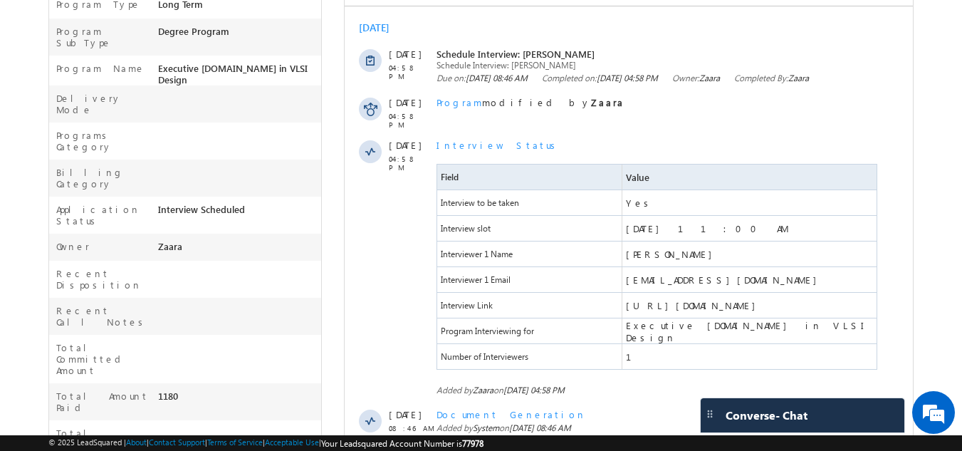
scroll to position [71, 0]
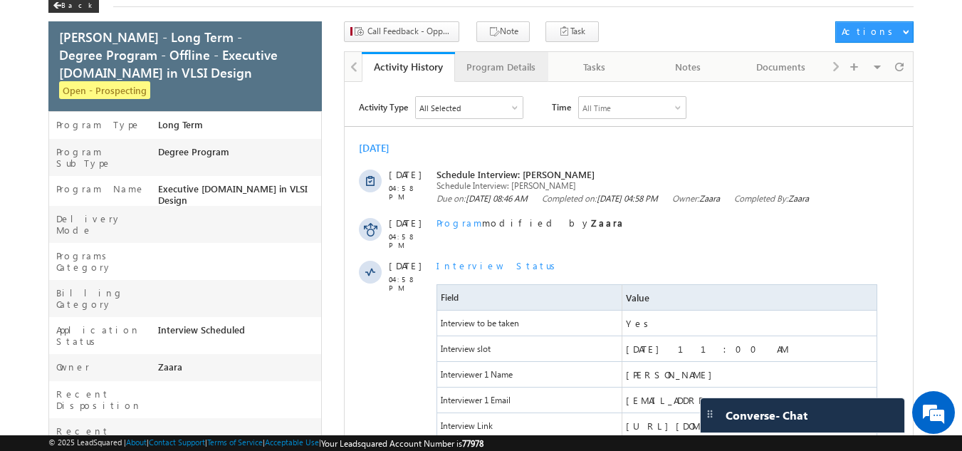
click at [531, 65] on div "Program Details" at bounding box center [501, 66] width 69 height 17
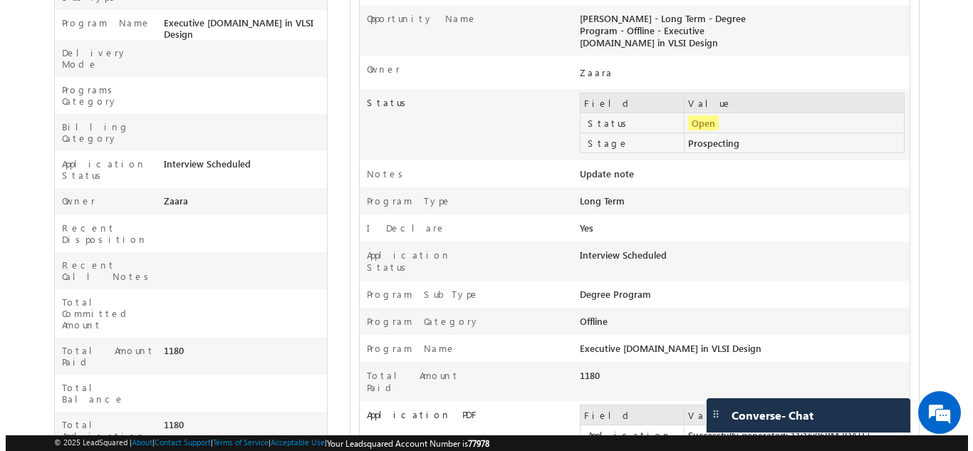
scroll to position [0, 0]
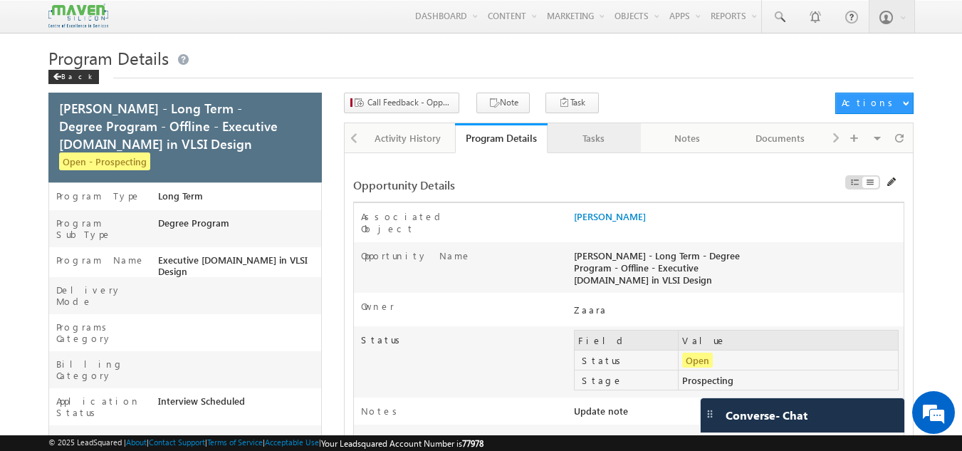
click at [609, 133] on div "Tasks" at bounding box center [593, 138] width 69 height 17
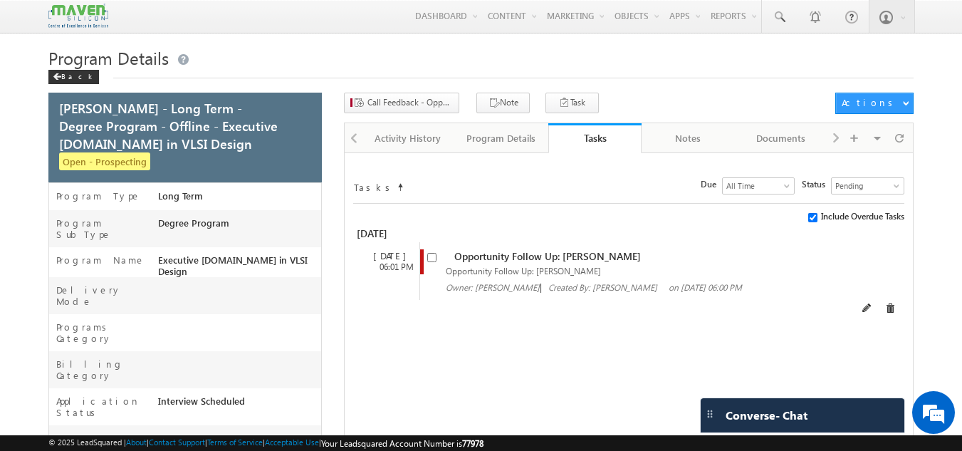
click at [437, 257] on span at bounding box center [435, 257] width 16 height 14
click at [433, 259] on input "checkbox" at bounding box center [431, 257] width 9 height 9
checkbox input "false"
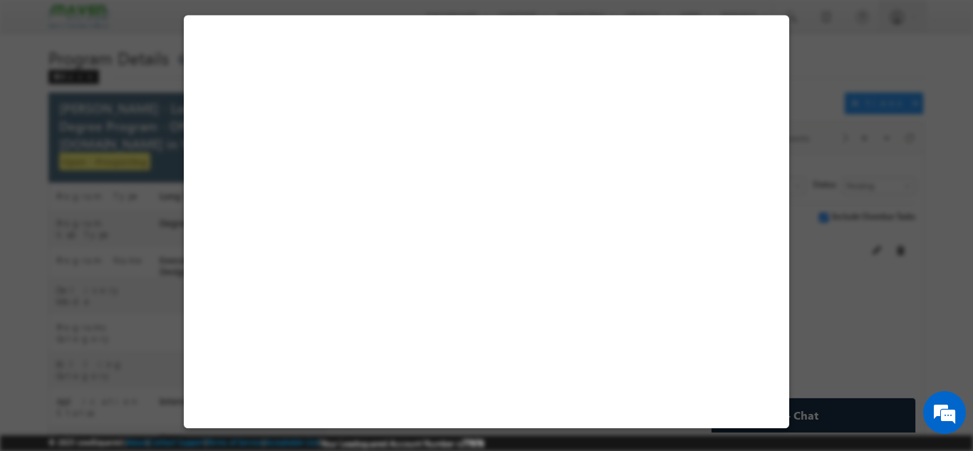
select select "Prospecting"
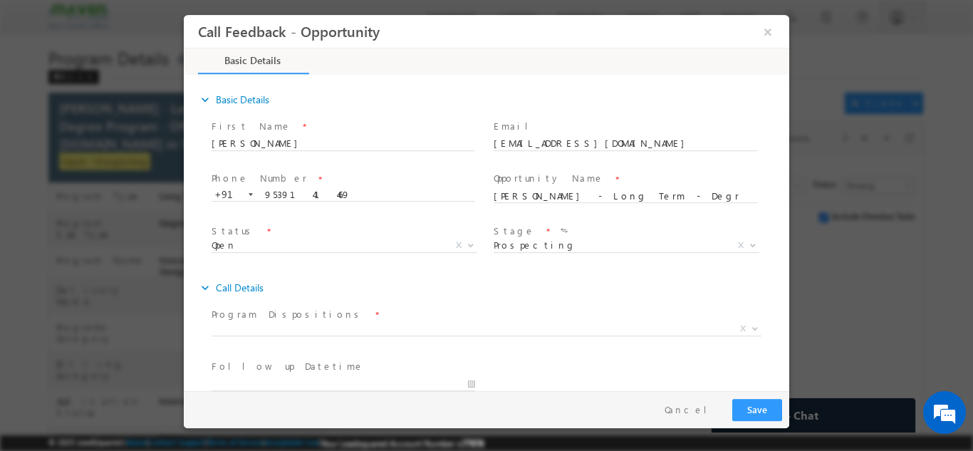
click at [508, 249] on span "Prospecting Follow Up Interested Re-enquired In Conversation No Response Contac…" at bounding box center [632, 247] width 276 height 17
click at [397, 306] on span "Program Dispositions *" at bounding box center [478, 314] width 532 height 16
click at [547, 280] on div "expand_more Call Details" at bounding box center [493, 287] width 591 height 26
click at [261, 236] on span "Status *" at bounding box center [343, 231] width 263 height 16
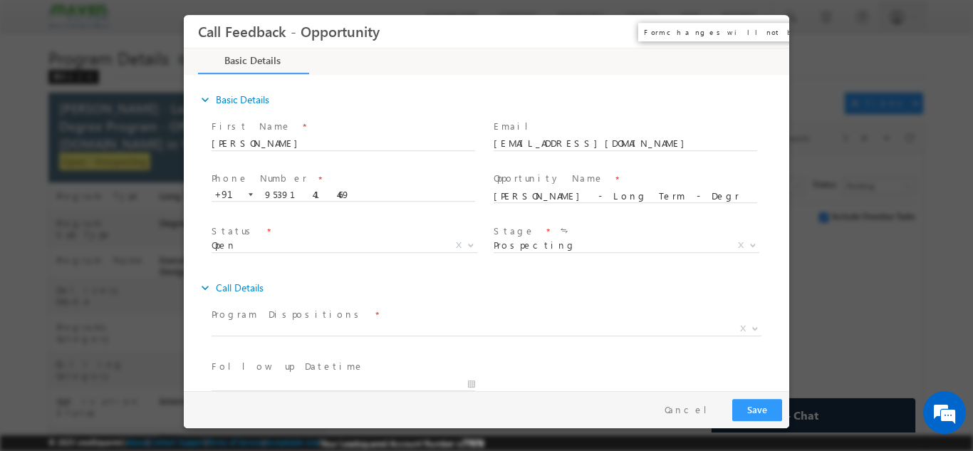
click at [773, 34] on button "×" at bounding box center [768, 31] width 24 height 26
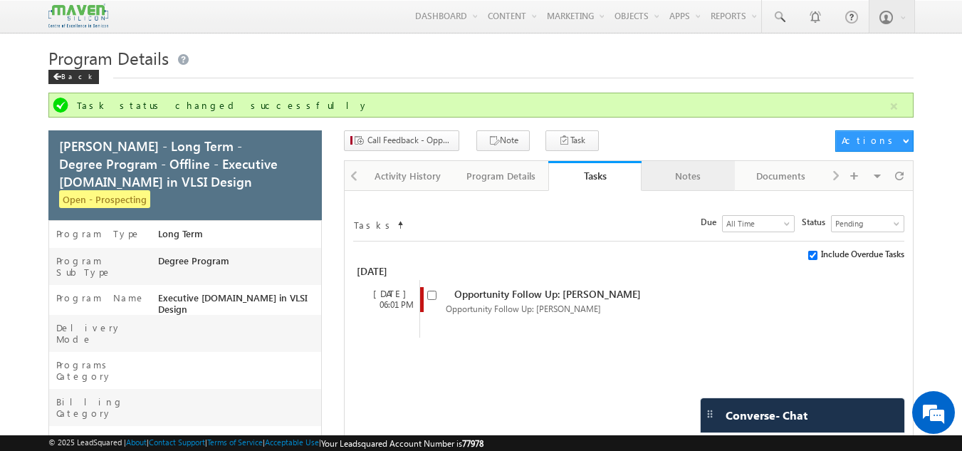
click at [680, 182] on div "Notes" at bounding box center [687, 175] width 69 height 17
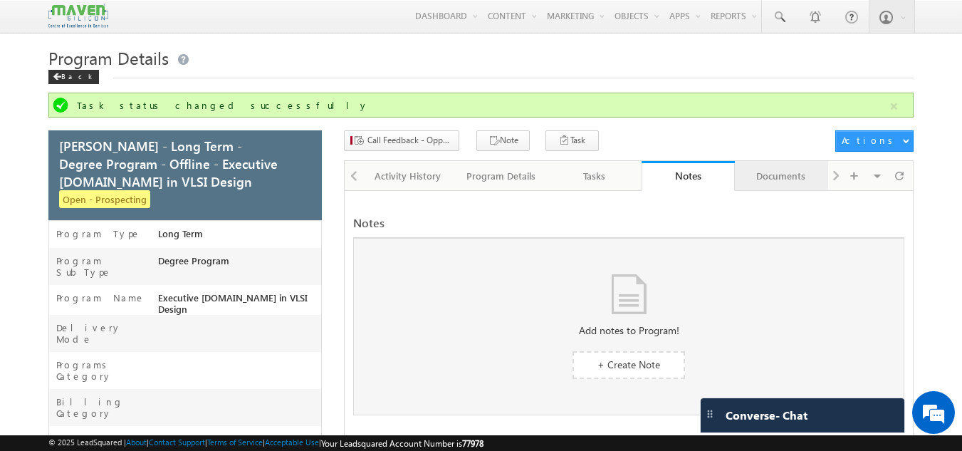
click at [774, 167] on link "Documents" at bounding box center [781, 176] width 93 height 30
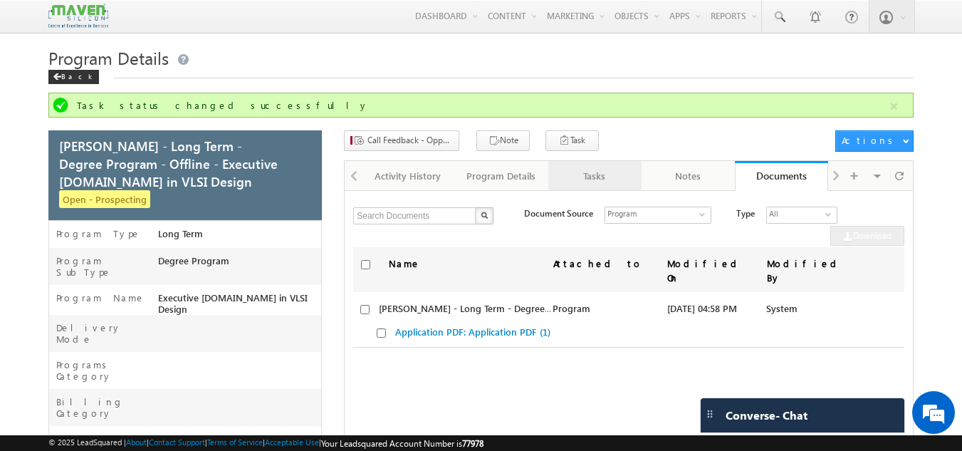
click at [606, 185] on div "Tasks" at bounding box center [594, 175] width 69 height 17
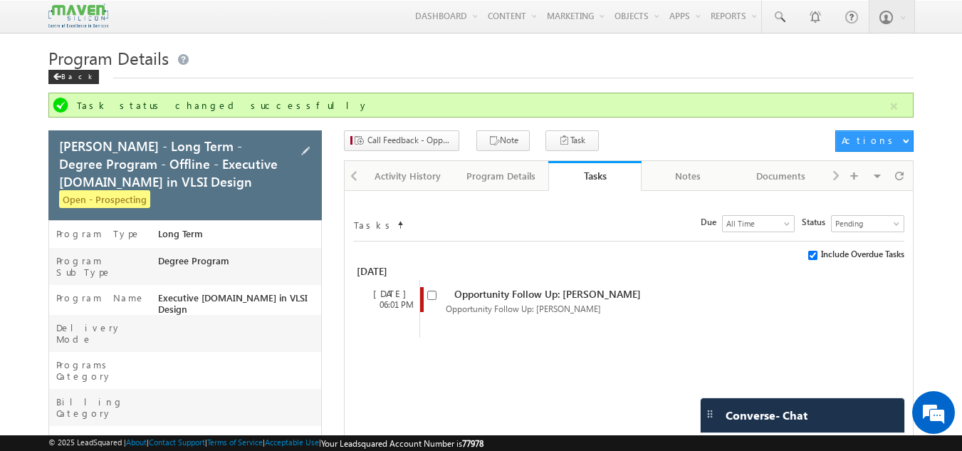
drag, startPoint x: 62, startPoint y: 201, endPoint x: 142, endPoint y: 207, distance: 80.7
click at [142, 207] on span "Open - Prospecting" at bounding box center [104, 199] width 91 height 18
copy span "Open - Prospecting"
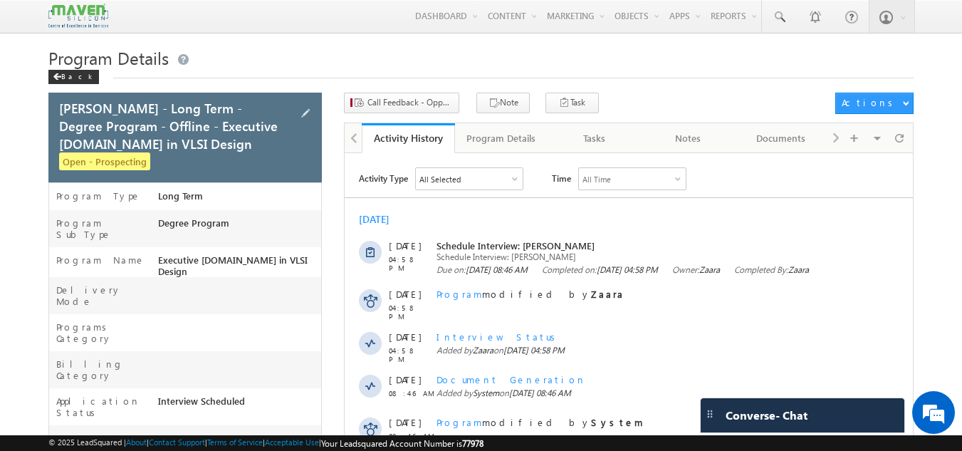
click at [89, 157] on span "Open - Prospecting" at bounding box center [104, 161] width 91 height 18
click at [336, 62] on h1 "Program Details" at bounding box center [481, 57] width 866 height 23
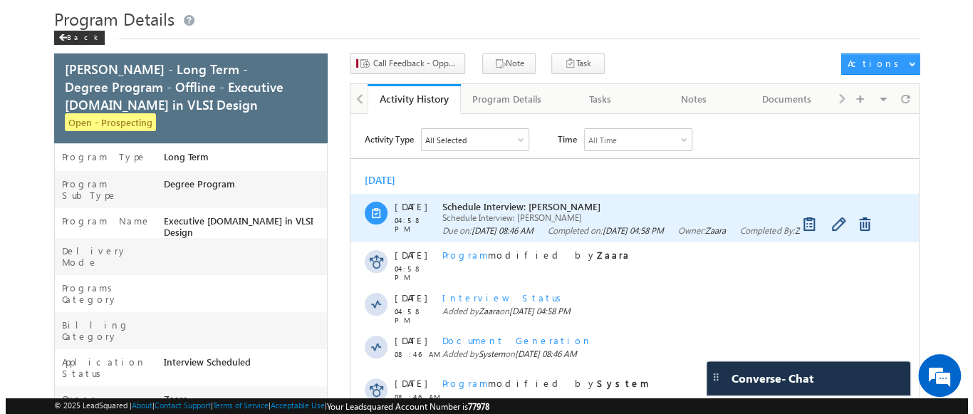
scroll to position [71, 0]
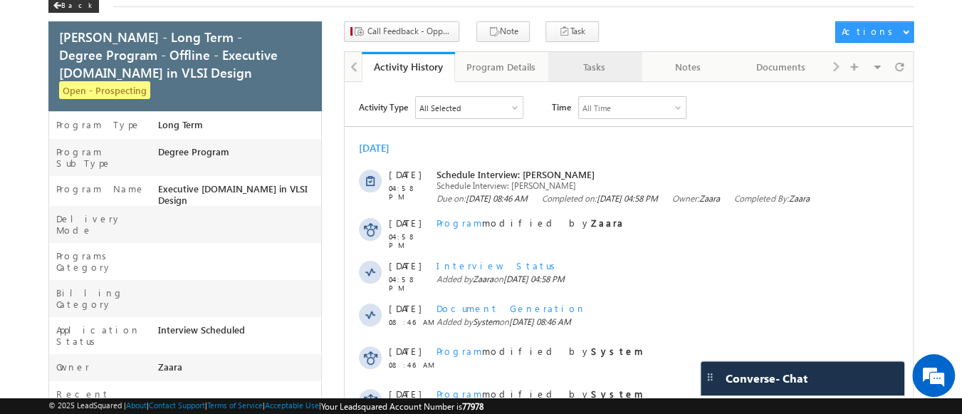
click at [580, 66] on div "Tasks" at bounding box center [594, 66] width 69 height 17
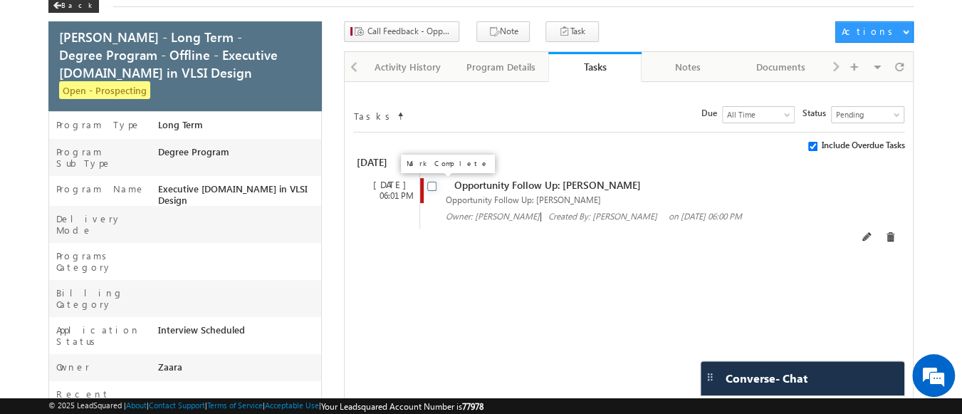
click at [431, 187] on input "checkbox" at bounding box center [431, 186] width 9 height 9
checkbox input "false"
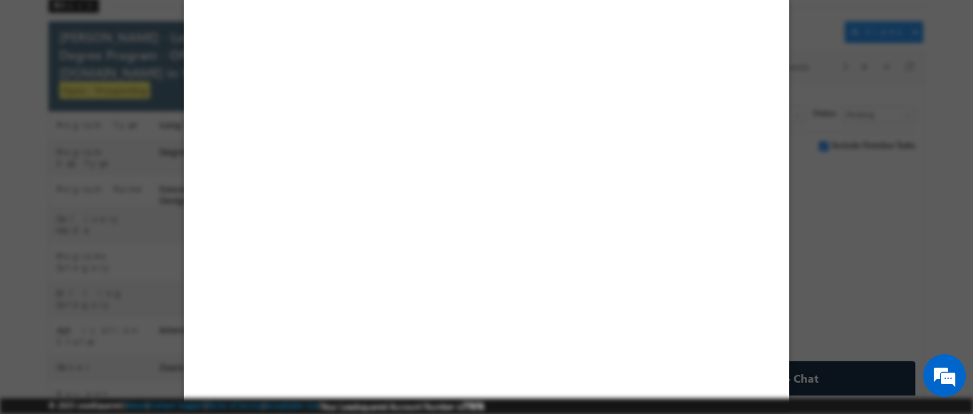
select select "Prospecting"
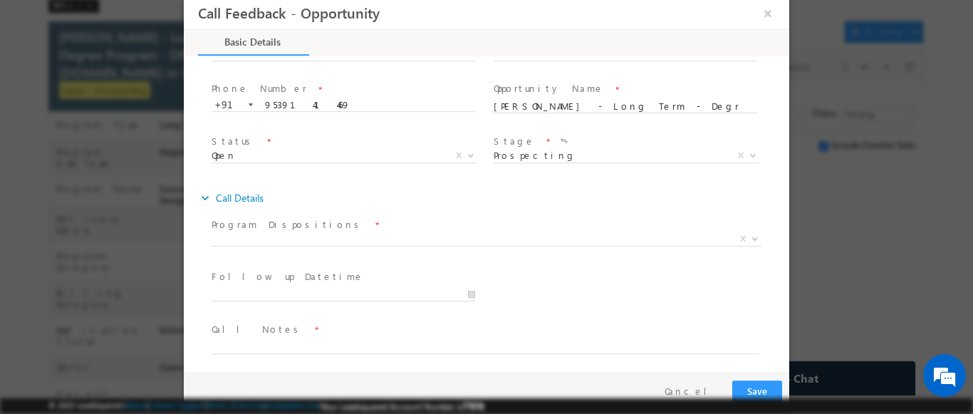
click at [523, 158] on span "Prospecting Follow Up Interested Re-enquired In Conversation No Response Contac…" at bounding box center [632, 158] width 276 height 17
drag, startPoint x: 523, startPoint y: 157, endPoint x: 531, endPoint y: 152, distance: 9.3
click at [526, 153] on span "Prospecting Follow Up Interested Re-enquired In Conversation No Response Contac…" at bounding box center [632, 158] width 276 height 17
click at [546, 145] on span "Stage *" at bounding box center [625, 142] width 263 height 16
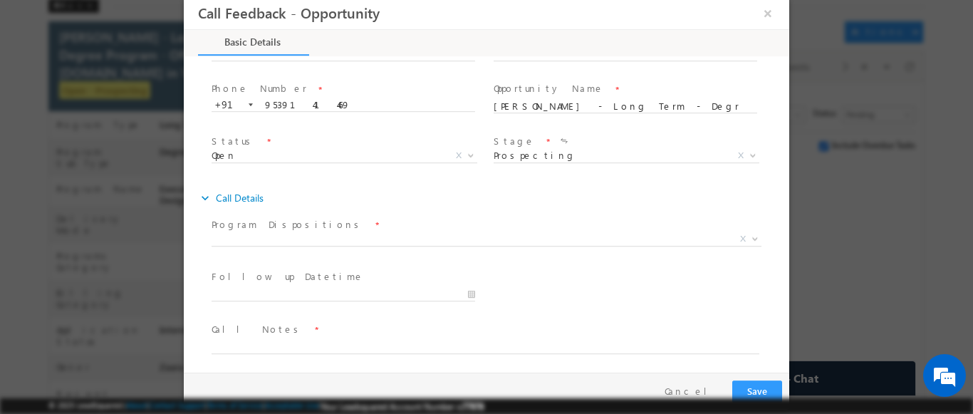
click at [549, 150] on span "Prospecting Follow Up Interested Re-enquired In Conversation No Response Contac…" at bounding box center [632, 158] width 276 height 17
click at [269, 159] on span "Open Won Lost Open X" at bounding box center [350, 158] width 276 height 17
click at [552, 151] on span "Prospecting Follow Up Interested Re-enquired In Conversation No Response Contac…" at bounding box center [632, 158] width 276 height 17
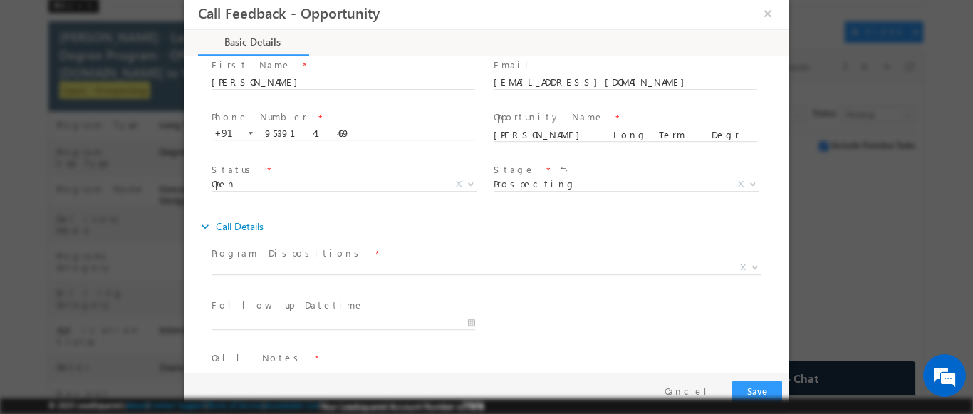
scroll to position [74, 0]
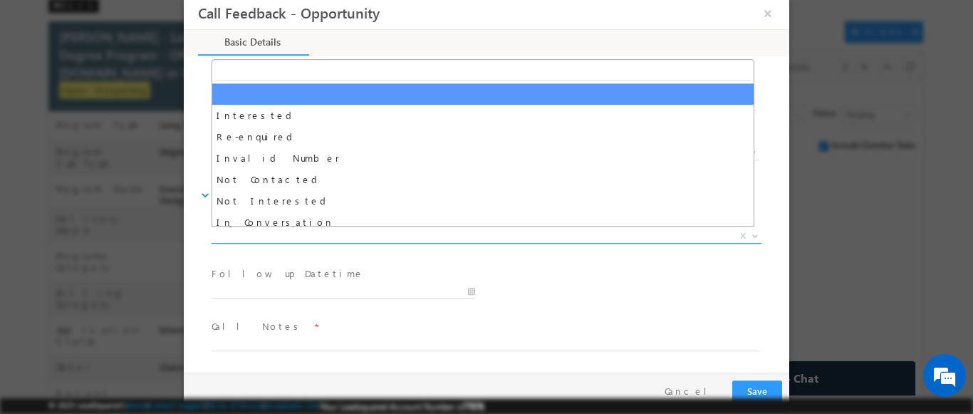
click at [266, 233] on span "X" at bounding box center [487, 236] width 550 height 14
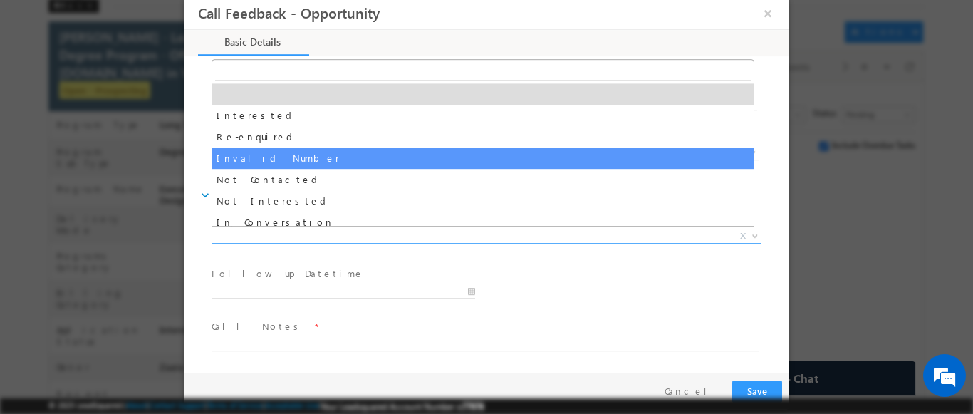
scroll to position [135, 0]
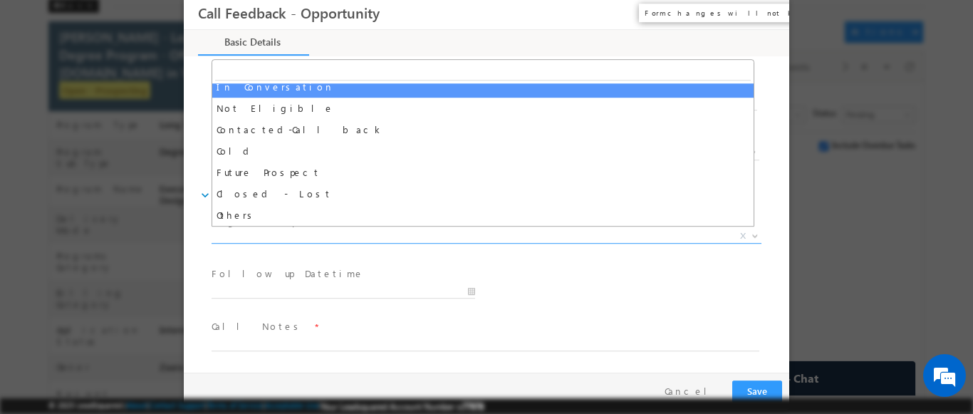
click at [766, 12] on button "×" at bounding box center [768, 13] width 24 height 26
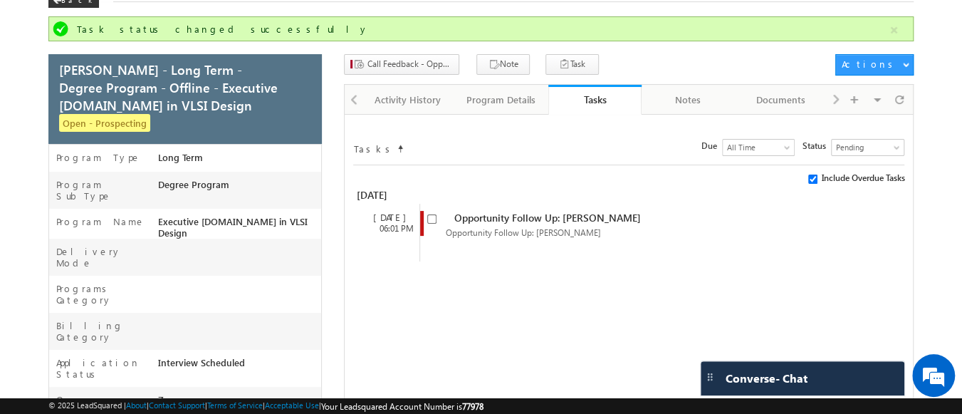
scroll to position [71, 0]
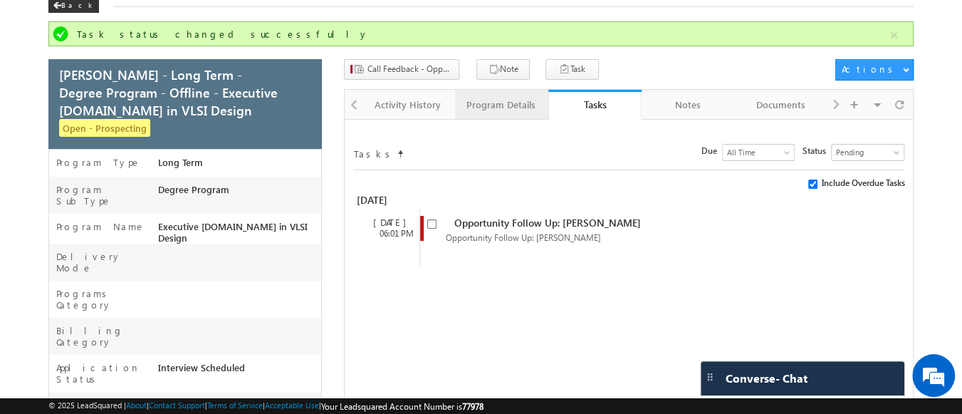
drag, startPoint x: 502, startPoint y: 109, endPoint x: 494, endPoint y: 109, distance: 7.8
click at [502, 109] on div "Program Details" at bounding box center [501, 104] width 69 height 17
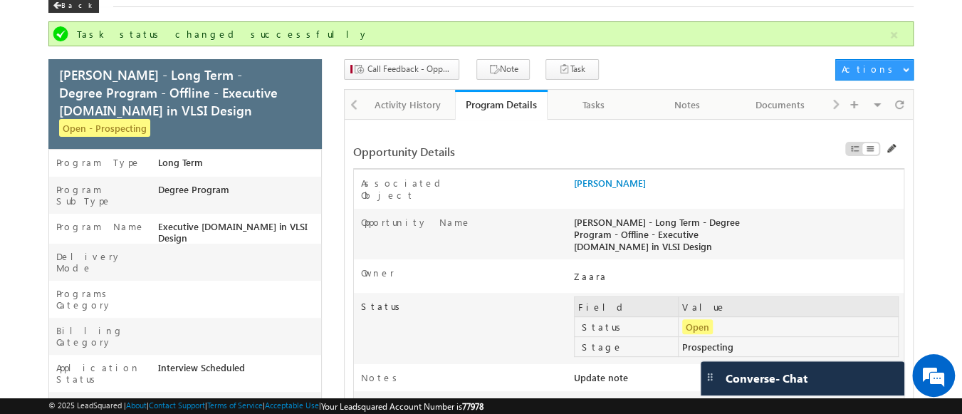
click at [351, 104] on div at bounding box center [353, 104] width 17 height 28
click at [354, 108] on div at bounding box center [353, 104] width 17 height 28
click at [353, 108] on div at bounding box center [353, 104] width 17 height 28
click at [350, 110] on div at bounding box center [353, 104] width 17 height 28
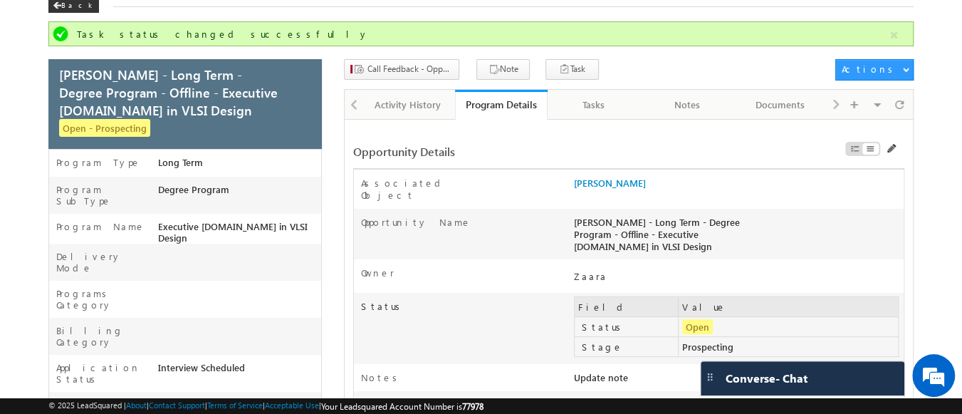
click at [359, 103] on div at bounding box center [353, 104] width 17 height 28
click at [415, 110] on div "Activity History" at bounding box center [407, 104] width 69 height 17
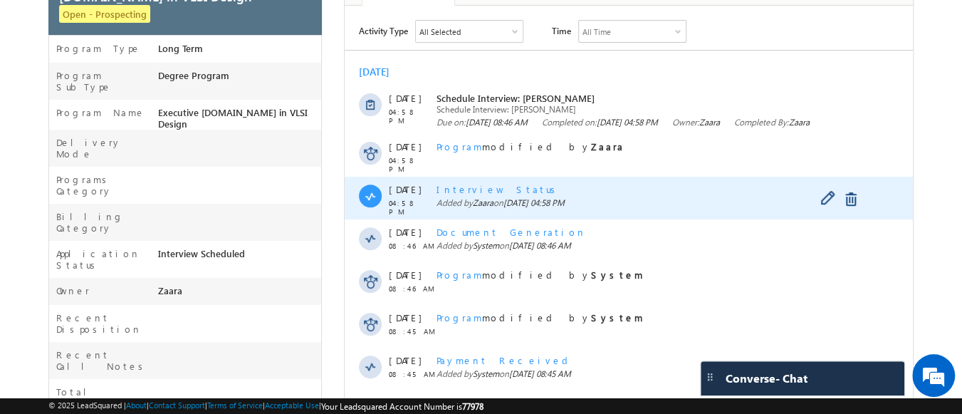
scroll to position [214, 0]
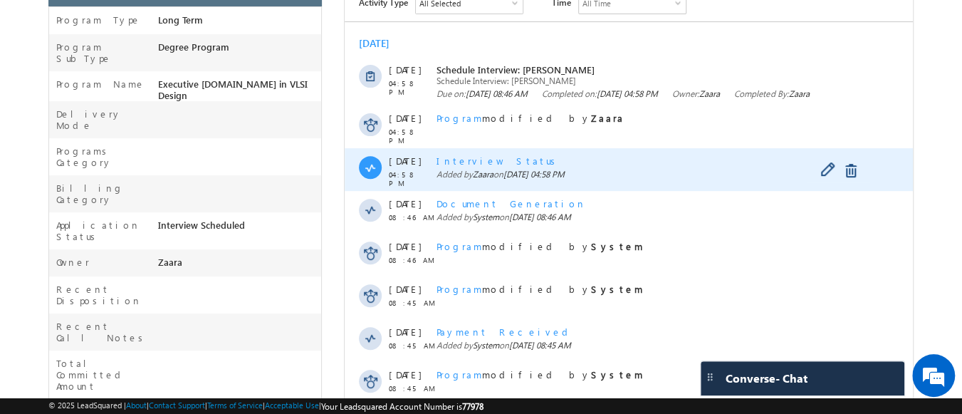
click at [472, 163] on span "Interview Status" at bounding box center [499, 161] width 124 height 12
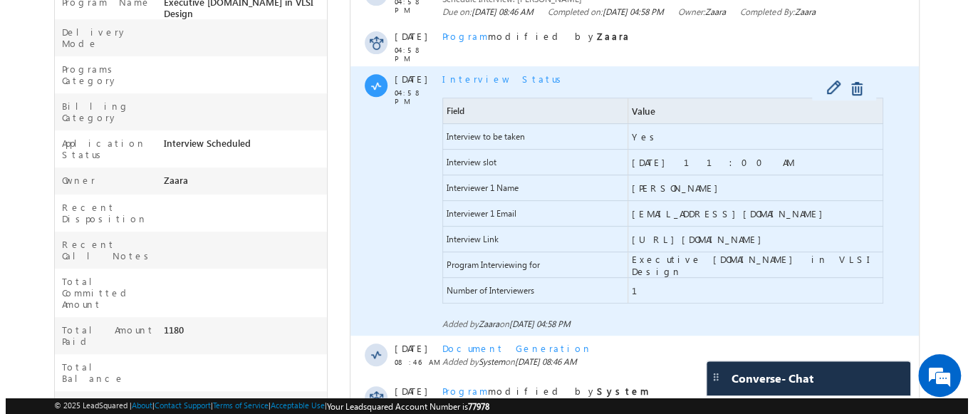
scroll to position [285, 0]
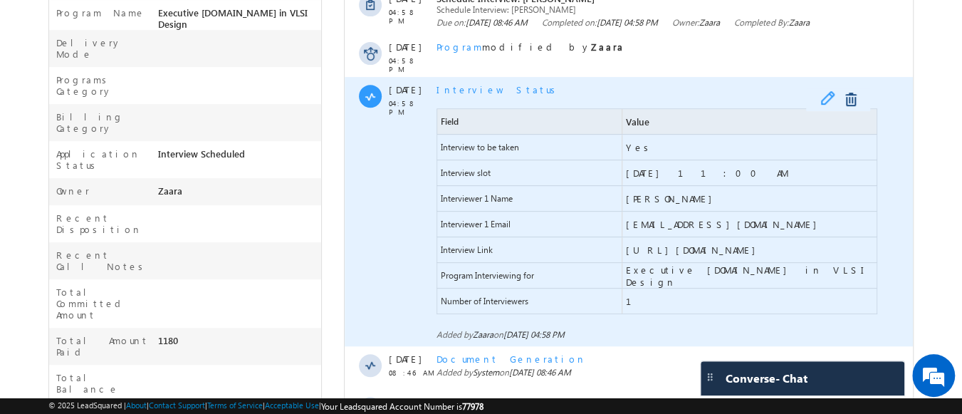
click at [824, 100] on span at bounding box center [832, 99] width 22 height 17
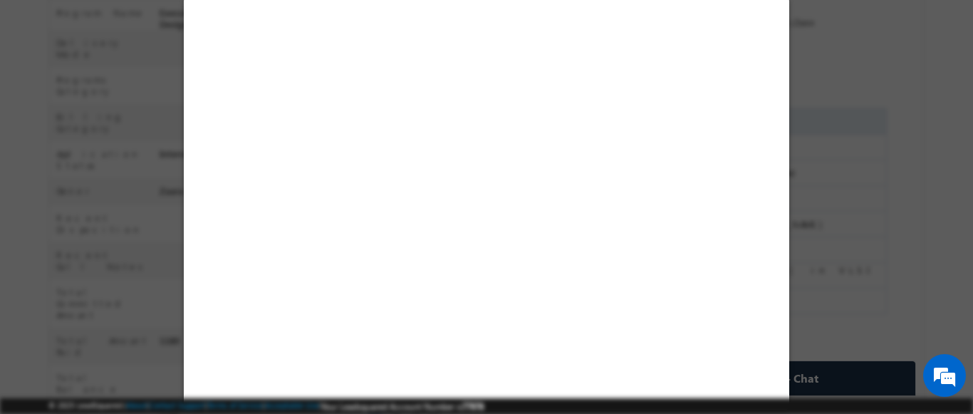
select select "Long Term"
select select "Degree Program"
select select "Executive M.Tech in VLSI Design"
select select "Yes"
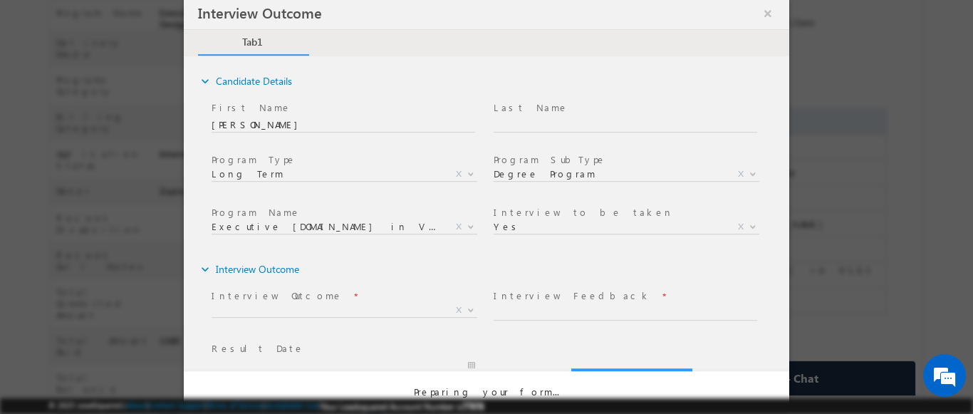
scroll to position [0, 0]
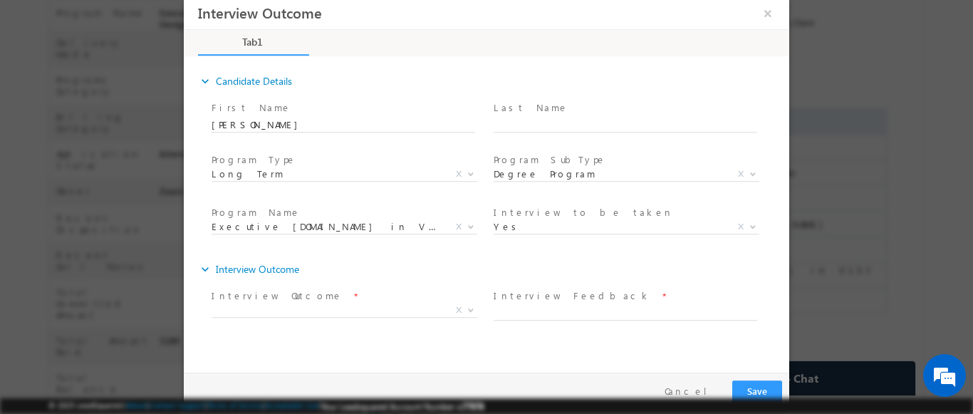
click at [512, 227] on span "Yes No Yes X" at bounding box center [632, 229] width 276 height 17
click at [313, 310] on span "X" at bounding box center [345, 310] width 266 height 14
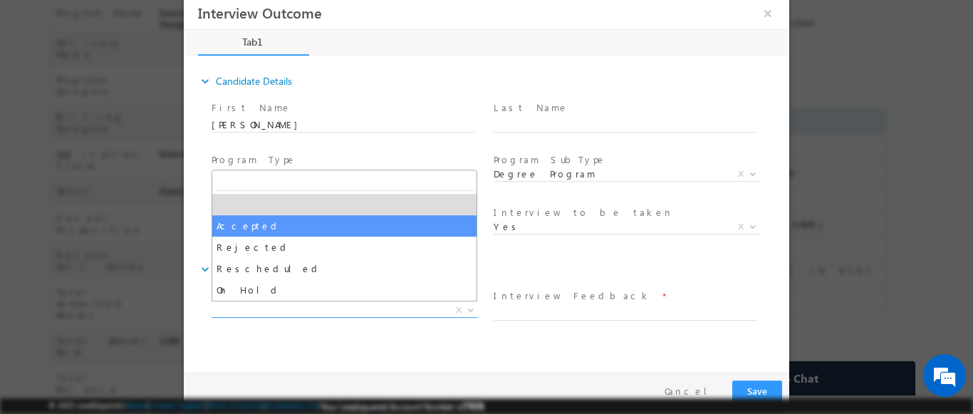
select select "Accepted"
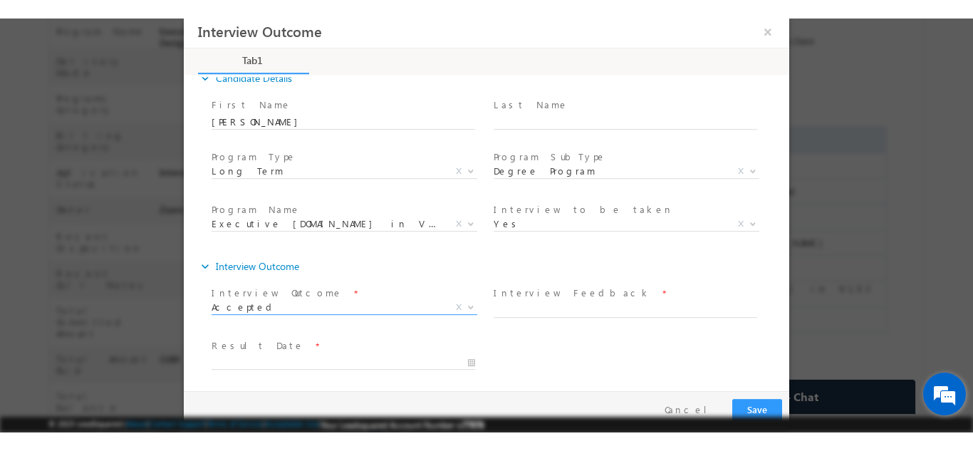
scroll to position [22, 0]
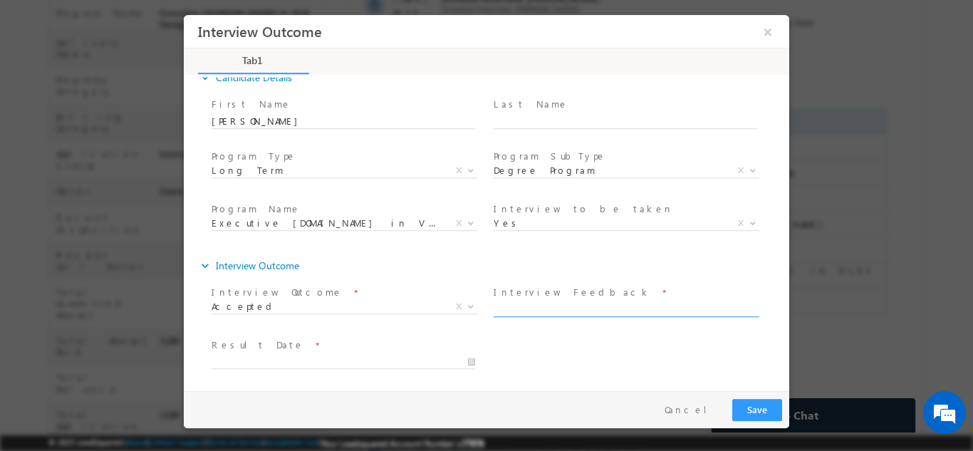
click at [596, 315] on span at bounding box center [632, 309] width 276 height 16
type input "Selected"
click at [774, 31] on button "×" at bounding box center [768, 31] width 24 height 26
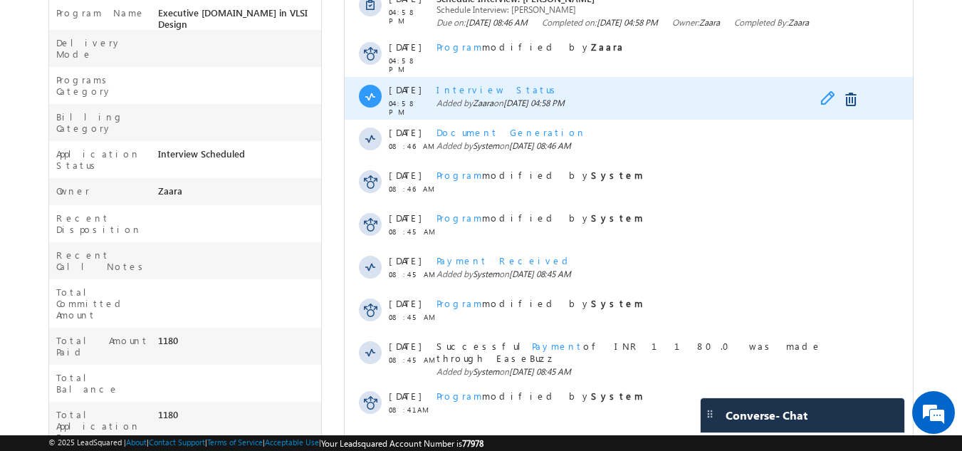
click at [826, 100] on span at bounding box center [832, 99] width 22 height 17
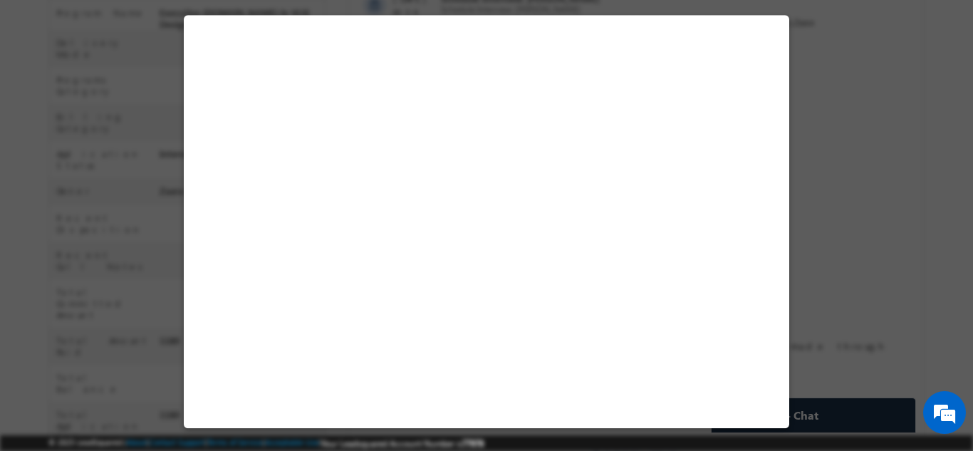
select select "Long Term"
select select "Degree Program"
select select "Executive M.Tech in VLSI Design"
select select "Yes"
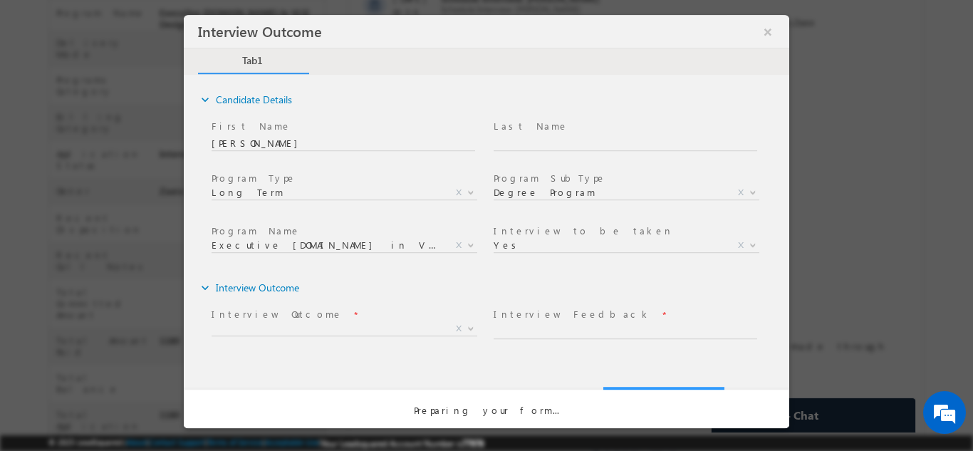
scroll to position [0, 0]
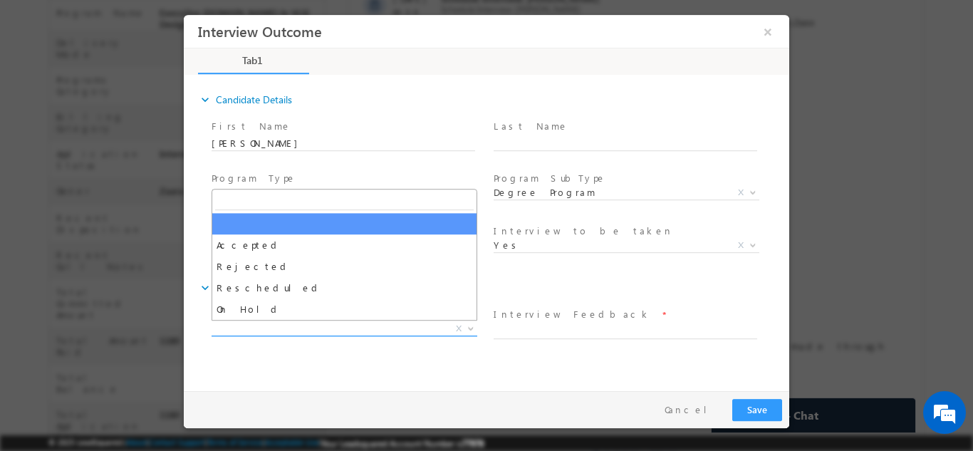
click at [263, 328] on span "X" at bounding box center [345, 328] width 266 height 14
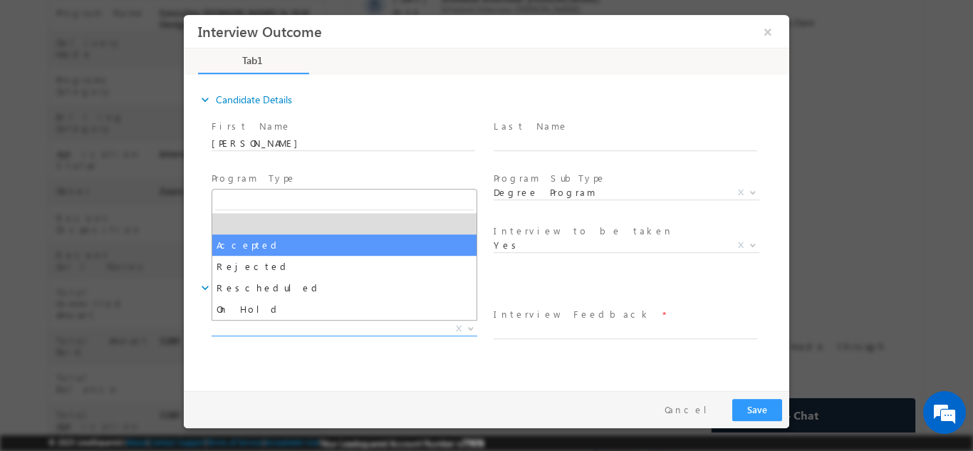
select select "Accepted"
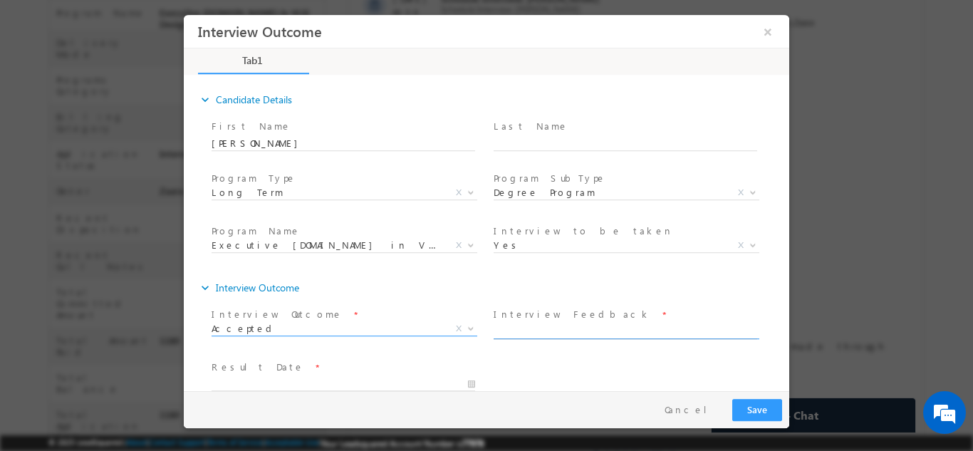
click at [514, 329] on input "text" at bounding box center [626, 331] width 264 height 14
type input "Selected"
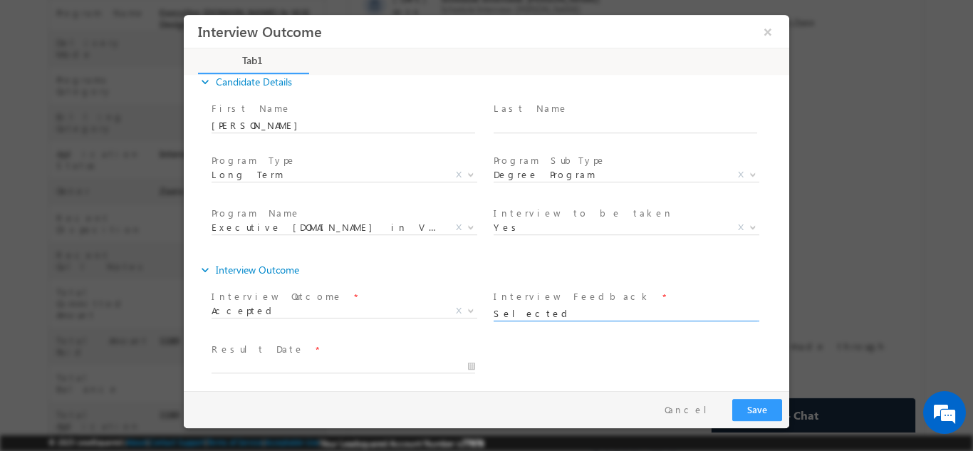
scroll to position [23, 0]
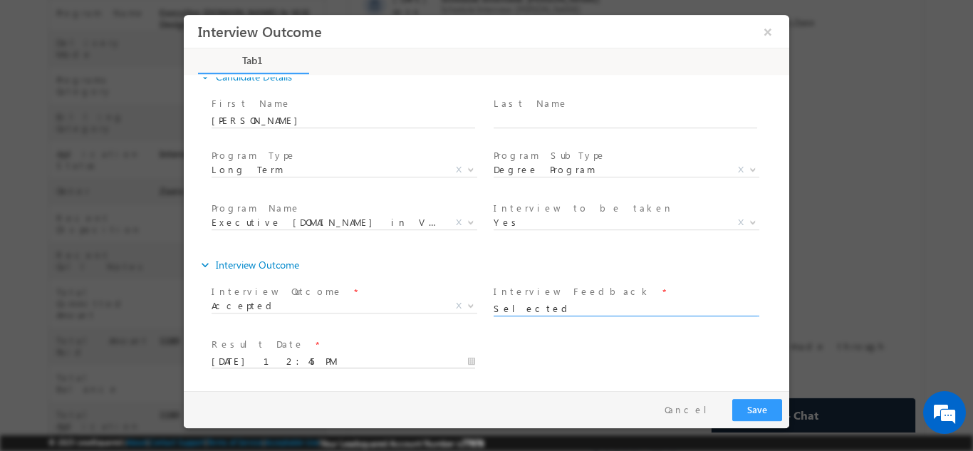
click at [230, 359] on input "29/09/2025 12:45 PM" at bounding box center [344, 361] width 264 height 14
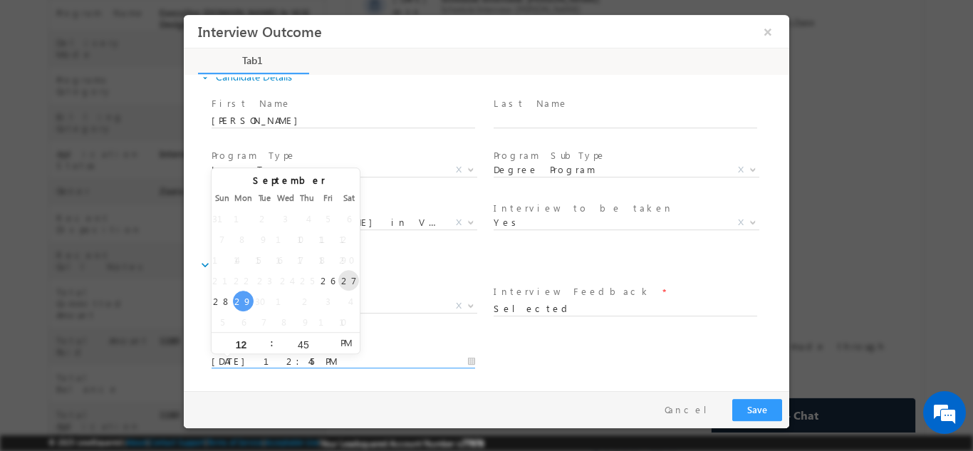
type input "27/09/2025 12:45 PM"
click at [511, 360] on div "Result Date * 27/09/2025 12:45 PM" at bounding box center [499, 359] width 581 height 53
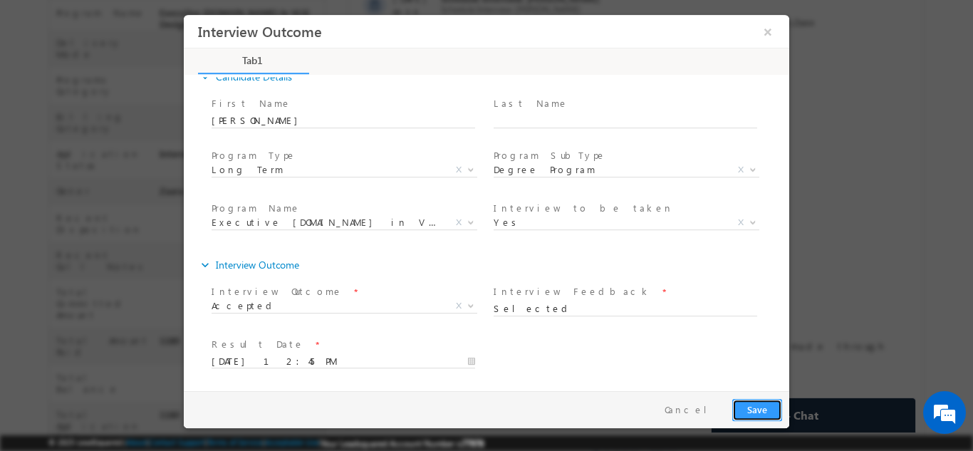
click at [749, 411] on button "Save" at bounding box center [757, 409] width 50 height 22
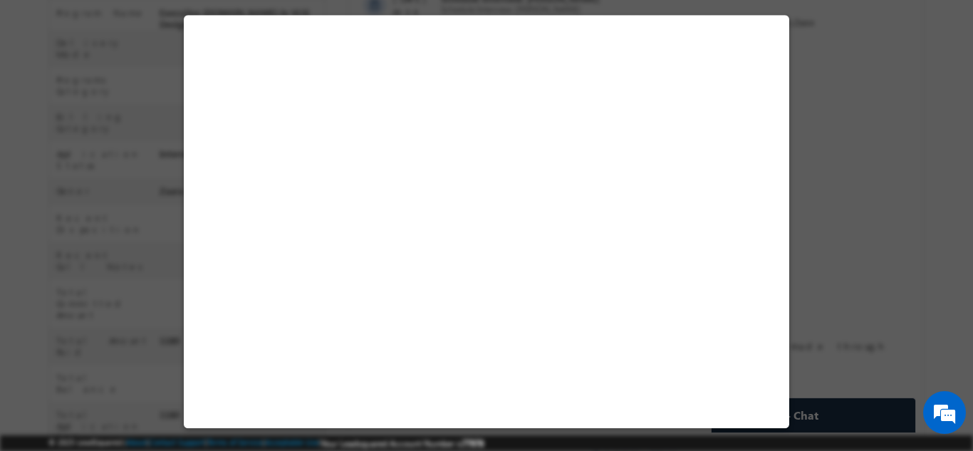
select select "Long Term"
select select "Degree Program"
select select "Executive M.Tech in VLSI Design"
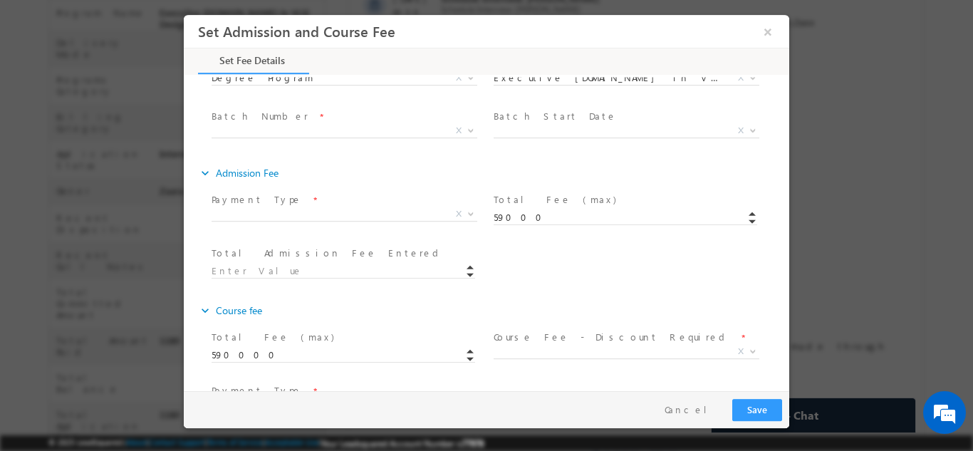
scroll to position [142, 0]
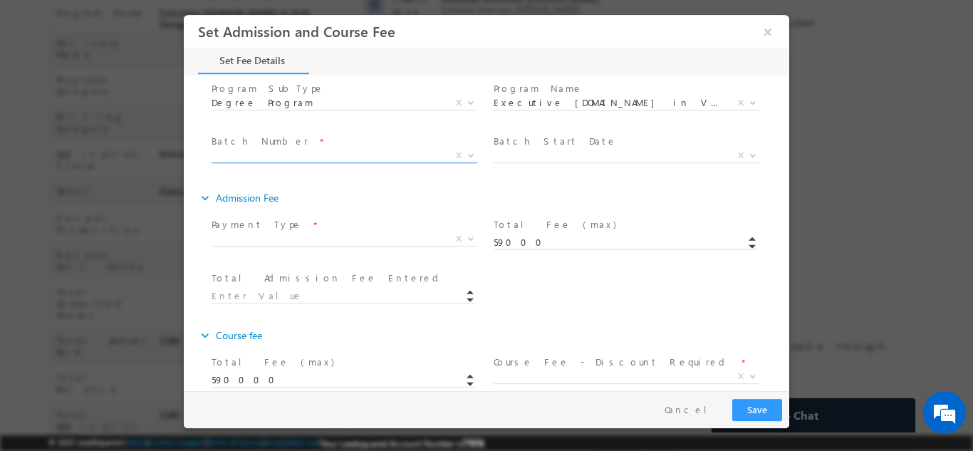
click at [267, 151] on span "X" at bounding box center [345, 155] width 266 height 14
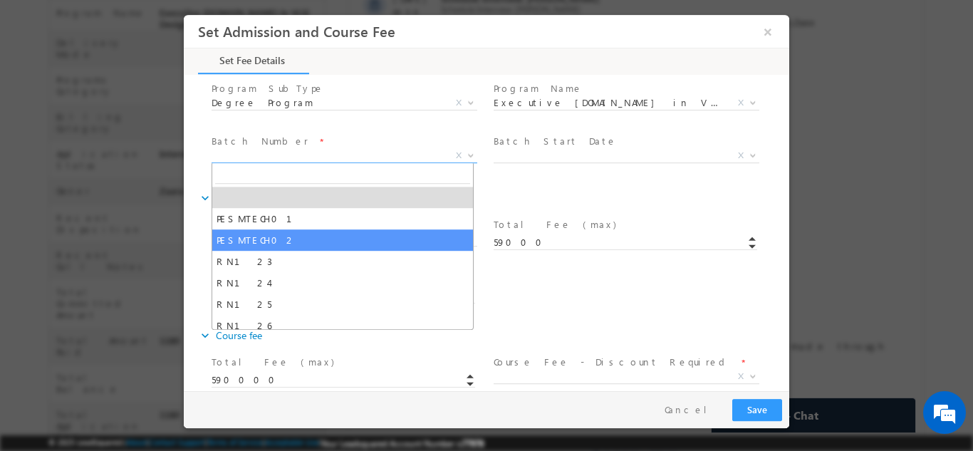
select select "PESMTECH02"
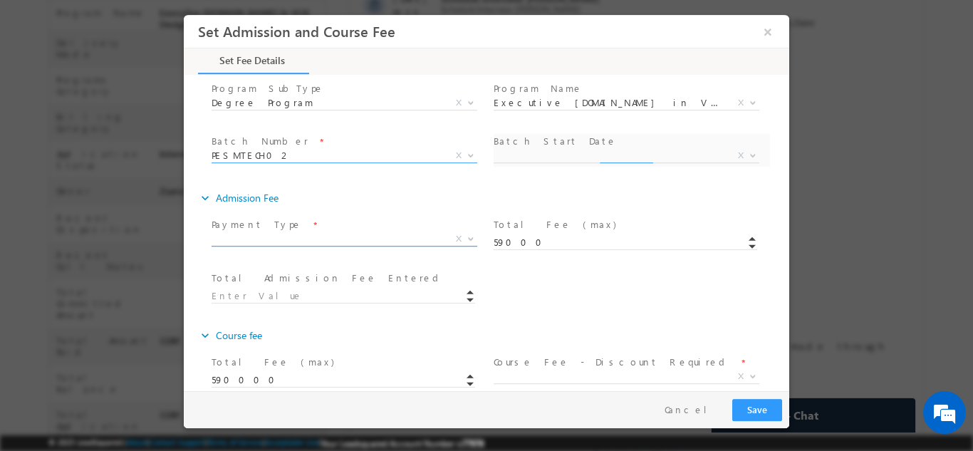
select select "Nov Cohort"
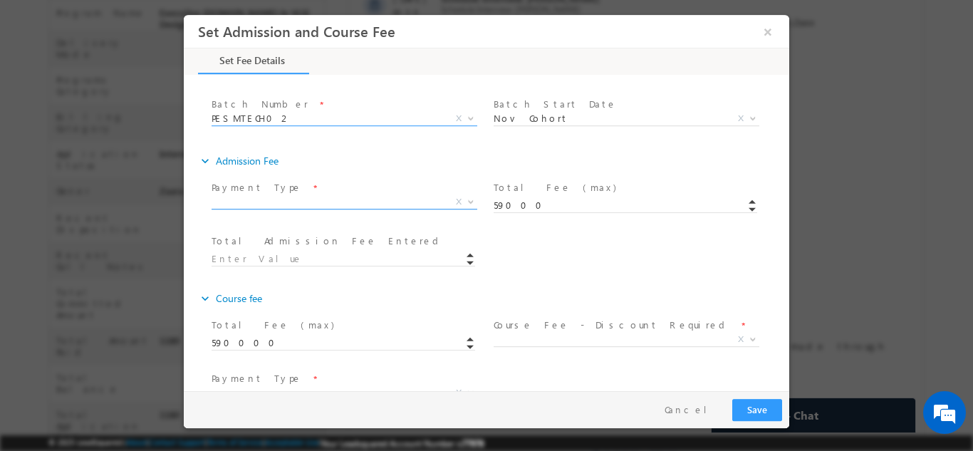
scroll to position [214, 0]
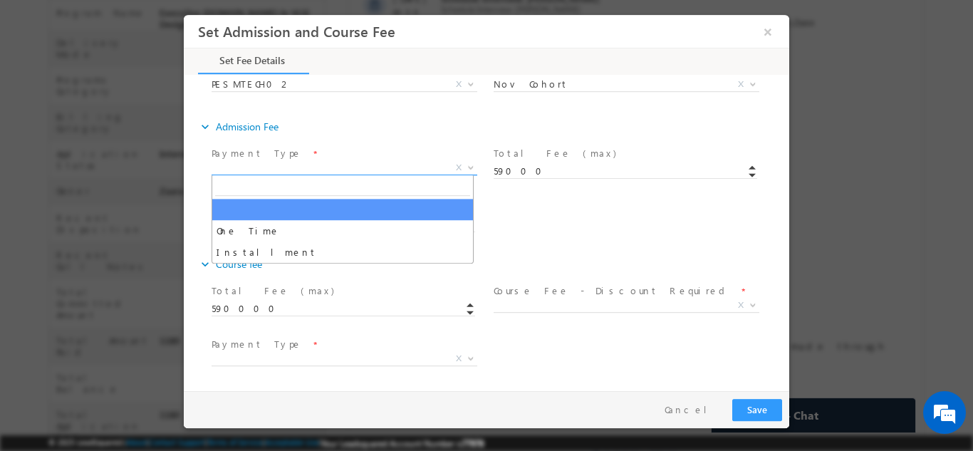
click at [252, 170] on span "X" at bounding box center [345, 167] width 266 height 14
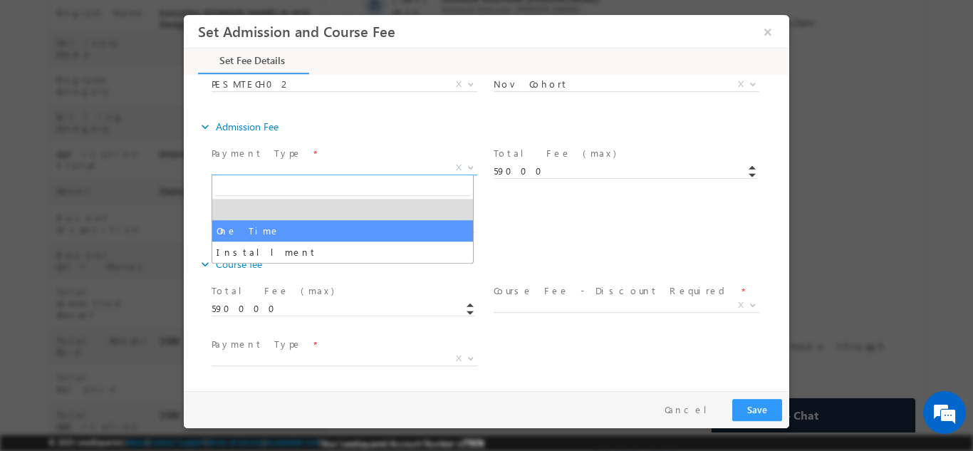
select select "One Time"
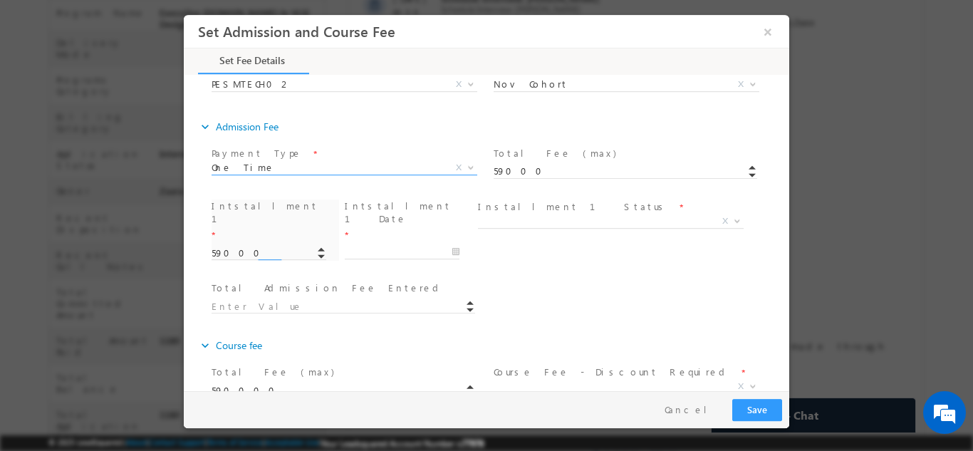
type input "59000.00"
type input "59000"
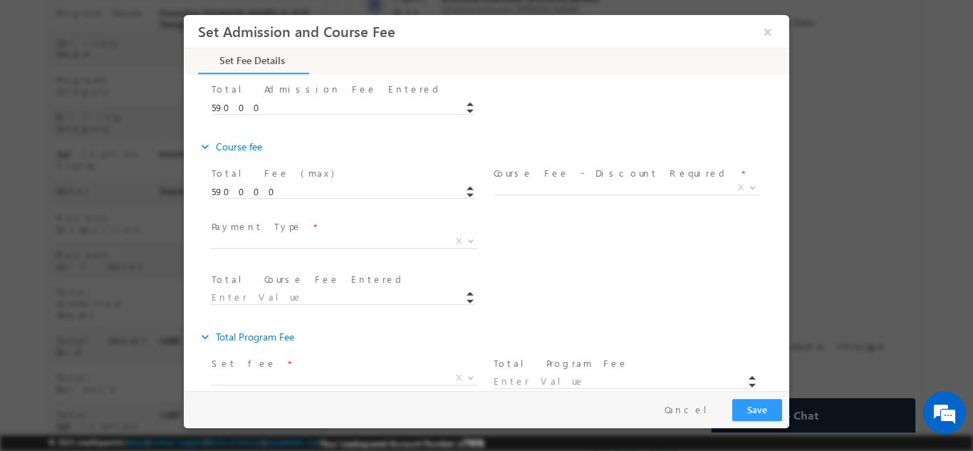
scroll to position [388, 0]
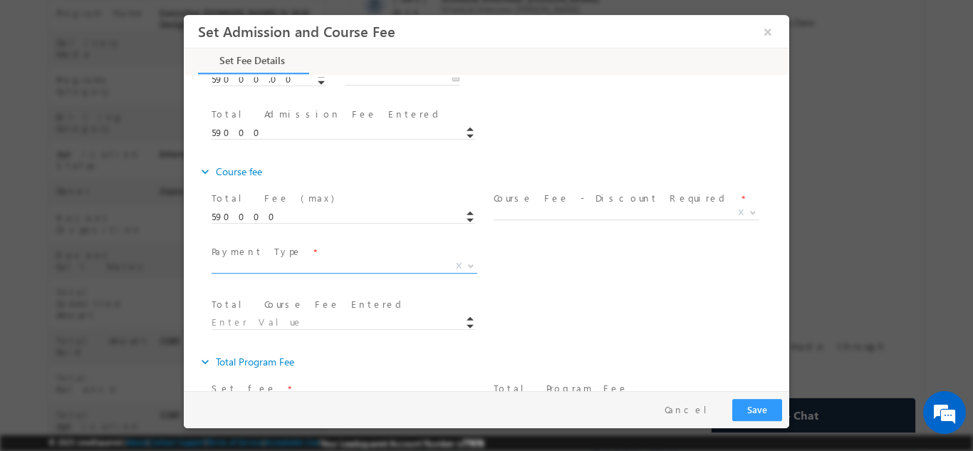
click at [259, 259] on span "X" at bounding box center [345, 266] width 266 height 14
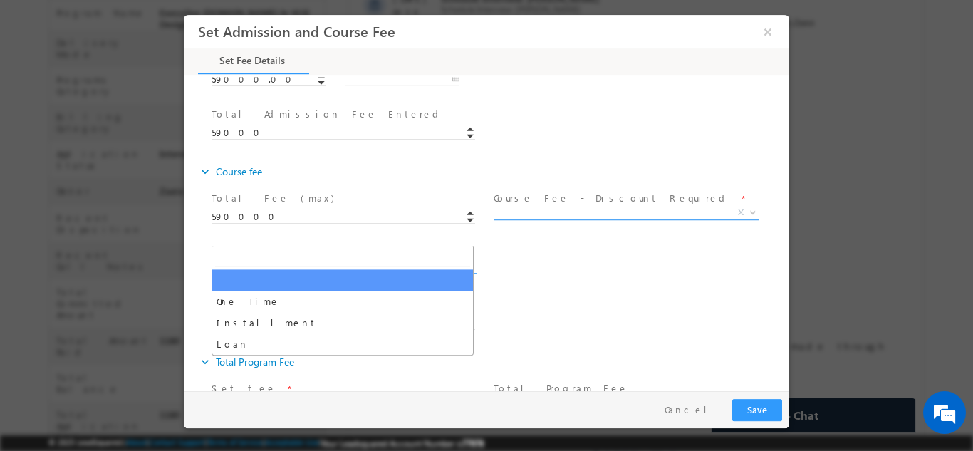
click at [614, 205] on span "X" at bounding box center [627, 212] width 266 height 14
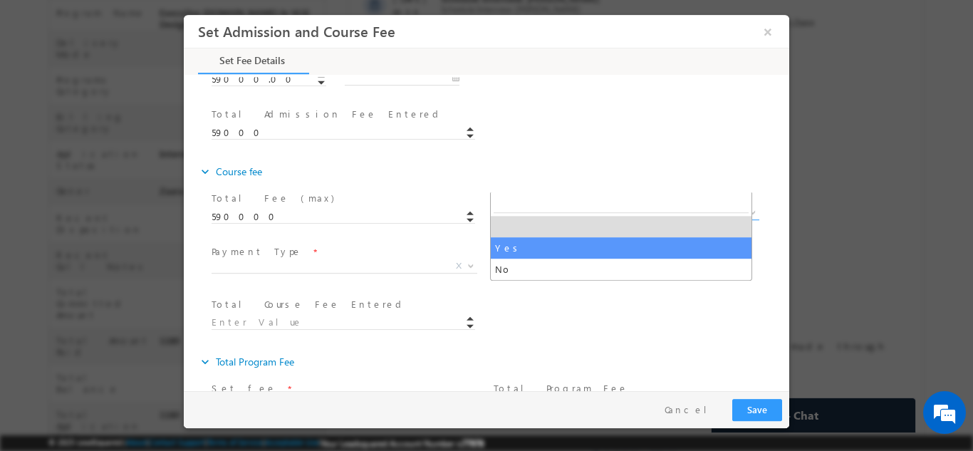
select select "Yes"
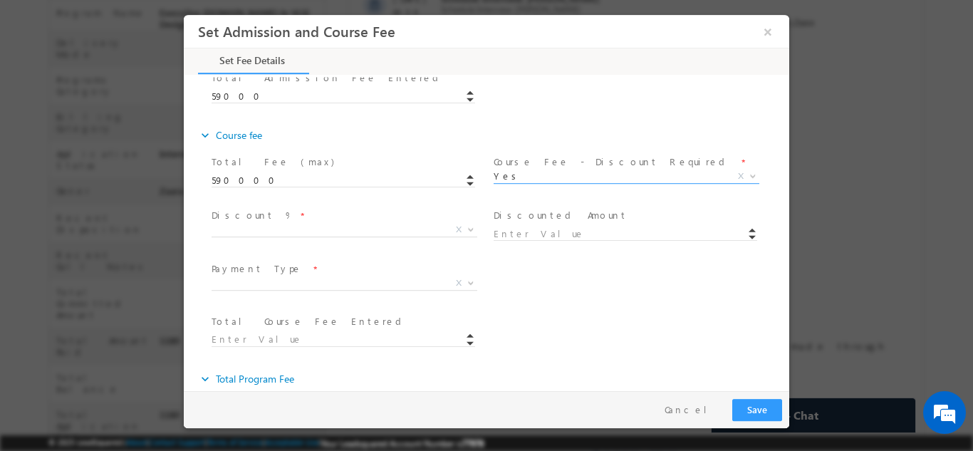
scroll to position [459, 0]
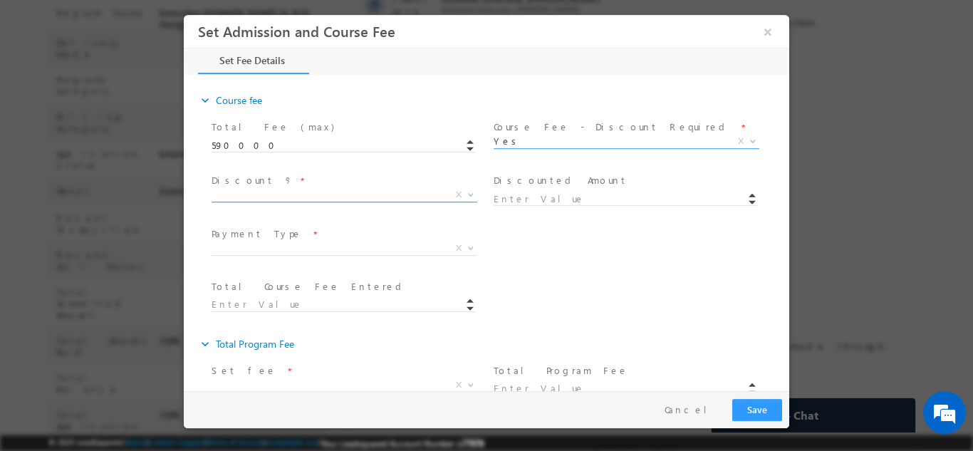
click at [240, 187] on span "X" at bounding box center [345, 194] width 266 height 14
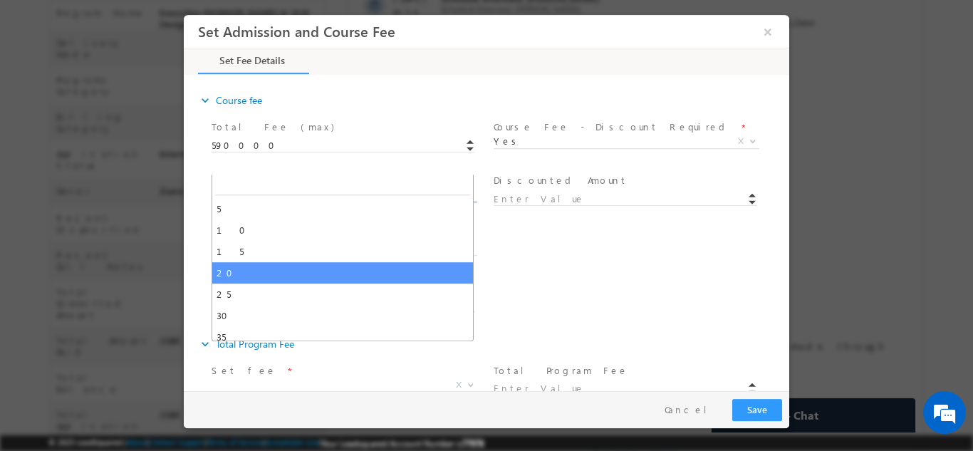
type input "472000"
select select "20"
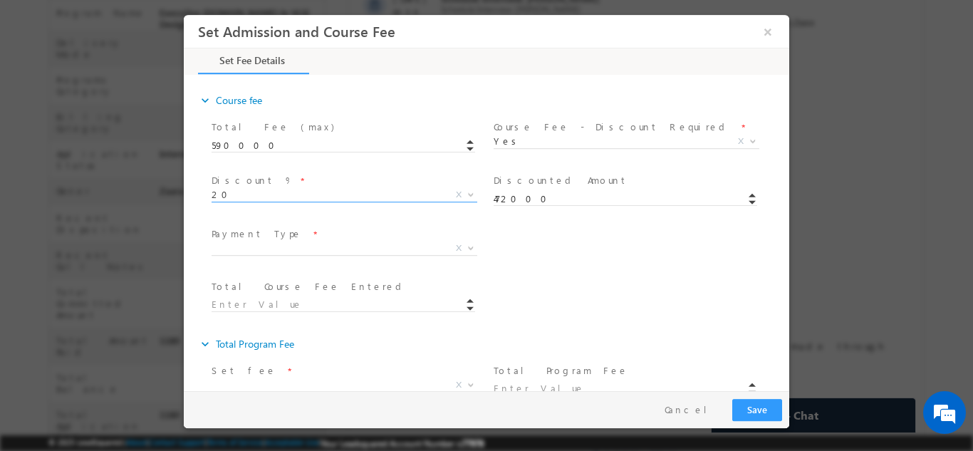
scroll to position [512, 0]
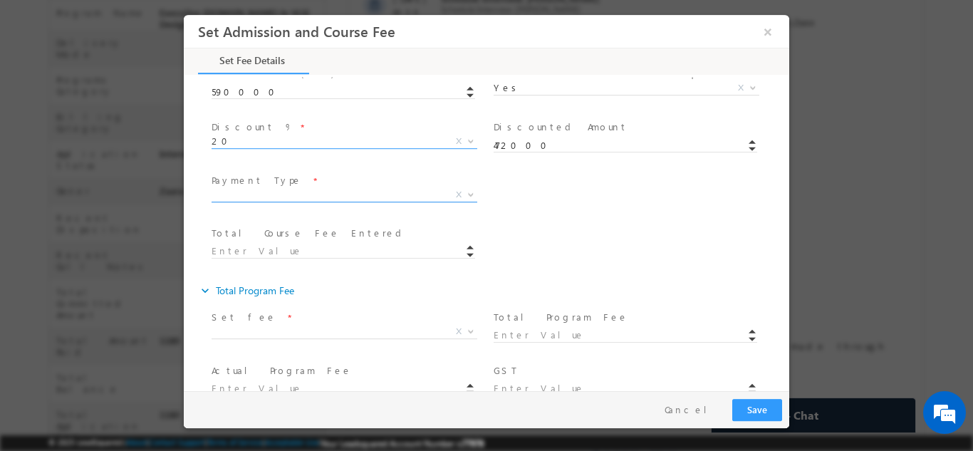
click at [249, 187] on span "X" at bounding box center [345, 194] width 266 height 14
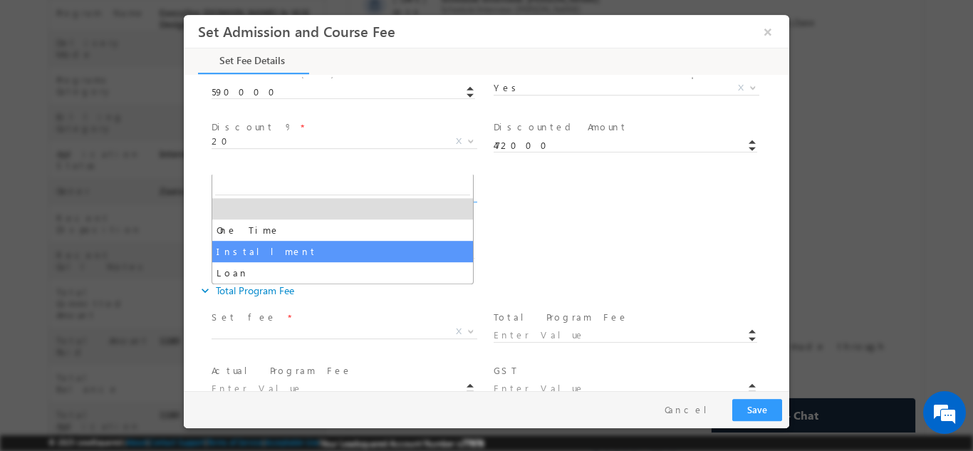
select select "Installment"
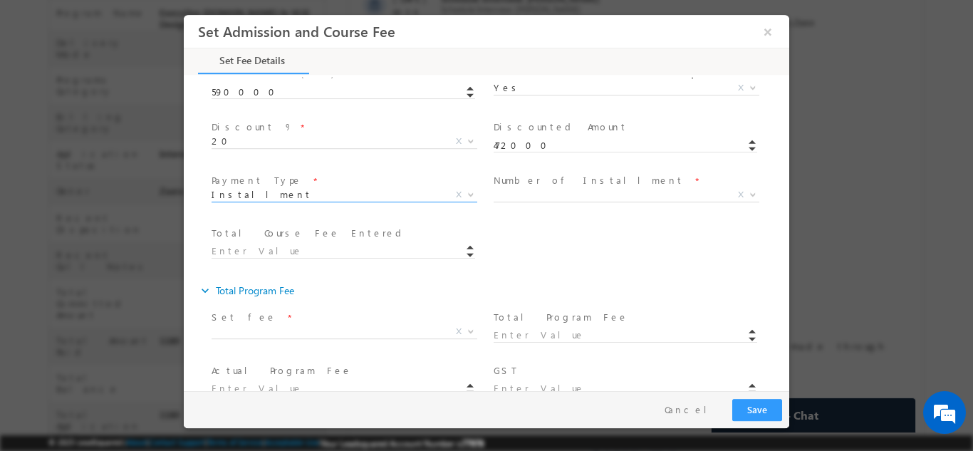
type input "59000.00"
type input "59000"
click at [546, 187] on span "X" at bounding box center [627, 194] width 266 height 14
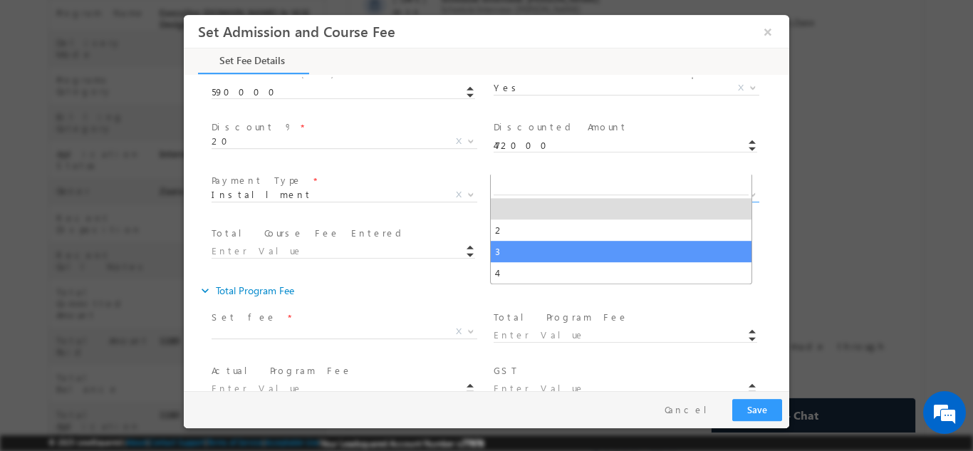
select select "3"
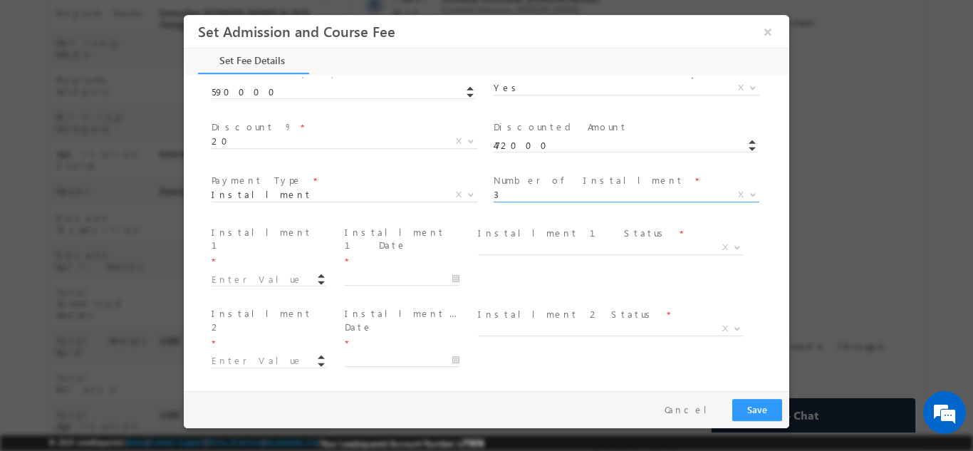
type input "59000.00"
type input "59000"
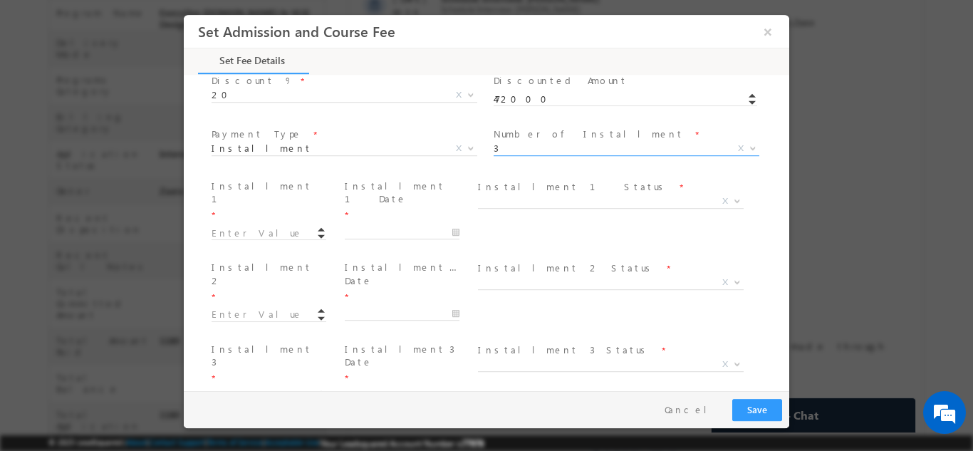
scroll to position [583, 0]
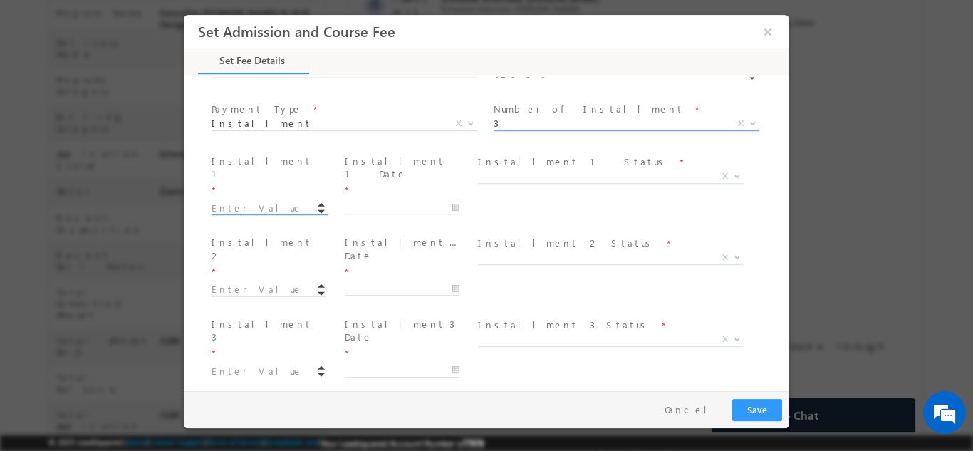
click at [236, 199] on span at bounding box center [276, 207] width 128 height 16
click at [239, 201] on input at bounding box center [269, 208] width 115 height 14
type input "236000.00"
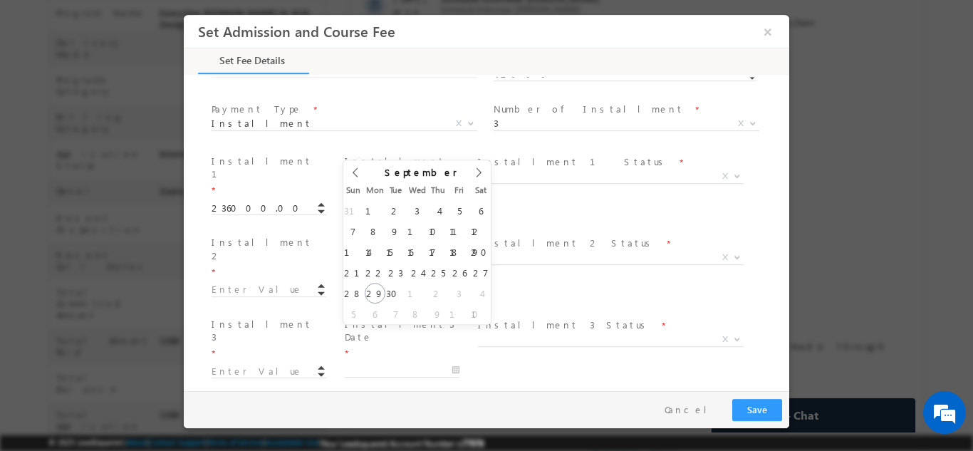
click at [376, 199] on input "text" at bounding box center [402, 206] width 115 height 14
click at [483, 173] on icon at bounding box center [479, 172] width 10 height 10
type input "13/10/2025"
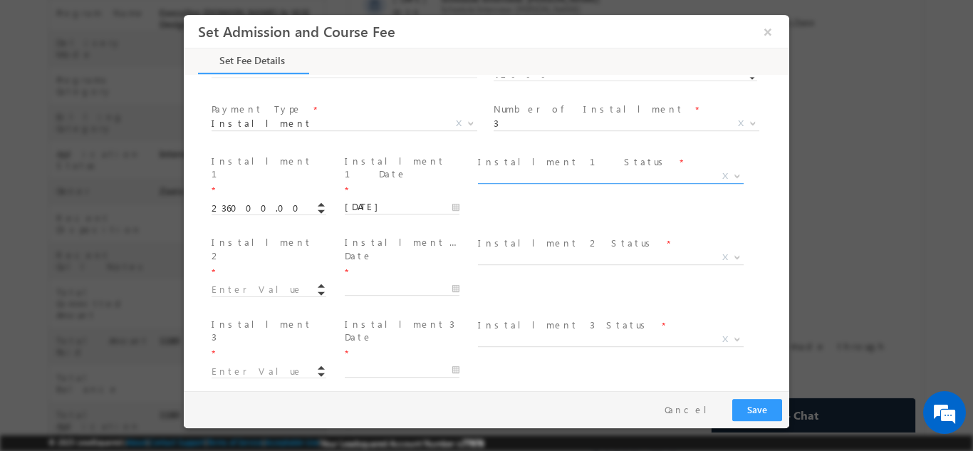
click at [507, 169] on span "X" at bounding box center [611, 176] width 266 height 14
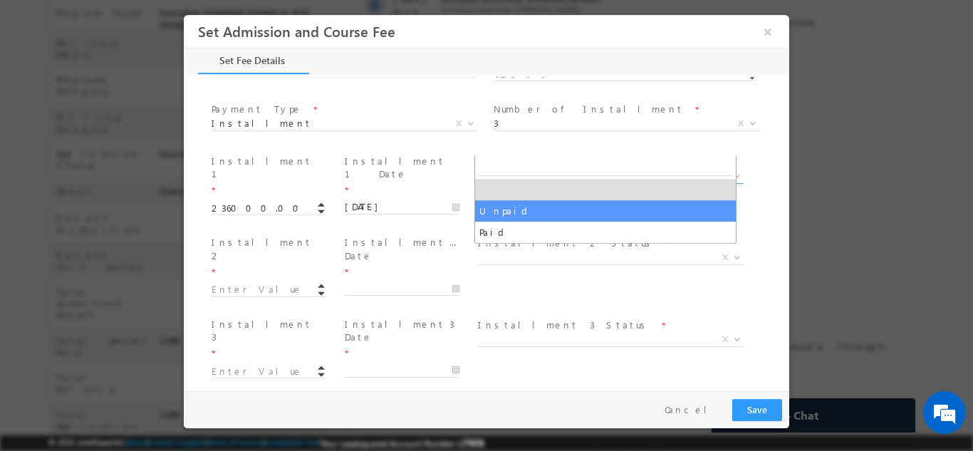
select select "Unpaid"
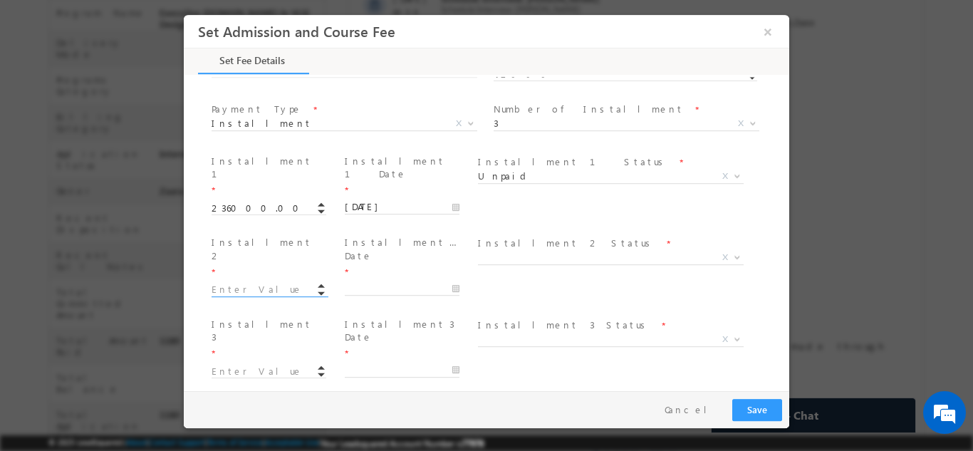
click at [251, 282] on input at bounding box center [269, 289] width 115 height 14
type input "177000.00"
click at [368, 281] on input "text" at bounding box center [402, 288] width 115 height 14
click at [479, 224] on icon at bounding box center [479, 225] width 10 height 10
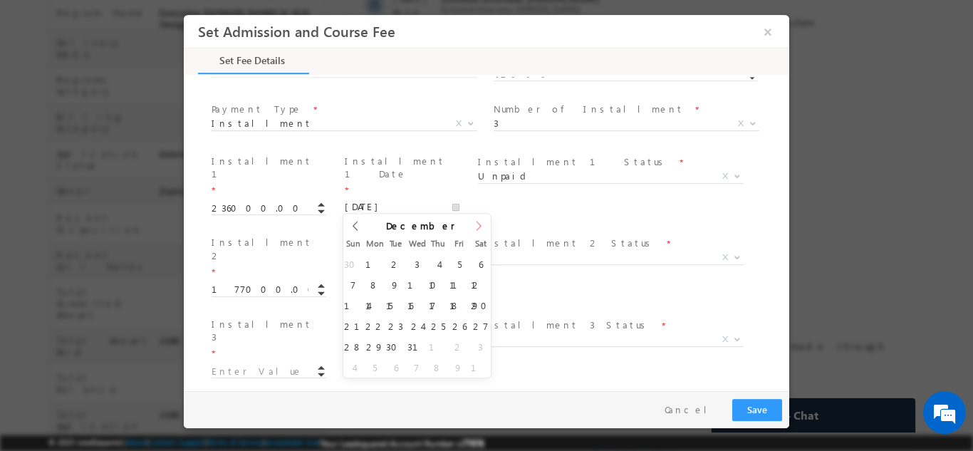
click at [479, 224] on icon at bounding box center [479, 225] width 10 height 10
click at [393, 224] on span "December" at bounding box center [420, 224] width 69 height 9
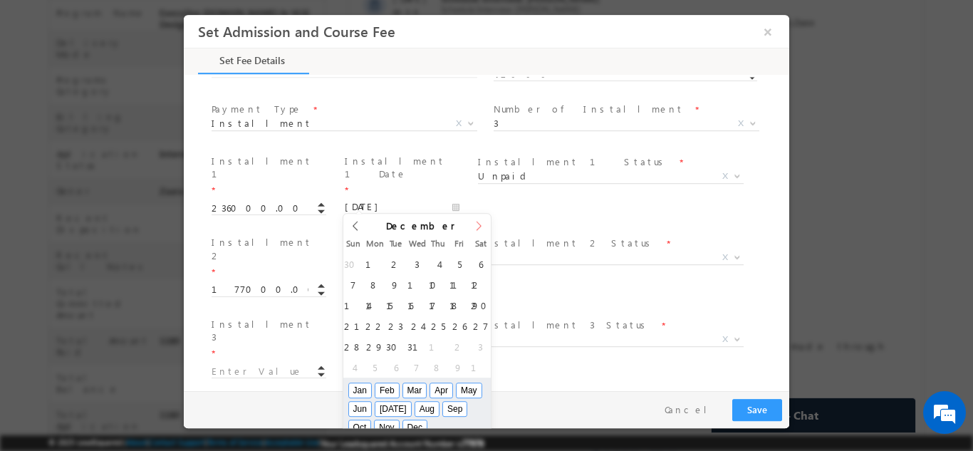
type input "2026"
click at [480, 227] on icon at bounding box center [479, 225] width 10 height 10
click at [479, 227] on icon at bounding box center [479, 225] width 10 height 10
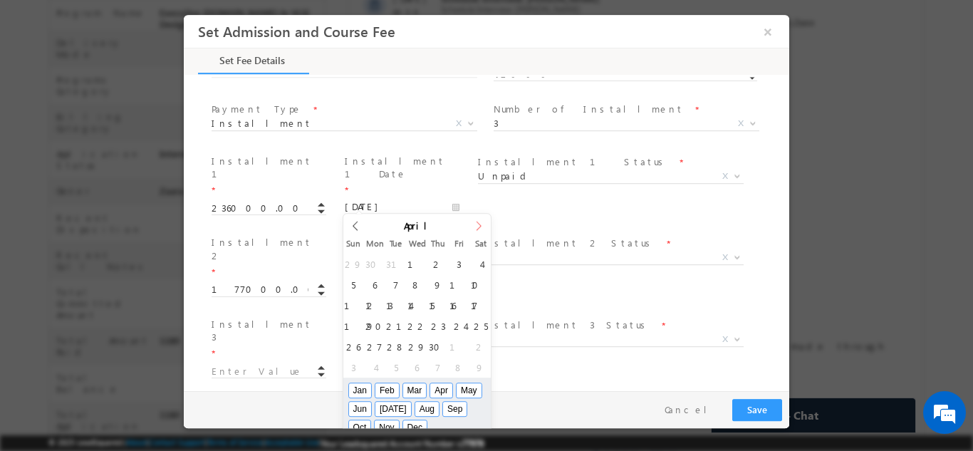
click at [479, 227] on icon at bounding box center [479, 225] width 10 height 10
click at [479, 227] on icon at bounding box center [479, 224] width 5 height 9
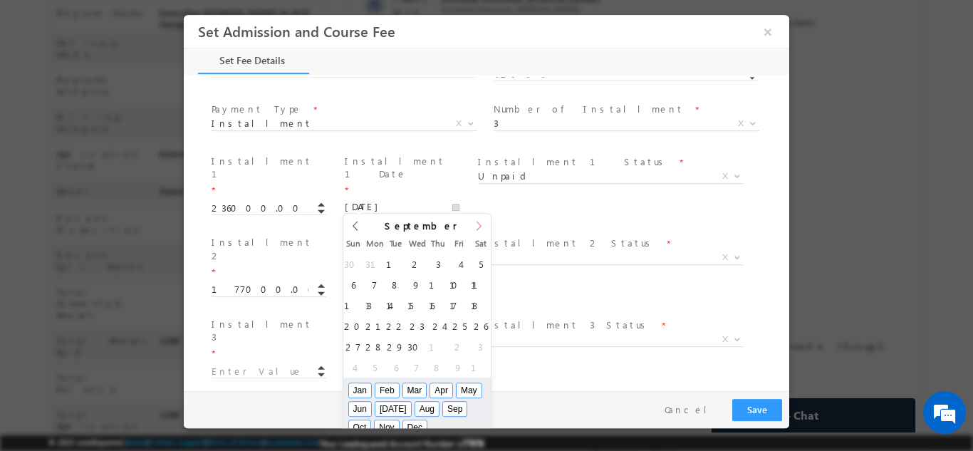
click at [479, 227] on icon at bounding box center [479, 224] width 5 height 9
click at [357, 224] on icon at bounding box center [356, 225] width 10 height 10
type input "13/10/2026"
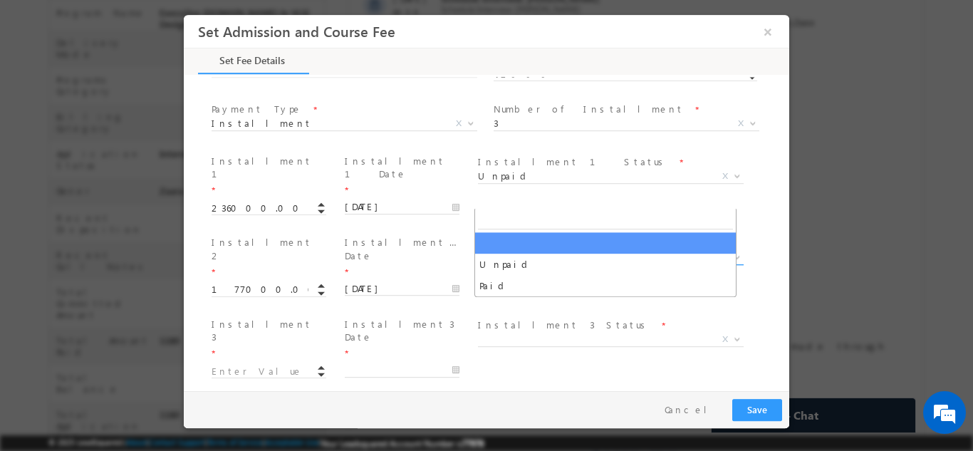
click at [519, 250] on span "X" at bounding box center [611, 257] width 266 height 14
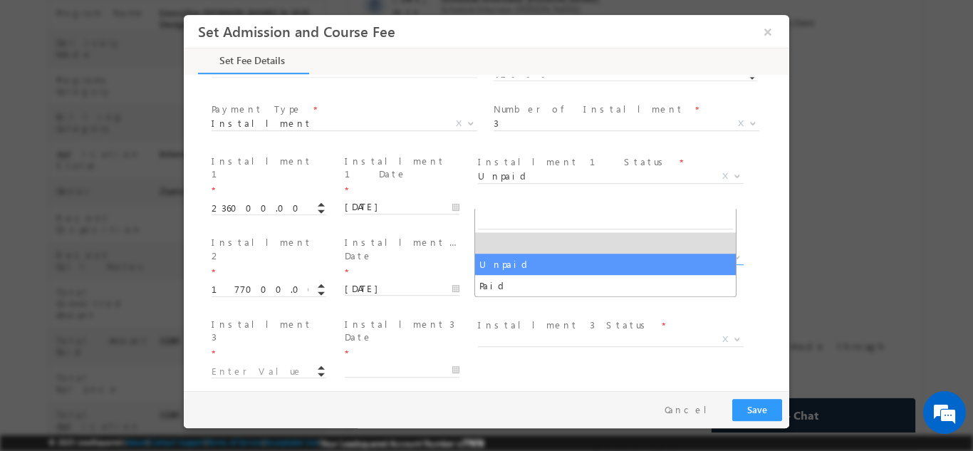
select select "Unpaid"
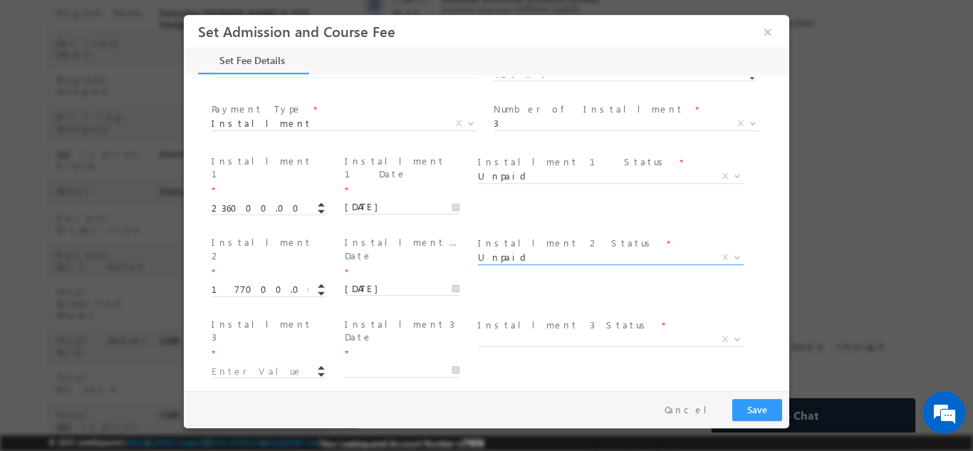
scroll to position [655, 0]
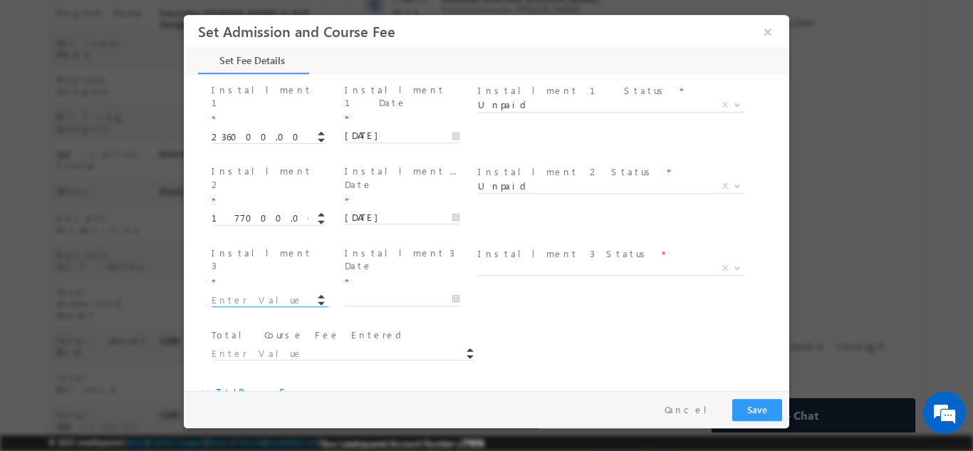
click at [266, 291] on span at bounding box center [276, 299] width 128 height 16
type input "59000.00"
type input "472000"
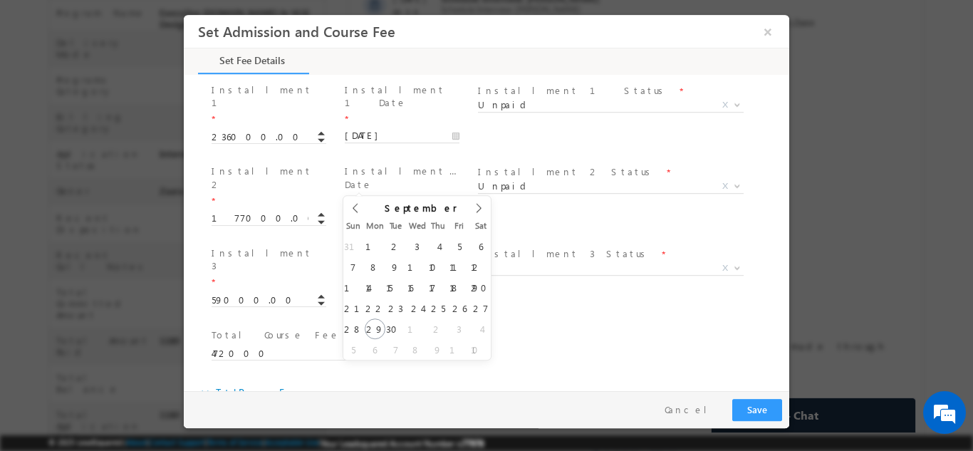
click at [376, 291] on input "text" at bounding box center [402, 298] width 115 height 14
click at [483, 210] on icon at bounding box center [479, 207] width 10 height 10
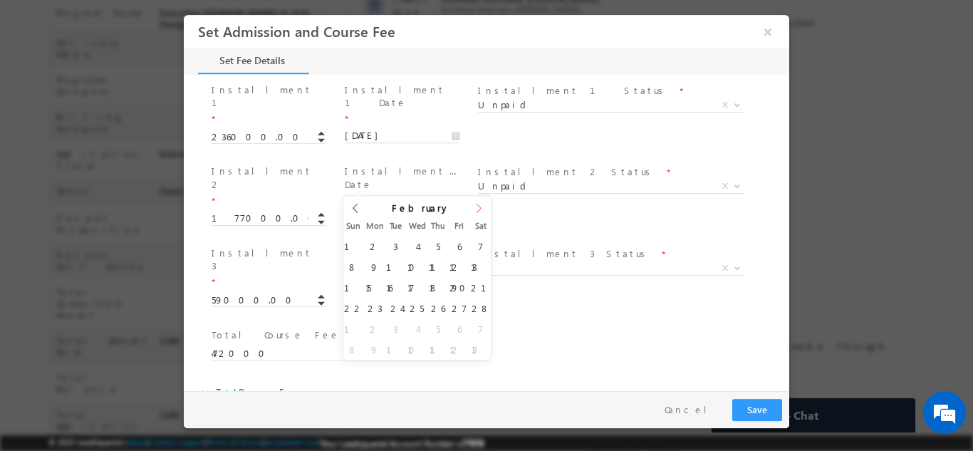
click at [483, 210] on icon at bounding box center [479, 207] width 10 height 10
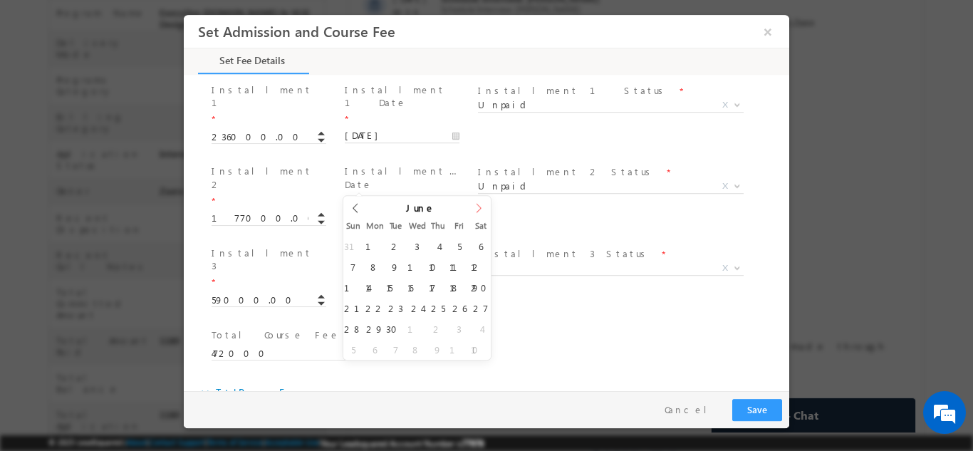
click at [483, 210] on icon at bounding box center [479, 207] width 10 height 10
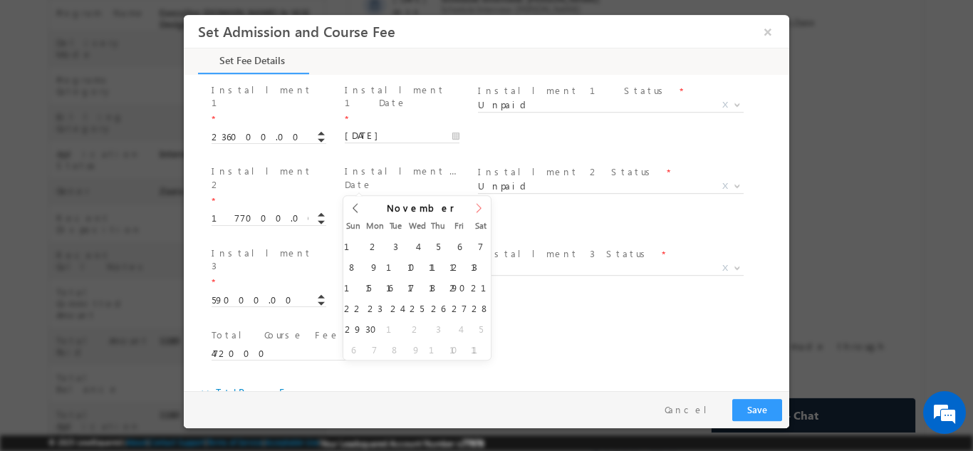
click at [483, 210] on icon at bounding box center [479, 207] width 10 height 10
type input "2027"
click at [483, 210] on icon at bounding box center [479, 207] width 10 height 10
click at [479, 209] on icon at bounding box center [479, 207] width 10 height 10
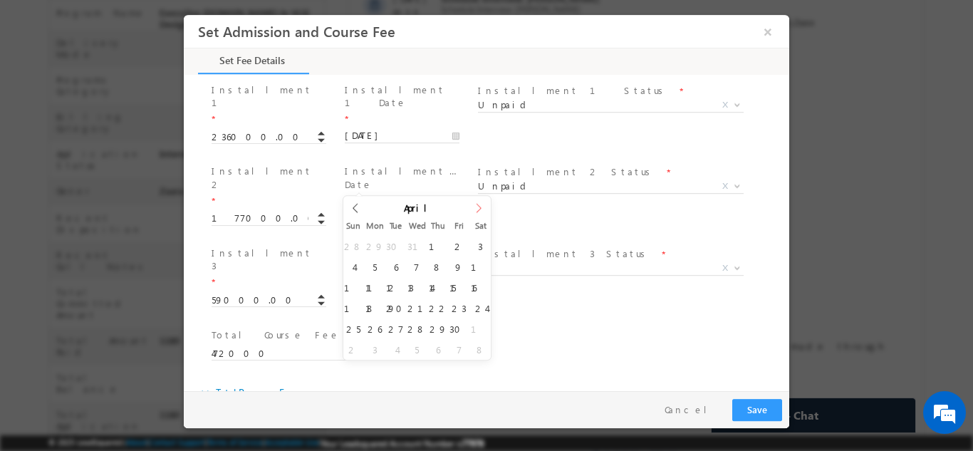
click at [479, 209] on icon at bounding box center [479, 207] width 10 height 10
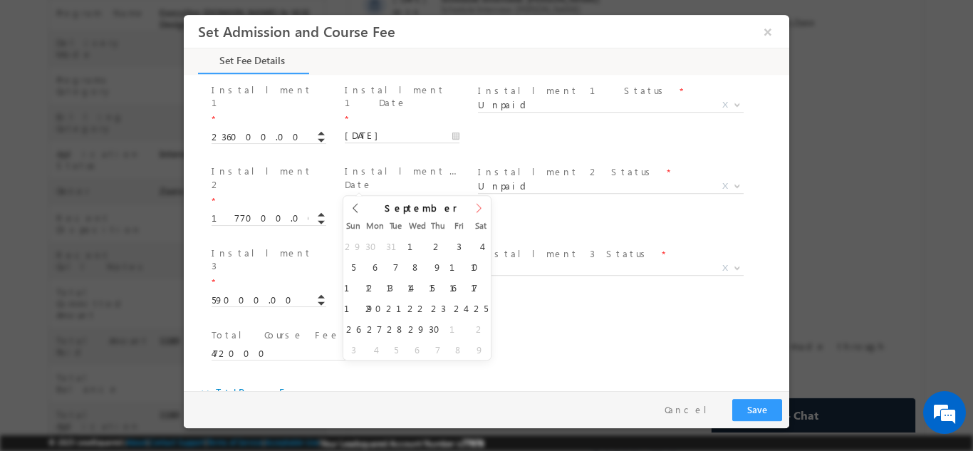
click at [479, 209] on icon at bounding box center [479, 207] width 10 height 10
click at [474, 208] on icon at bounding box center [479, 207] width 10 height 10
type input "12/10/2027"
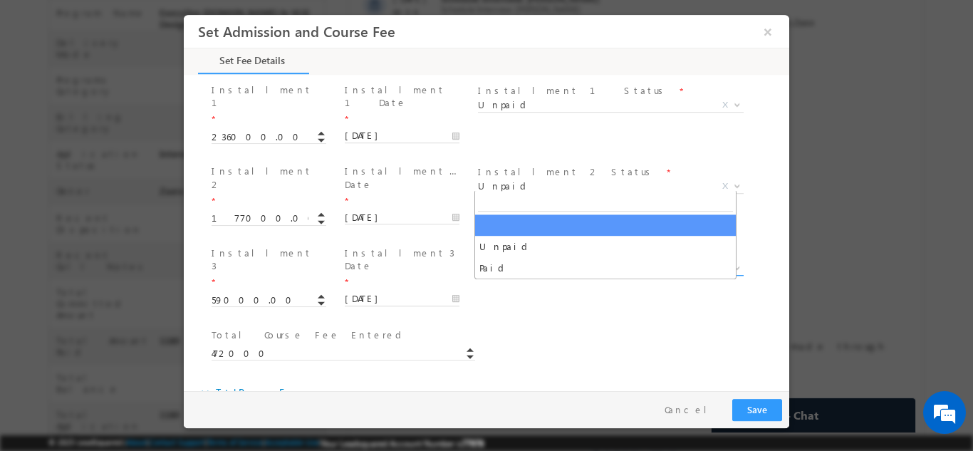
click at [558, 261] on span "X" at bounding box center [611, 268] width 266 height 14
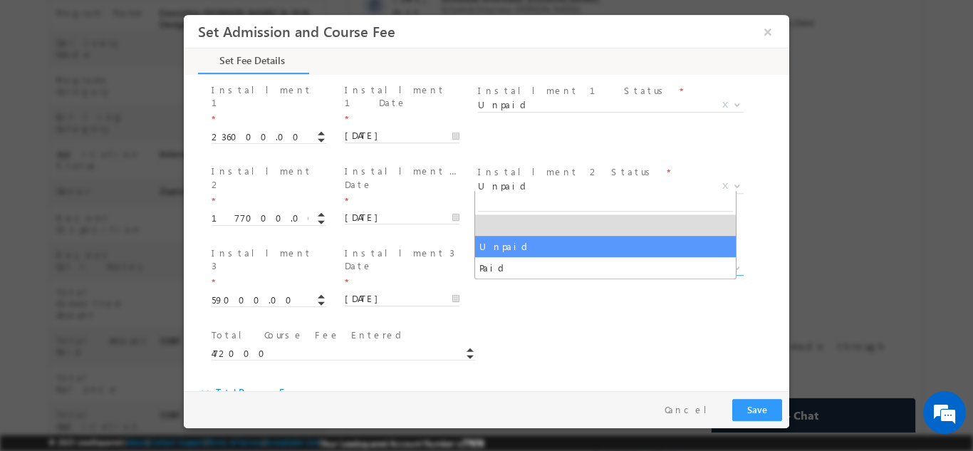
select select "Unpaid"
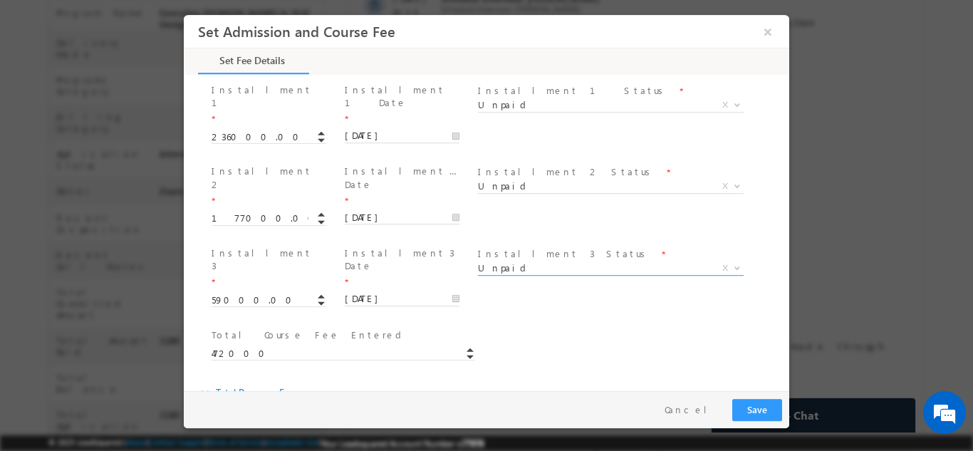
scroll to position [673, 0]
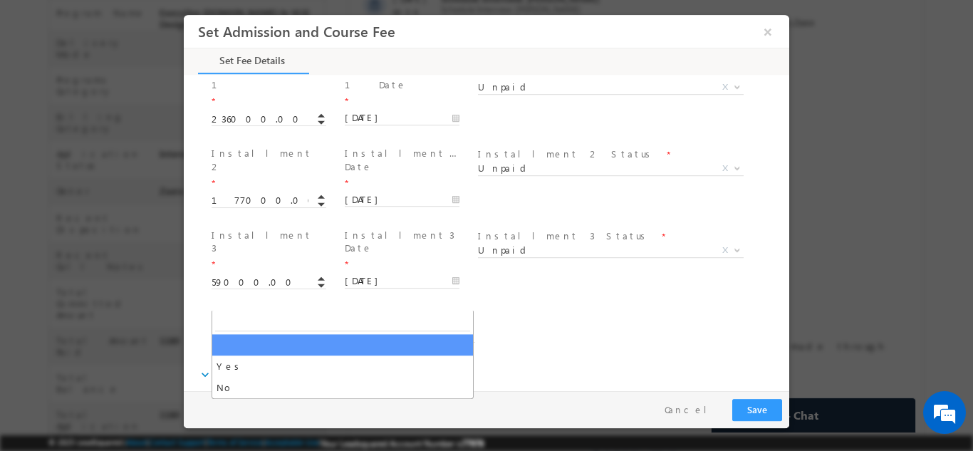
click at [308, 408] on span "X" at bounding box center [345, 415] width 266 height 14
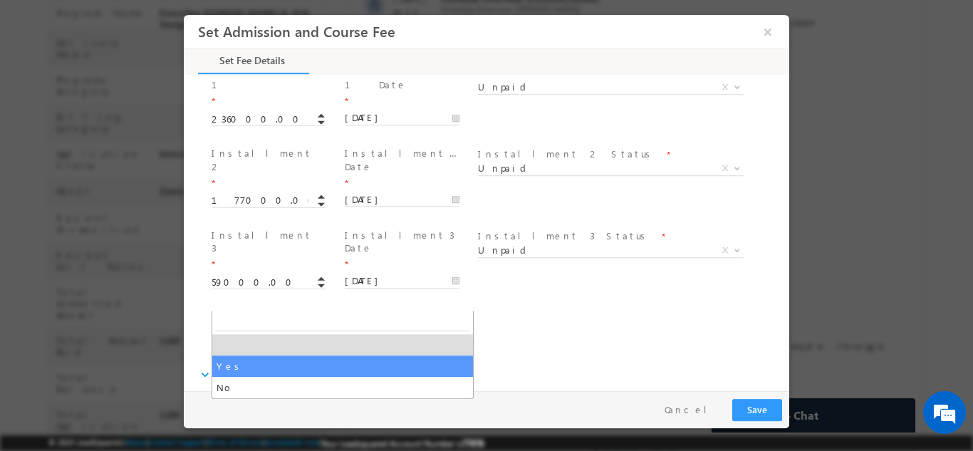
select select "Yes"
type input "531000"
type input "450000"
type input "81000"
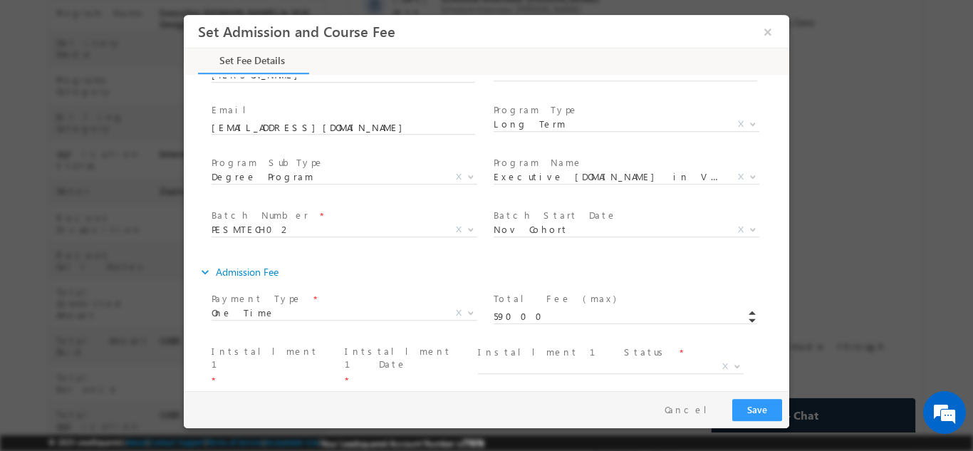
scroll to position [0, 0]
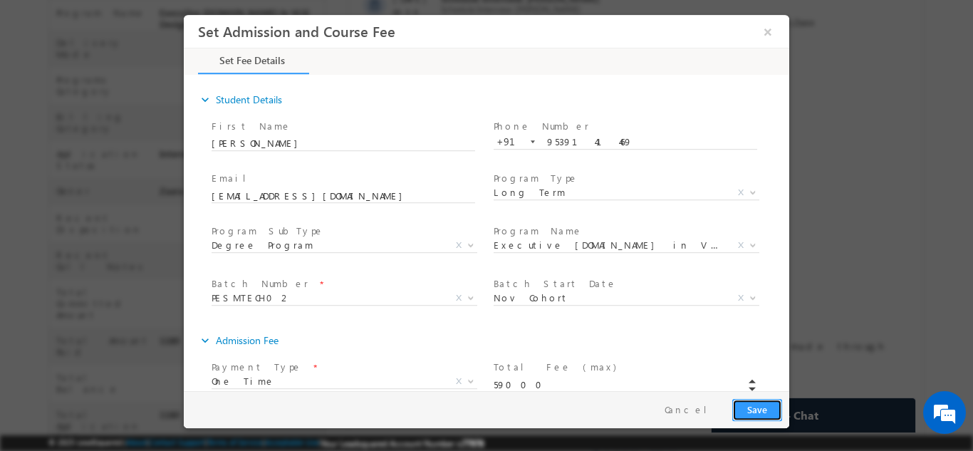
click at [774, 414] on button "Save" at bounding box center [757, 409] width 50 height 22
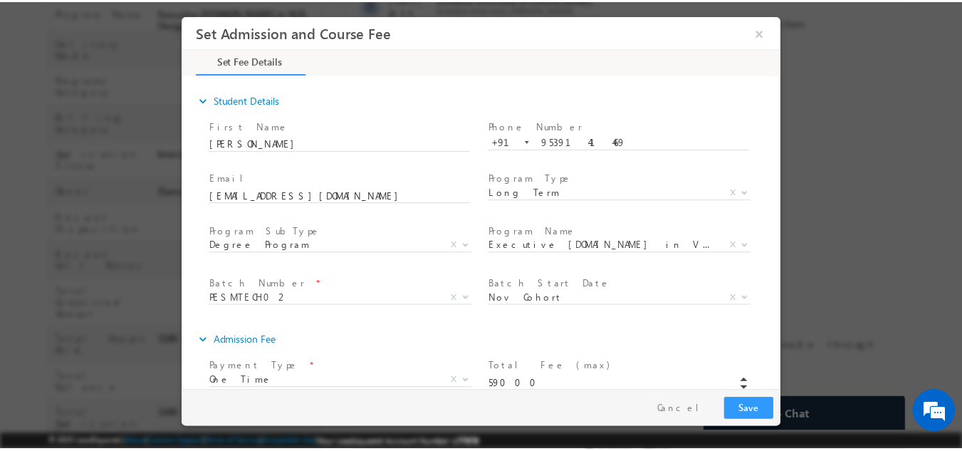
scroll to position [202, 0]
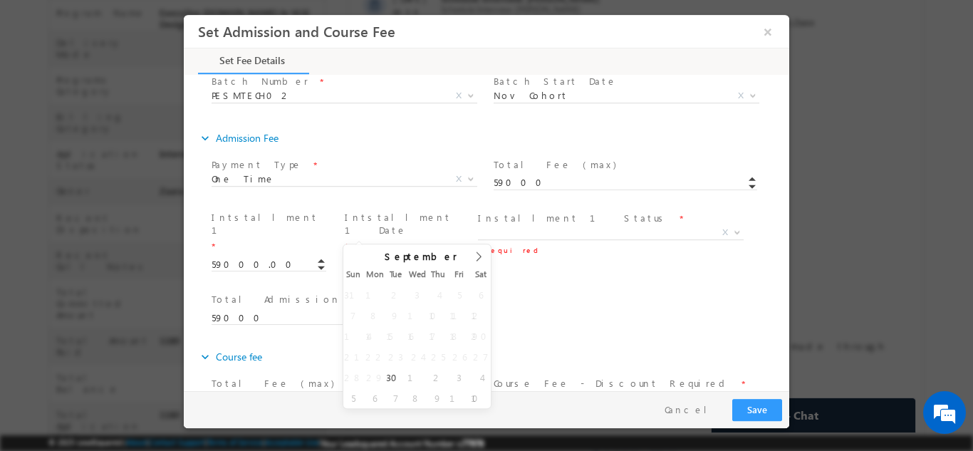
click at [564, 289] on div "Total Admission Fee Entered * 59000" at bounding box center [499, 315] width 581 height 53
click at [355, 256] on input "text" at bounding box center [402, 263] width 115 height 14
type input "30/09/2025"
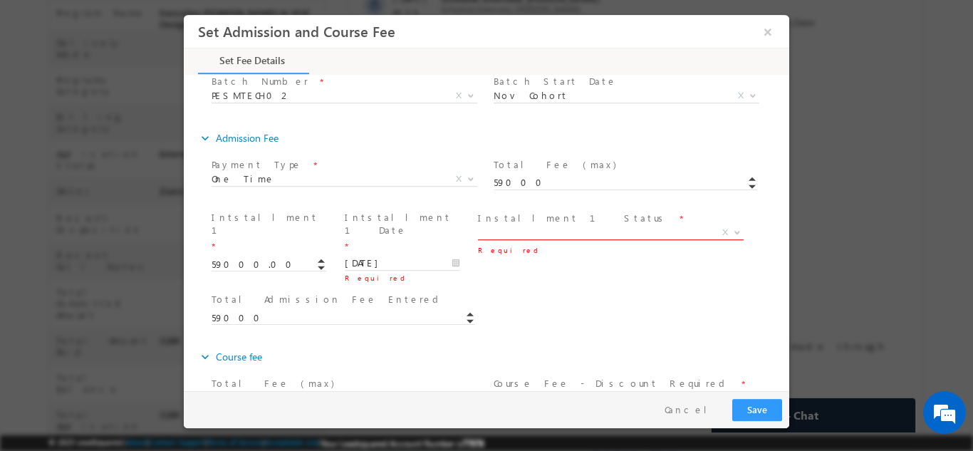
click at [516, 229] on span "X" at bounding box center [611, 232] width 266 height 14
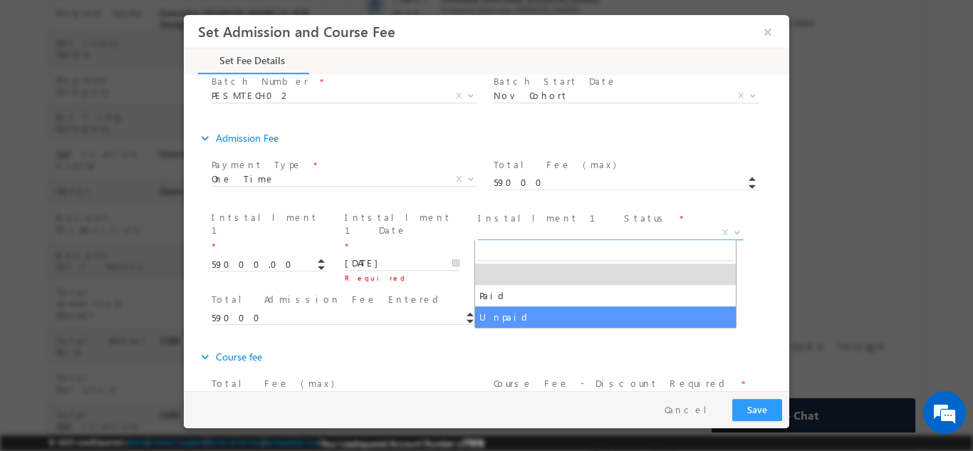
select select "Unpaid"
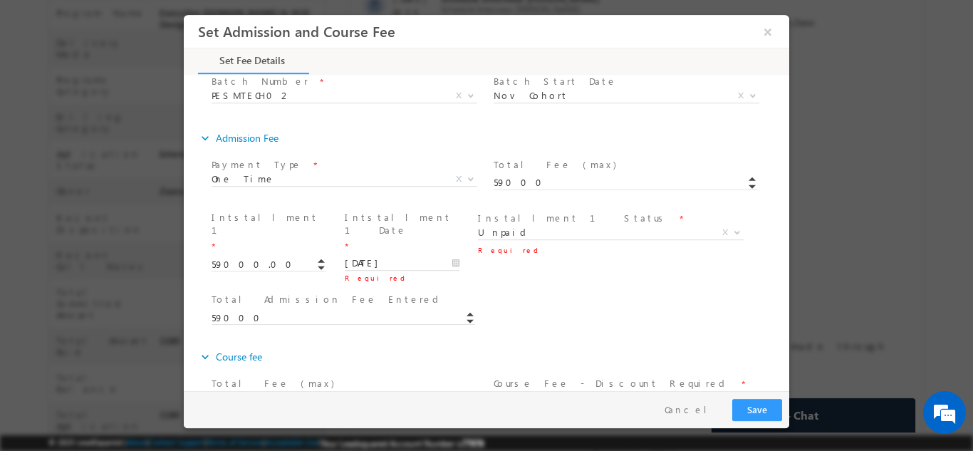
click at [519, 289] on div "Total Admission Fee Entered * 59000" at bounding box center [499, 315] width 581 height 53
click at [378, 256] on input "30/09/2025" at bounding box center [402, 263] width 115 height 14
click at [596, 289] on div "Total Admission Fee Entered * 59000" at bounding box center [499, 315] width 581 height 53
click at [417, 256] on input "30/09/2025" at bounding box center [402, 263] width 115 height 14
click at [542, 289] on div "Total Admission Fee Entered * 59000" at bounding box center [499, 315] width 581 height 53
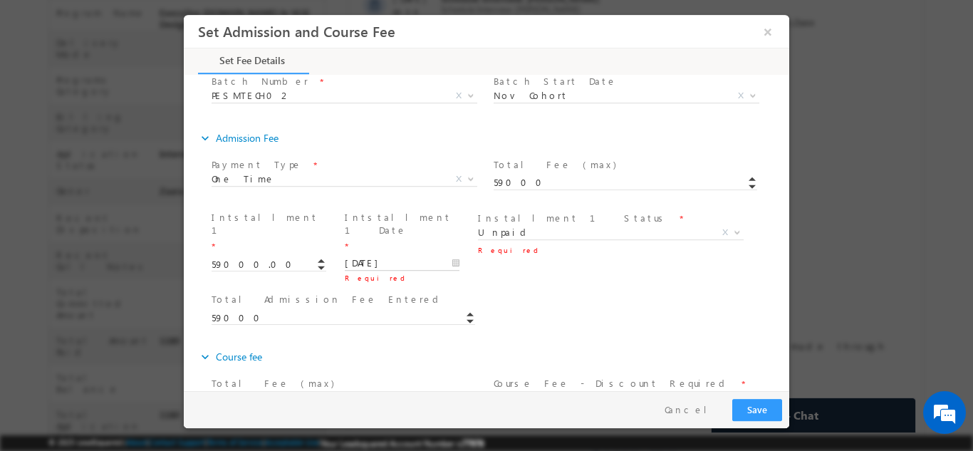
click at [377, 256] on input "01/10/2025" at bounding box center [402, 263] width 115 height 14
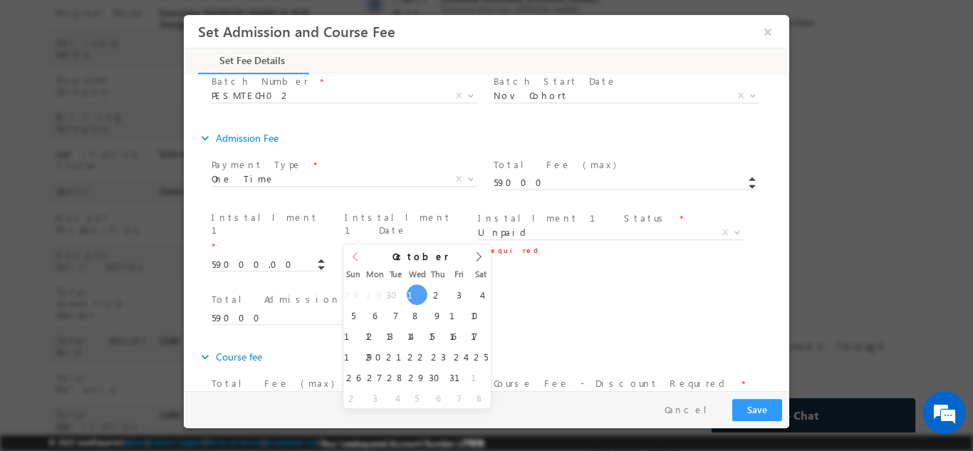
click at [358, 258] on div "October 2025" at bounding box center [417, 254] width 148 height 20
type input "30/09/2025"
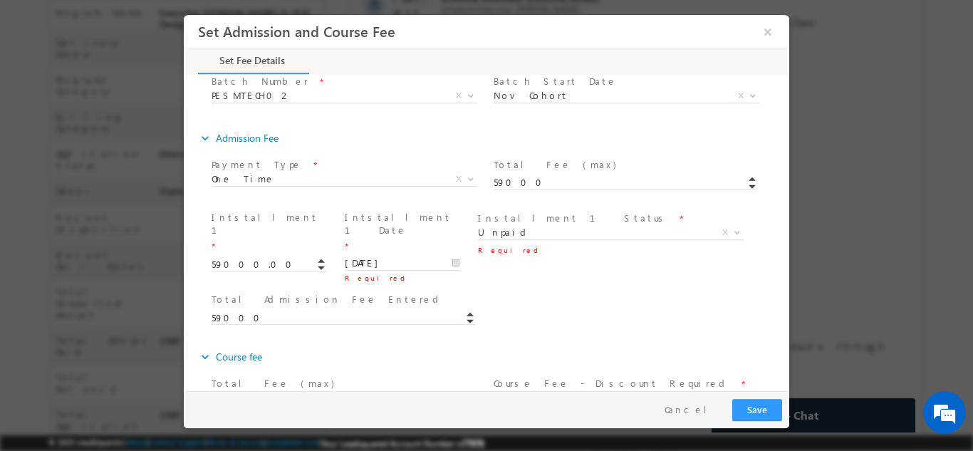
click at [561, 301] on div "Total Admission Fee Entered * 59000" at bounding box center [499, 315] width 581 height 53
click at [391, 256] on input "30/09/2025" at bounding box center [402, 263] width 115 height 14
click at [772, 411] on button "Save" at bounding box center [757, 409] width 50 height 22
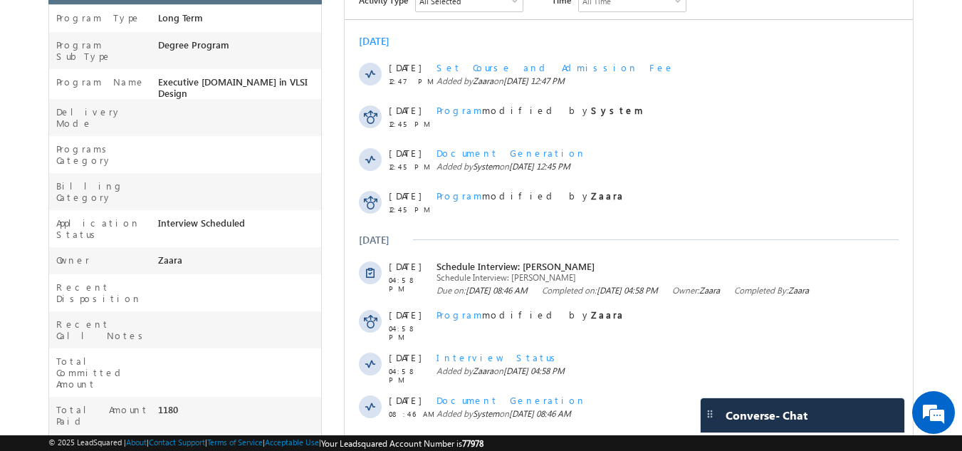
scroll to position [0, 0]
